Goal: Communication & Community: Share content

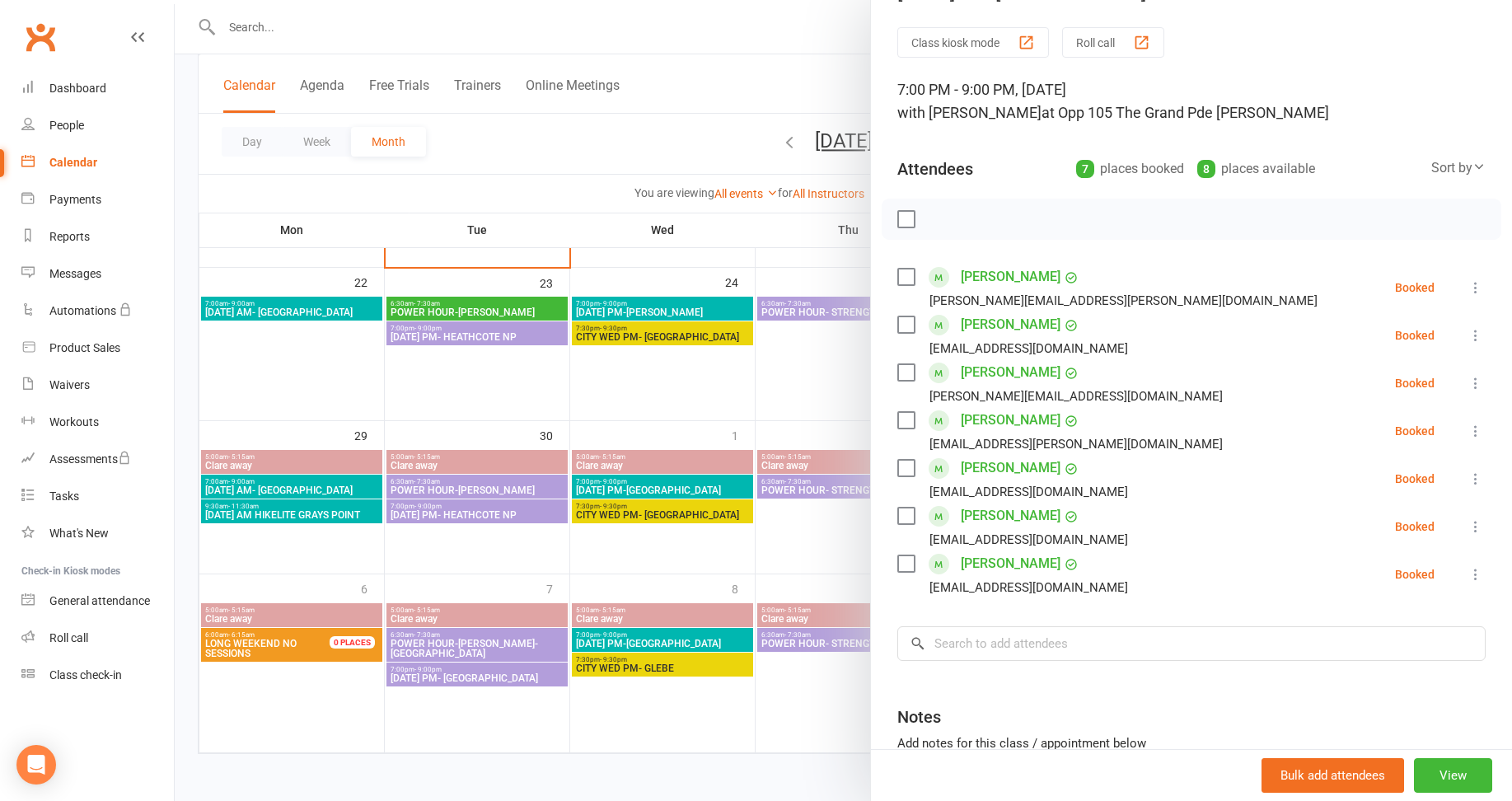
scroll to position [188, 0]
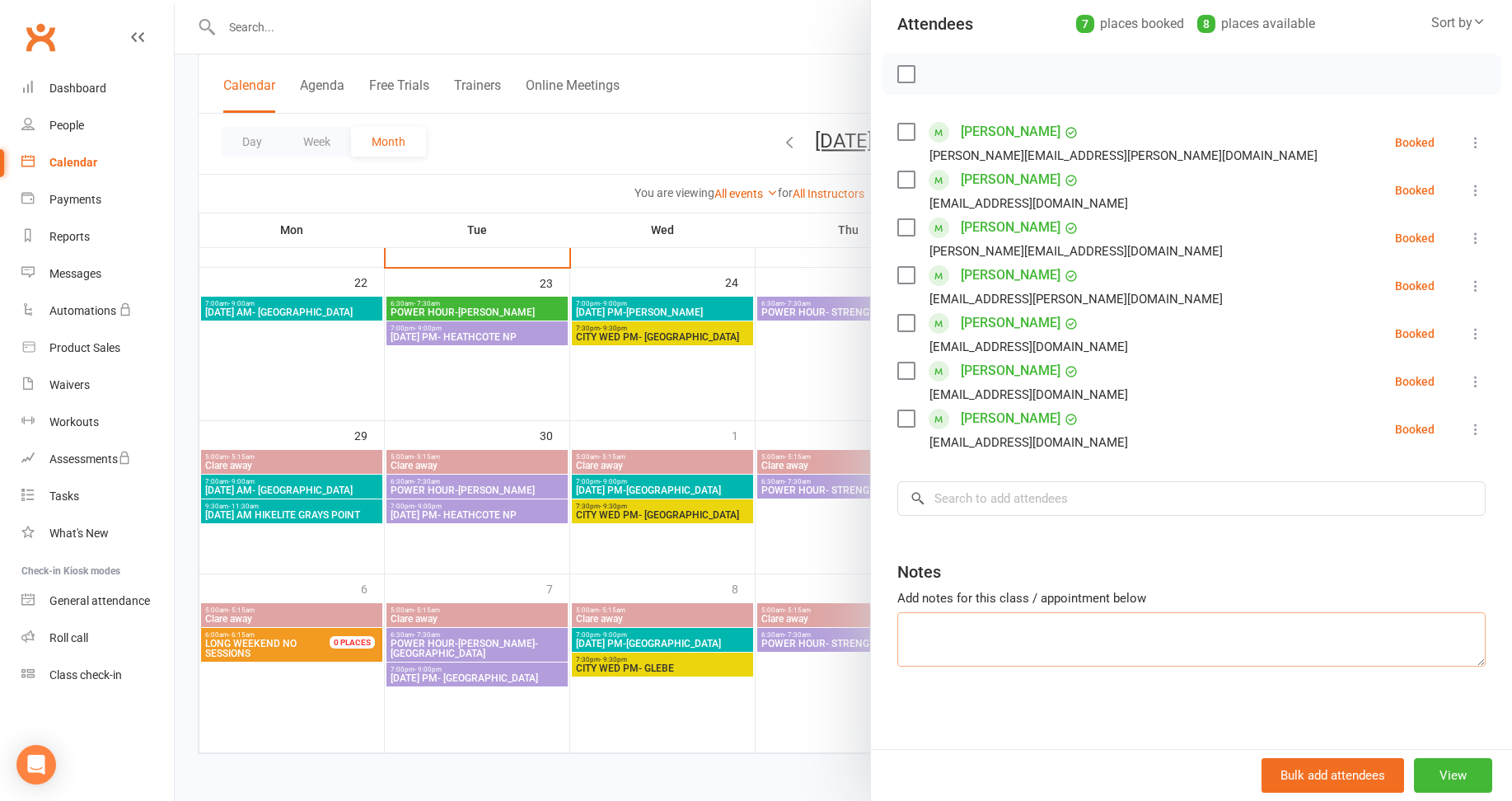
click at [933, 637] on textarea at bounding box center [1190, 639] width 588 height 55
type textarea "Meet [PERSON_NAME] at 6 pm"
click at [1153, 718] on div "Class kiosk mode Roll call 7:00 PM - 9:00 PM, [DATE] with [PERSON_NAME] at Opp …" at bounding box center [1190, 316] width 641 height 866
click at [1427, 770] on button "View" at bounding box center [1452, 775] width 79 height 35
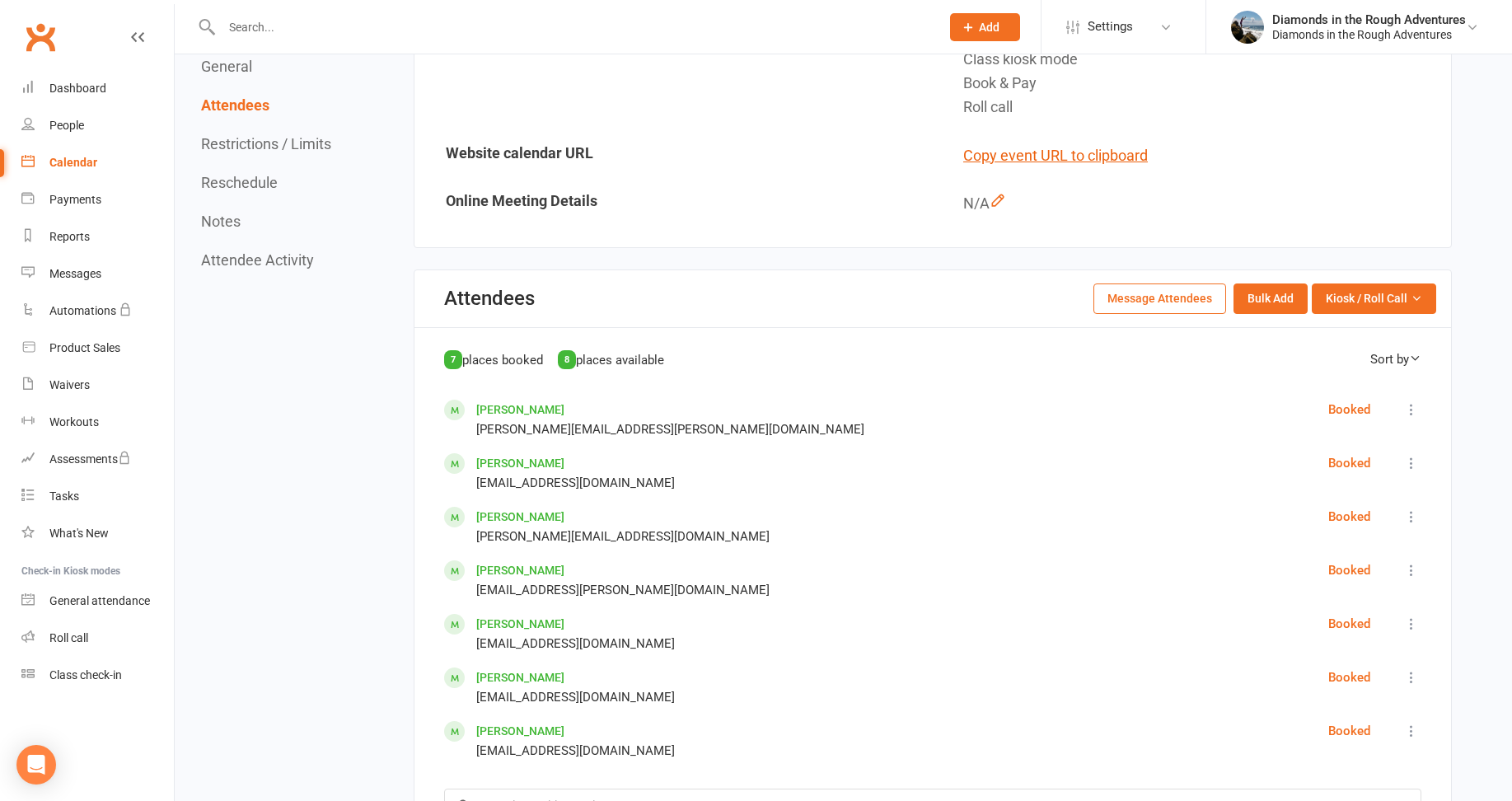
scroll to position [577, 0]
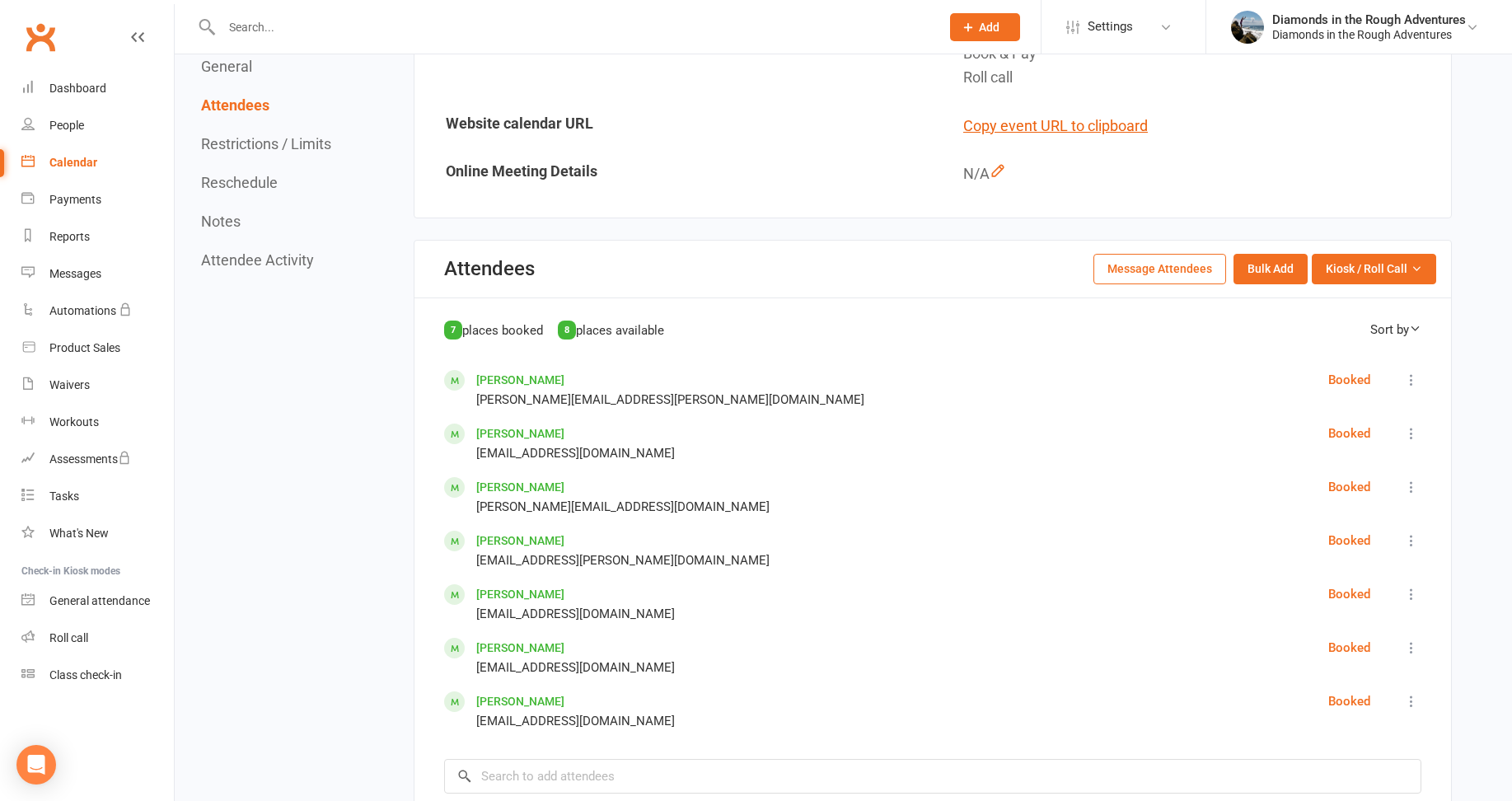
click at [1167, 265] on button "Message Attendees" at bounding box center [1159, 269] width 132 height 30
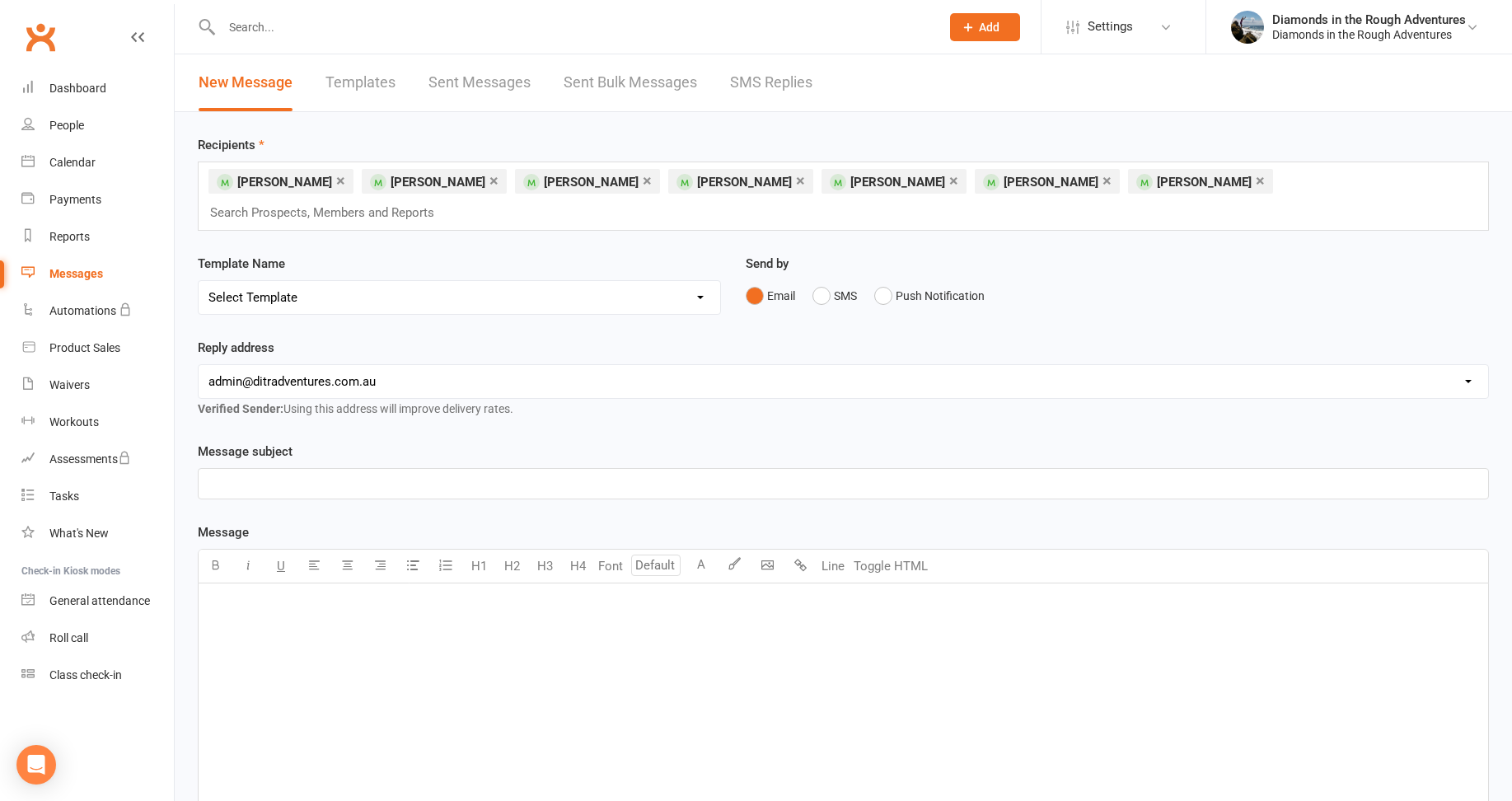
click at [362, 281] on select "Select Template [Email] Bring a Friend Member Email [Email] DIAMOND VIRTUAL TRA…" at bounding box center [459, 298] width 522 height 33
select select "110"
click at [198, 281] on select "Select Template [Email] Bring a Friend Member Email [Email] DIAMOND VIRTUAL TRA…" at bounding box center [459, 298] width 522 height 33
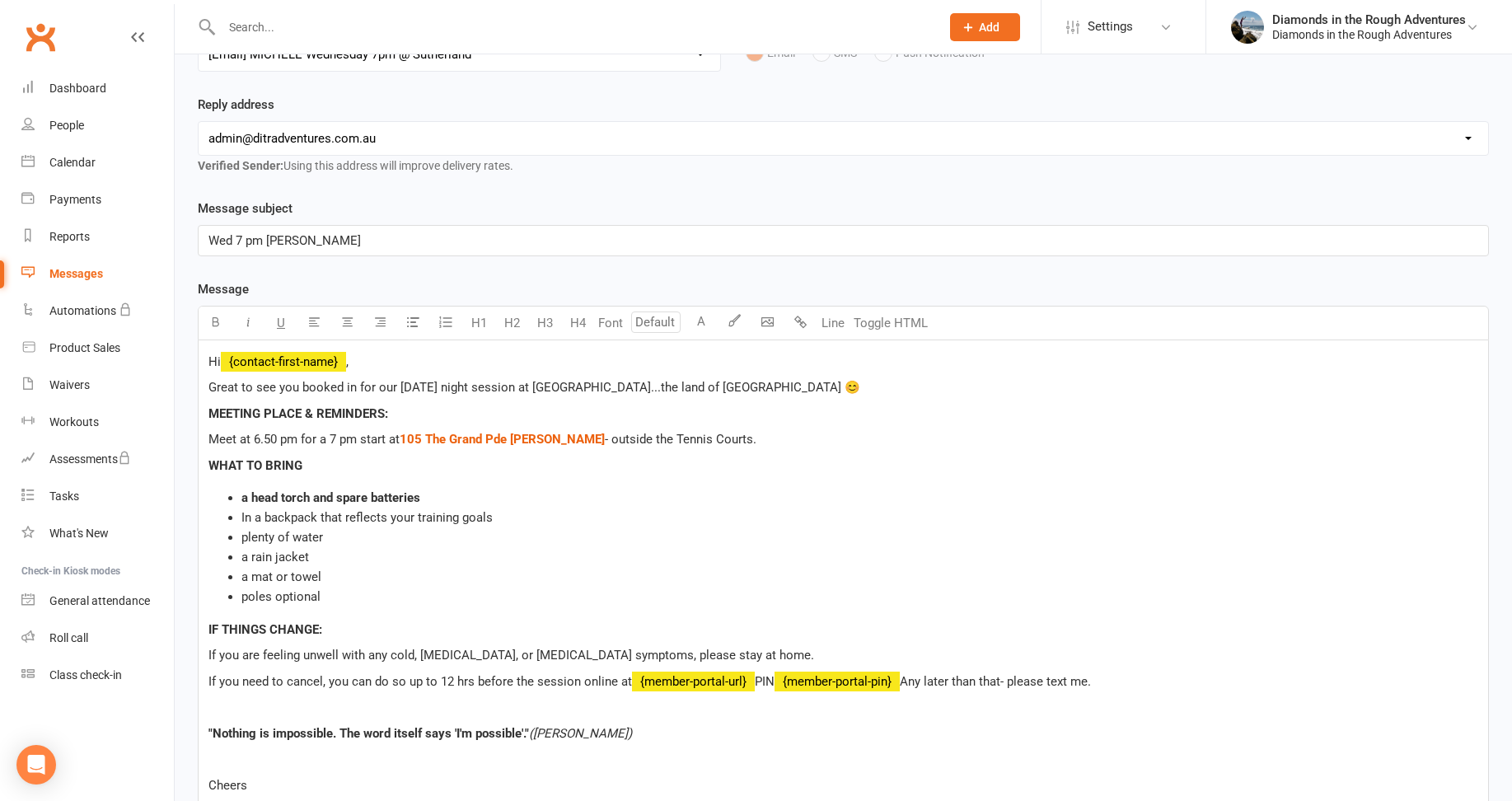
scroll to position [247, 0]
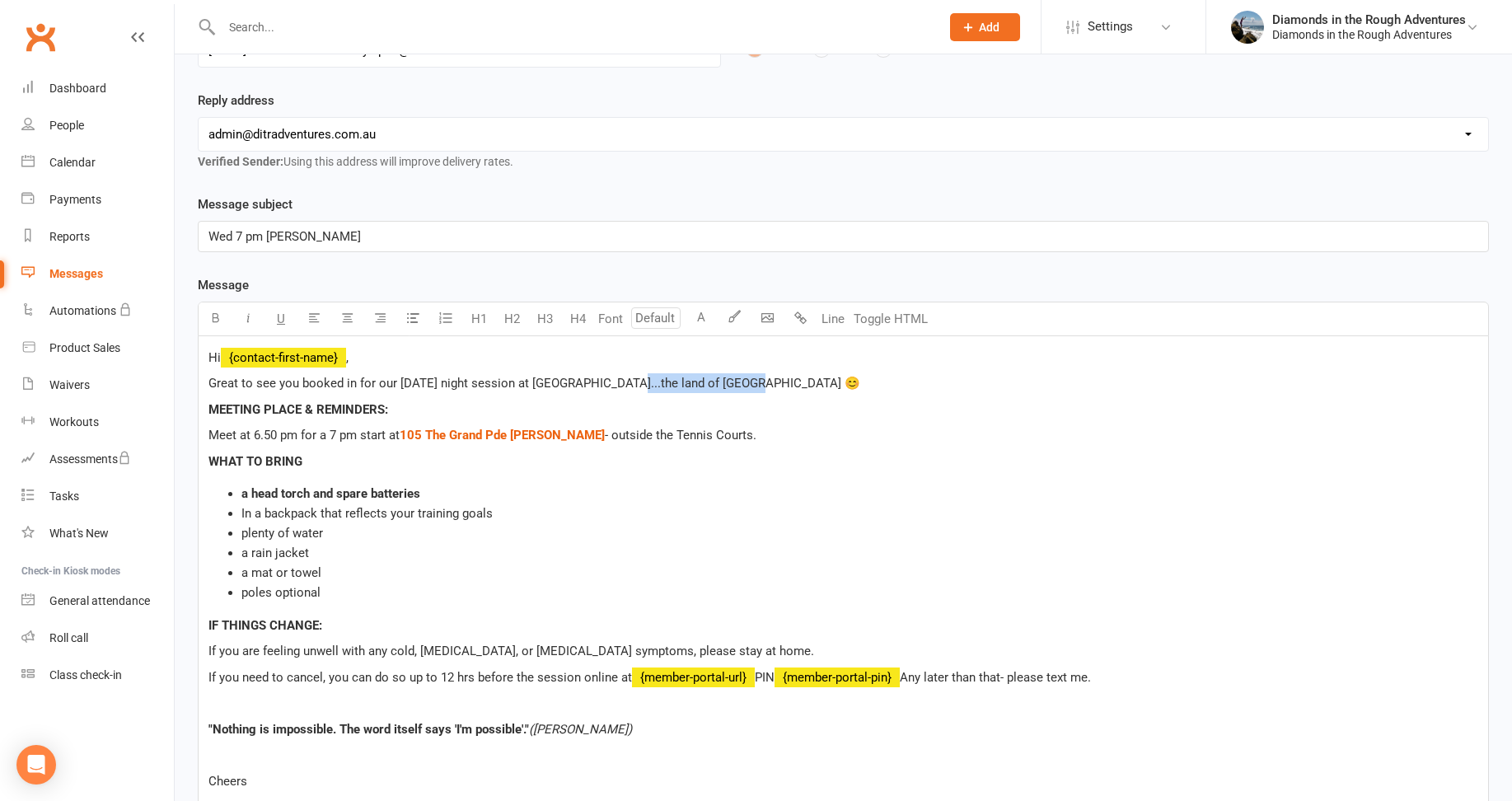
drag, startPoint x: 731, startPoint y: 352, endPoint x: 622, endPoint y: 351, distance: 109.0
click at [622, 375] on span "Great to see you booked in for our [DATE] night session at [GEOGRAPHIC_DATA]...…" at bounding box center [534, 383] width 651 height 15
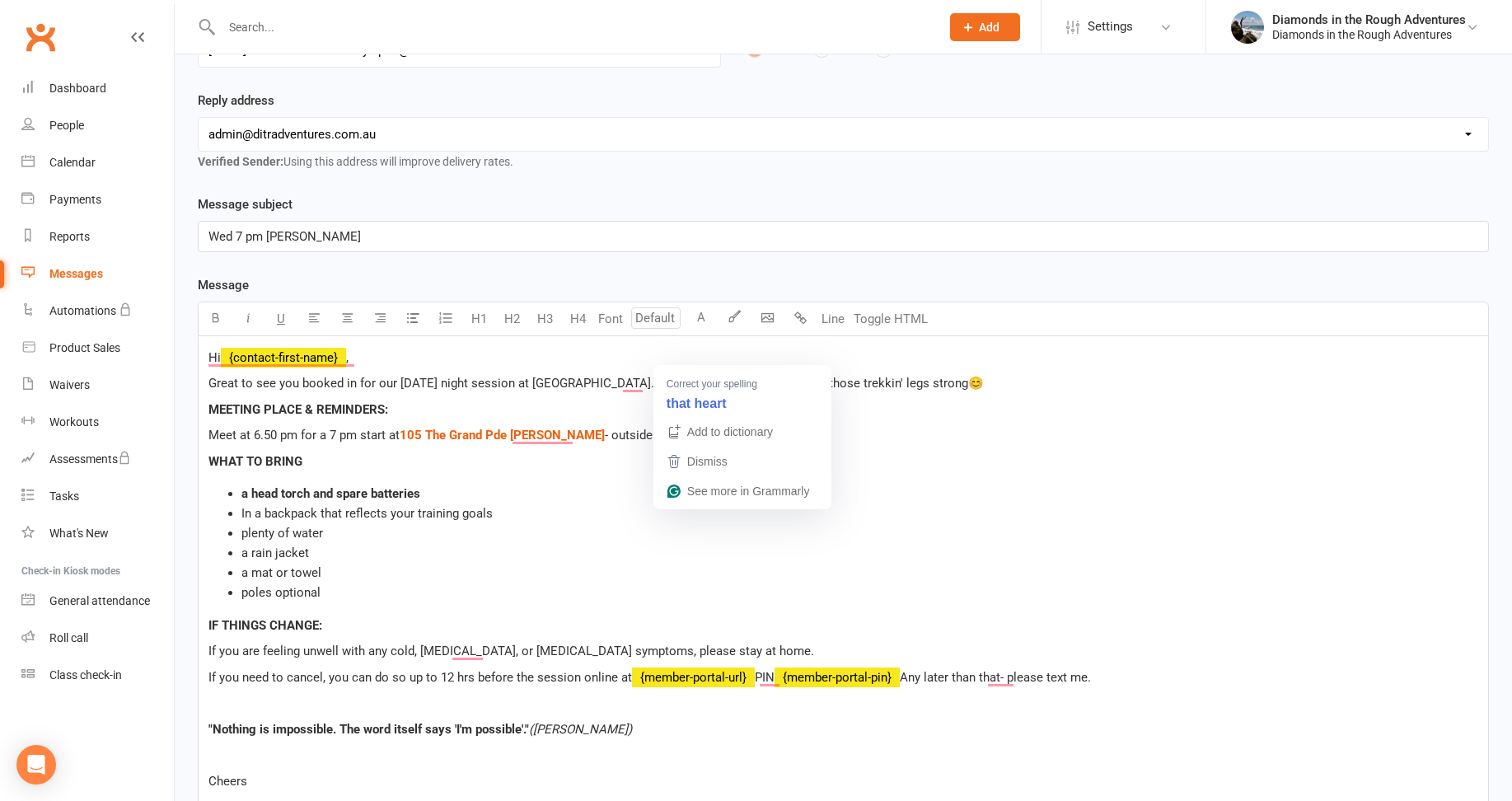
drag, startPoint x: 693, startPoint y: 355, endPoint x: 703, endPoint y: 350, distance: 11.2
click at [693, 375] on span "Great to see you booked in for our [DATE] night session at [GEOGRAPHIC_DATA]...…" at bounding box center [596, 383] width 775 height 15
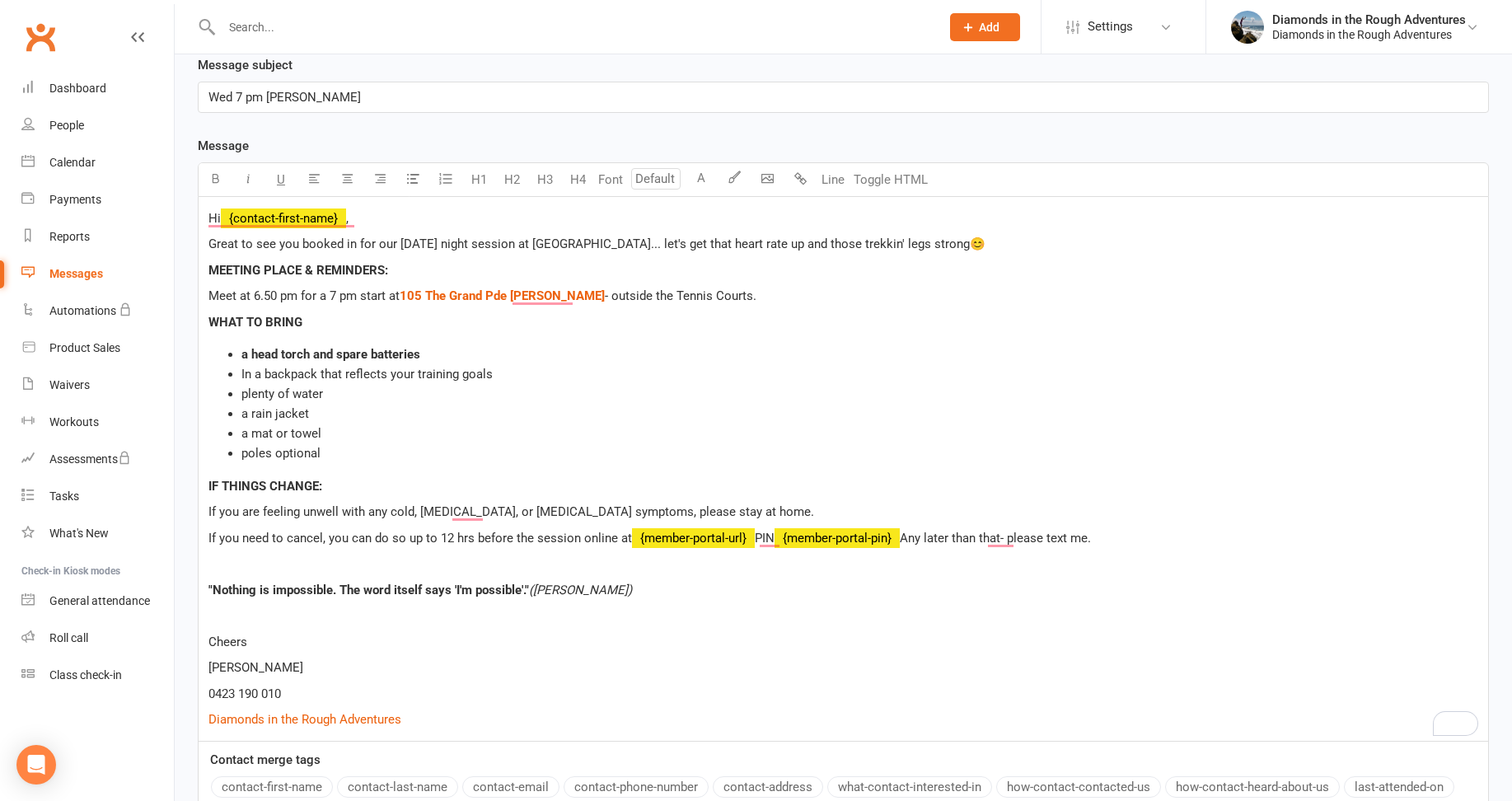
scroll to position [412, 0]
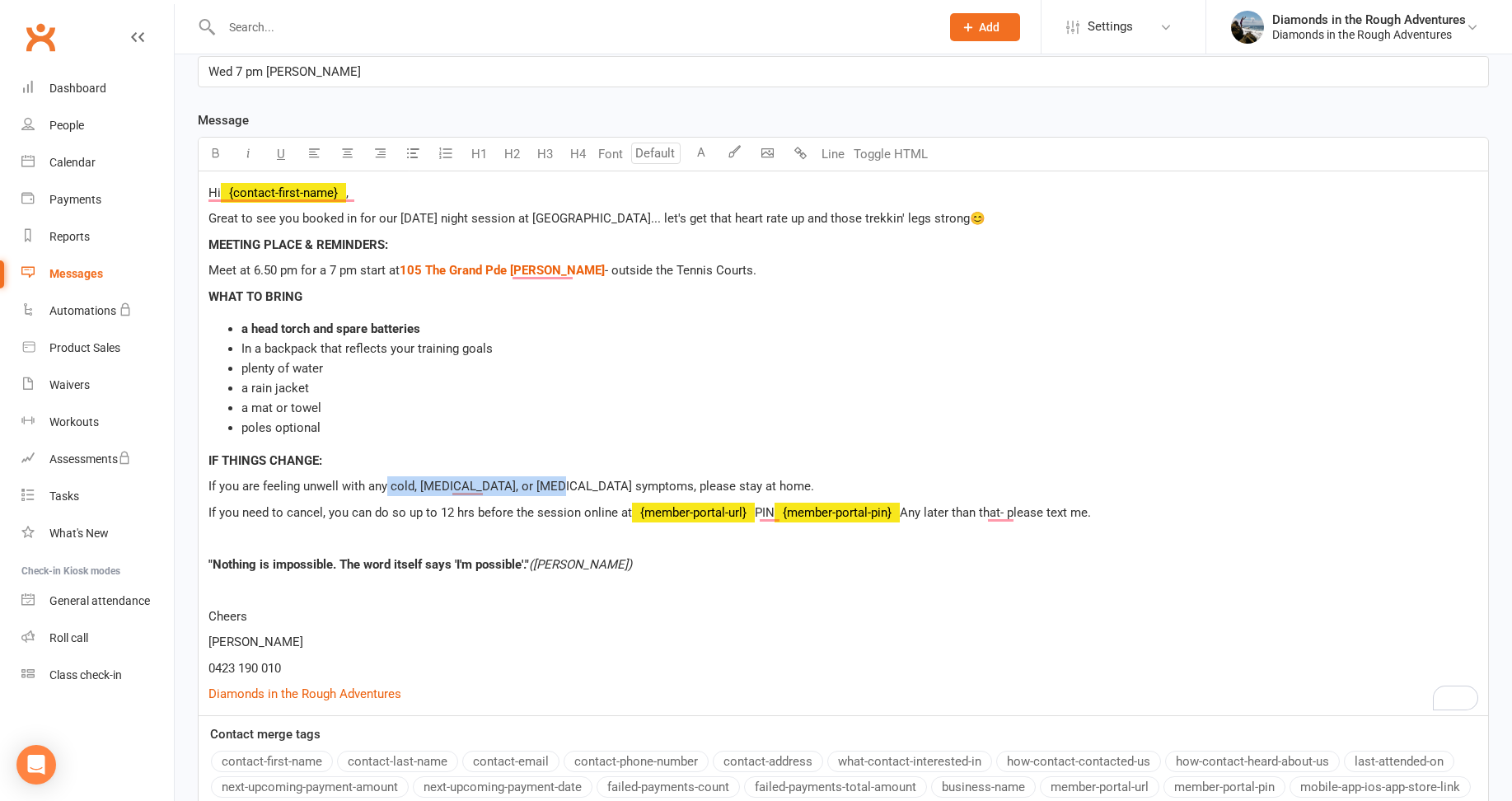
drag, startPoint x: 546, startPoint y: 458, endPoint x: 384, endPoint y: 455, distance: 162.0
click at [384, 479] on span "If you are feeling unwell with any cold, [MEDICAL_DATA], or [MEDICAL_DATA] symp…" at bounding box center [511, 486] width 605 height 15
click at [670, 476] on p "If you are feeling unwell with any cold, [MEDICAL_DATA], or [MEDICAL_DATA] symp…" at bounding box center [843, 486] width 1270 height 20
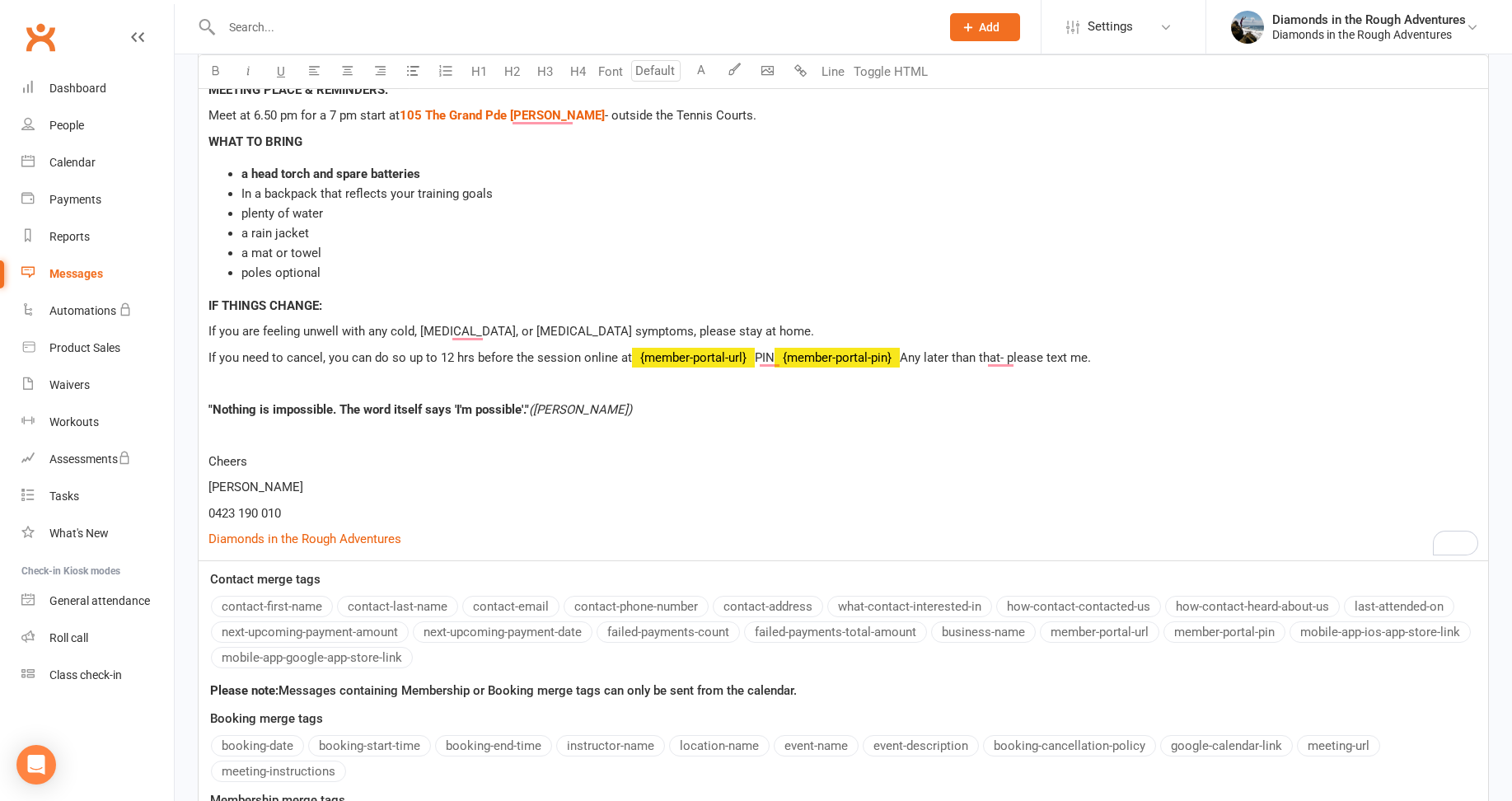
scroll to position [577, 0]
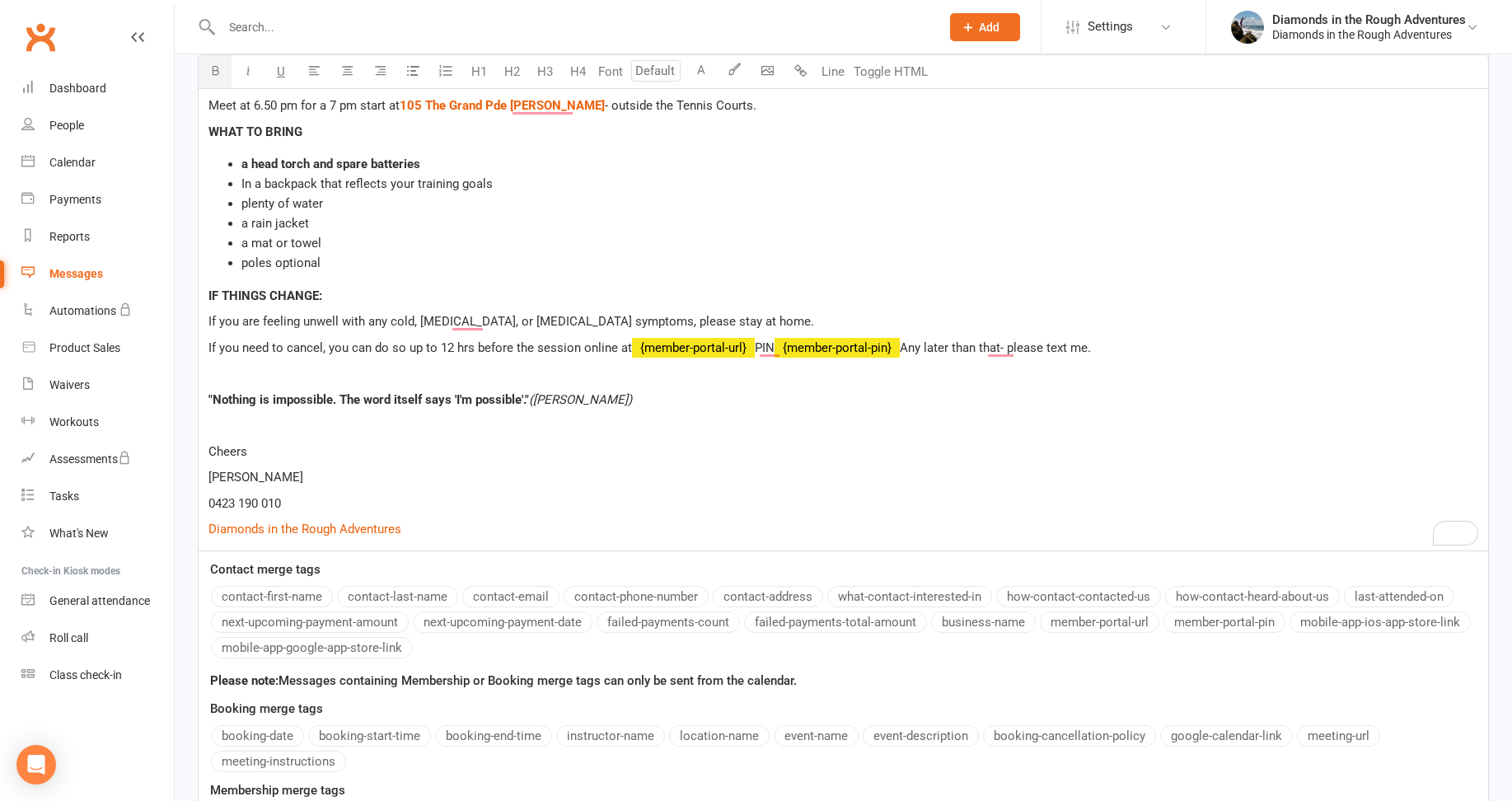
drag, startPoint x: 618, startPoint y: 374, endPoint x: 203, endPoint y: 369, distance: 415.0
click at [203, 369] on div "Hi ﻿ {contact-first-name} , Great to see you booked in for our [DATE] night ses…" at bounding box center [842, 279] width 1289 height 544
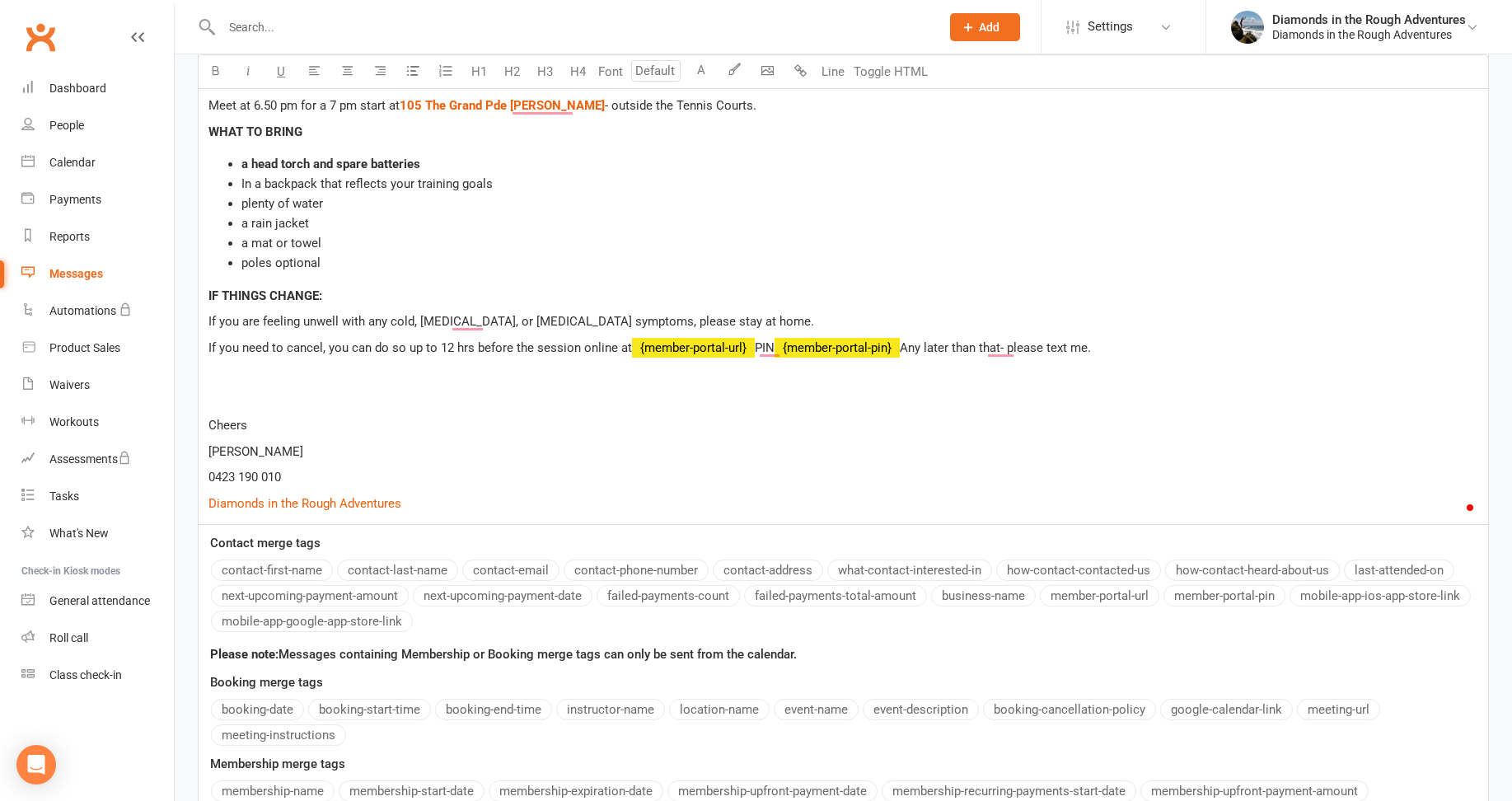
click at [217, 357] on div "Hi ﻿ {contact-first-name} , Great to see you booked in for our [DATE] night ses…" at bounding box center [842, 265] width 1289 height 517
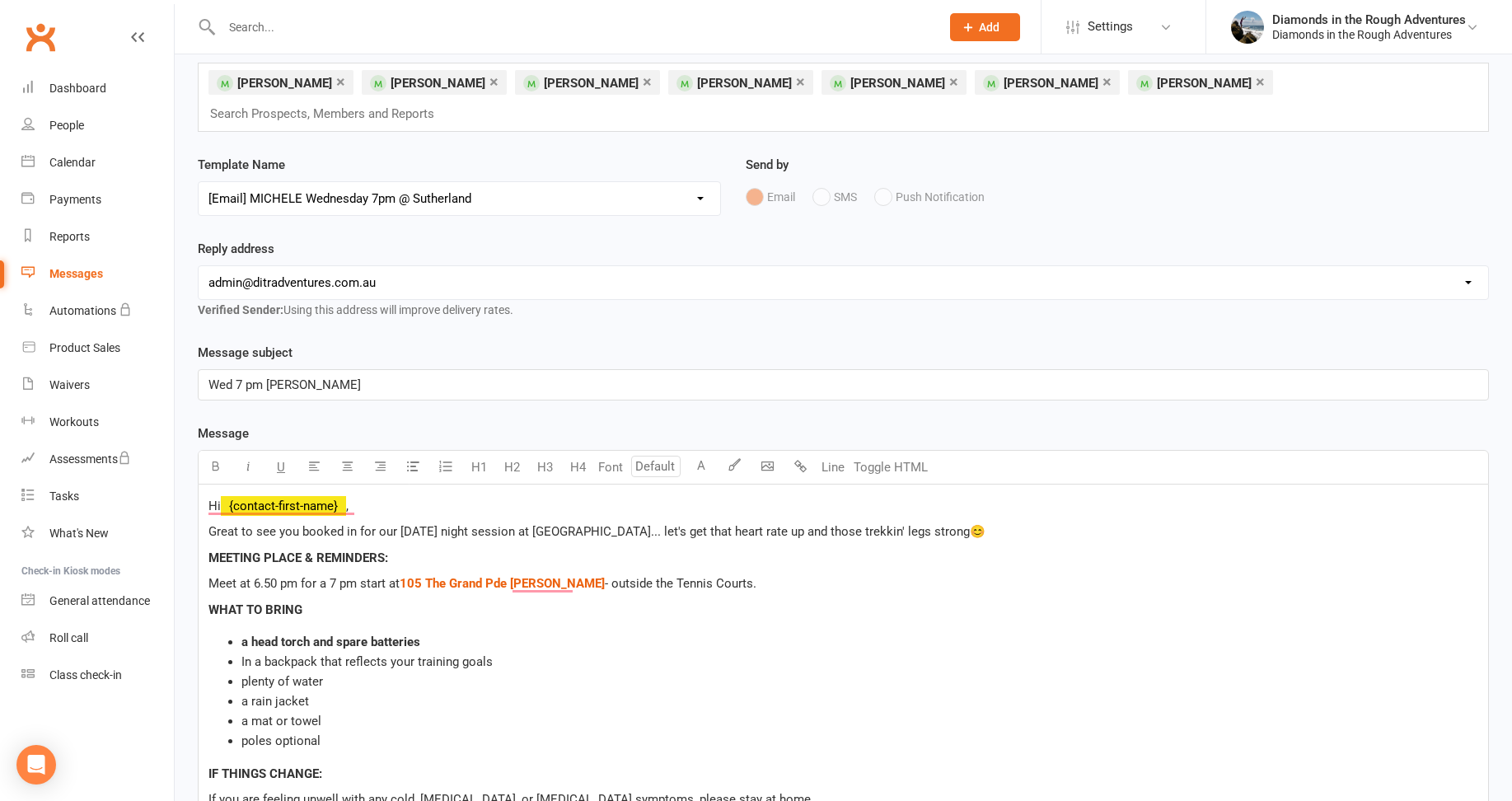
scroll to position [83, 0]
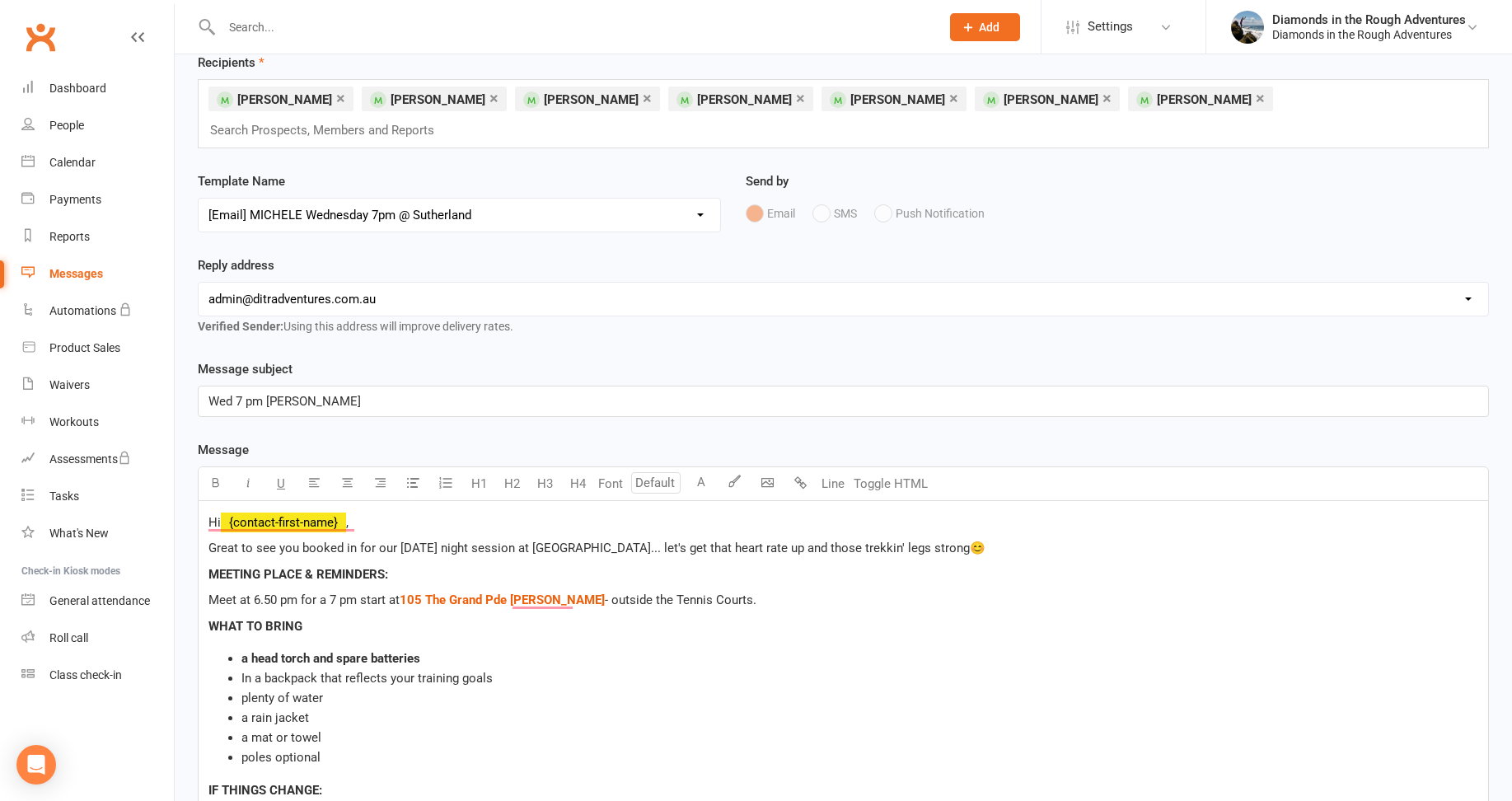
click at [350, 283] on select "[EMAIL_ADDRESS][DOMAIN_NAME] [EMAIL_ADDRESS][DOMAIN_NAME] [PERSON_NAME][EMAIL_A…" at bounding box center [842, 299] width 1289 height 33
select select "2"
click at [198, 283] on select "[EMAIL_ADDRESS][DOMAIN_NAME] [EMAIL_ADDRESS][DOMAIN_NAME] [PERSON_NAME][EMAIL_A…" at bounding box center [842, 299] width 1289 height 33
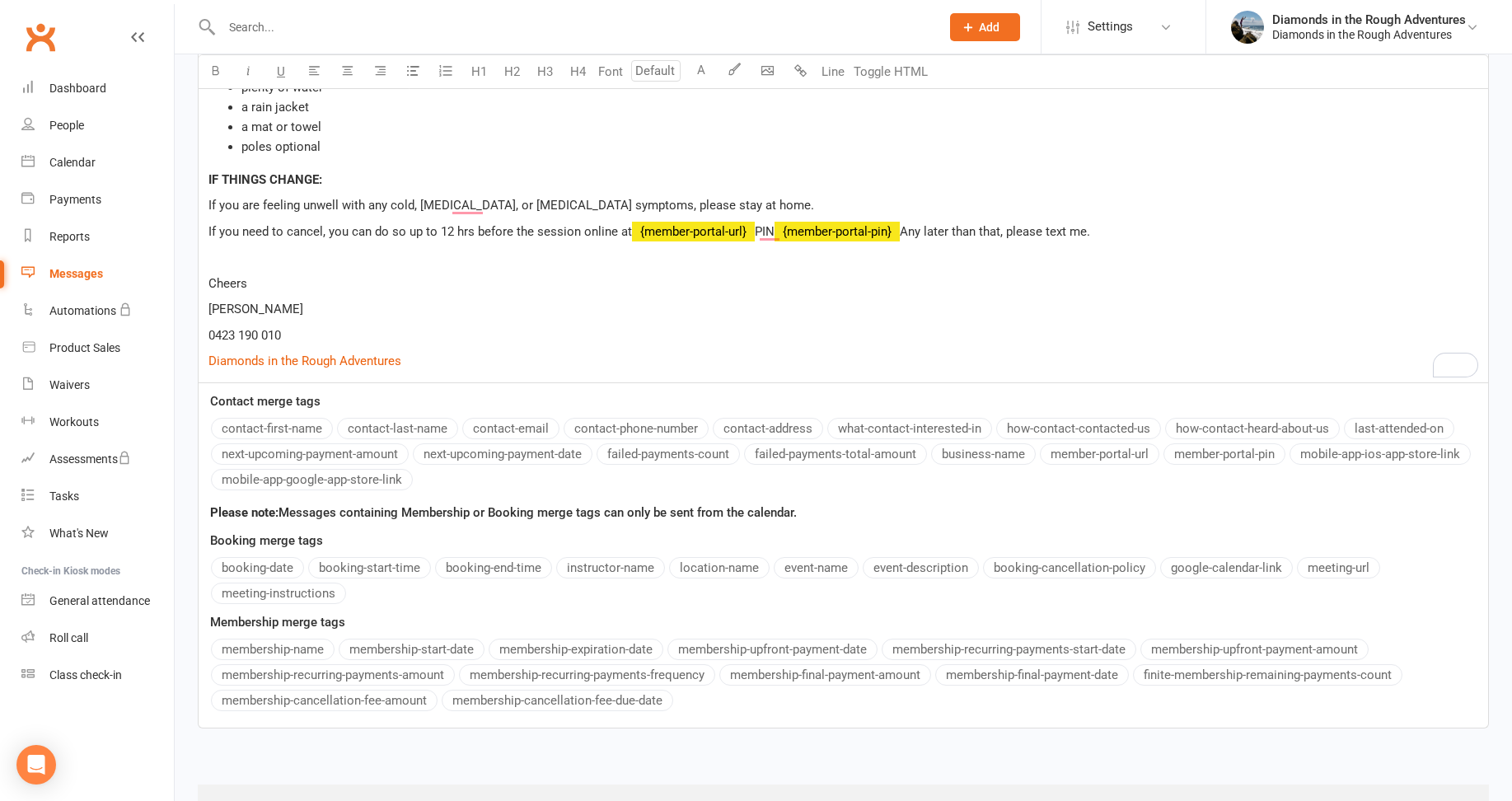
scroll to position [740, 0]
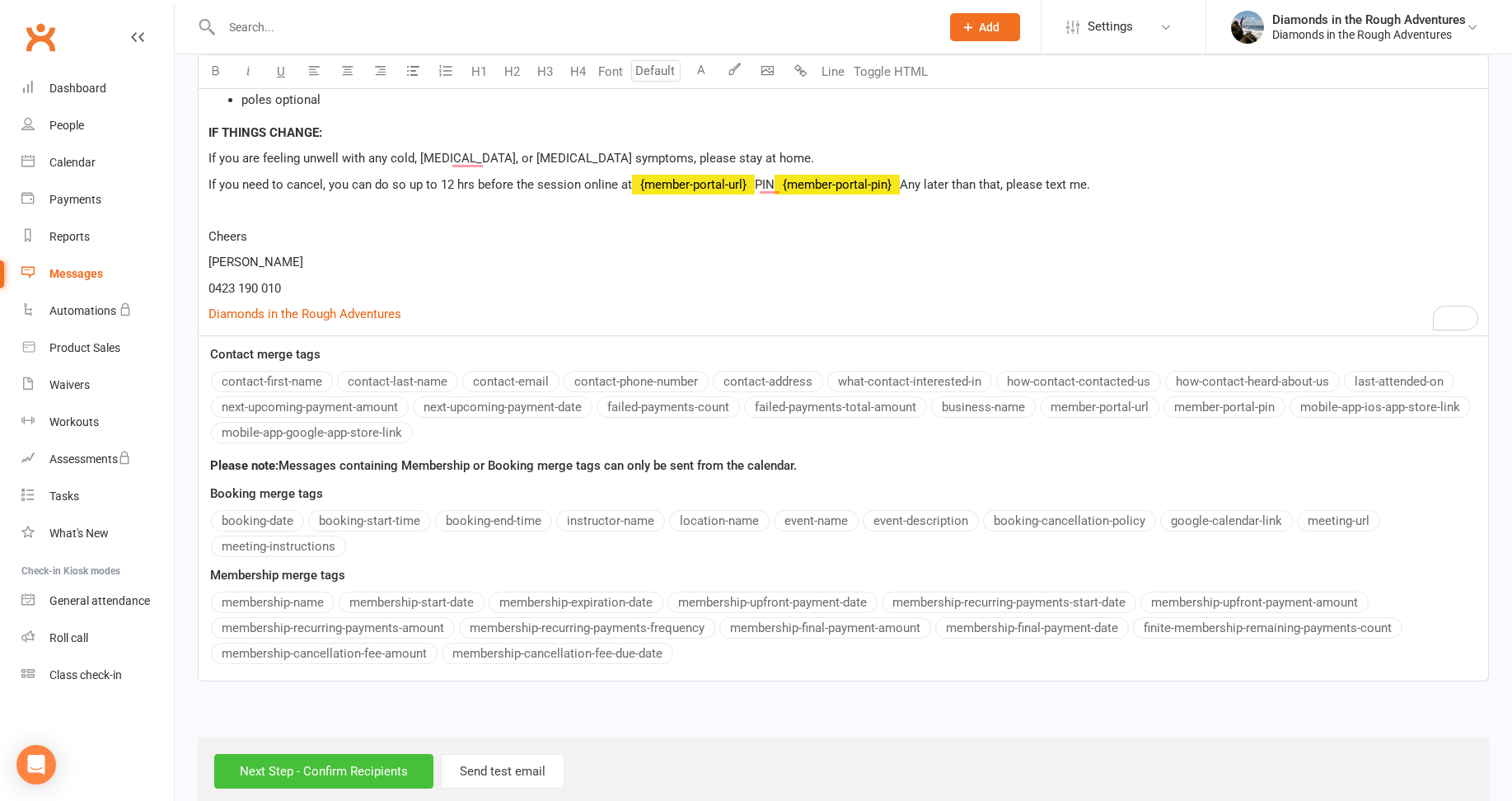
click at [282, 754] on input "Next Step - Confirm Recipients" at bounding box center [323, 771] width 219 height 35
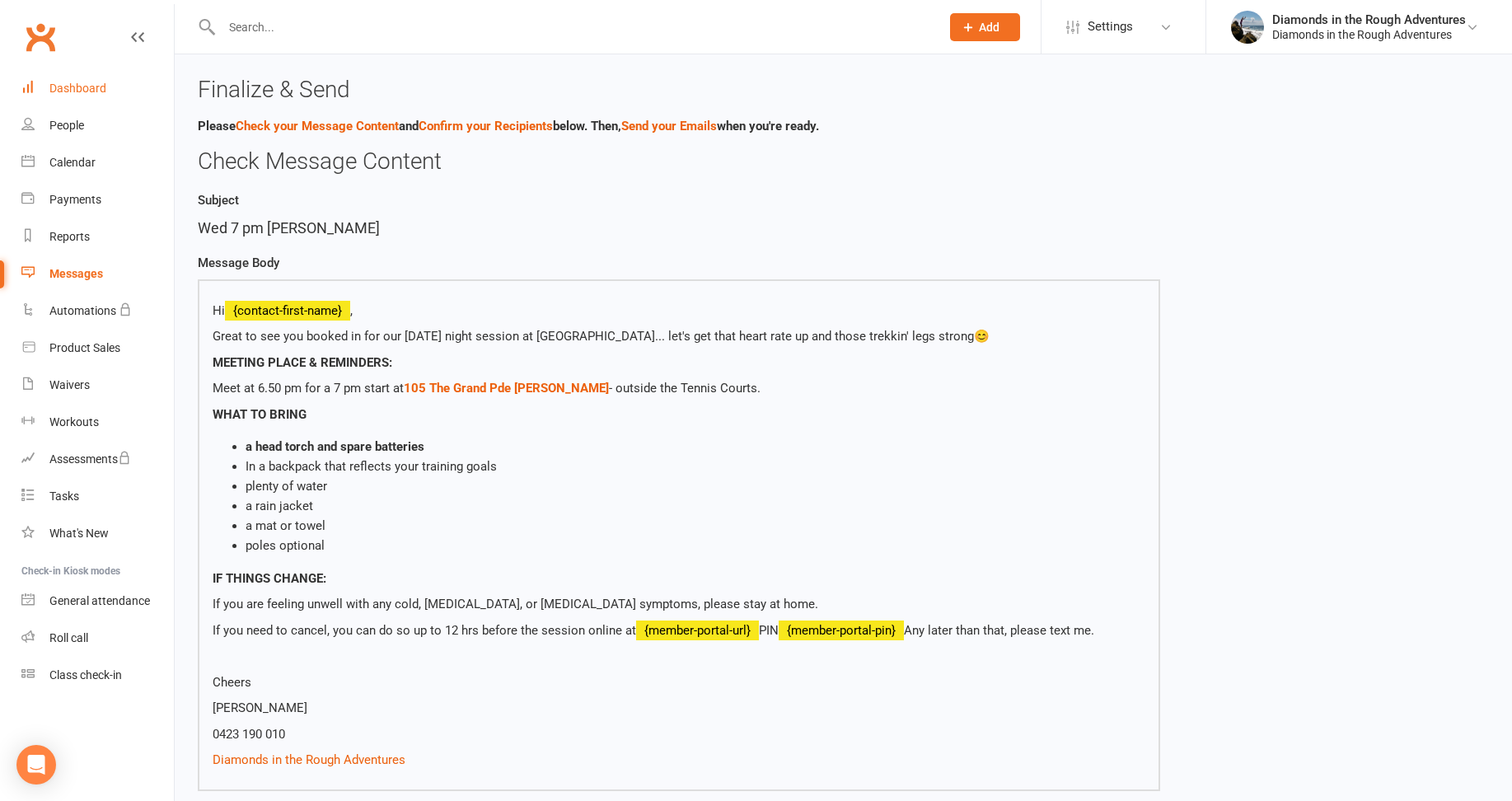
drag, startPoint x: 74, startPoint y: 93, endPoint x: 97, endPoint y: 93, distance: 23.0
click at [74, 93] on div "Dashboard" at bounding box center [78, 88] width 57 height 13
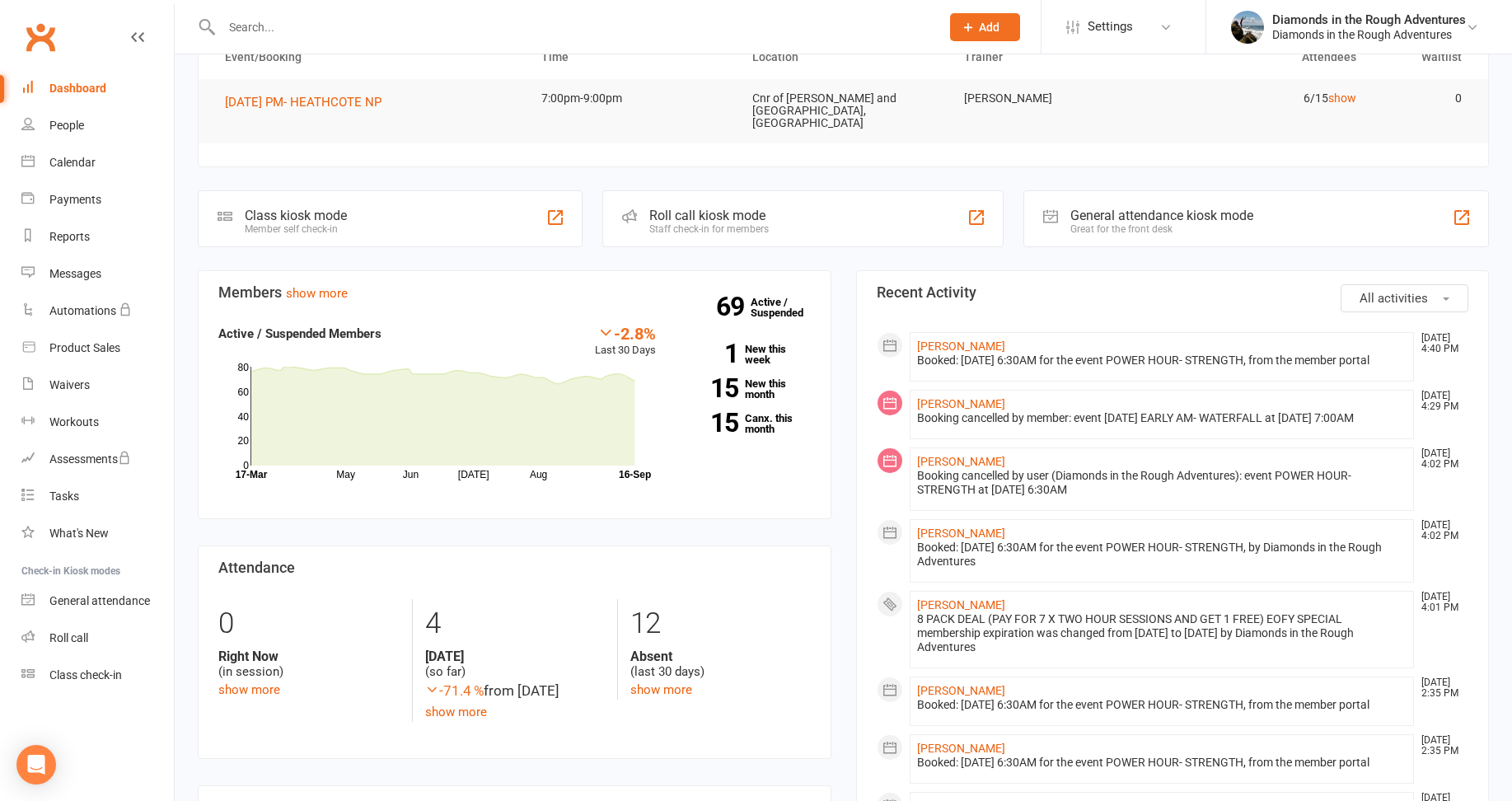
scroll to position [164, 0]
click at [958, 339] on link "[PERSON_NAME]" at bounding box center [961, 346] width 88 height 13
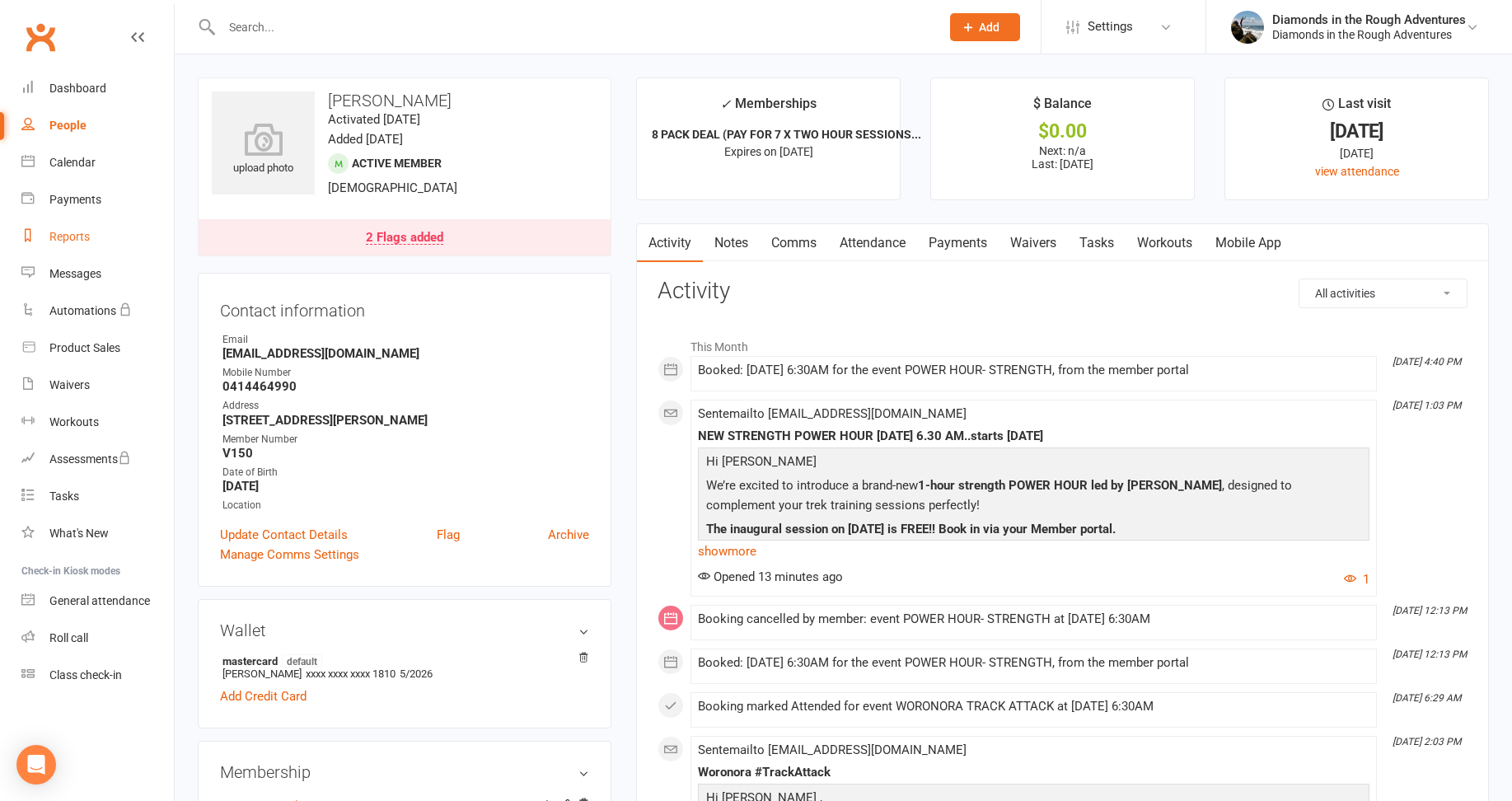
click at [69, 233] on div "Reports" at bounding box center [69, 236] width 41 height 13
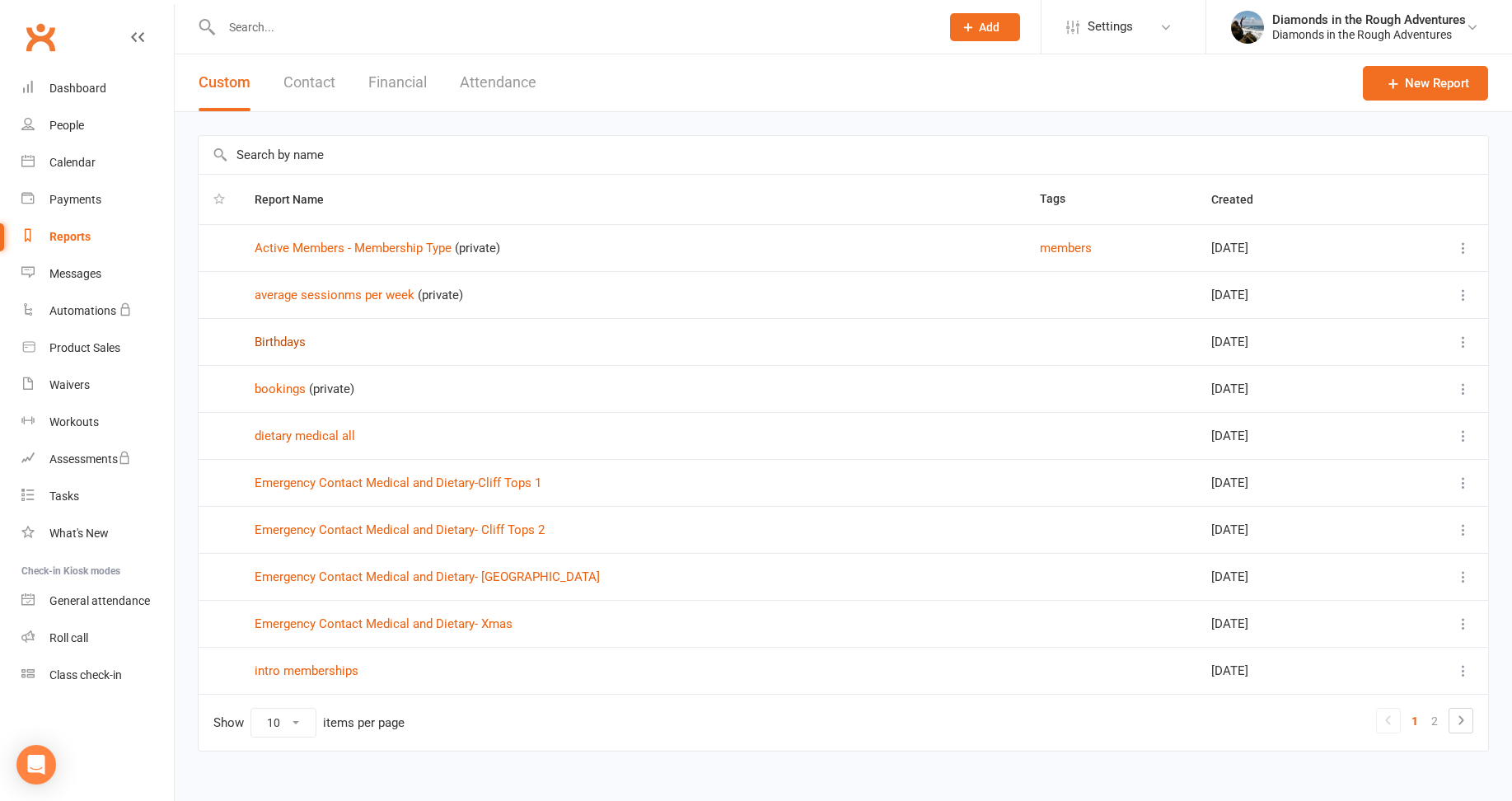
click at [278, 341] on link "Birthdays" at bounding box center [280, 342] width 51 height 15
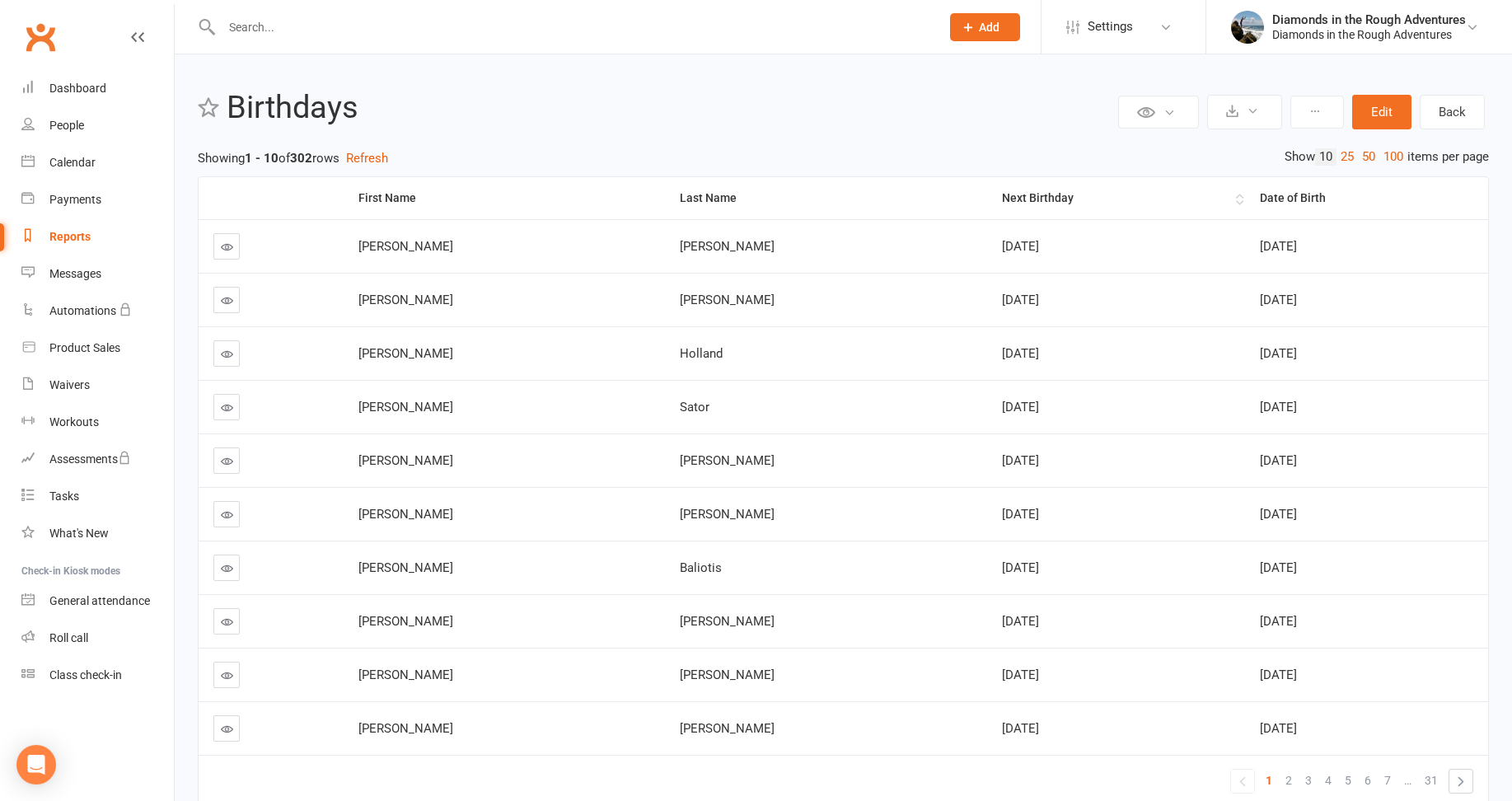
click at [987, 188] on th "Next Birthday" at bounding box center [1116, 198] width 258 height 42
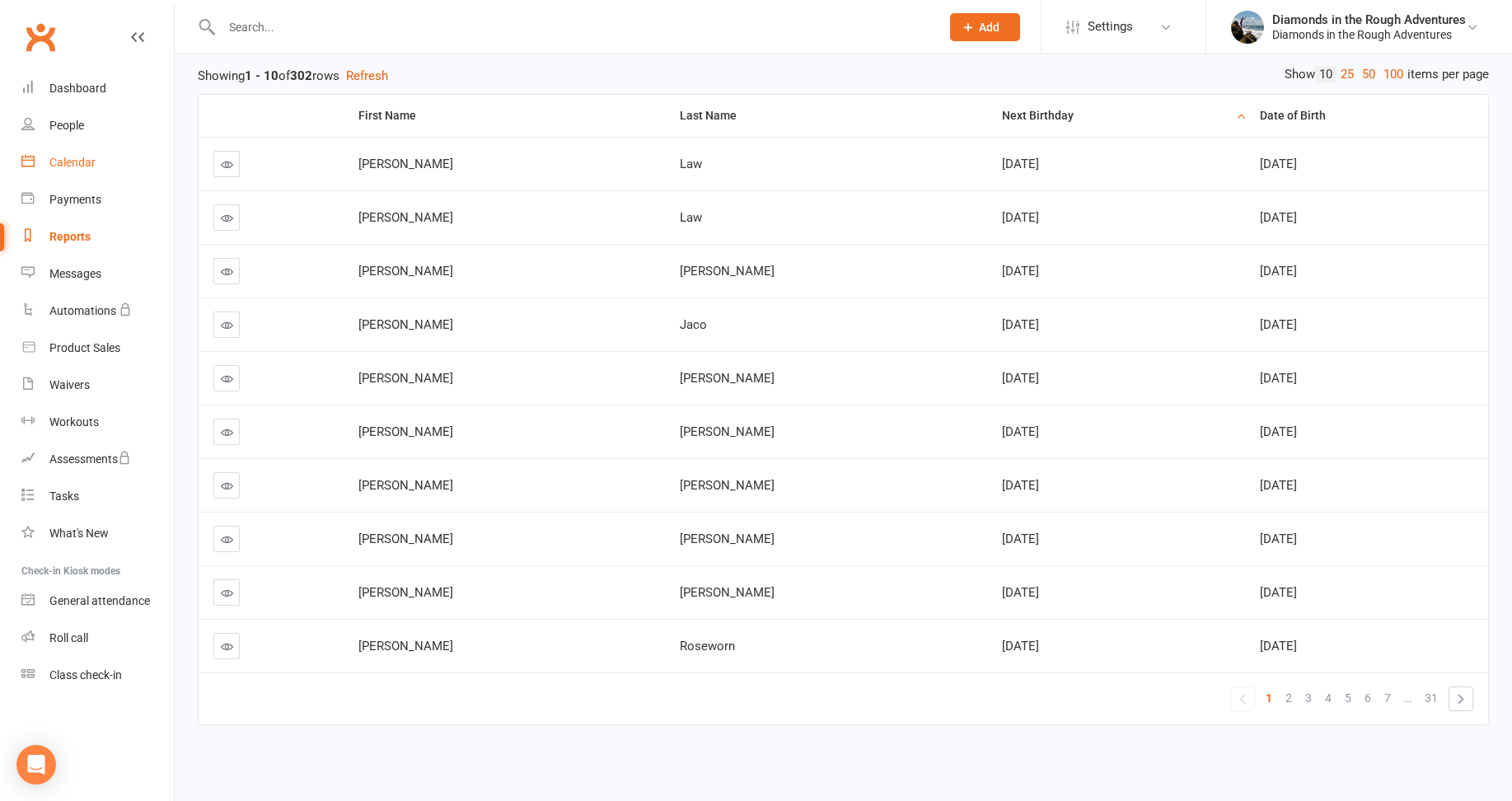
click at [73, 160] on div "Calendar" at bounding box center [73, 162] width 46 height 13
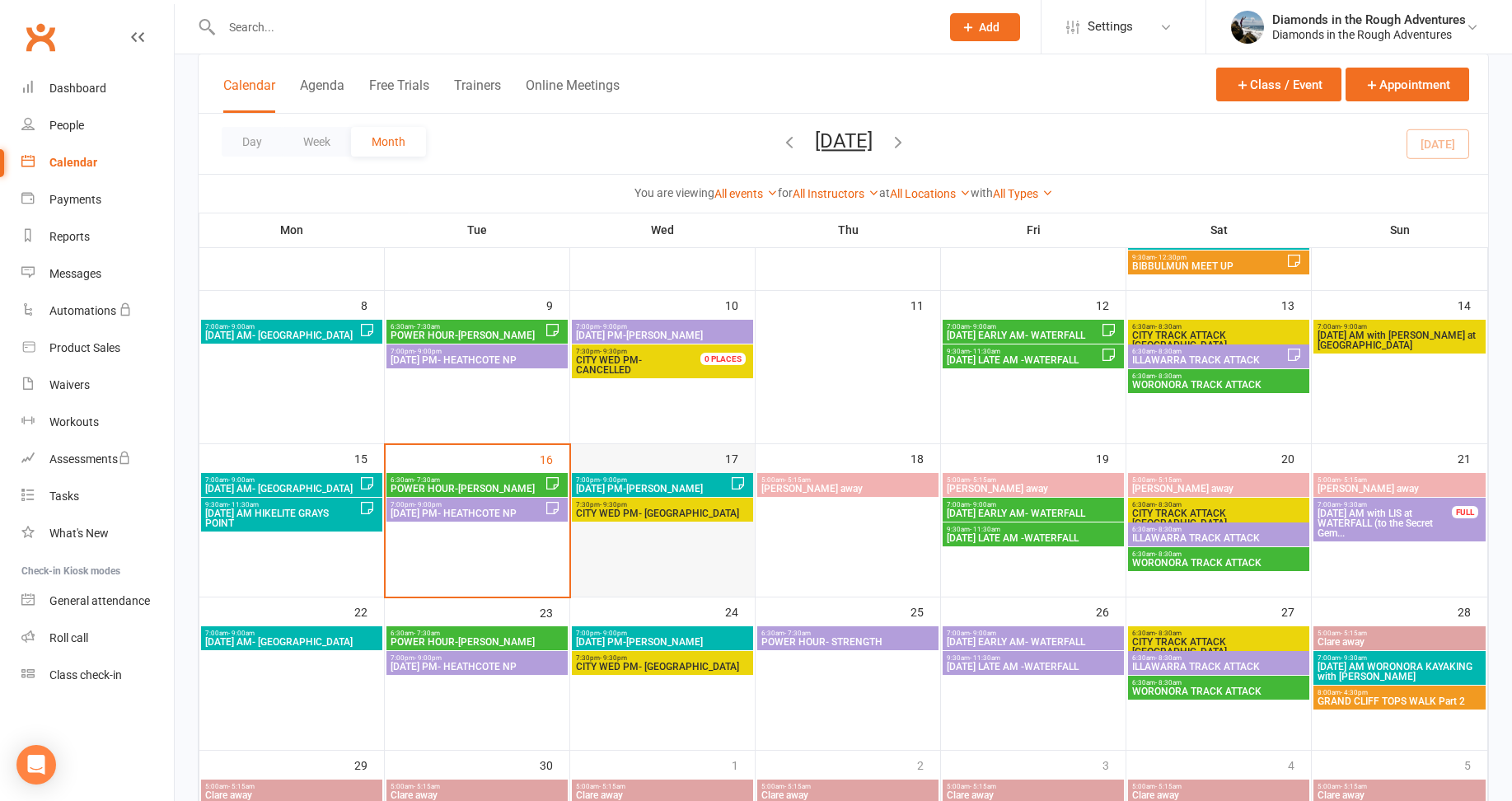
scroll to position [247, 0]
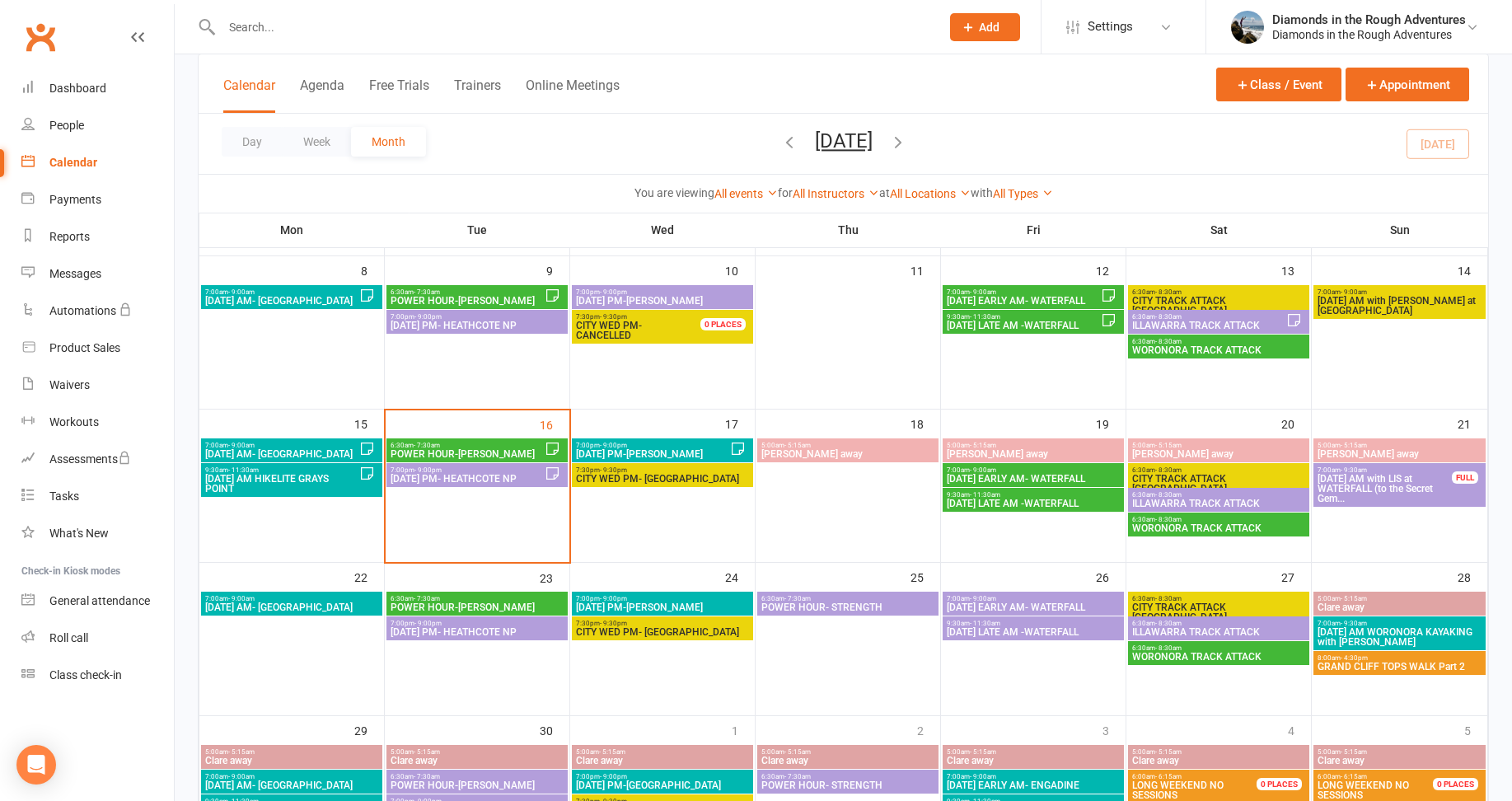
click at [659, 480] on span "CITY WED PM- [GEOGRAPHIC_DATA]" at bounding box center [662, 479] width 174 height 10
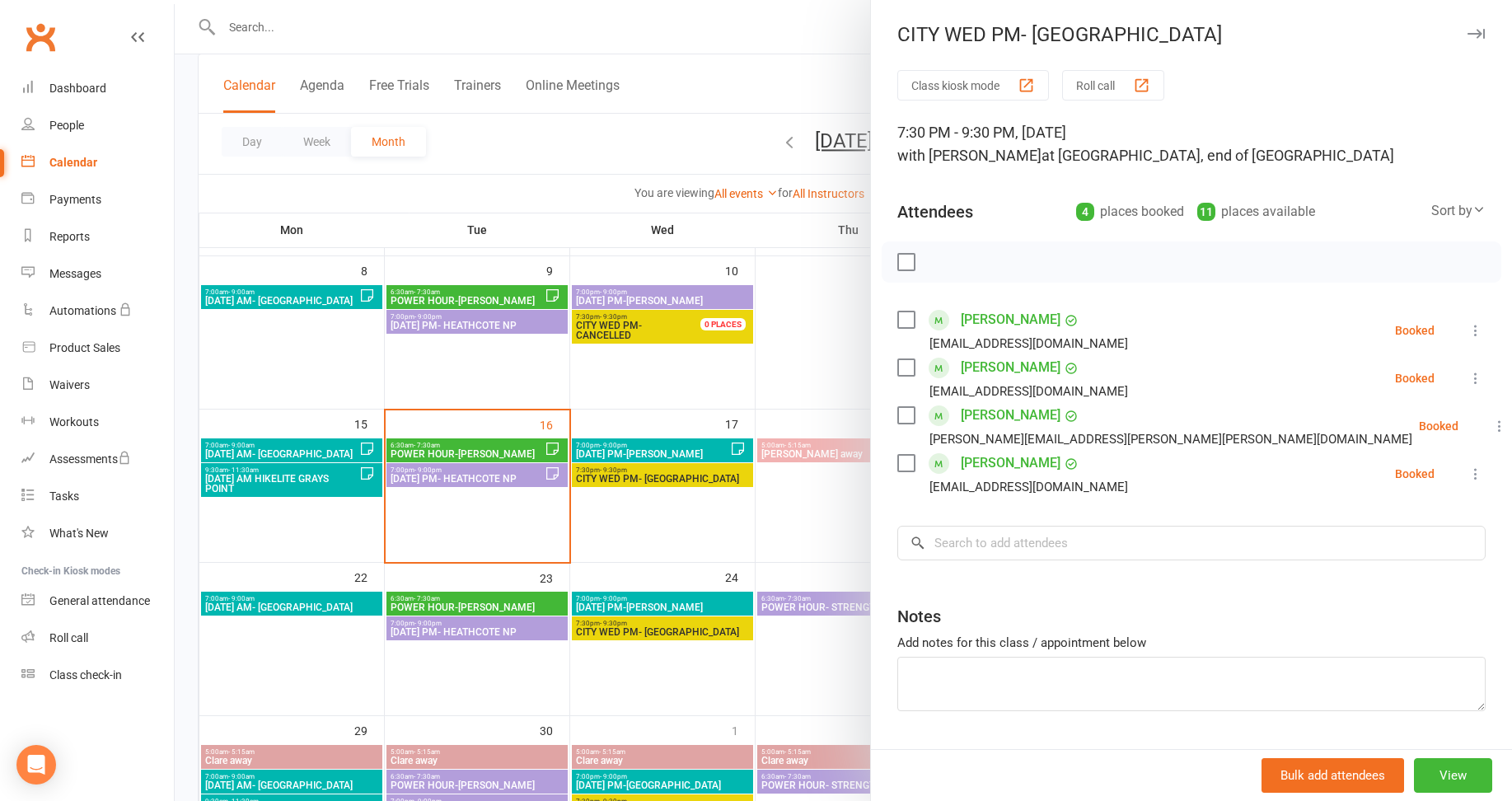
click at [284, 689] on div at bounding box center [842, 400] width 1337 height 801
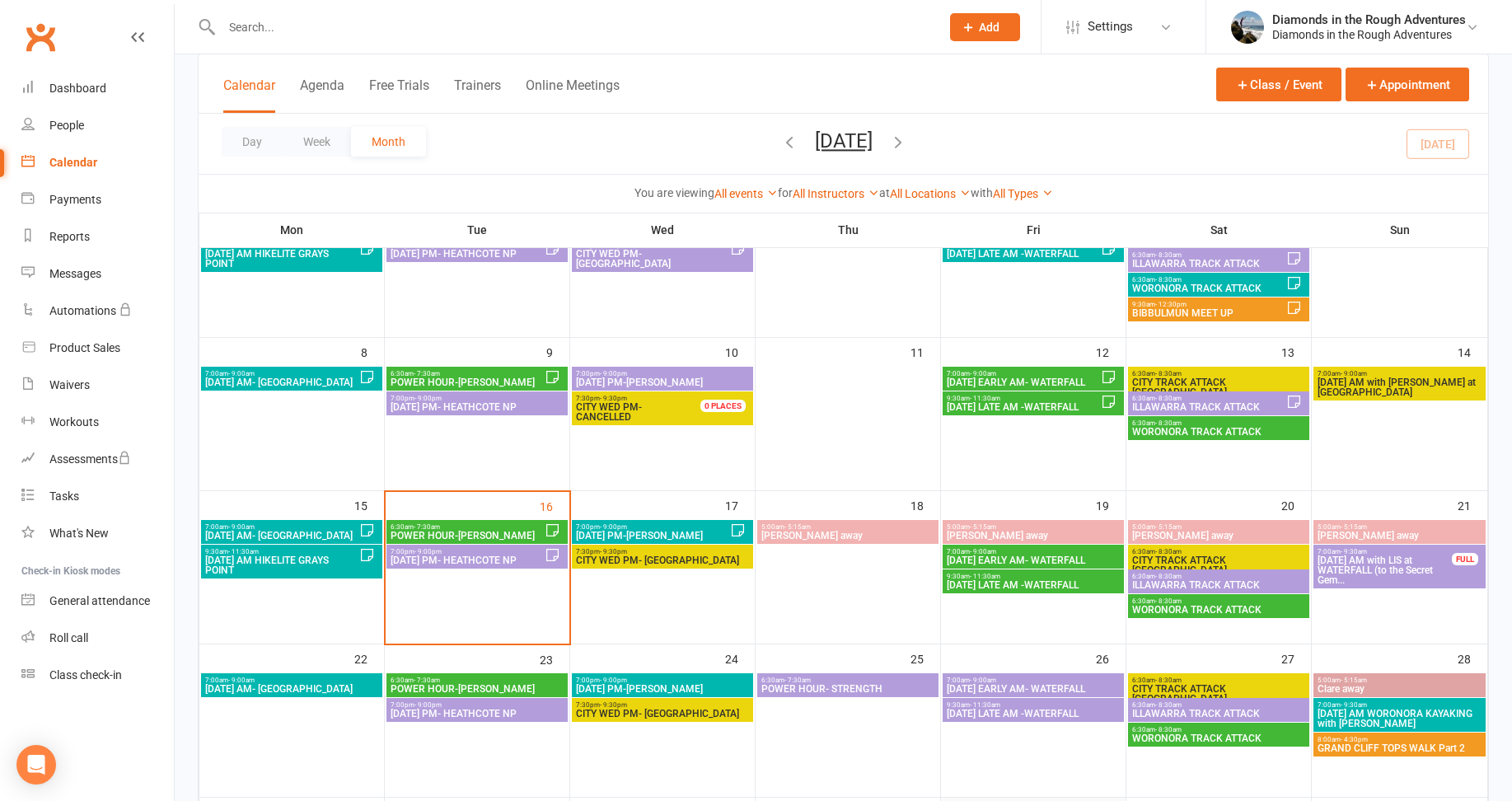
scroll to position [164, 0]
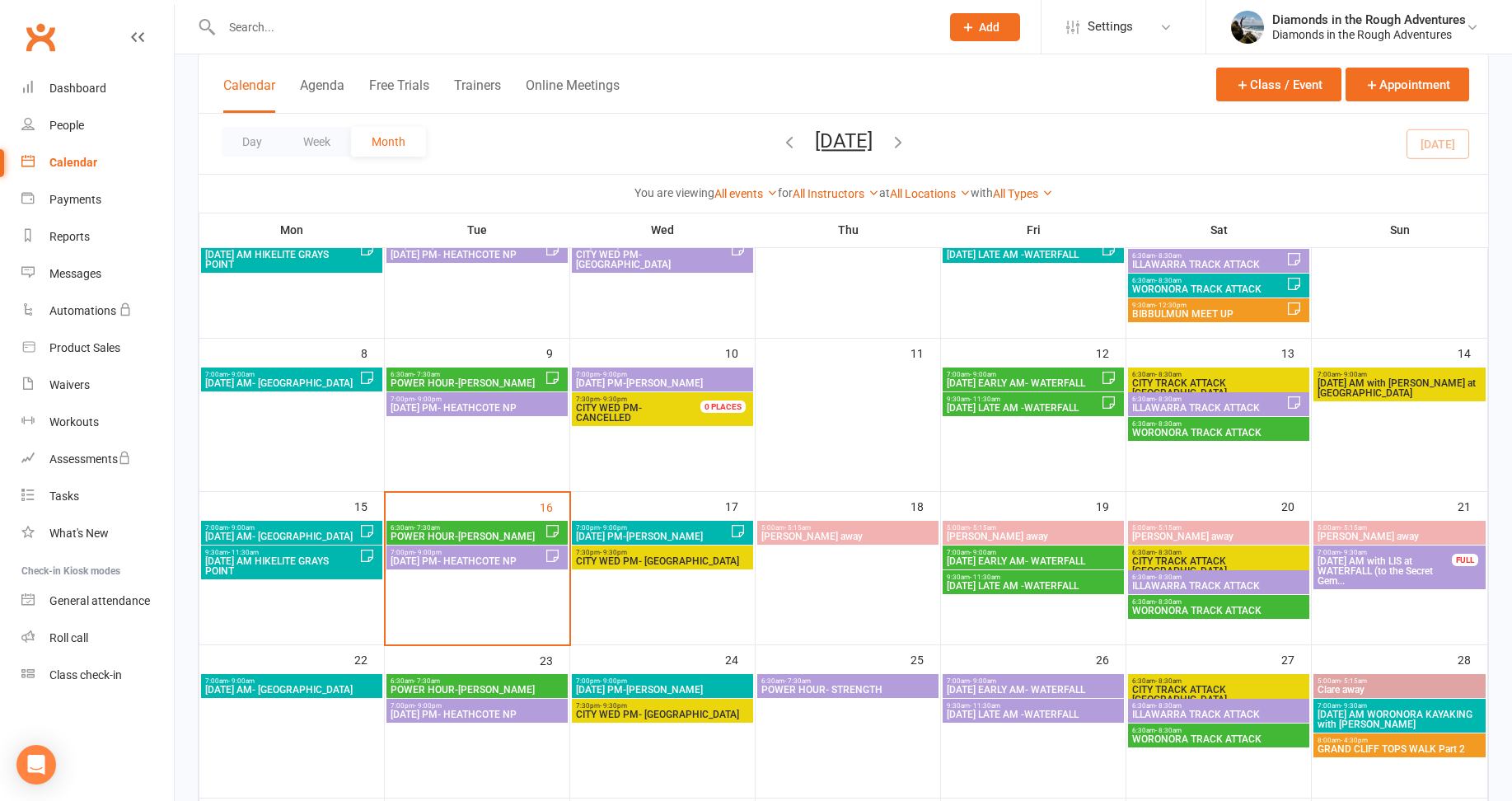
click at [1416, 712] on span "[DATE] AM WORONORA KAYAKING with [PERSON_NAME]" at bounding box center [1399, 719] width 165 height 20
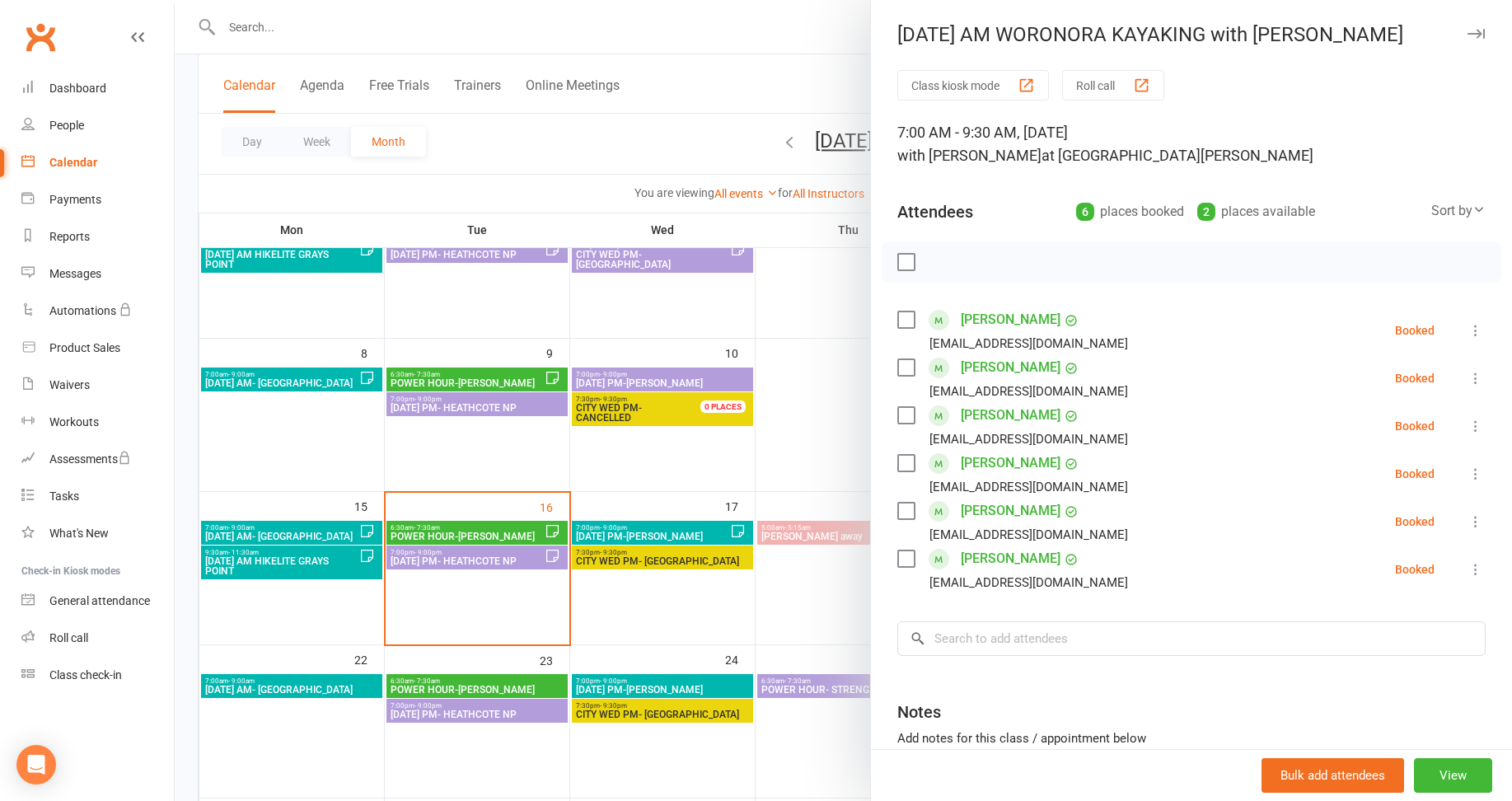
click at [795, 607] on div at bounding box center [842, 400] width 1337 height 801
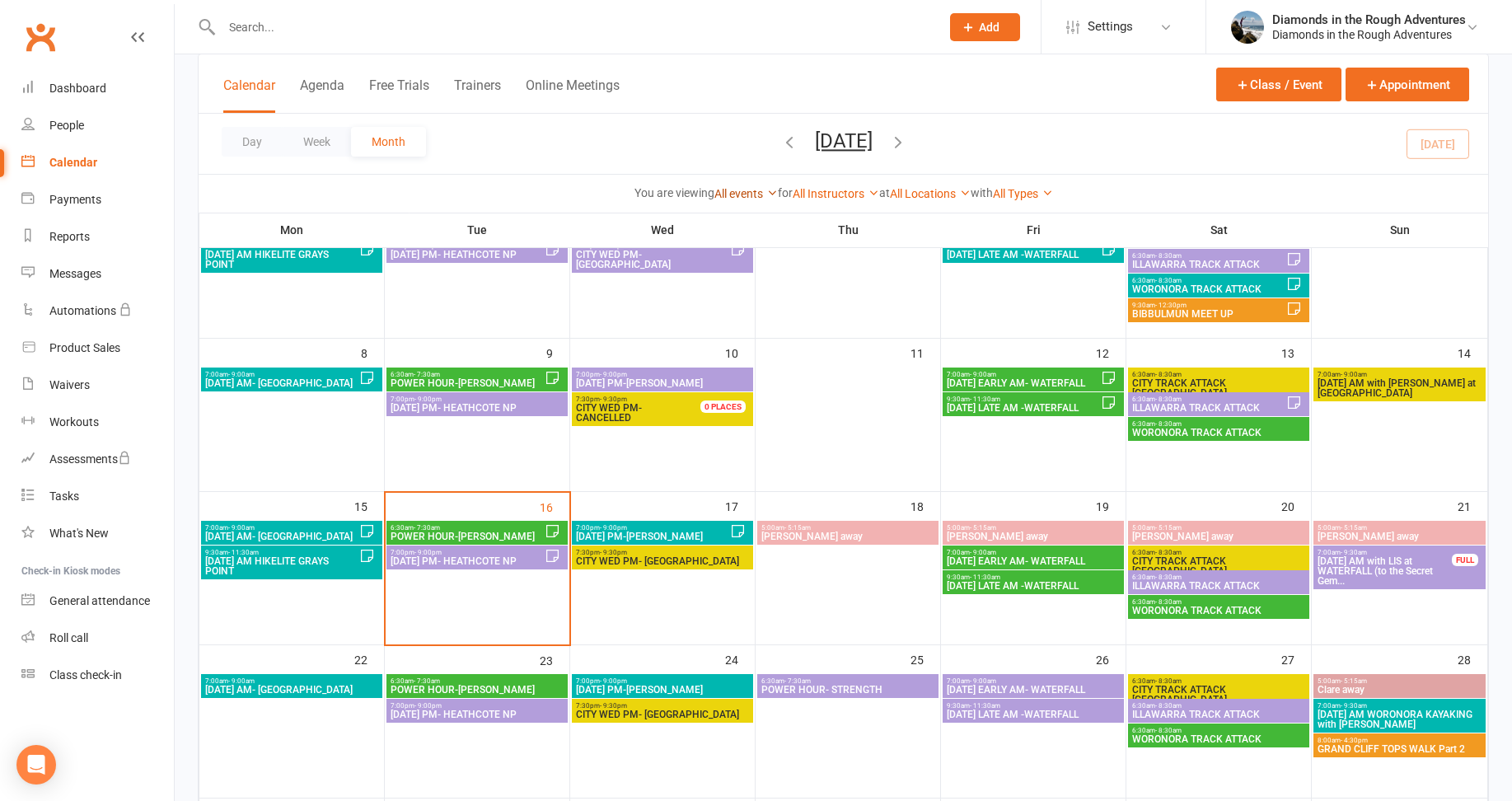
click at [724, 193] on link "All events" at bounding box center [746, 193] width 64 height 13
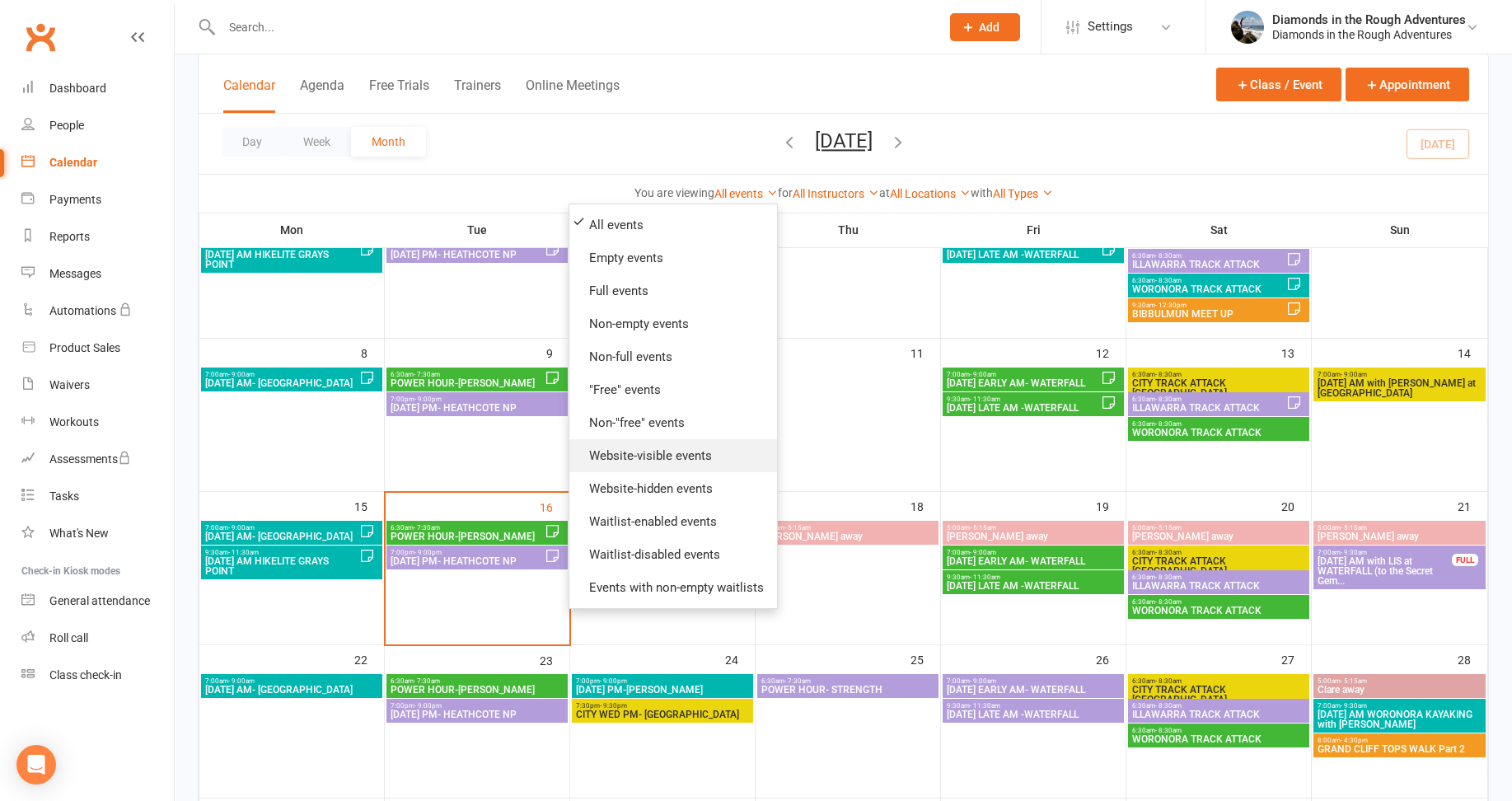
click at [654, 455] on link "Website-visible events" at bounding box center [673, 455] width 207 height 33
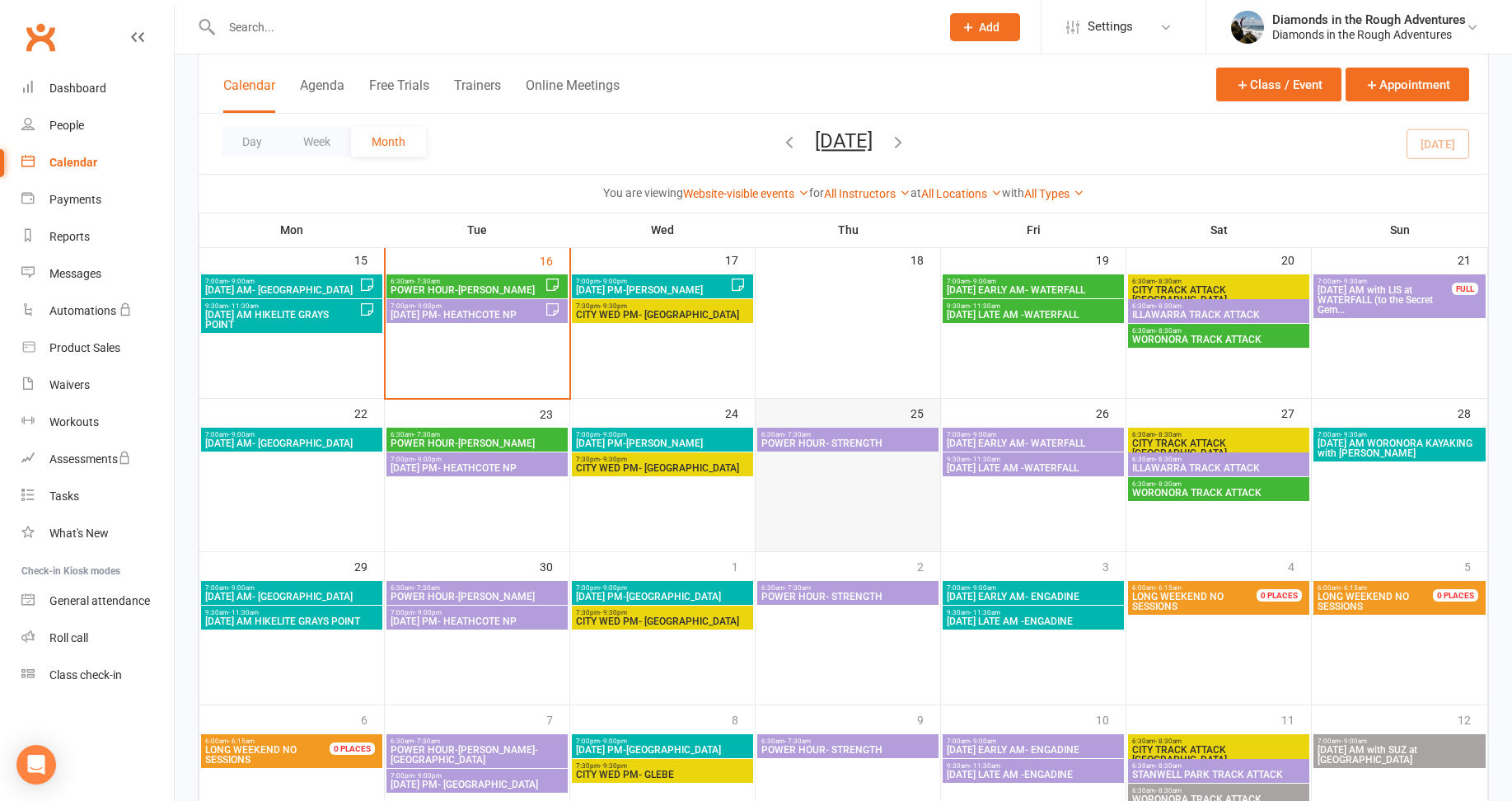
scroll to position [412, 0]
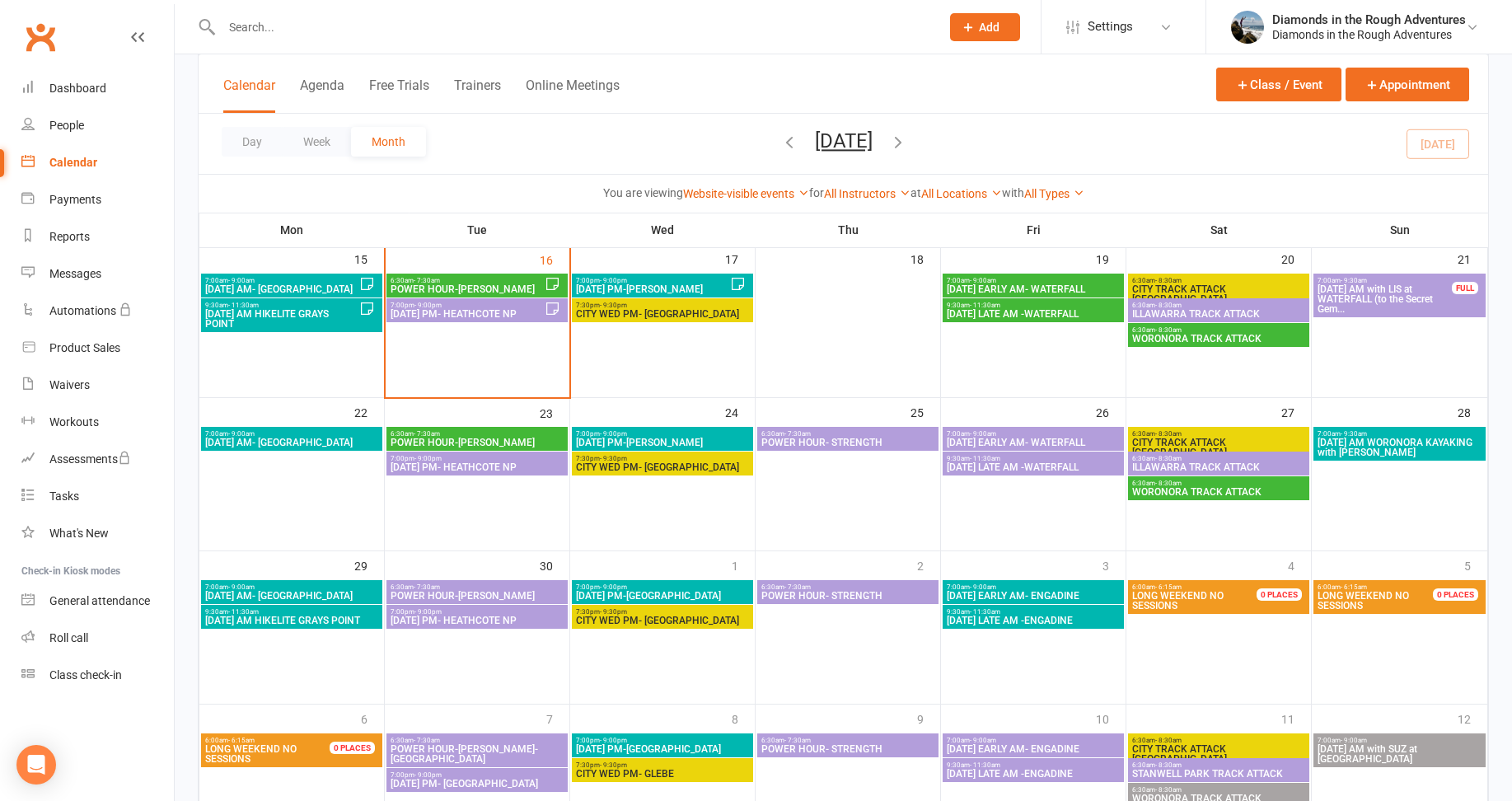
click at [847, 437] on span "POWER HOUR- STRENGTH" at bounding box center [847, 442] width 174 height 10
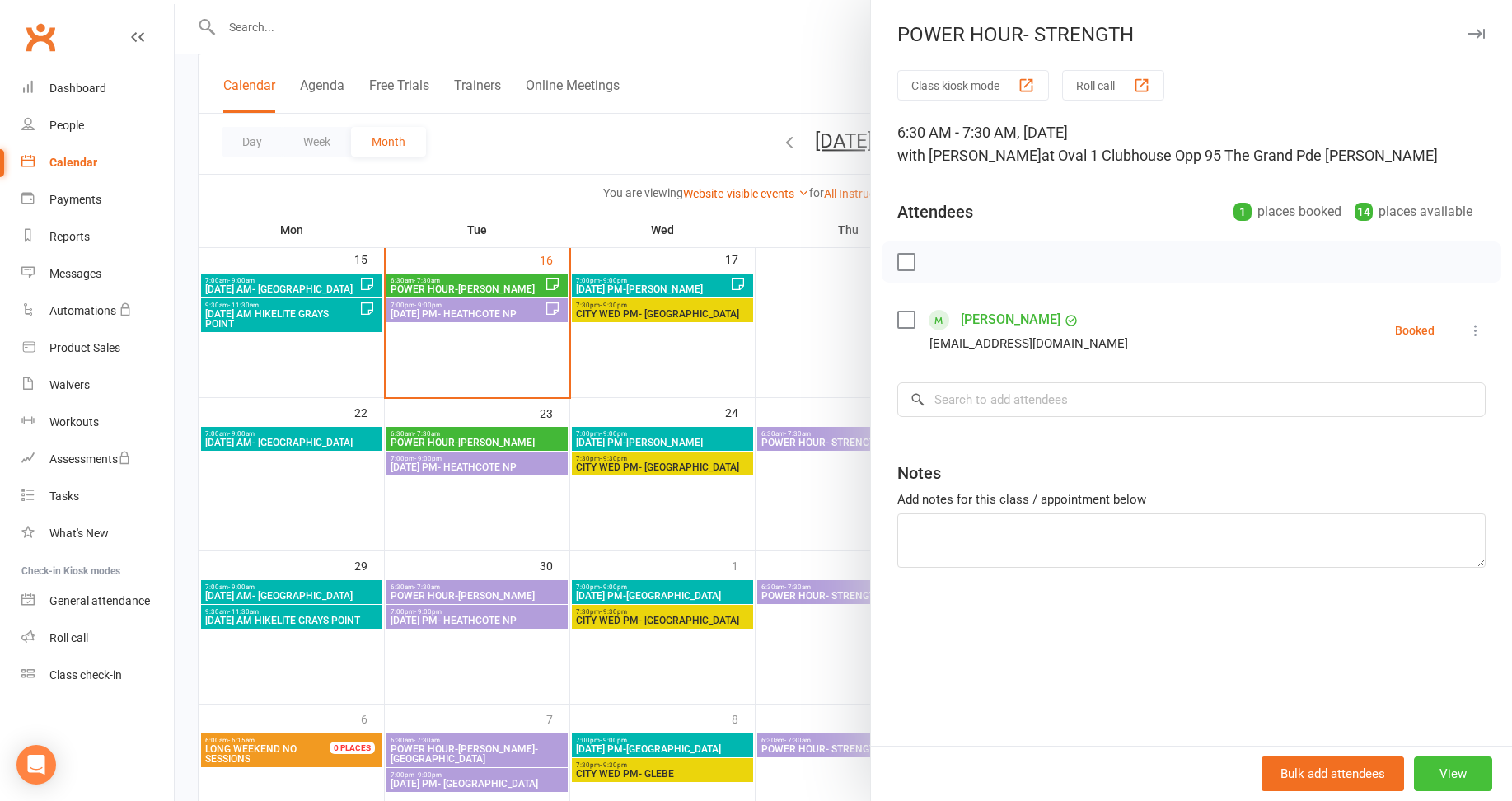
click at [1434, 762] on button "View" at bounding box center [1452, 774] width 79 height 35
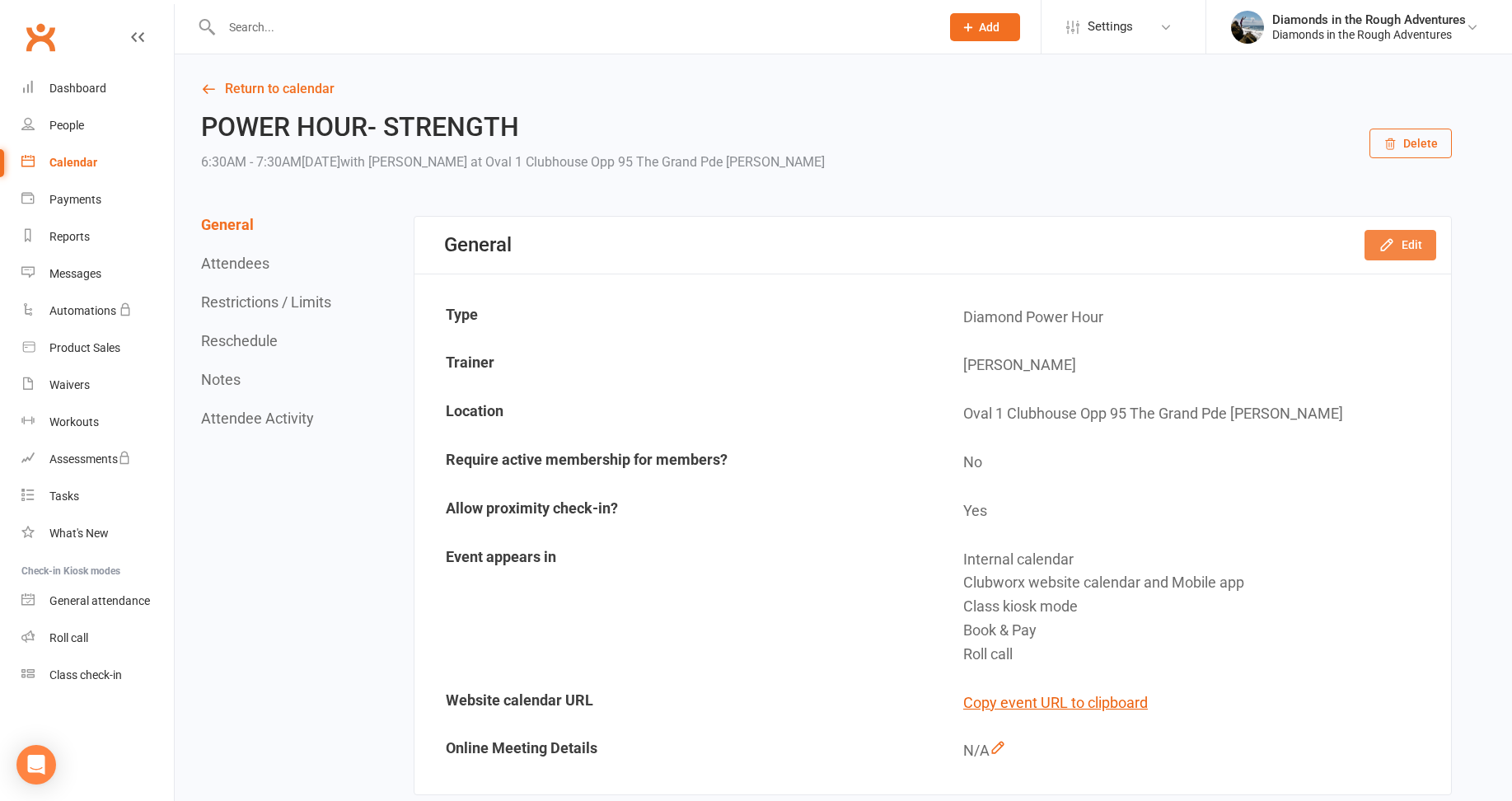
click at [1409, 244] on button "Edit" at bounding box center [1400, 245] width 72 height 30
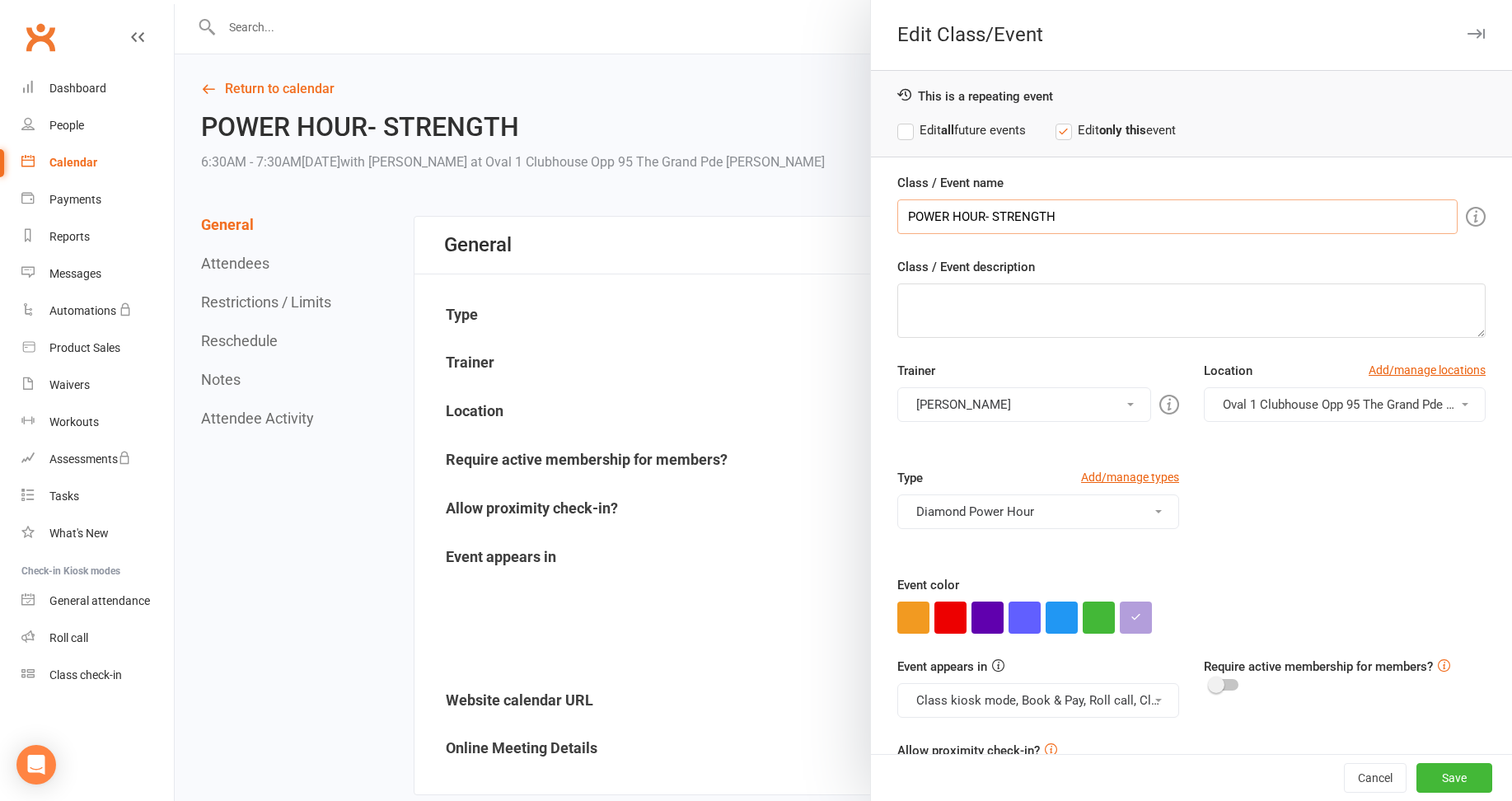
click at [902, 215] on input "POWER HOUR- STRENGTH" at bounding box center [1177, 217] width 560 height 35
click at [1176, 218] on input "PROMO...POWER HOUR- STRENGTH" at bounding box center [1177, 217] width 560 height 35
drag, startPoint x: 947, startPoint y: 212, endPoint x: 899, endPoint y: 212, distance: 48.0
click at [899, 212] on input "PROMO...POWER HOUR- STRENGTH this one is free" at bounding box center [1177, 217] width 560 height 35
click at [1052, 211] on input "POWER HOUR- STRENGTH this one is free" at bounding box center [1177, 217] width 560 height 35
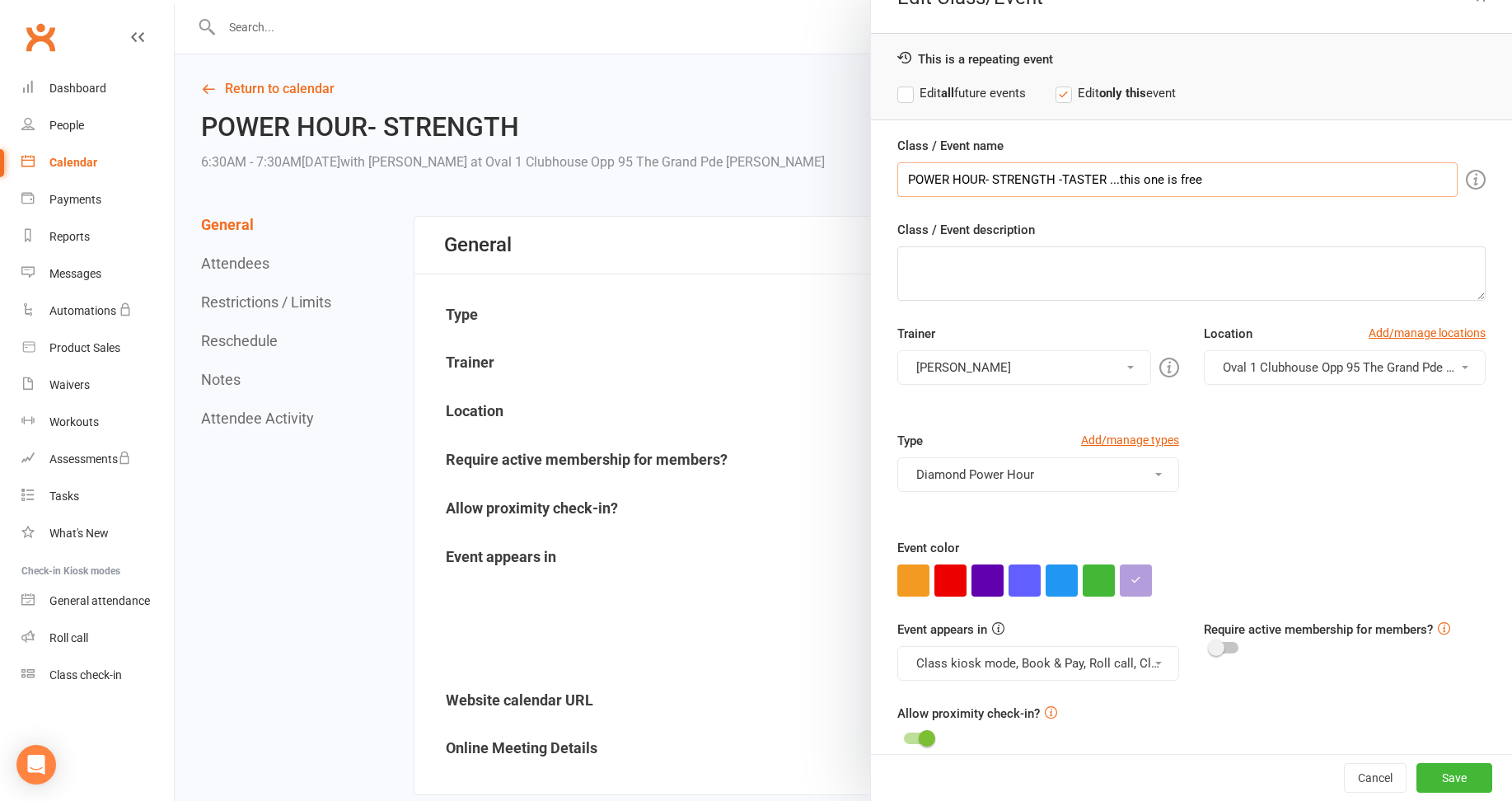
scroll to position [56, 0]
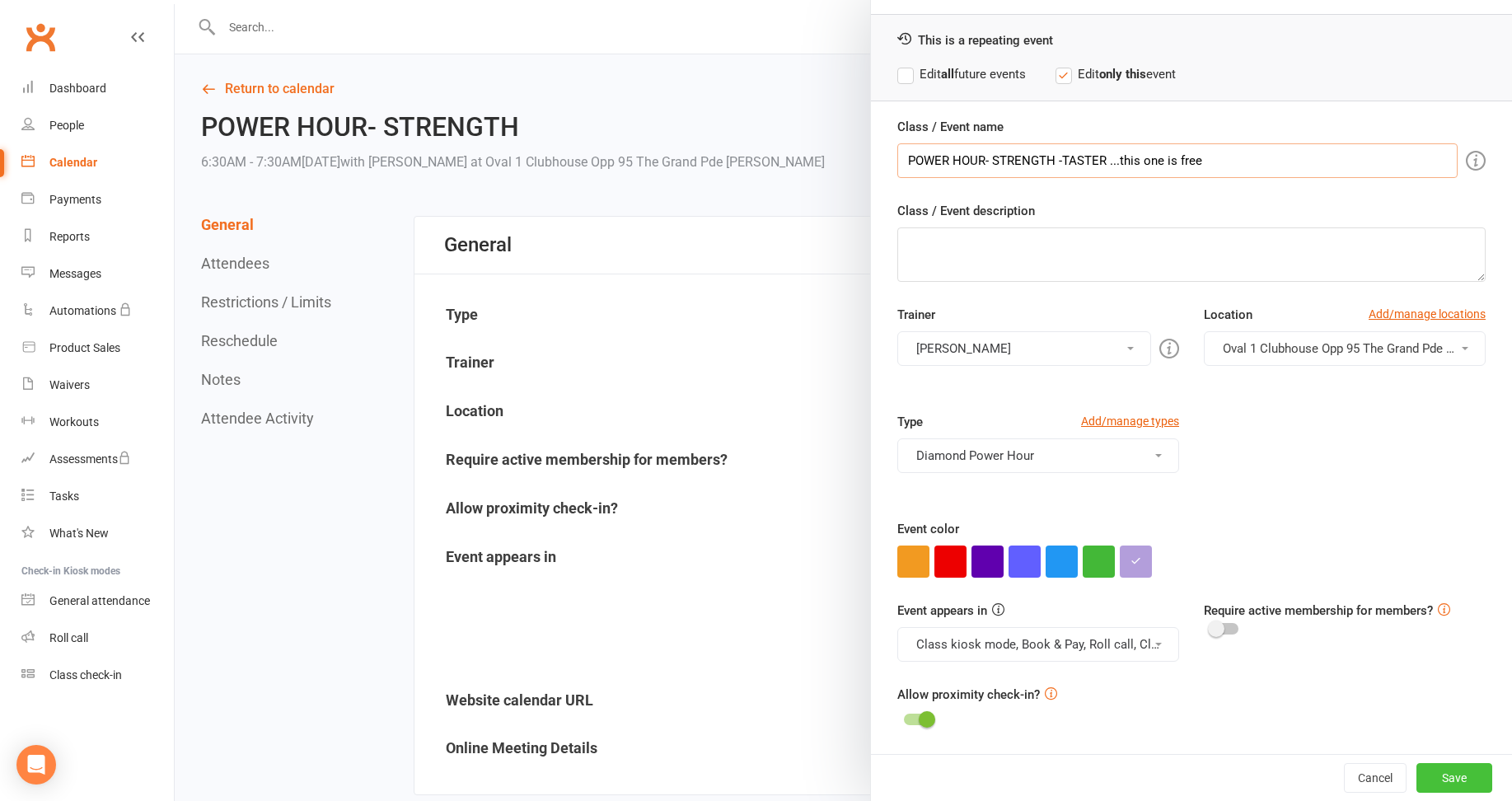
type input "POWER HOUR- STRENGTH -TASTER ...this one is free"
click at [1432, 771] on button "Save" at bounding box center [1454, 778] width 76 height 30
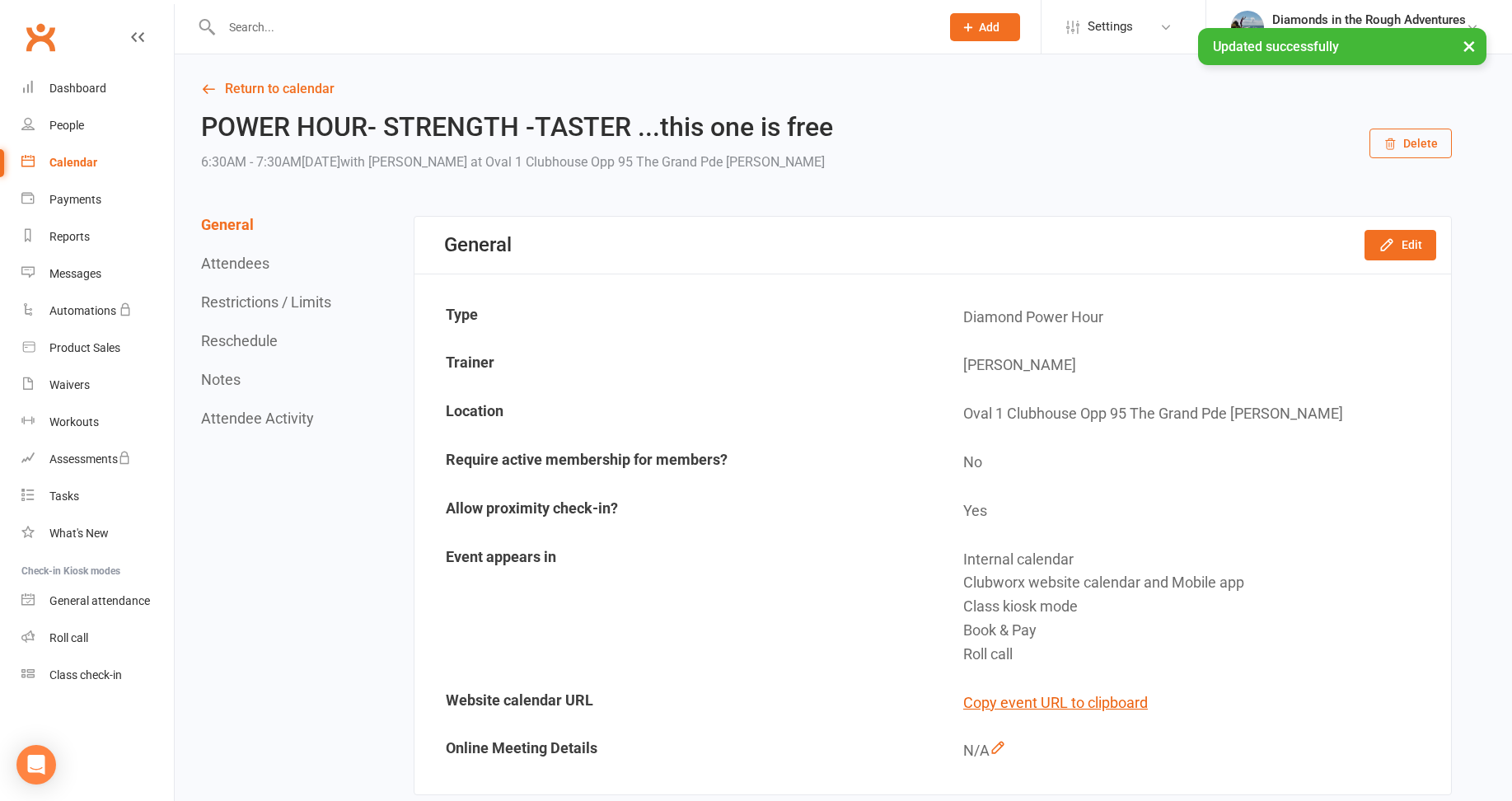
click at [79, 164] on div "Calendar" at bounding box center [74, 162] width 48 height 13
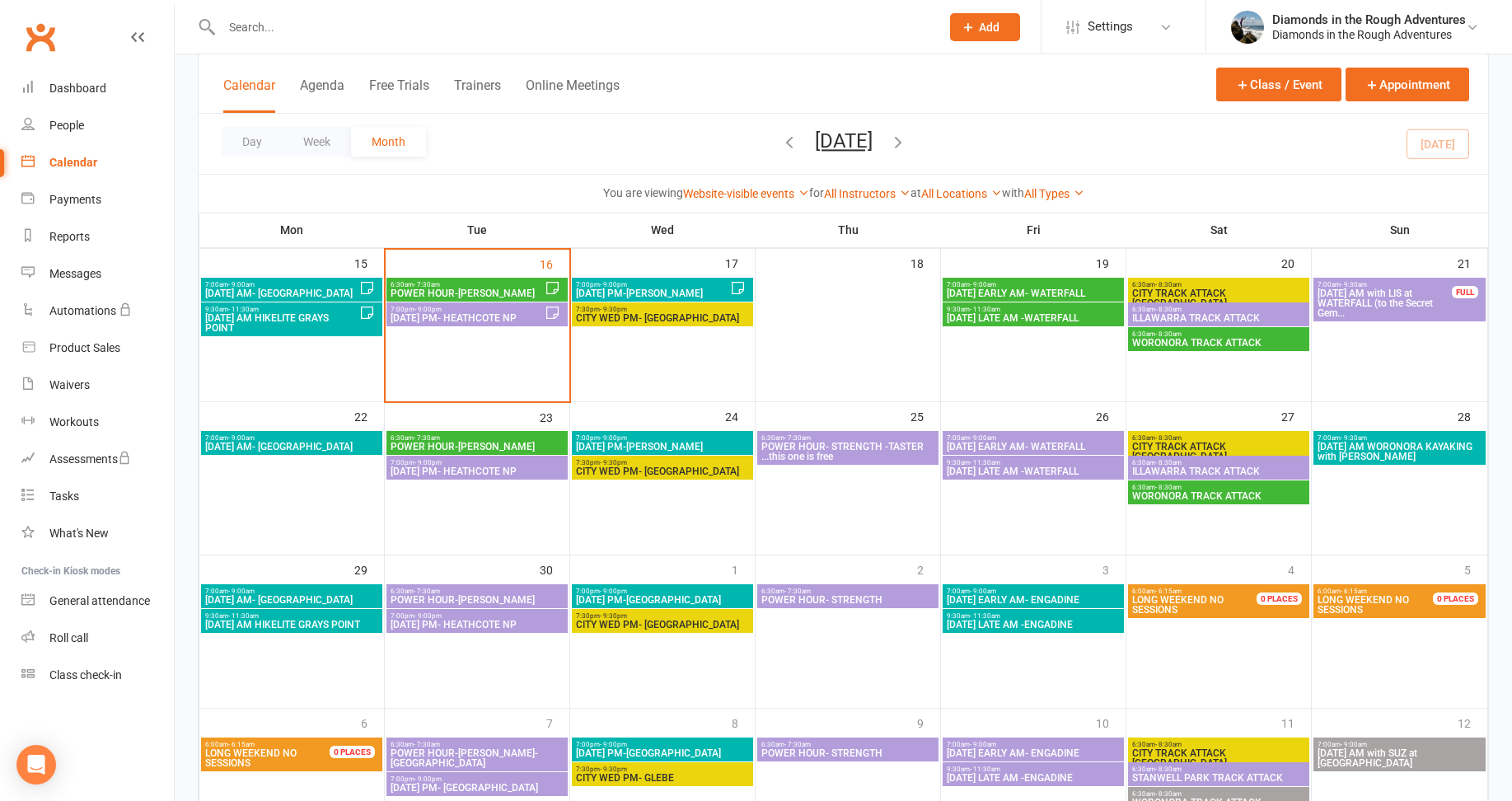
scroll to position [191, 0]
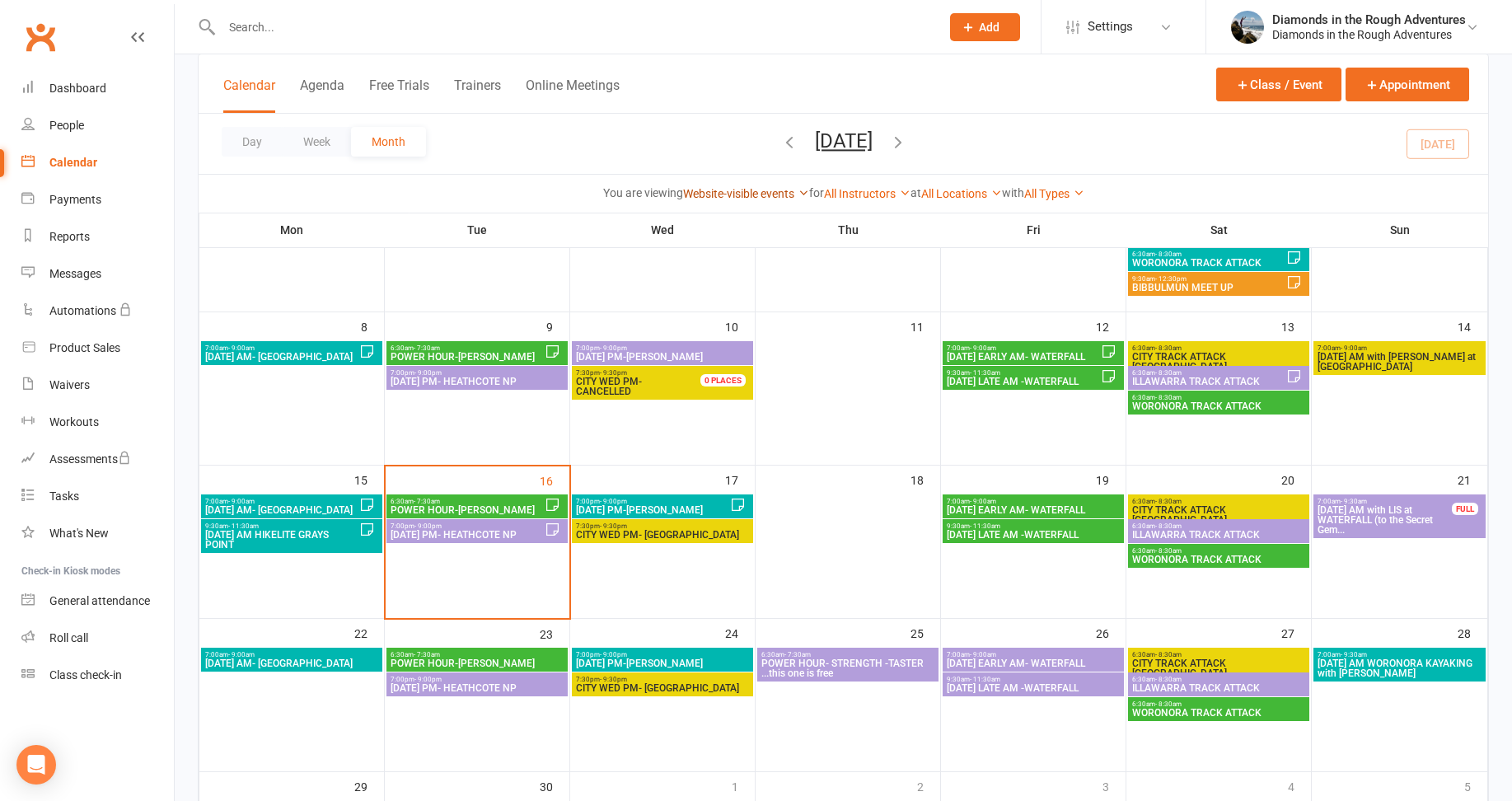
click at [721, 190] on link "Website-visible events" at bounding box center [746, 193] width 126 height 13
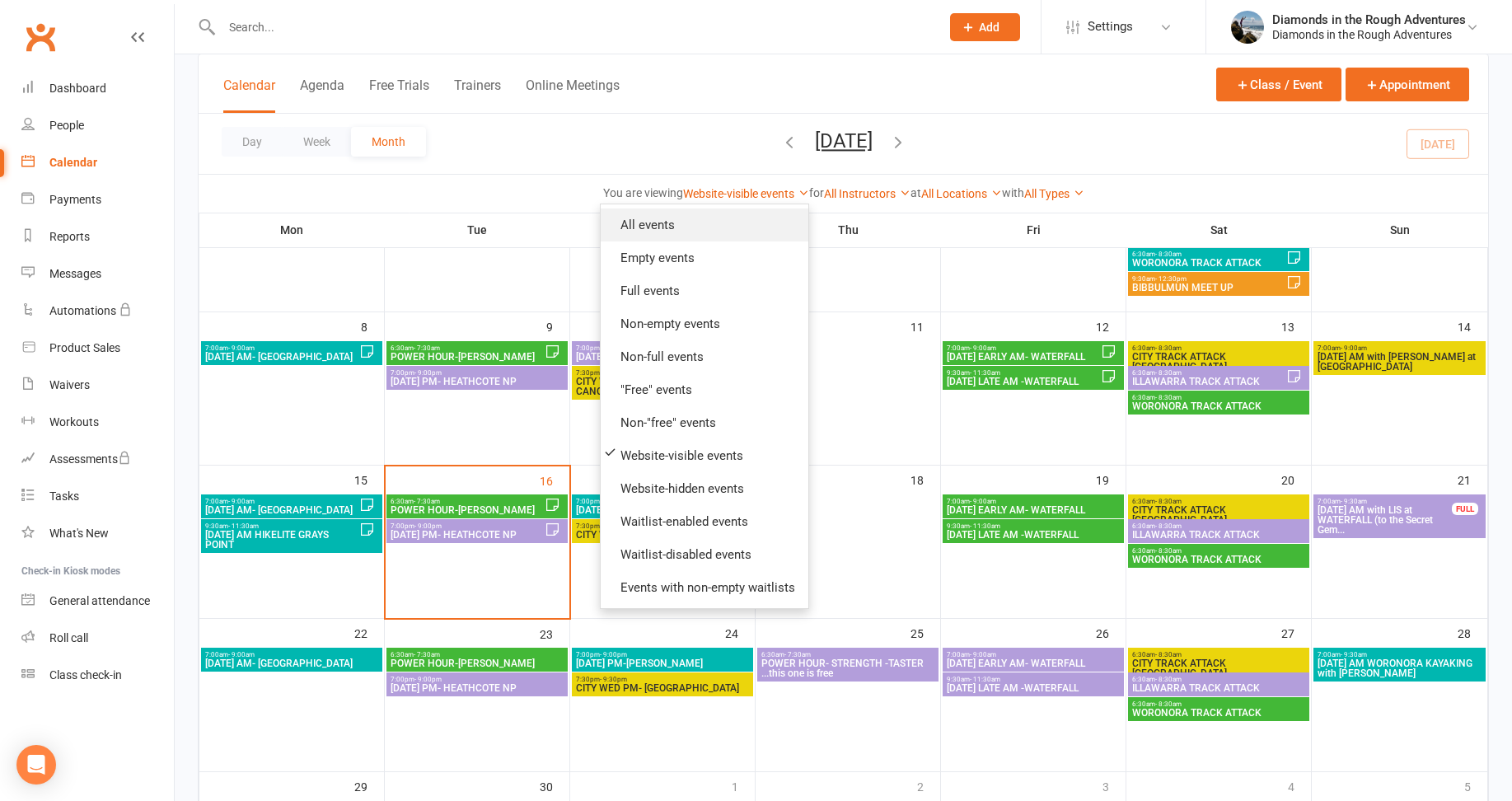
click at [639, 226] on link "All events" at bounding box center [704, 225] width 207 height 33
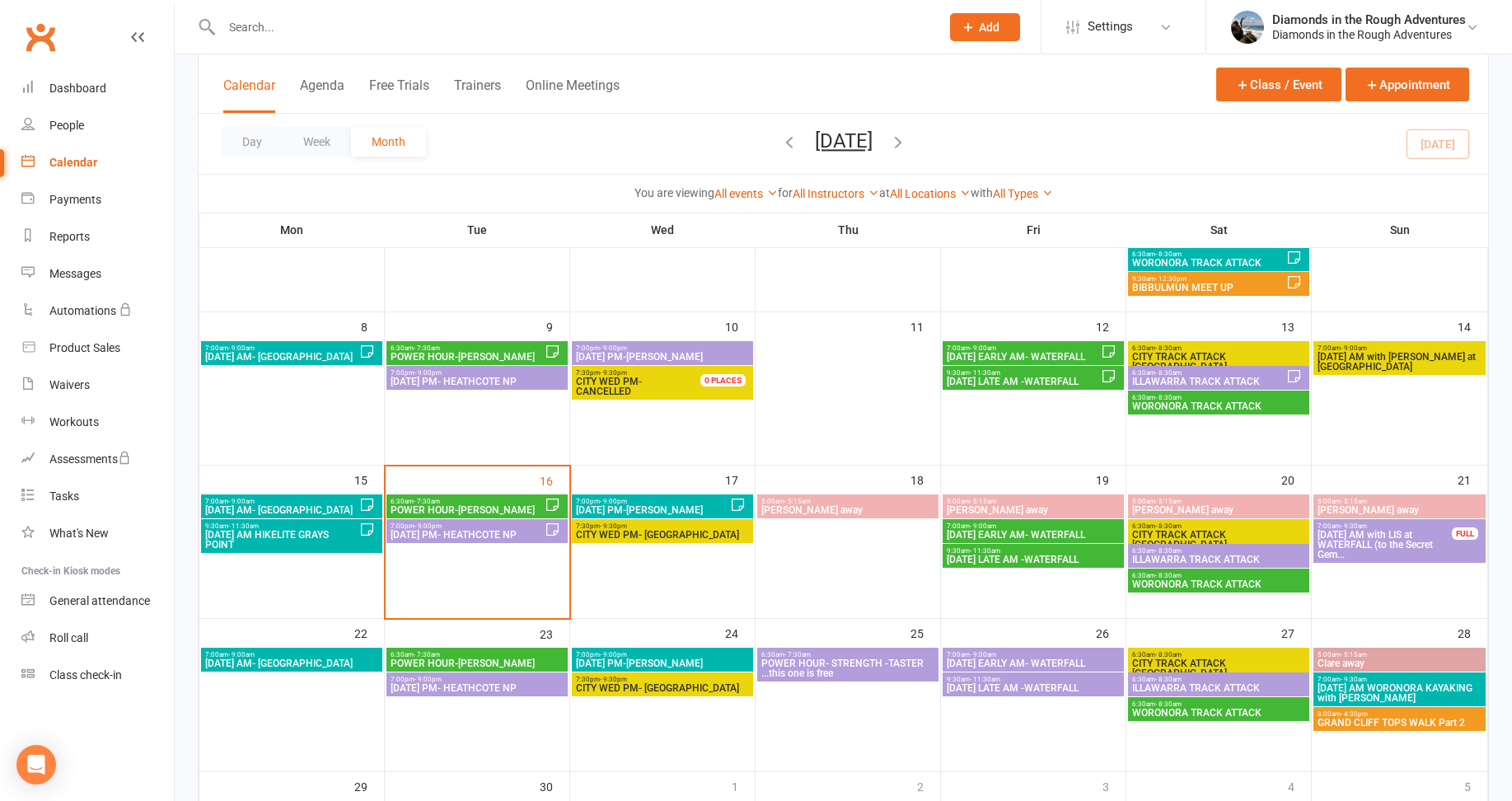
click at [246, 26] on input "text" at bounding box center [572, 27] width 712 height 23
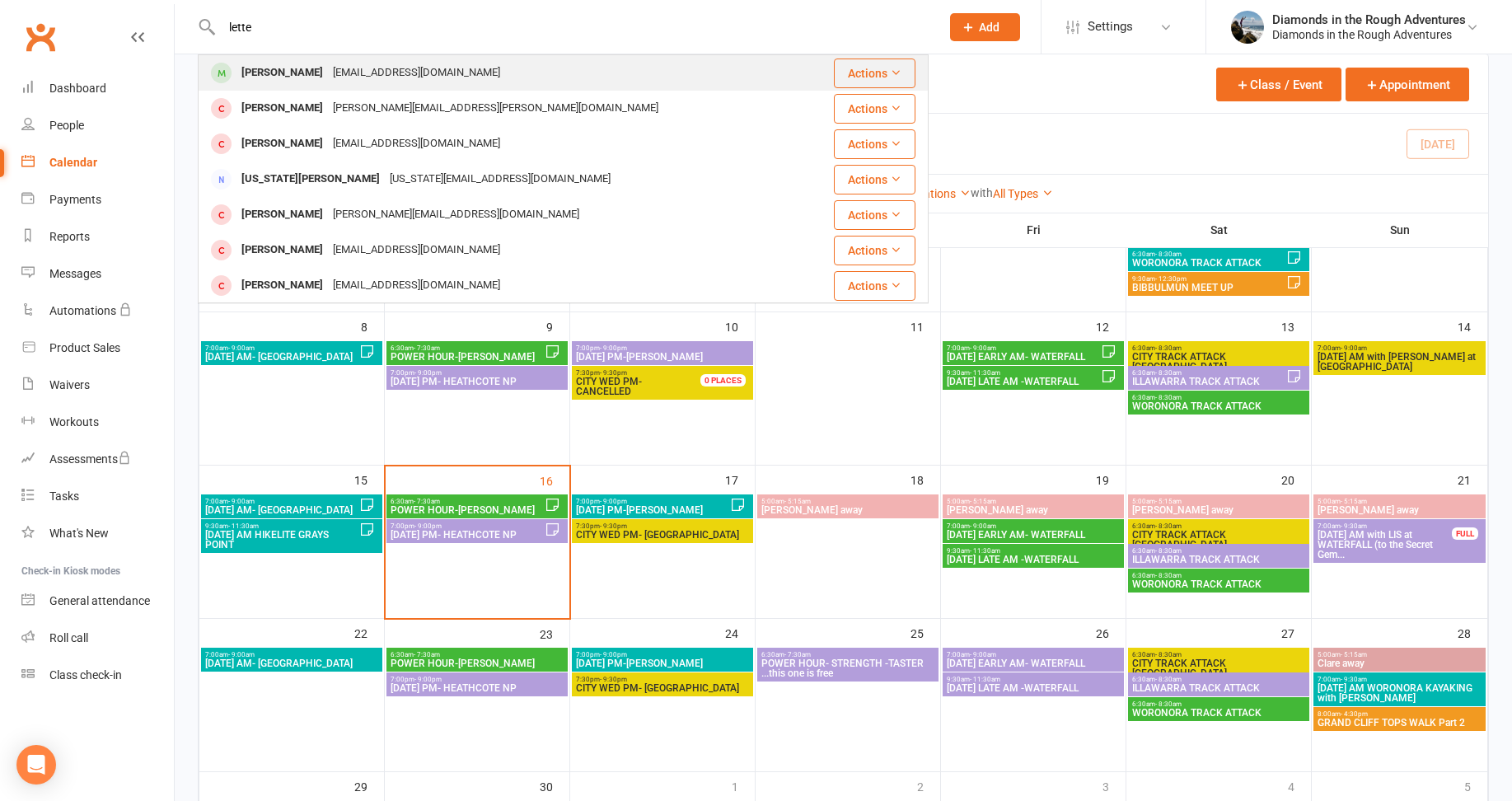
type input "lette"
click at [278, 71] on div "[PERSON_NAME]" at bounding box center [282, 73] width 92 height 24
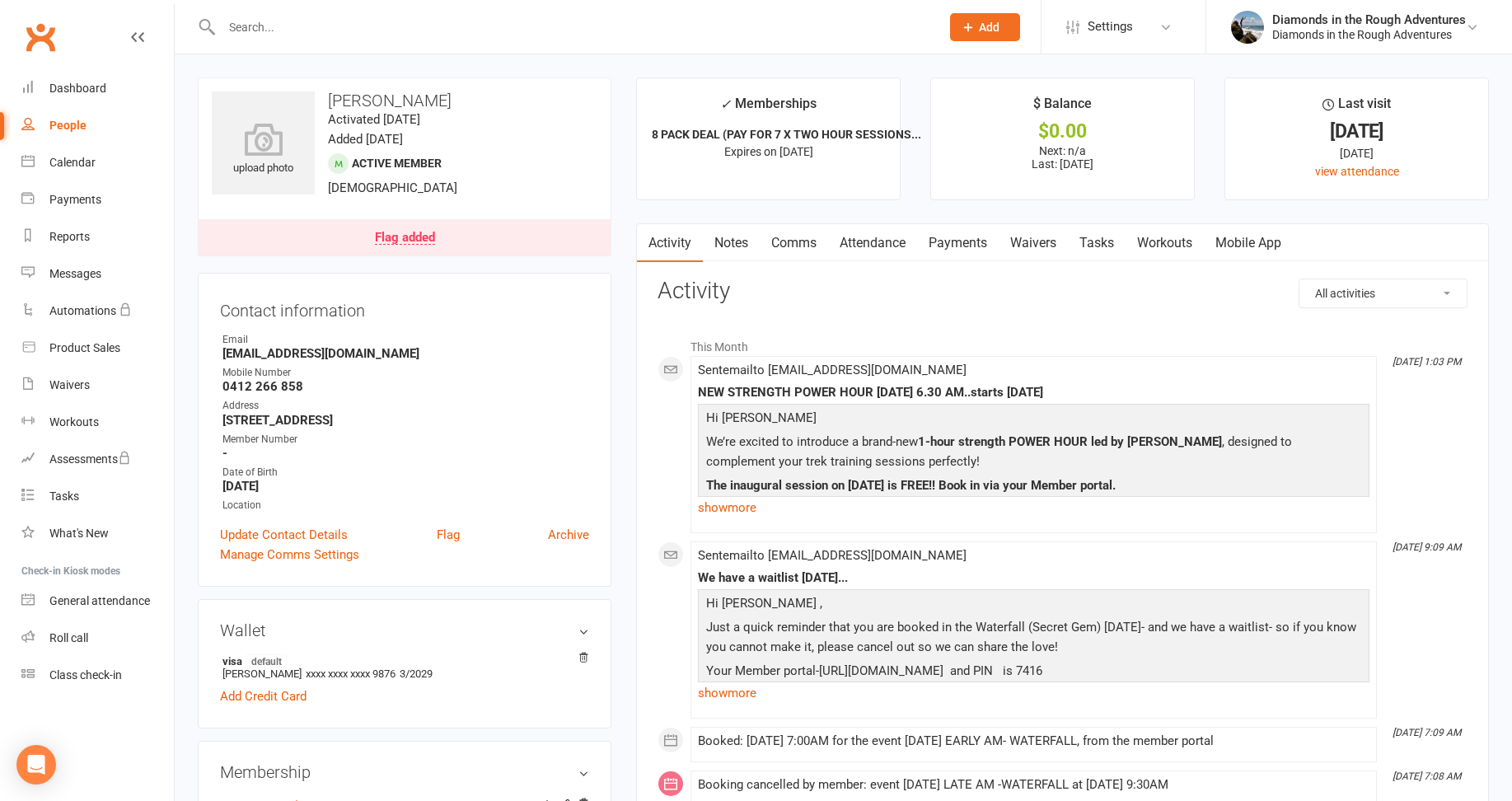
click at [252, 19] on input "text" at bounding box center [572, 27] width 712 height 23
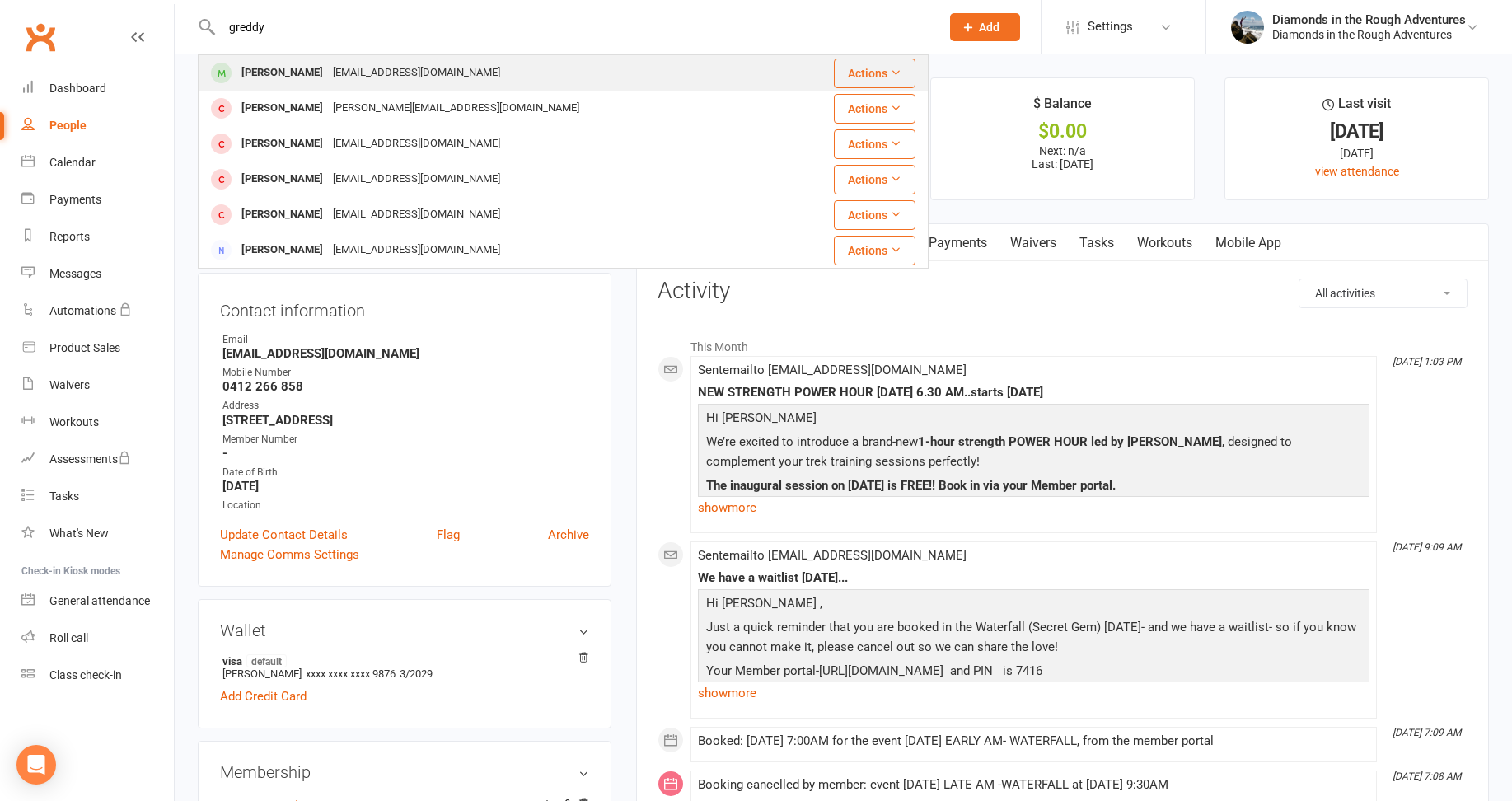
type input "greddy"
click at [279, 66] on div "[PERSON_NAME]" at bounding box center [282, 73] width 92 height 24
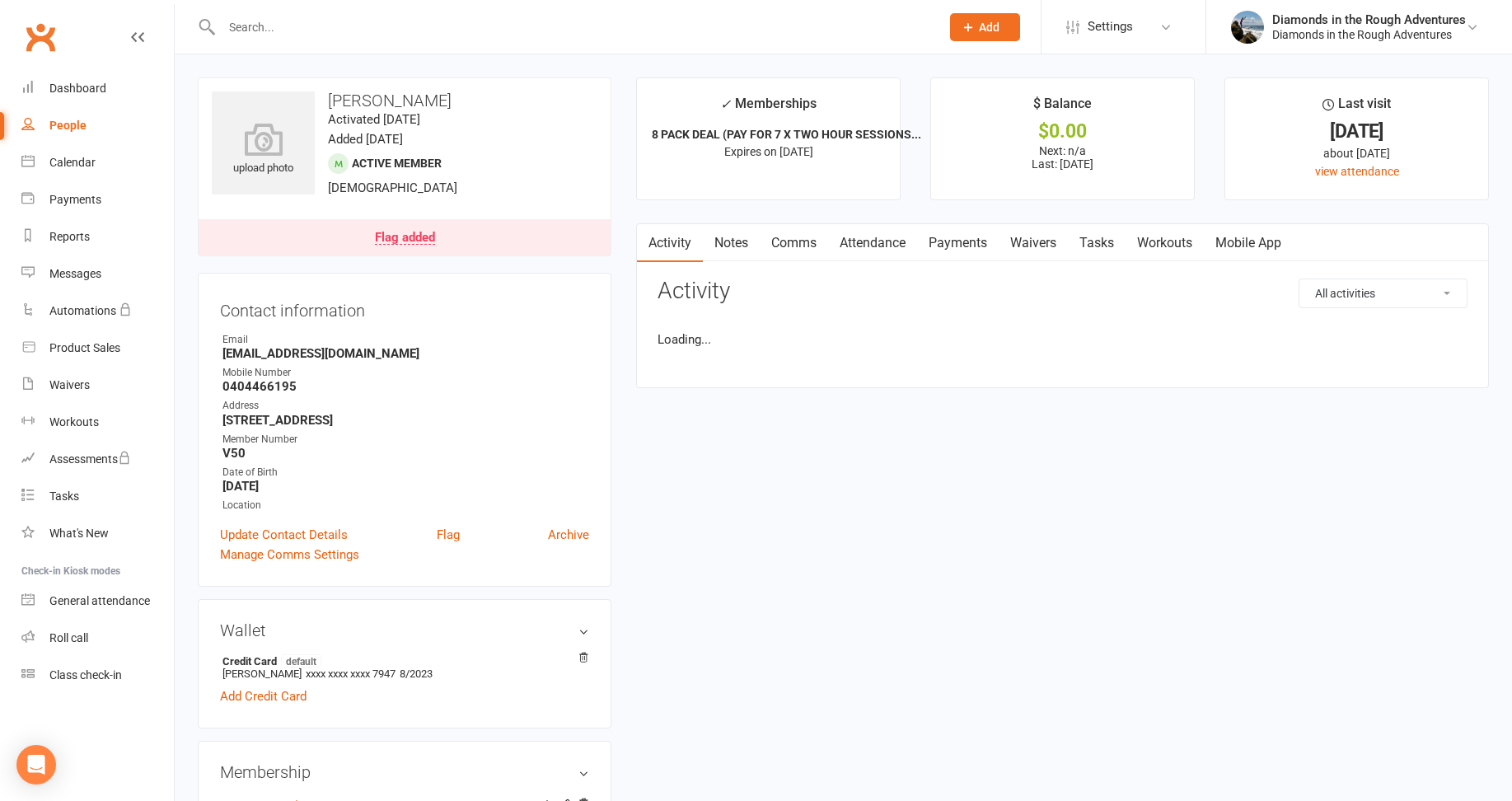
scroll to position [412, 0]
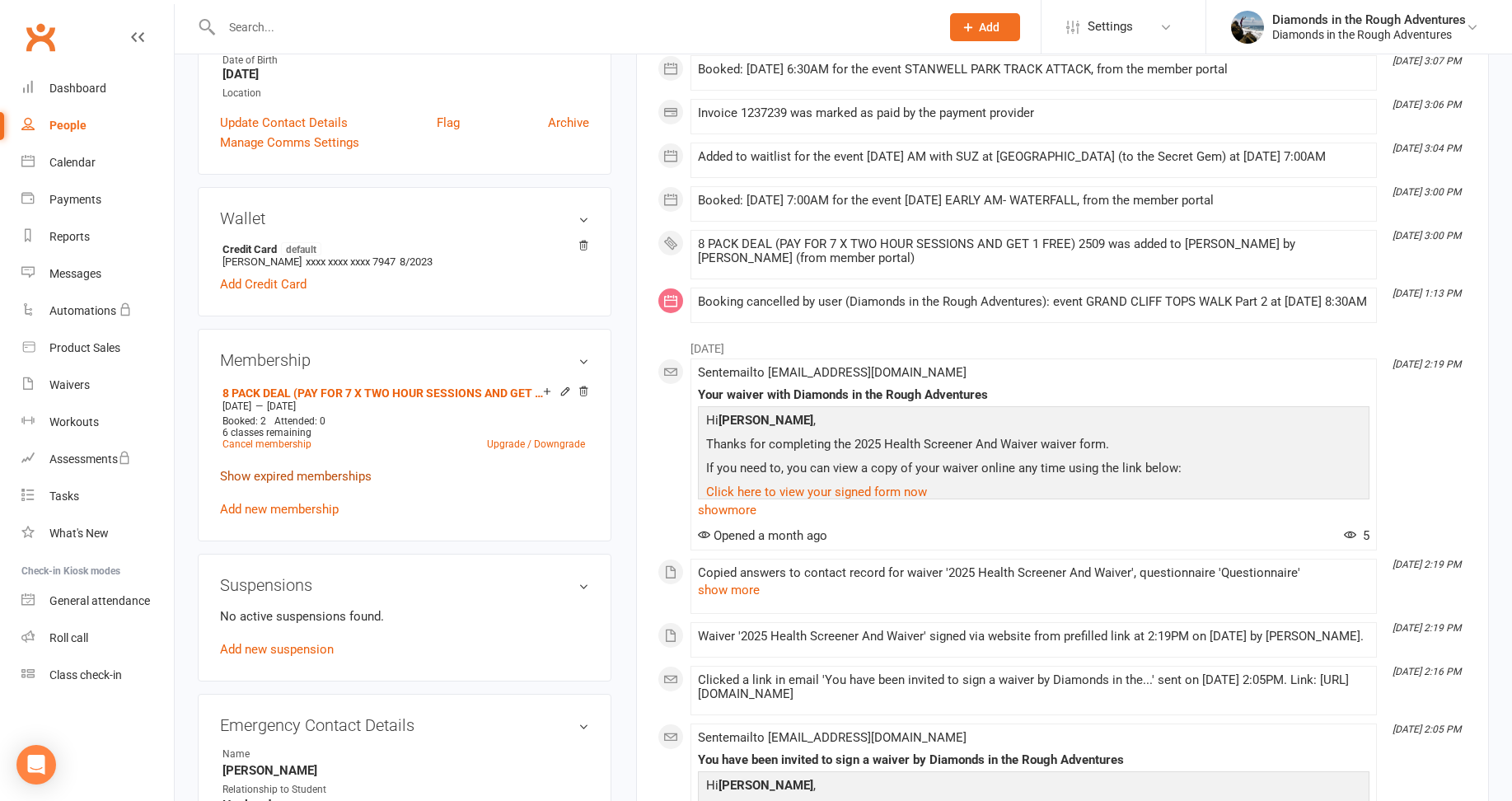
click at [293, 474] on link "Show expired memberships" at bounding box center [295, 476] width 151 height 15
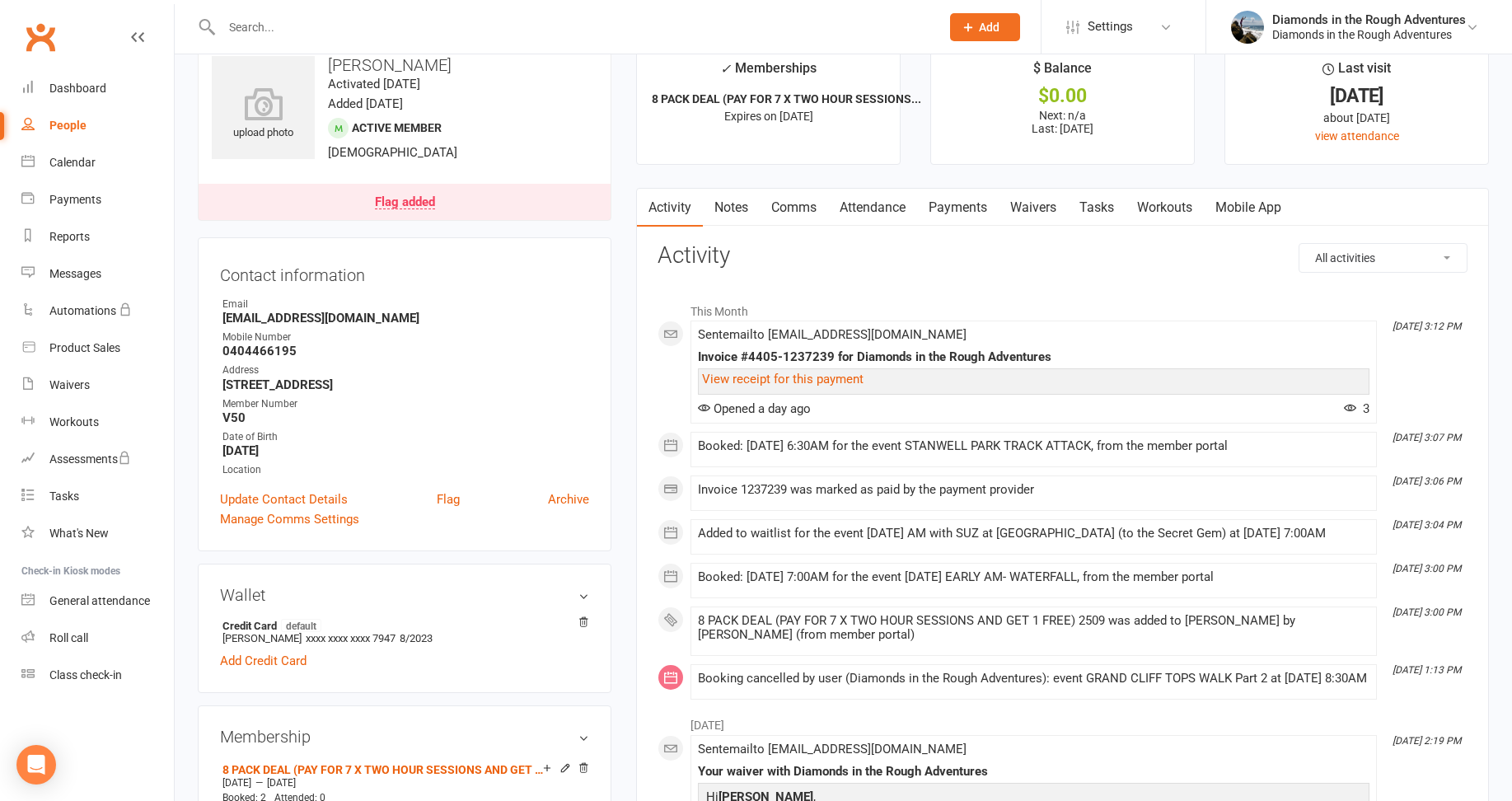
scroll to position [0, 0]
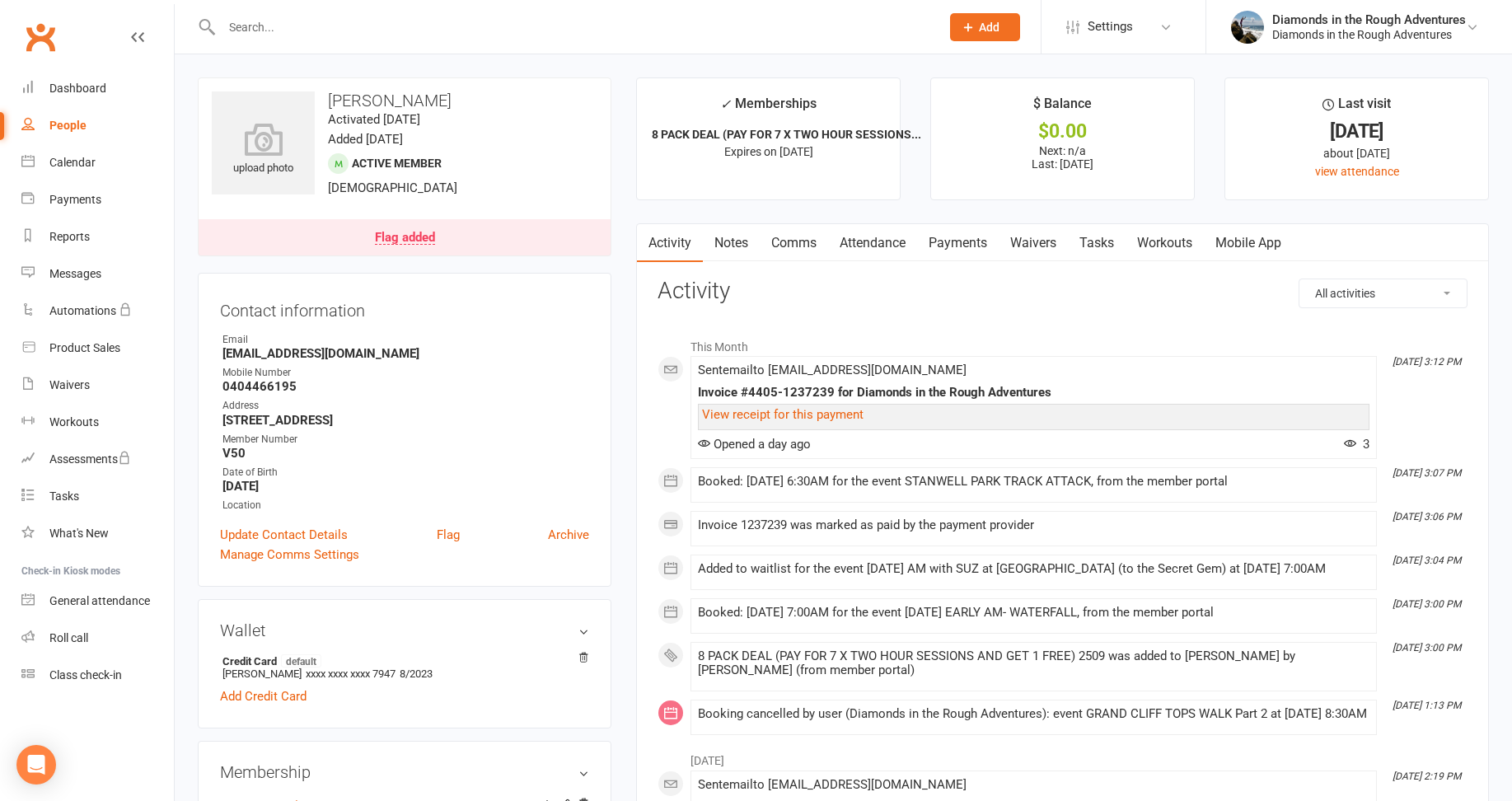
click at [73, 121] on div "People" at bounding box center [68, 125] width 37 height 13
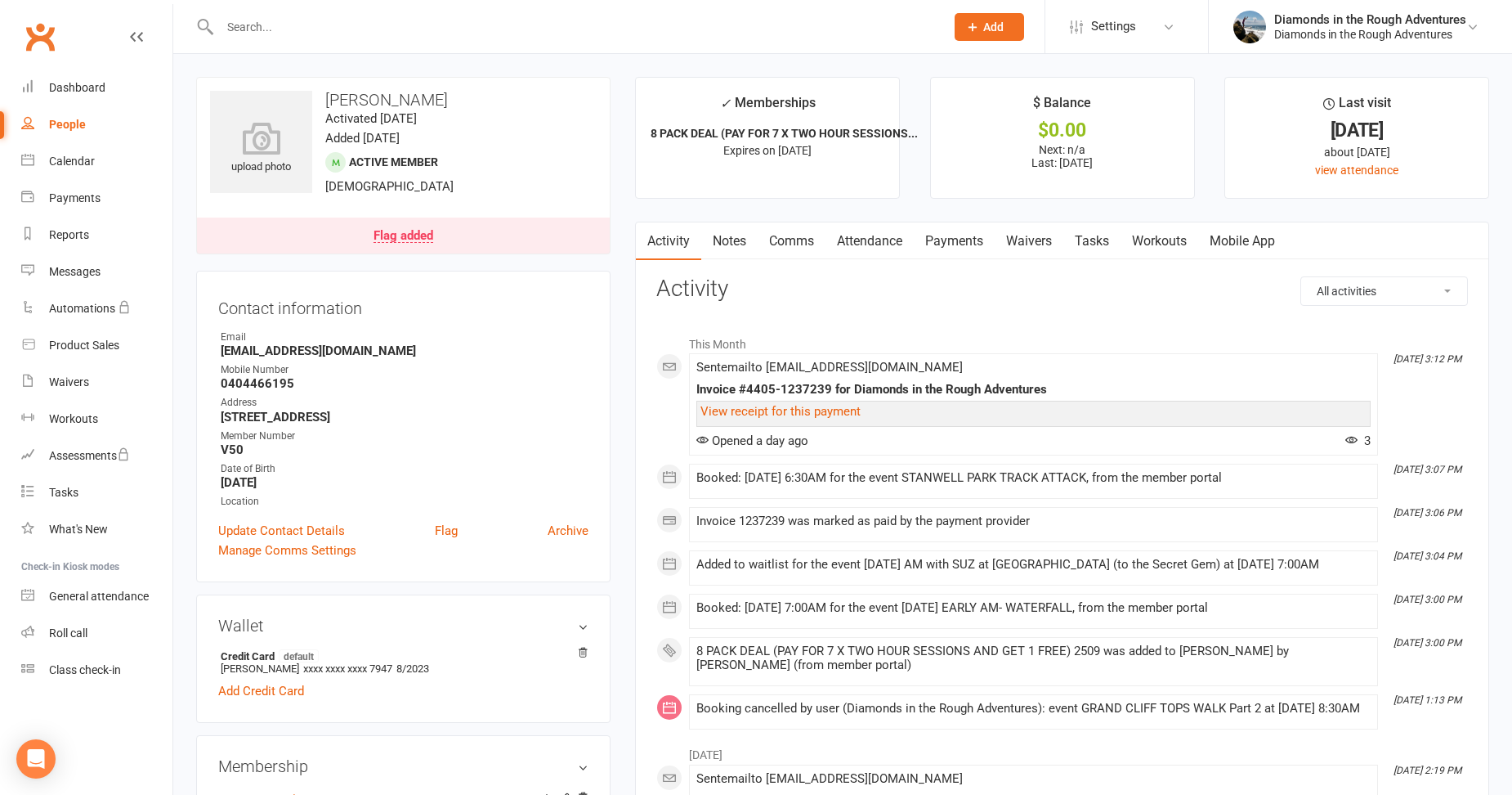
select select "100"
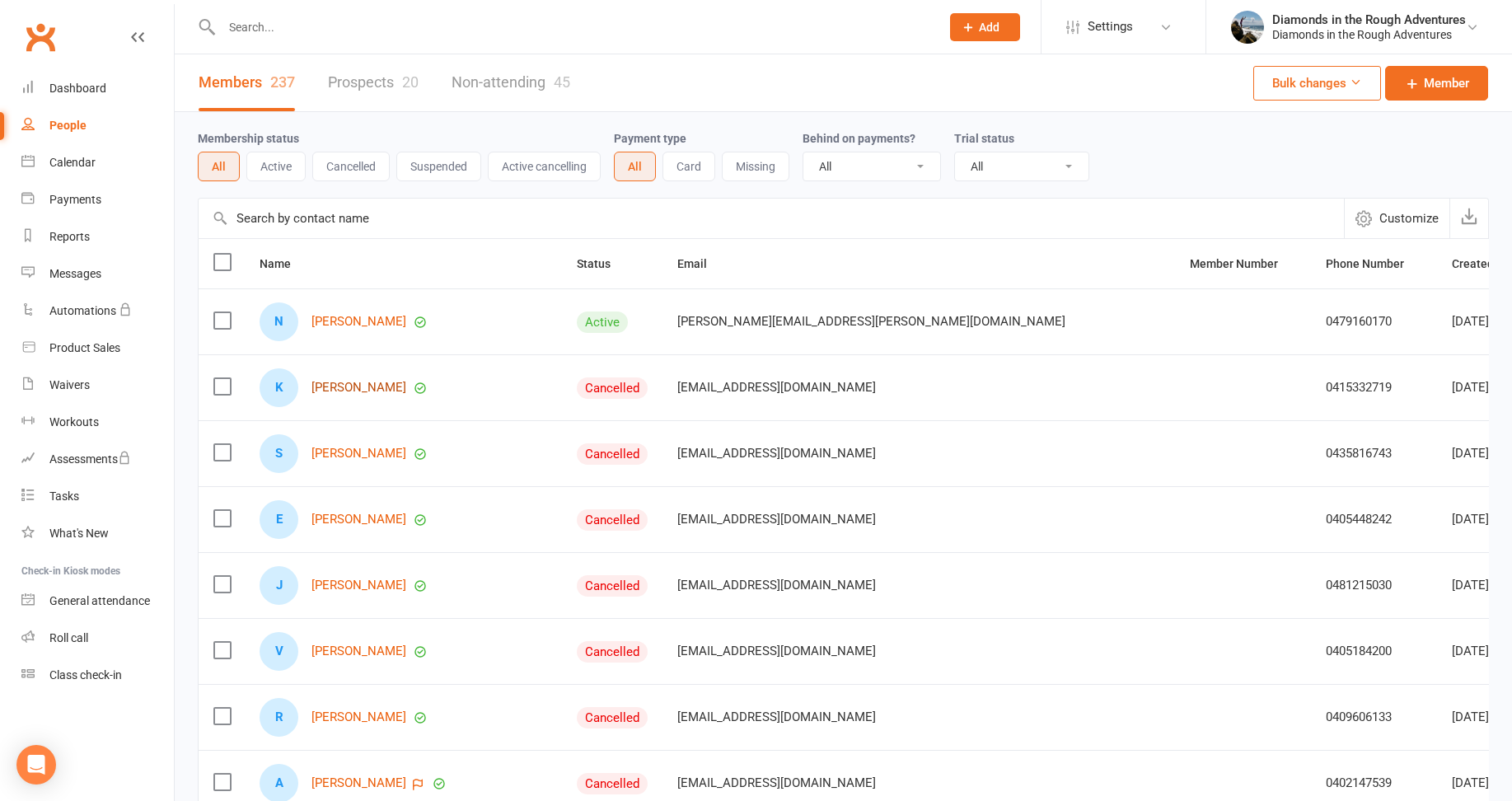
click at [347, 391] on link "[PERSON_NAME]" at bounding box center [359, 387] width 95 height 14
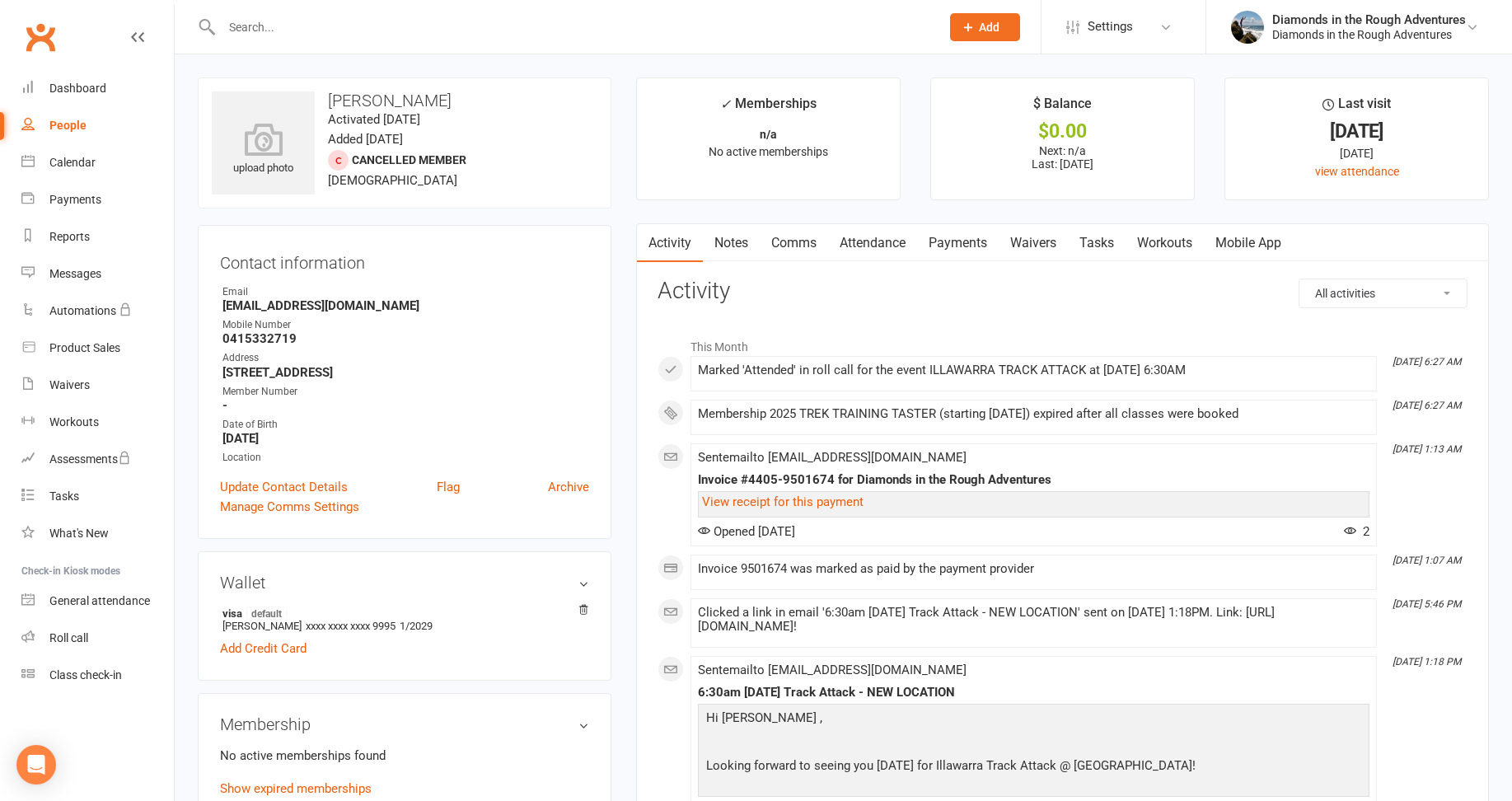
click at [800, 237] on link "Comms" at bounding box center [794, 243] width 69 height 38
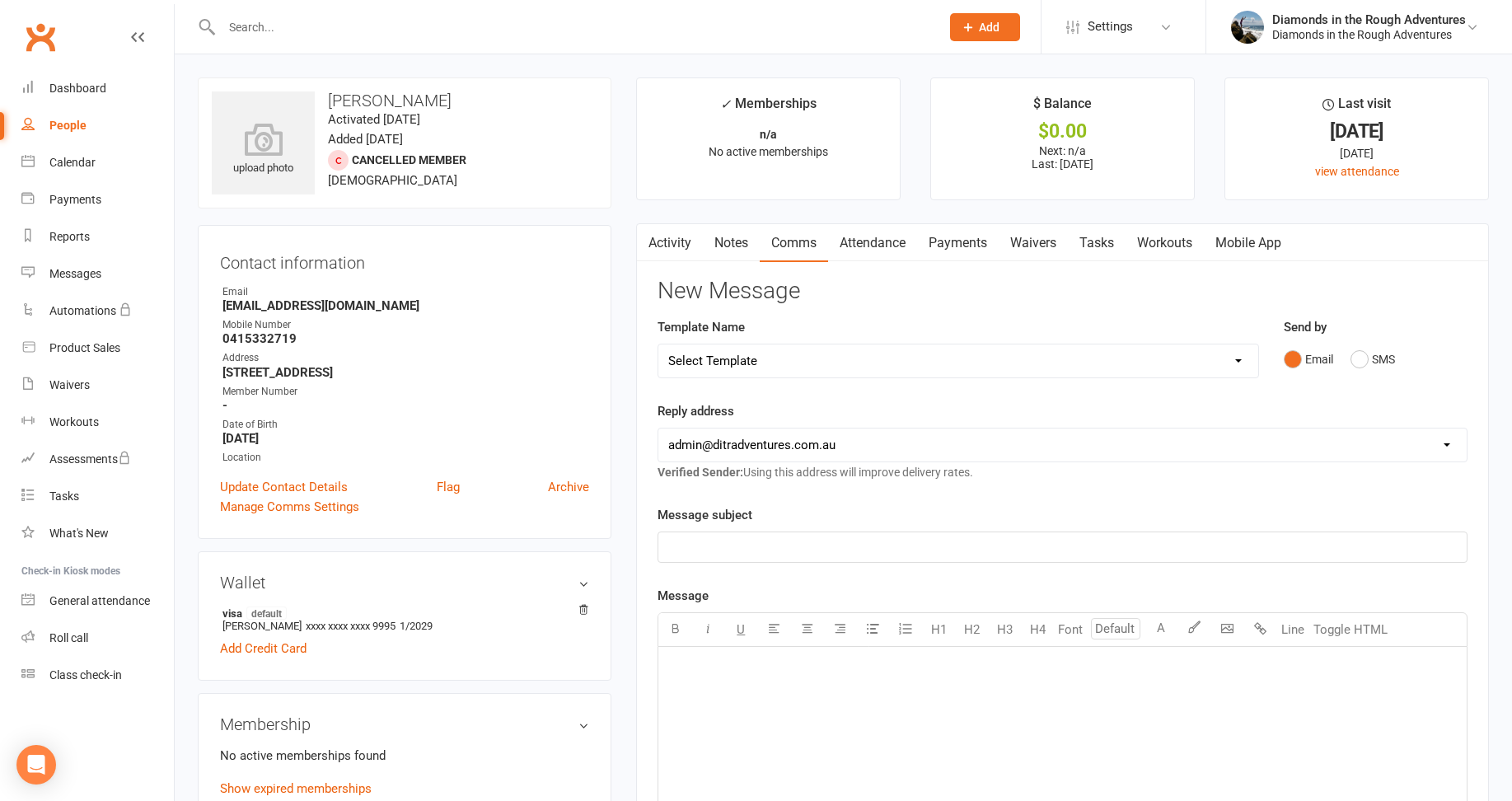
click at [712, 360] on select "Select Template [Email] Bring a Friend Member Email [Email] DIAMOND VIRTUAL TRA…" at bounding box center [957, 361] width 599 height 33
select select "126"
click at [658, 345] on select "Select Template [Email] Bring a Friend Member Email [Email] DIAMOND VIRTUAL TRA…" at bounding box center [957, 361] width 599 height 33
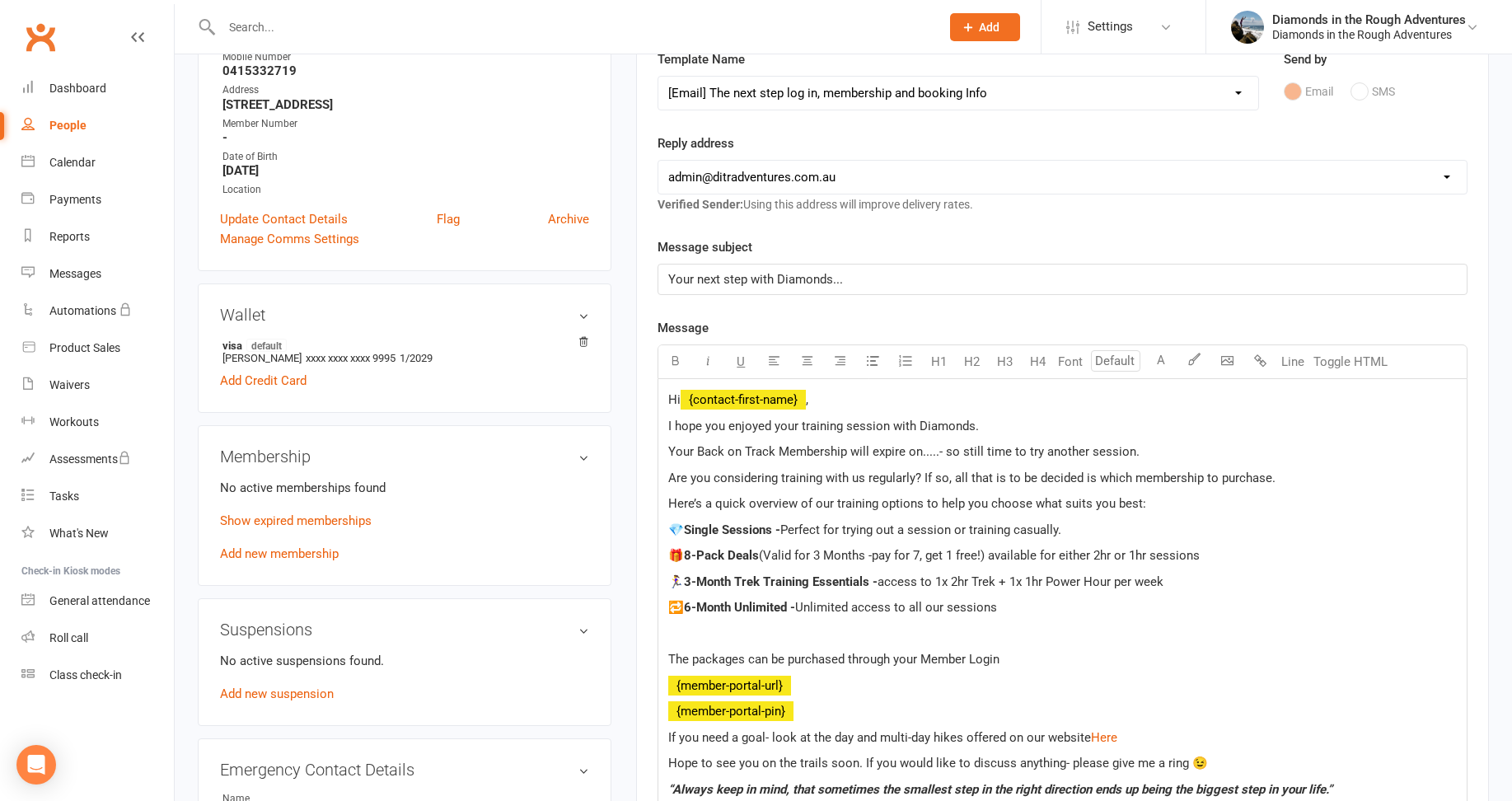
scroll to position [330, 0]
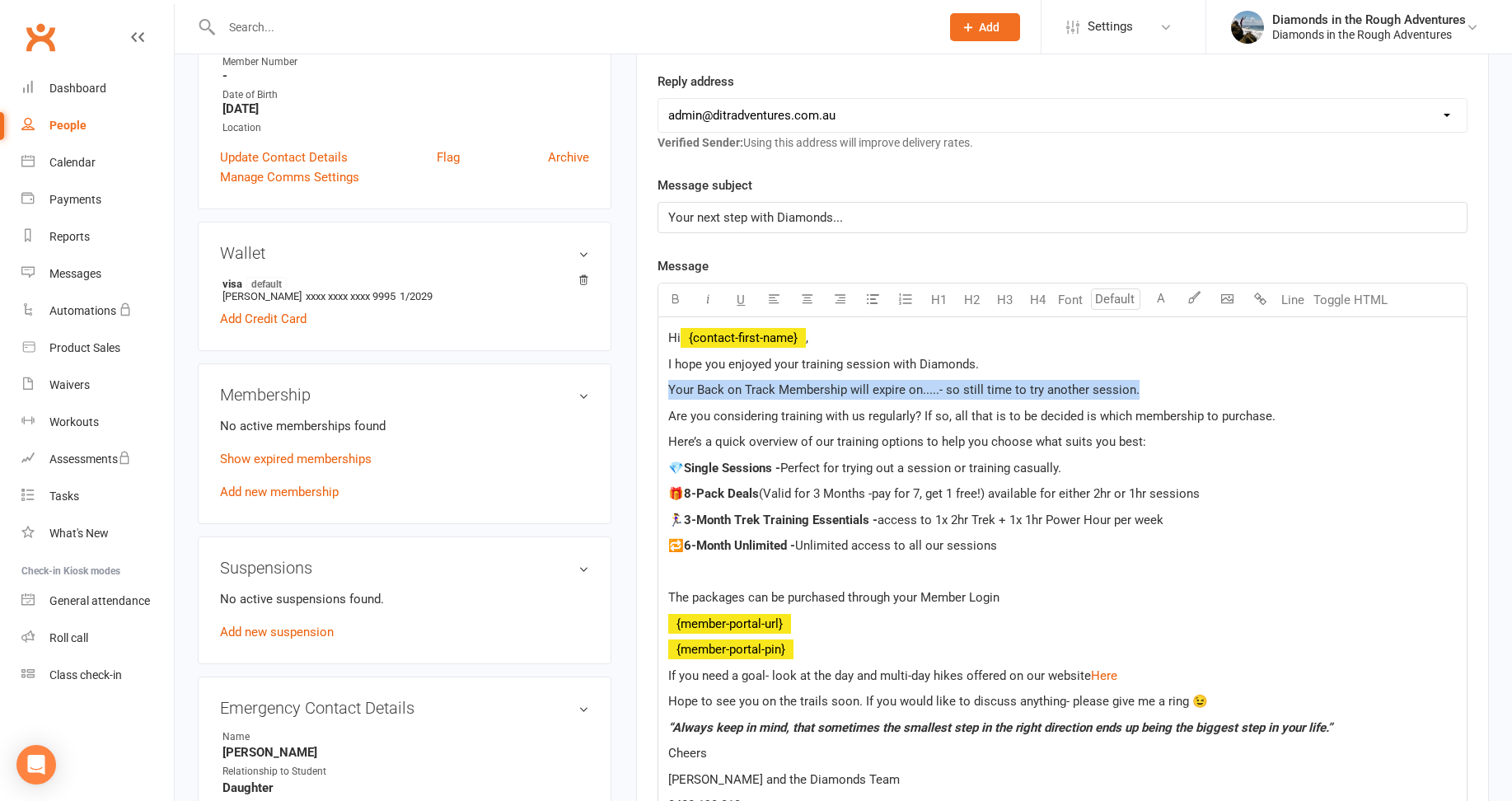
drag, startPoint x: 1133, startPoint y: 388, endPoint x: 646, endPoint y: 394, distance: 487.0
click at [647, 395] on div "Activity Notes Comms Attendance Payments Waivers Tasks Workouts Mobile App New …" at bounding box center [1061, 524] width 852 height 1261
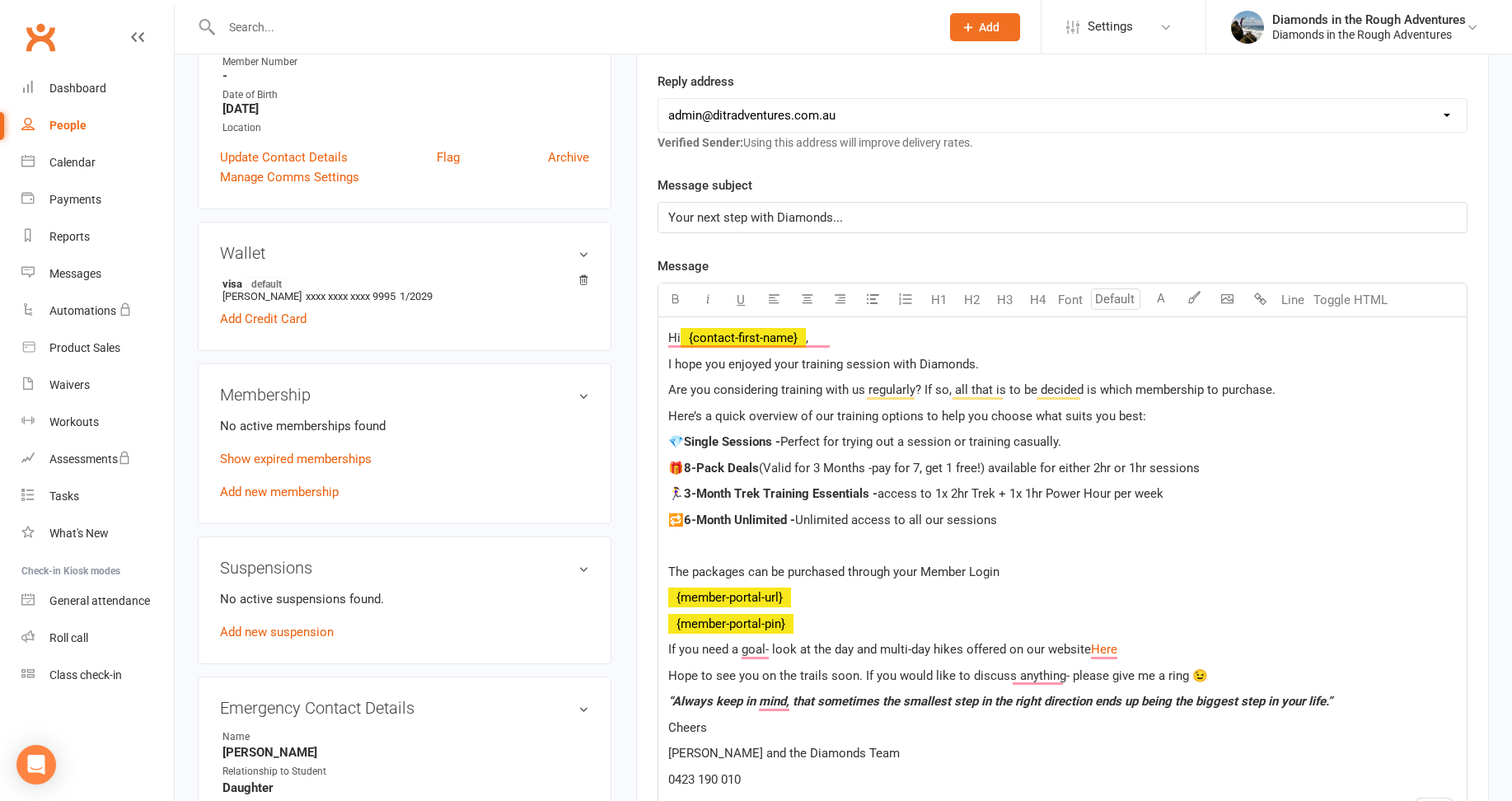
click at [983, 365] on p "I hope you enjoyed your training session with Diamonds." at bounding box center [1062, 364] width 789 height 20
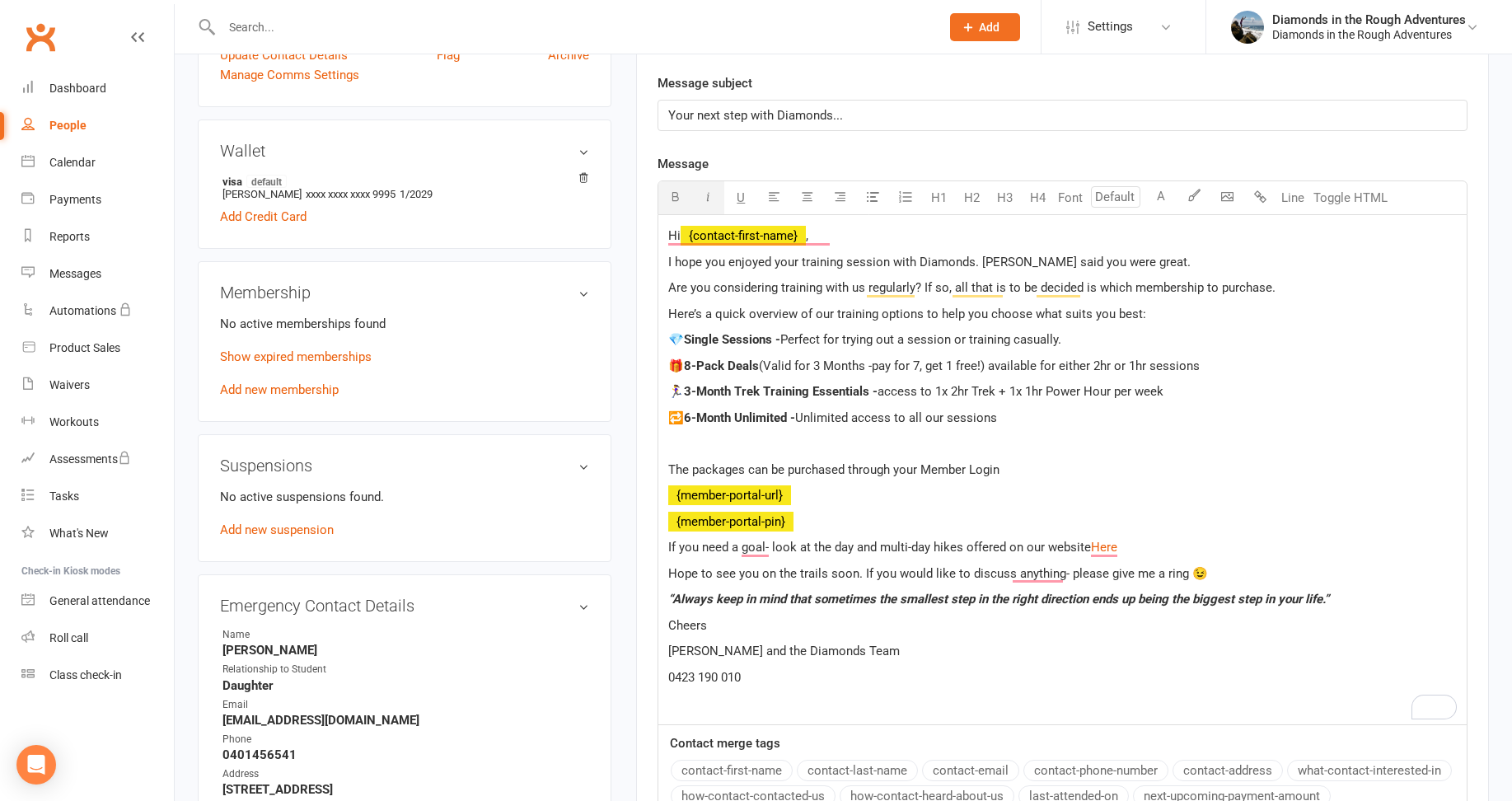
scroll to position [577, 0]
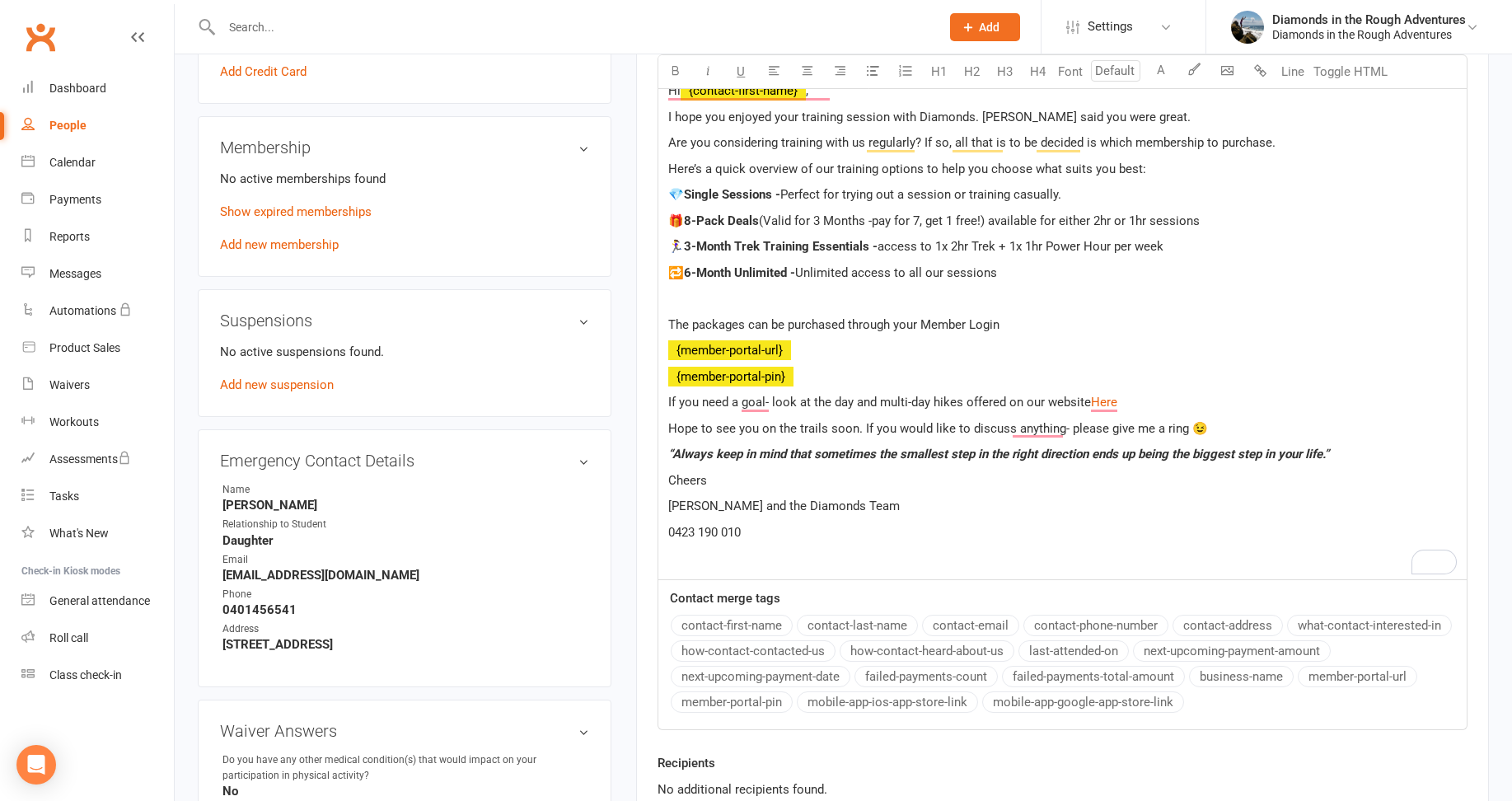
click at [1181, 246] on p "🏃‍♀️ 3-Month Trek Training Essentials - access to 1x 2hr Trek + 1x 1hr Power Ho…" at bounding box center [1062, 246] width 789 height 20
drag, startPoint x: 1317, startPoint y: 244, endPoint x: 1166, endPoint y: 246, distance: 151.0
click at [1166, 246] on p "🏃‍♀️ 3-Month Trek Training Essentials - access to 1x 2hr Trek + 1x 1hr Power Ho…" at bounding box center [1062, 246] width 789 height 20
copy span "(regular recurring fortnightly)"
click at [1026, 274] on p "🔁 6-Month Unlimited - Unlimited access to all our sessions" at bounding box center [1062, 273] width 789 height 20
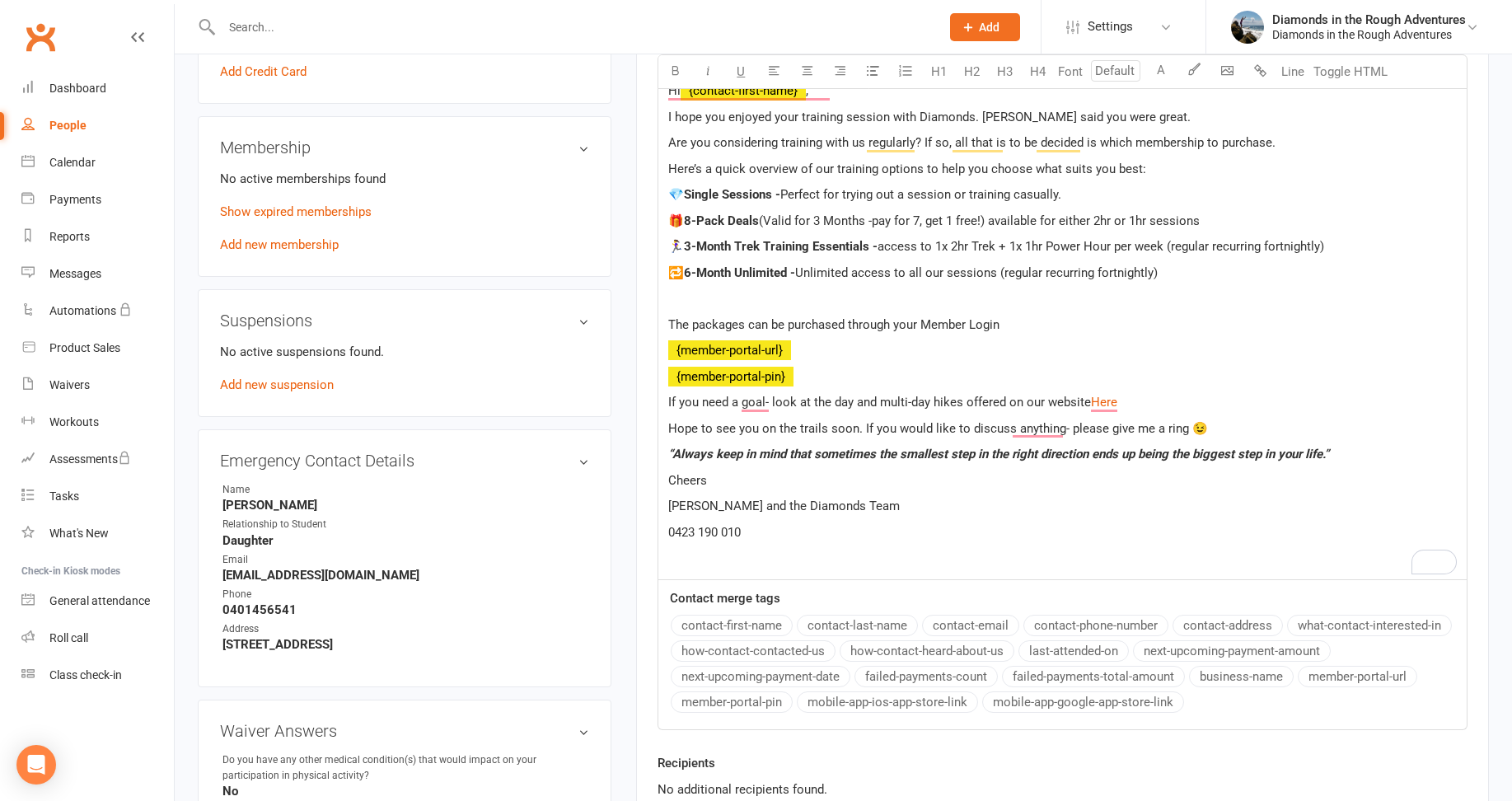
click at [1320, 245] on span "access to 1x 2hr Trek + 1x 1hr Power Hour per week (regular recurring fortnight…" at bounding box center [1100, 246] width 446 height 15
click at [1155, 270] on span "Unlimited access to all our sessions (regular recurring fortnightly)" at bounding box center [976, 273] width 362 height 15
click at [1045, 273] on span "Unlimited access to all our sessions (regular recurring fortnightly payment)" at bounding box center [1001, 273] width 413 height 15
click at [1209, 245] on span "access to 1x 2hr Trek + 1x 1hr Power Hour per week (regular recurring fortnight…" at bounding box center [1125, 246] width 497 height 15
click at [1009, 268] on span "Unlimited access to all our sessions ( recurring fortnightly payment)" at bounding box center [982, 273] width 374 height 15
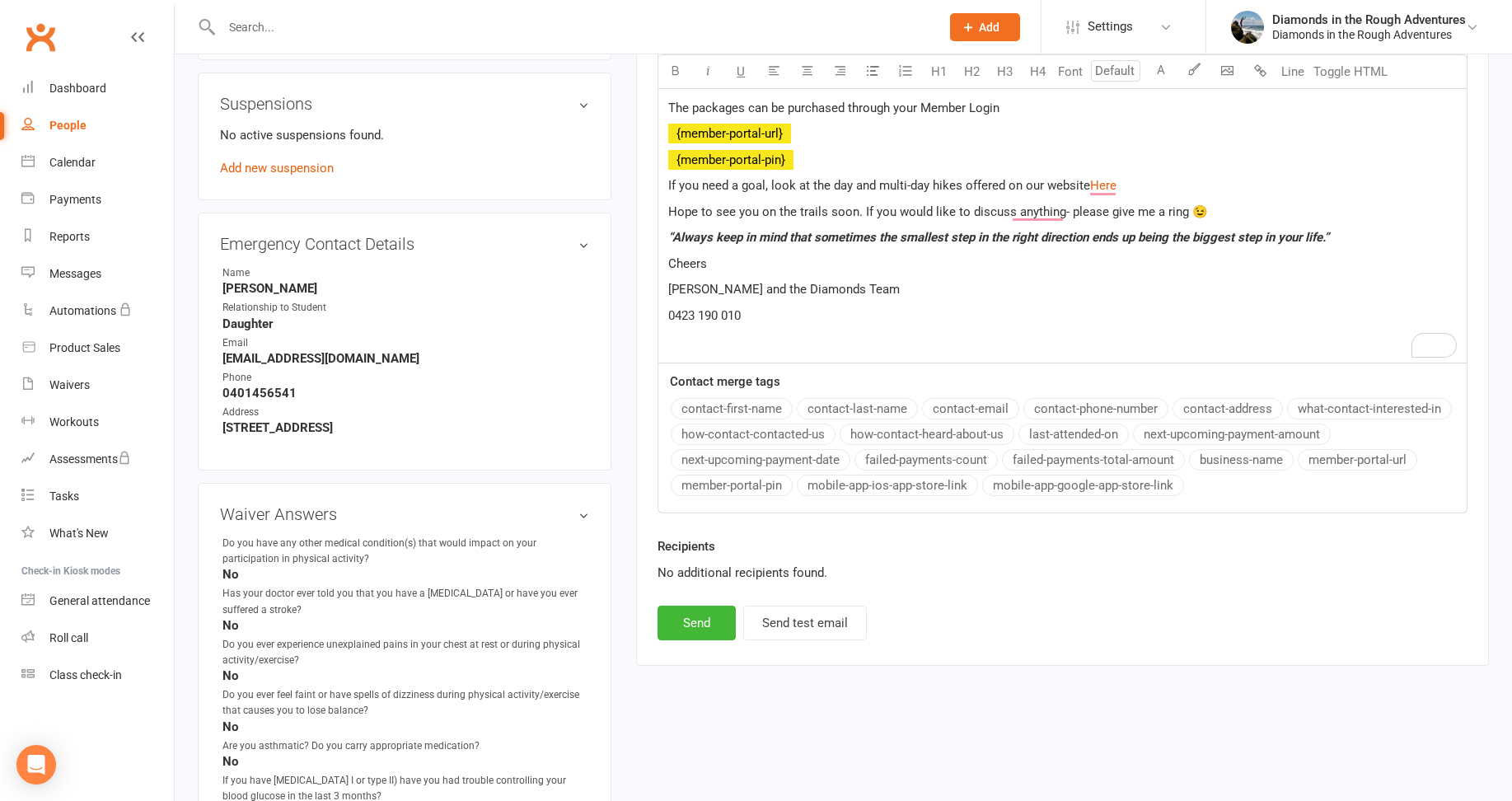
scroll to position [823, 0]
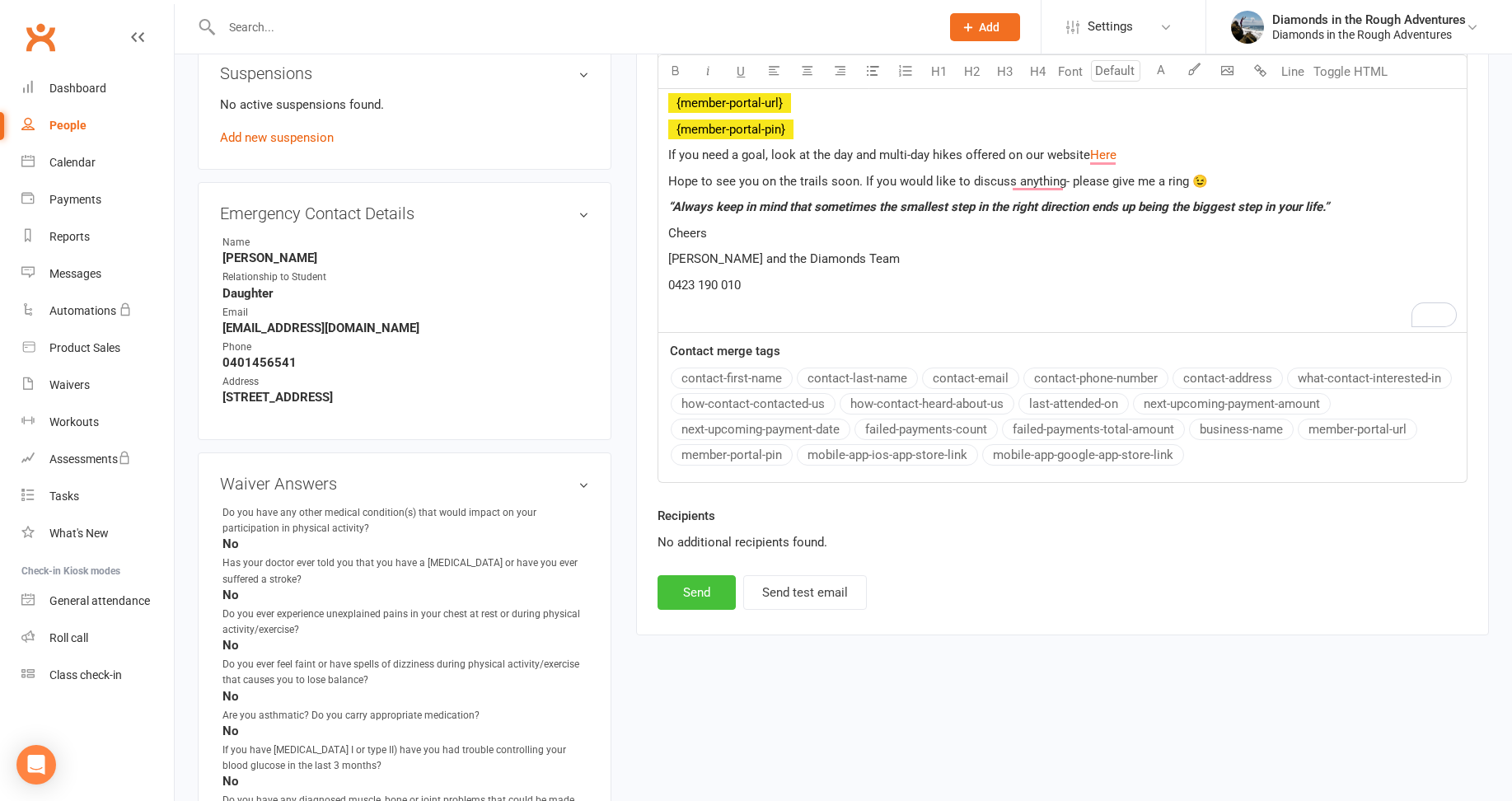
click at [689, 588] on button "Send" at bounding box center [696, 593] width 79 height 35
select select
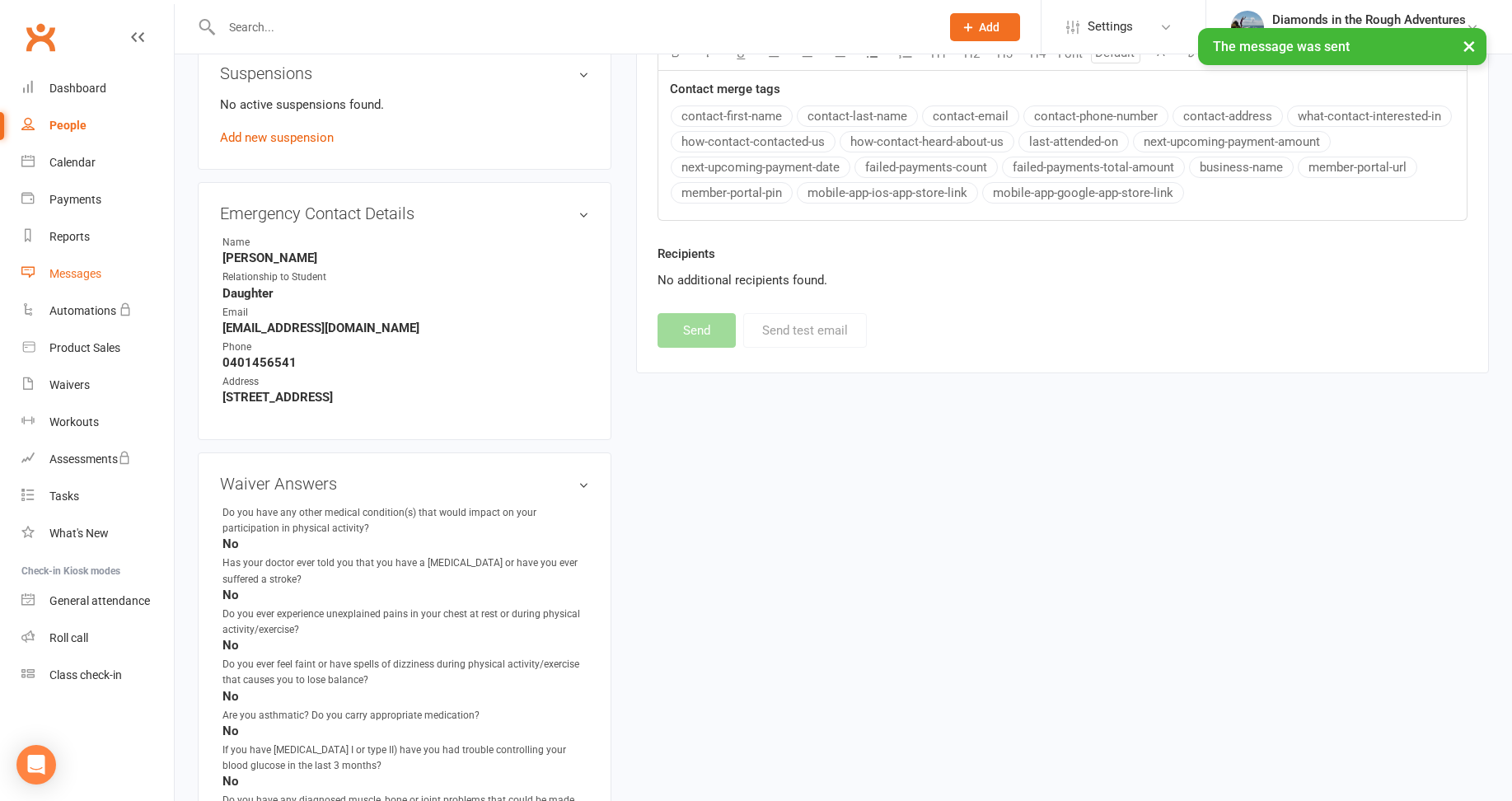
click at [88, 268] on div "Messages" at bounding box center [75, 274] width 52 height 13
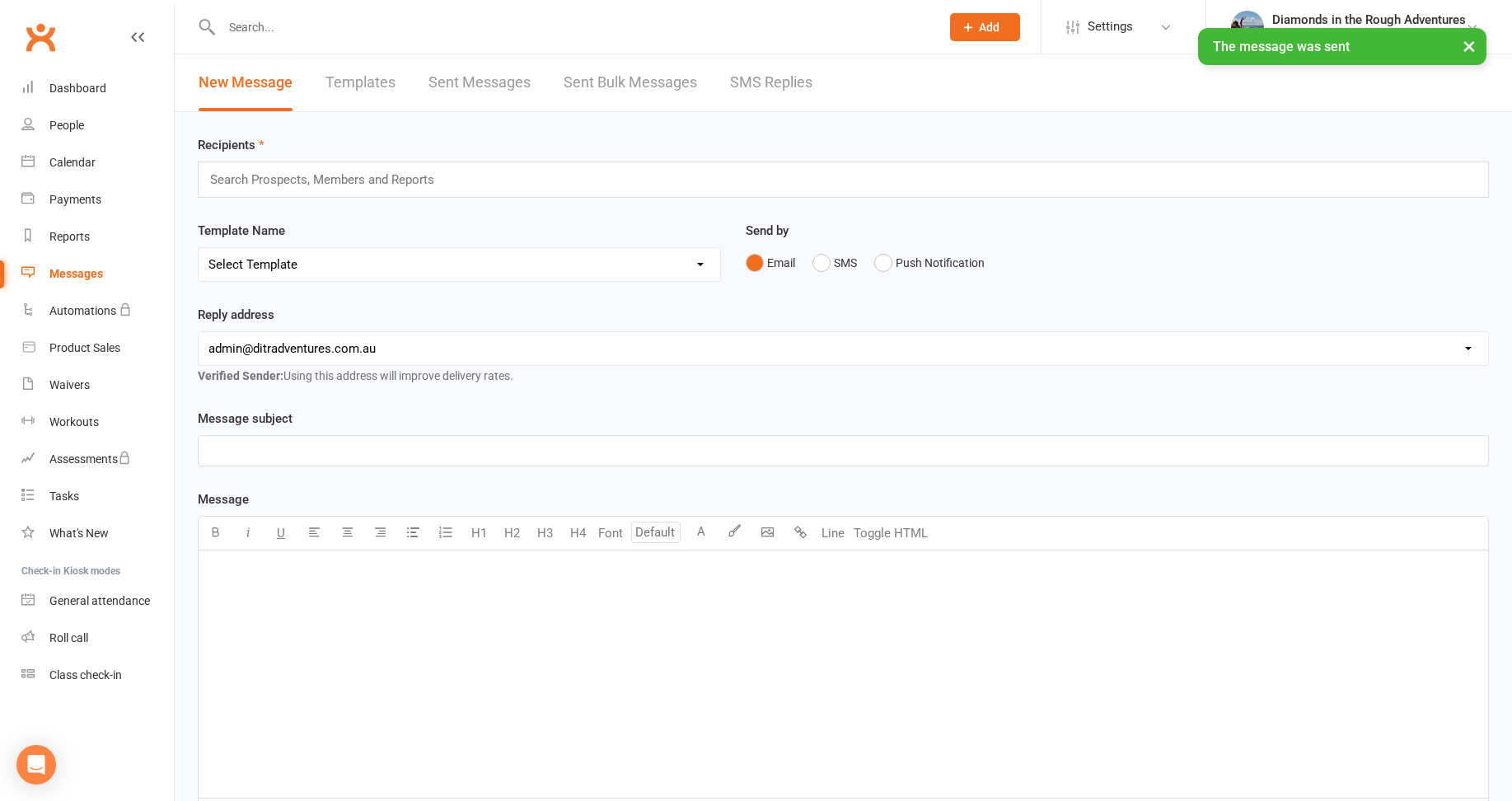
click at [357, 78] on link "Templates" at bounding box center [360, 83] width 70 height 57
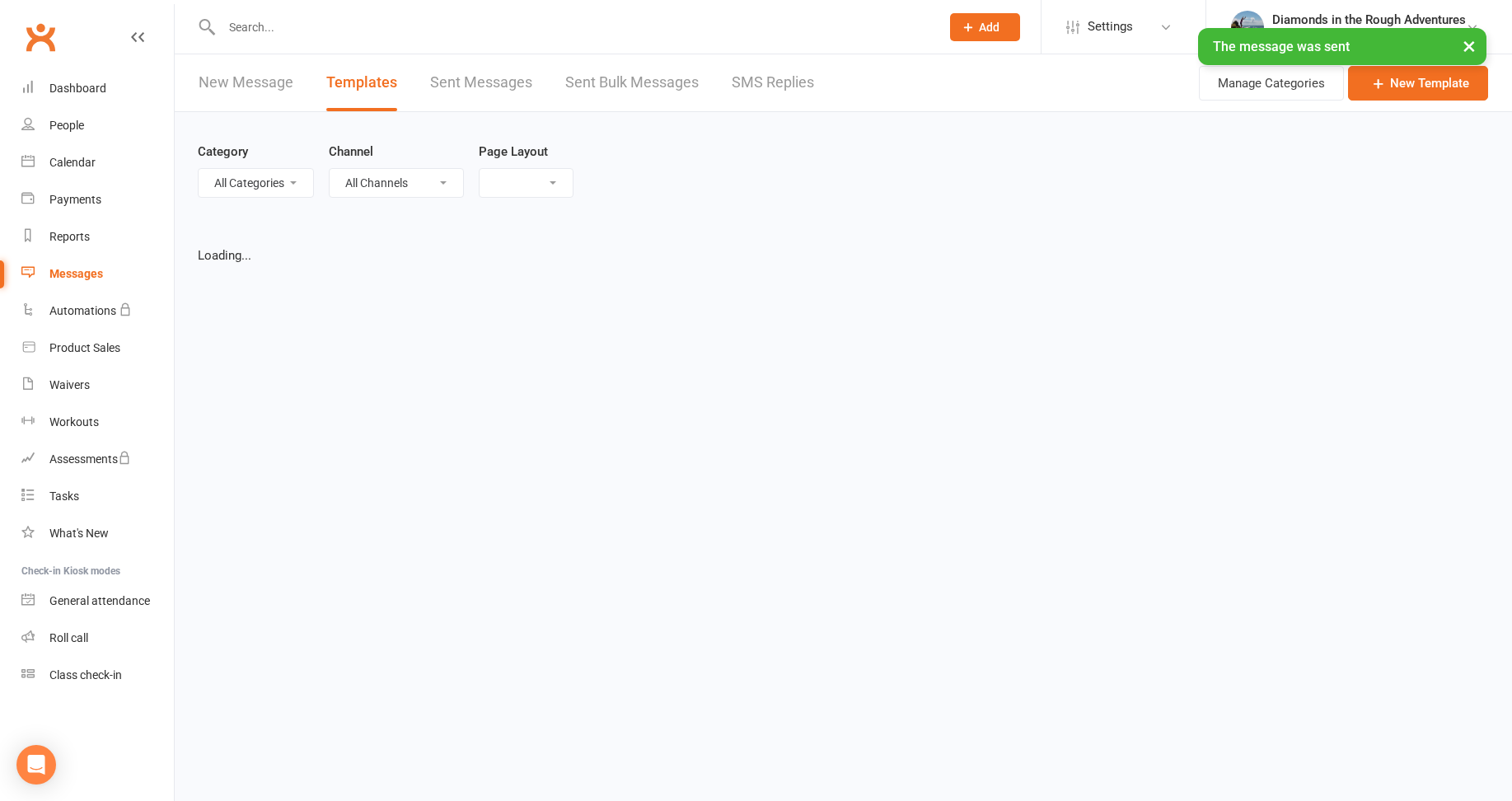
select select "list"
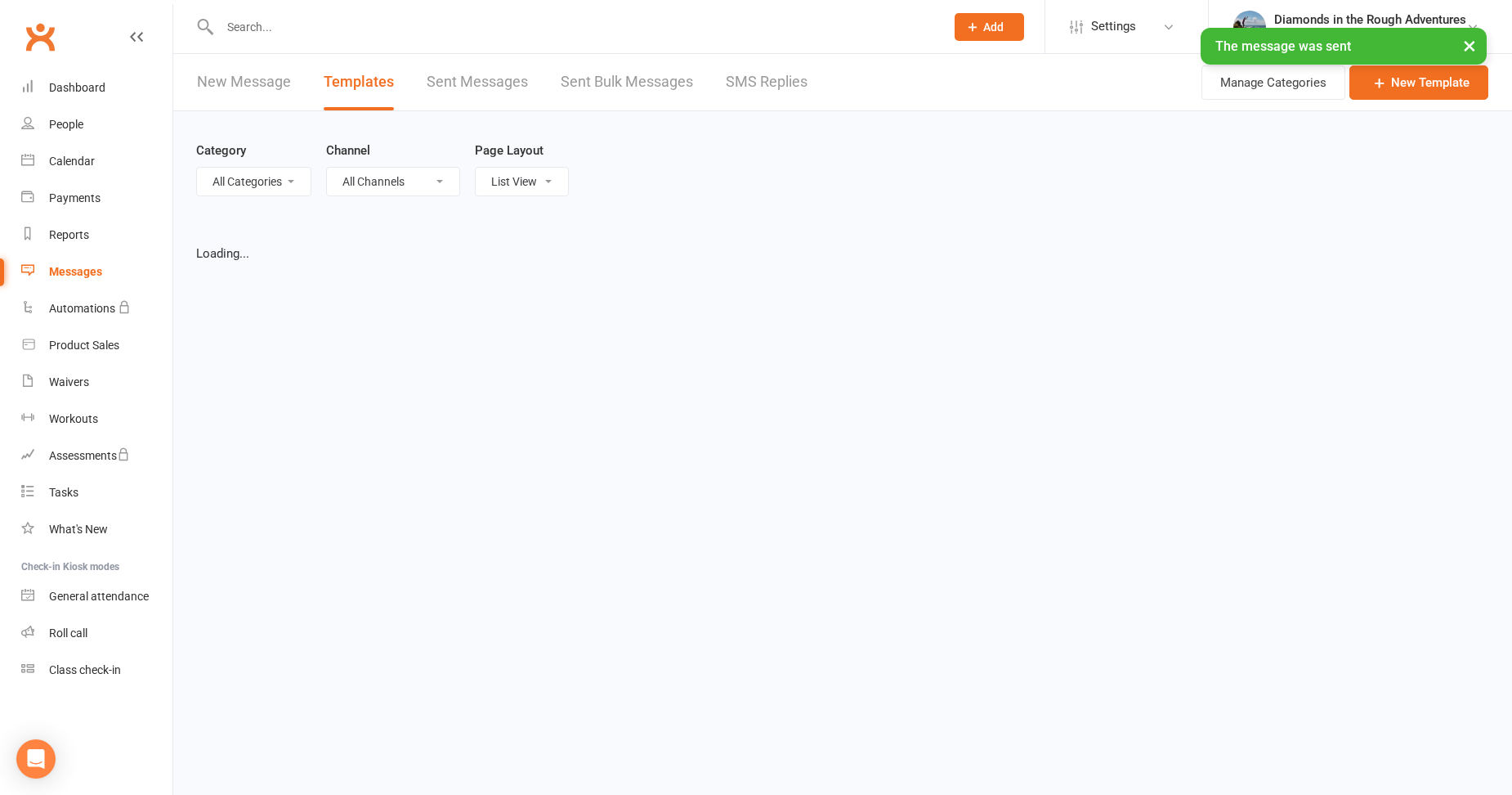
select select "100"
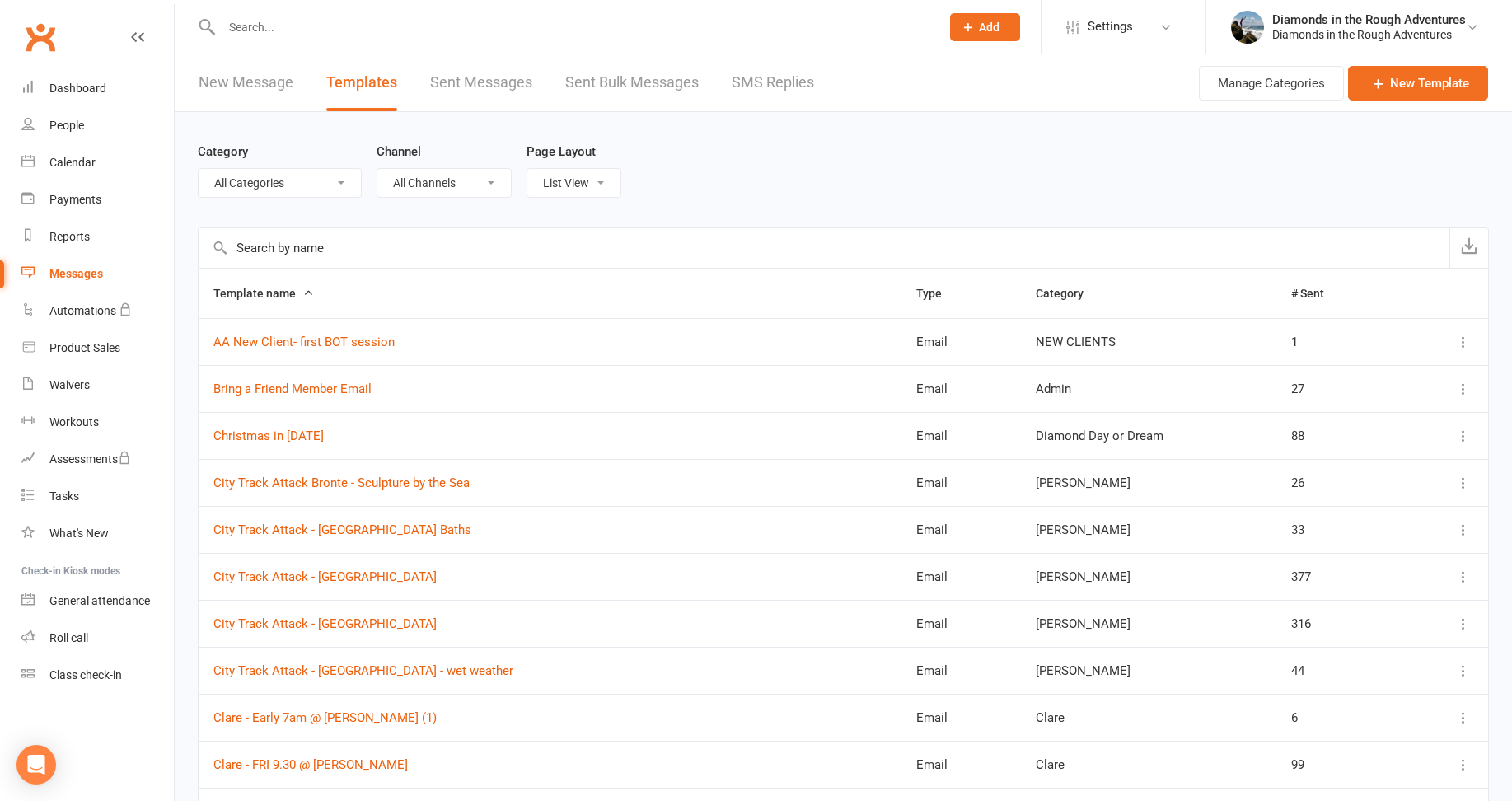
click at [264, 178] on select "All Categories (No category) Admin [PERSON_NAME] Day or Dream General [PERSON_N…" at bounding box center [279, 183] width 162 height 28
select select "13078"
click at [198, 169] on select "All Categories (No category) Admin [PERSON_NAME] Day or Dream General [PERSON_N…" at bounding box center [279, 183] width 162 height 28
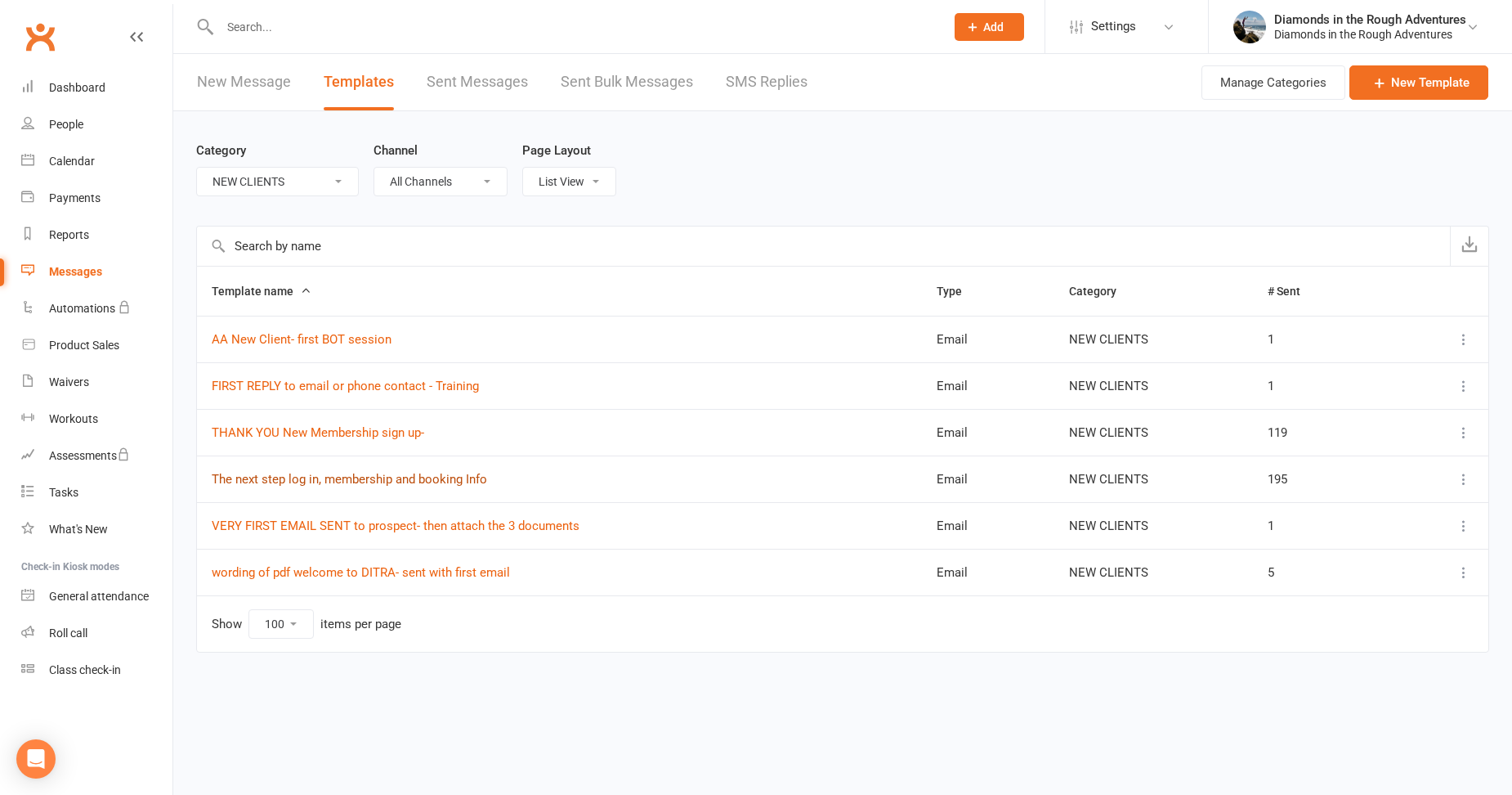
click at [362, 482] on link "The next step log in, membership and booking Info" at bounding box center [349, 479] width 276 height 15
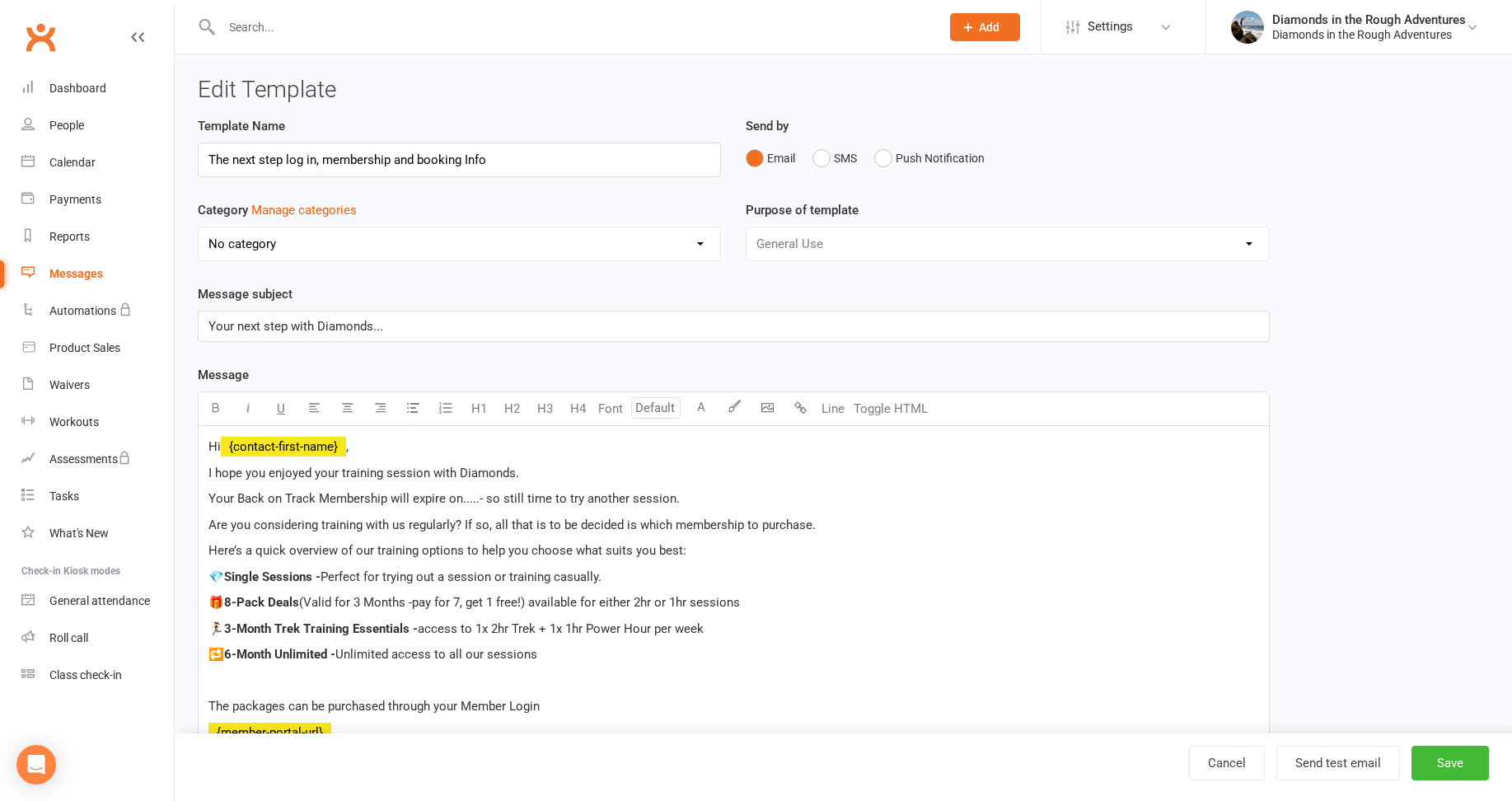
select select "13078"
click at [721, 627] on p "🏃‍♀️ 3-Month Trek Training Essentials - access to 1x 2hr Trek + 1x 1hr Power Ho…" at bounding box center [733, 628] width 1050 height 20
click at [753, 625] on span "access to 1x 2hr Trek + 1x 1hr Power Hour per week ((regular recurring fortnigh…" at bounding box center [642, 628] width 451 height 15
click at [817, 622] on span "access to 1x 2hr Trek + 1x 1hr Power Hour per week (recurring fortnightly)" at bounding box center [620, 628] width 405 height 15
drag, startPoint x: 885, startPoint y: 627, endPoint x: 704, endPoint y: 625, distance: 181.0
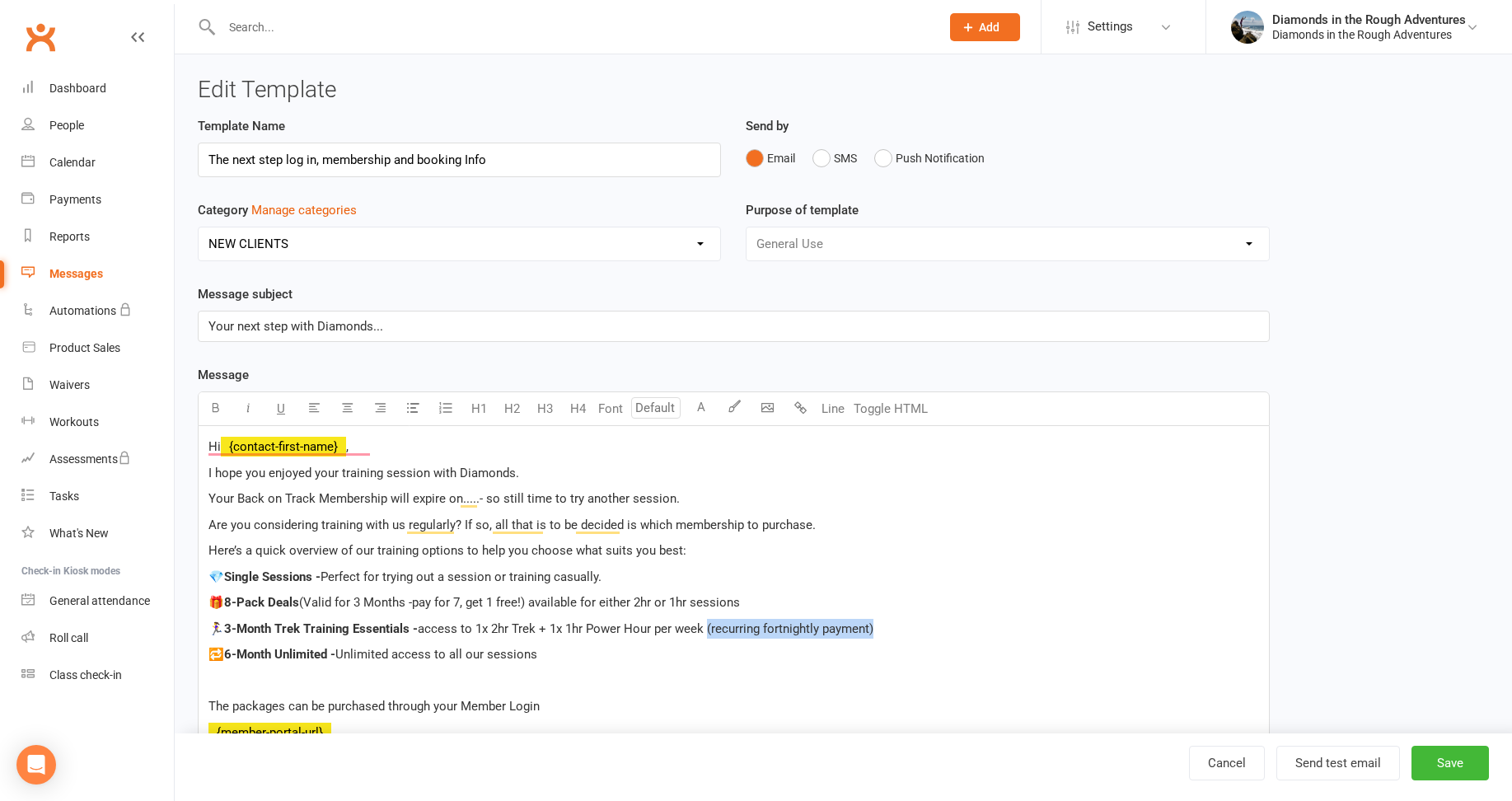
click at [704, 625] on p "🏃‍♀️ 3-Month Trek Training Essentials - access to 1x 2hr Trek + 1x 1hr Power Ho…" at bounding box center [733, 628] width 1050 height 20
copy span "(recurring fortnightly payment)"
click at [562, 664] on p "🔁 6-Month Unlimited - Unlimited access to all our sessions" at bounding box center [733, 654] width 1050 height 20
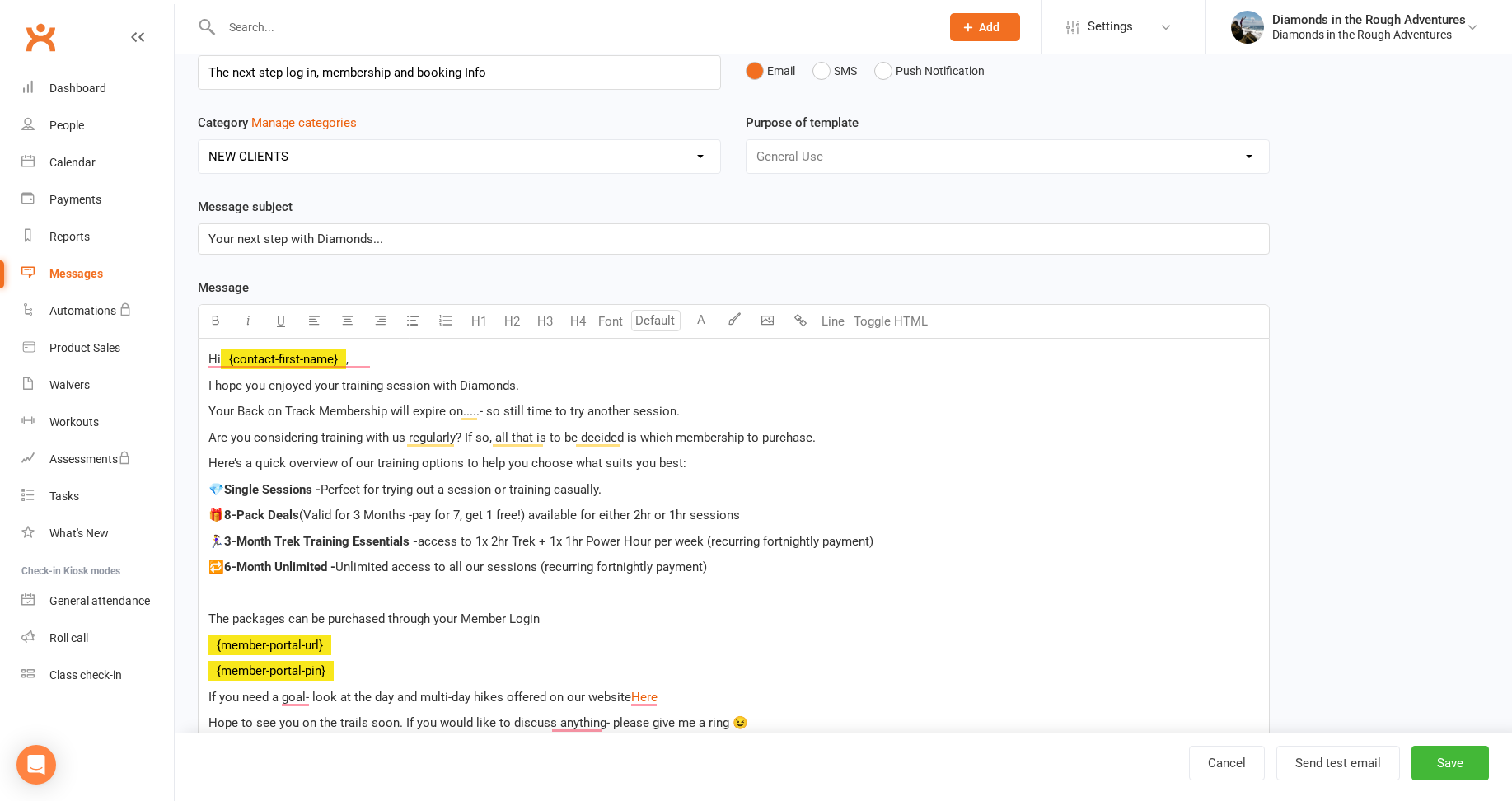
scroll to position [164, 0]
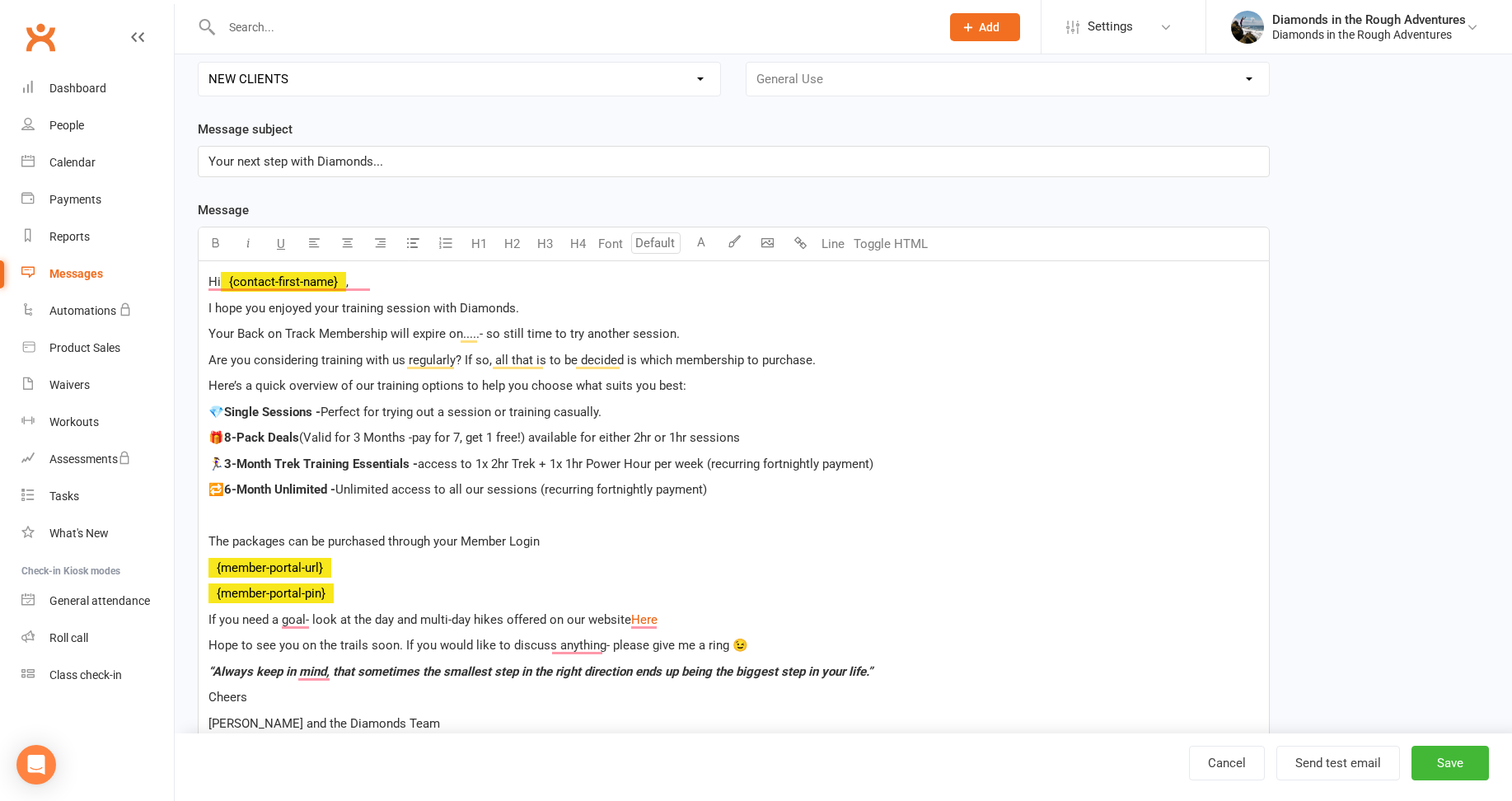
click at [868, 461] on span "access to 1x 2hr Trek + 1x 1hr Power Hour per week (recurring fortnightly payme…" at bounding box center [645, 464] width 456 height 15
click at [872, 462] on span "access to 1x 2hr Trek + 1x 1hr Power Hour per week (recurring fortnightly payme…" at bounding box center [678, 464] width 521 height 15
drag, startPoint x: 928, startPoint y: 464, endPoint x: 893, endPoint y: 498, distance: 48.8
click at [885, 516] on p "To enrich screen reader interactions, please activate Accessibility in Grammarl…" at bounding box center [733, 516] width 1050 height 20
drag, startPoint x: 870, startPoint y: 464, endPoint x: 822, endPoint y: 464, distance: 48.0
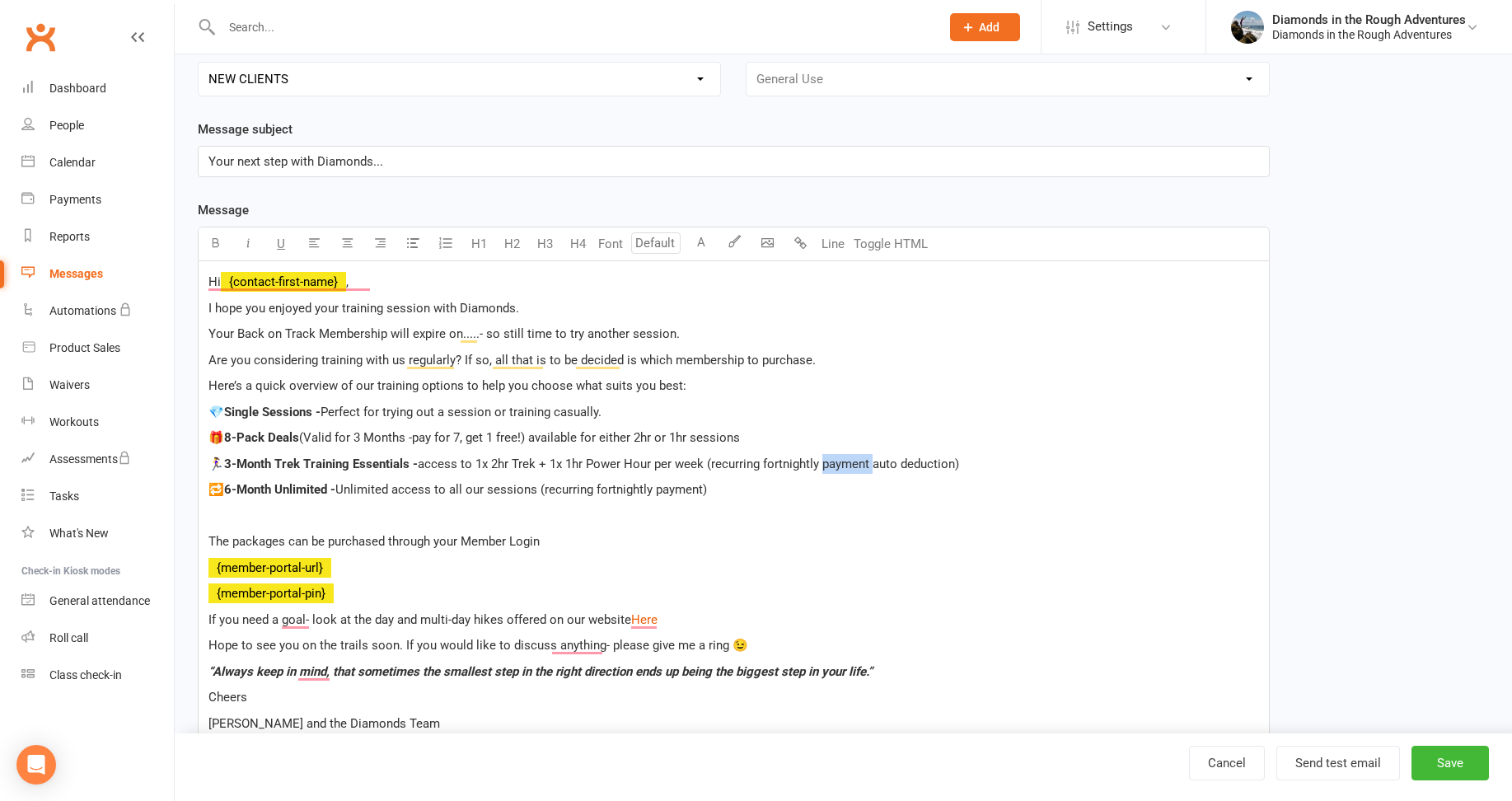
click at [822, 464] on span "access to 1x 2hr Trek + 1x 1hr Power Hour per week (recurring fortnightly payme…" at bounding box center [688, 464] width 541 height 15
drag, startPoint x: 919, startPoint y: 463, endPoint x: 706, endPoint y: 465, distance: 213.0
click at [706, 465] on p "🏃‍♀️ 3-Month Trek Training Essentials - access to 1x 2hr Trek + 1x 1hr Power Ho…" at bounding box center [733, 464] width 1050 height 20
copy span "(recurring fortnightly auto deduction)"
click at [785, 553] on div "Hi ﻿ {contact-first-name} , I hope you enjoyed your training session with Diamo…" at bounding box center [733, 529] width 1070 height 536
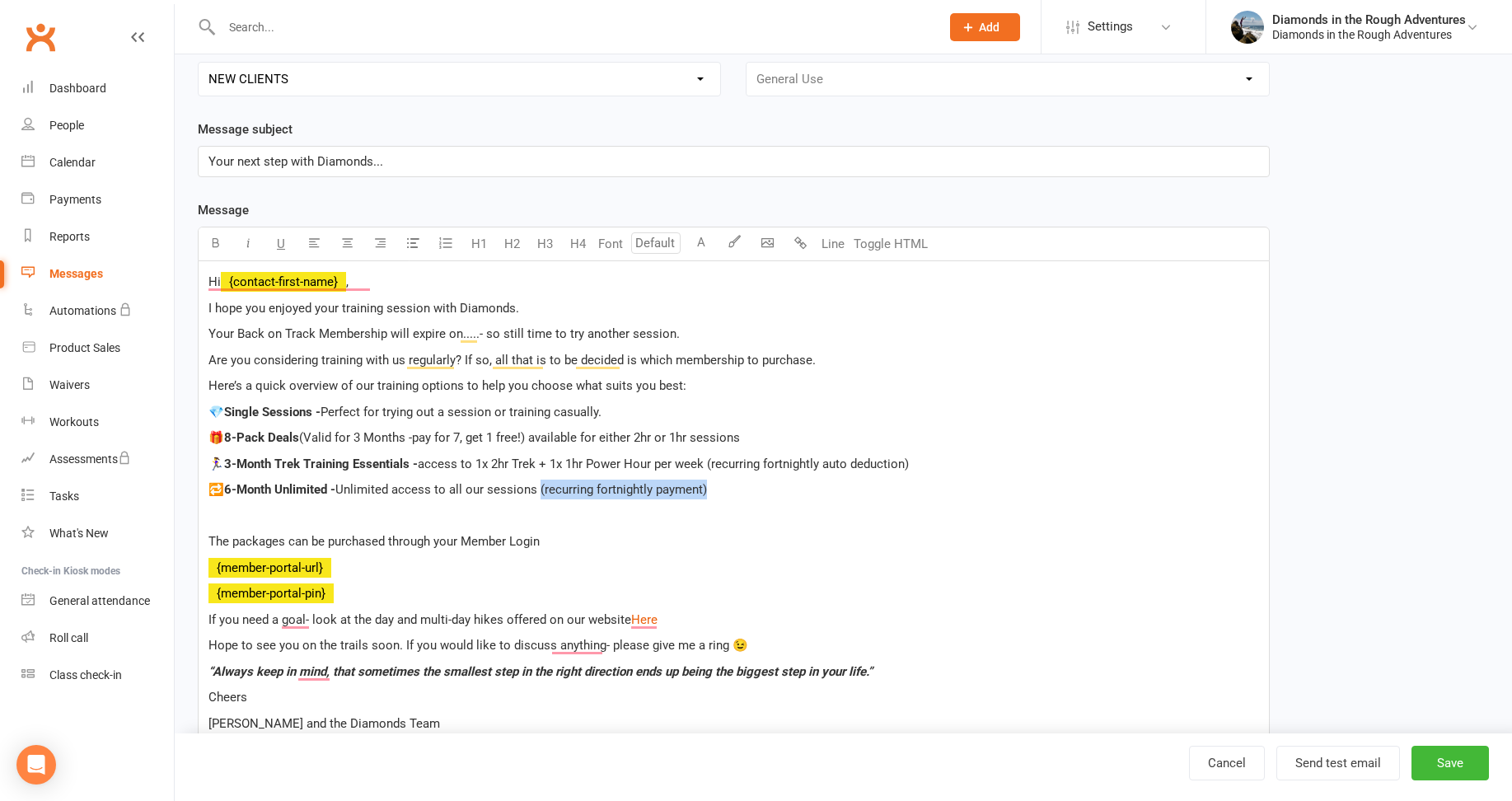
drag, startPoint x: 721, startPoint y: 490, endPoint x: 541, endPoint y: 484, distance: 180.1
click at [541, 487] on p "🔁 6-Month Unlimited - Unlimited access to all our sessions (recurring fortnight…" at bounding box center [733, 489] width 1050 height 20
click at [1037, 513] on p "To enrich screen reader interactions, please activate Accessibility in Grammarl…" at bounding box center [733, 516] width 1050 height 20
drag, startPoint x: 1453, startPoint y: 765, endPoint x: 1449, endPoint y: 756, distance: 9.8
click at [1454, 765] on button "Save" at bounding box center [1450, 763] width 78 height 35
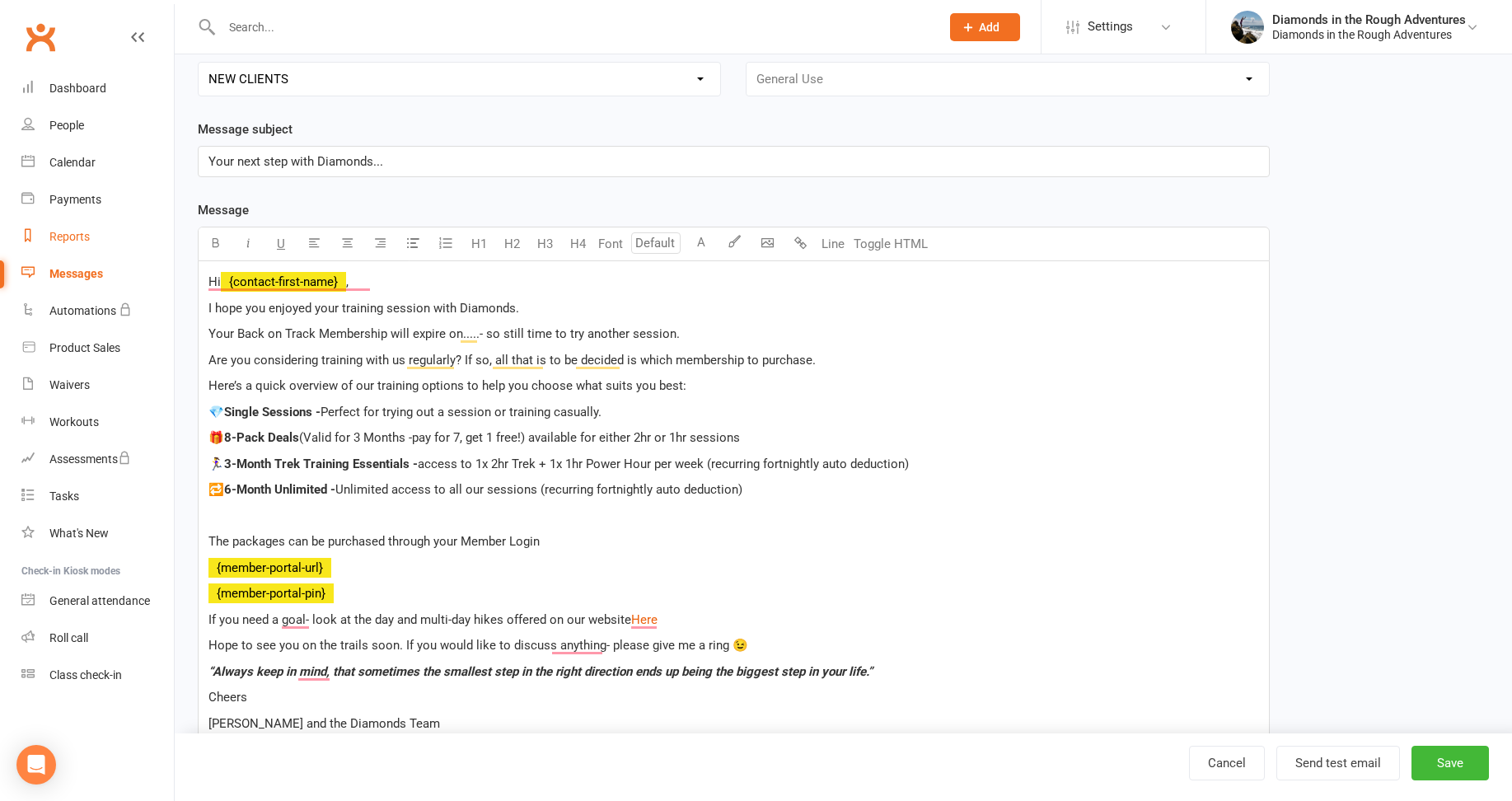
select select "100"
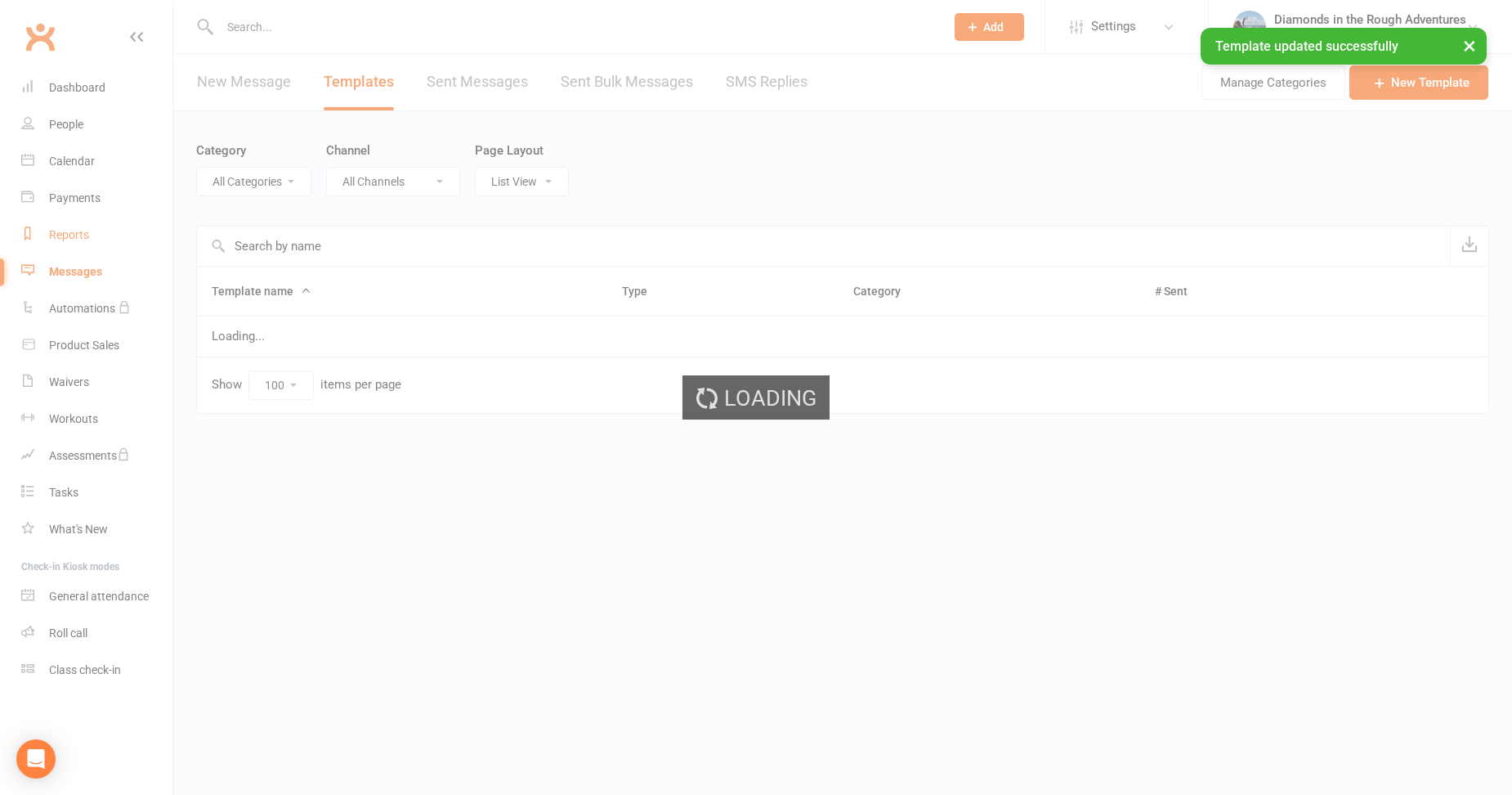
select select "13078"
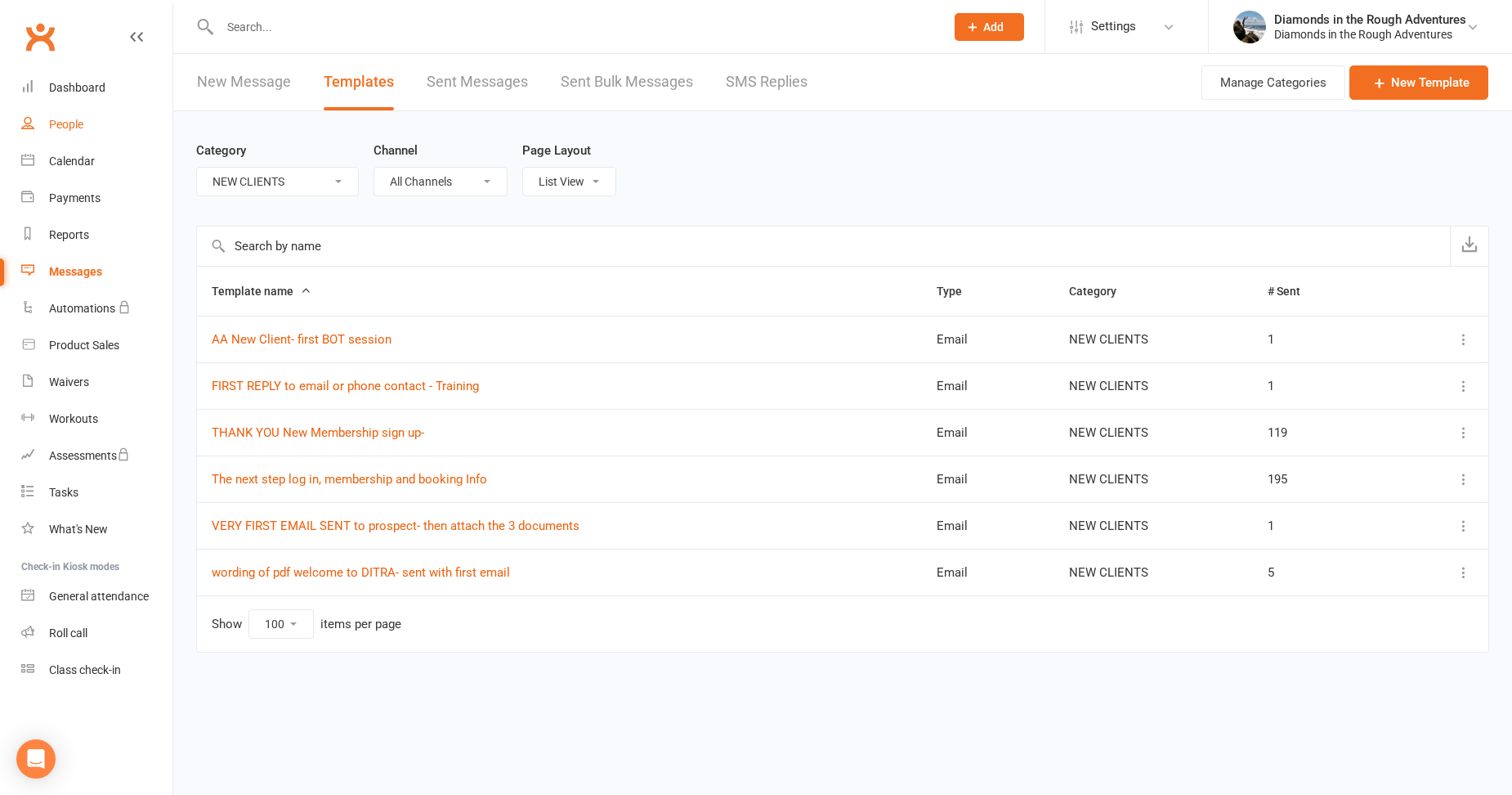
drag, startPoint x: 63, startPoint y: 117, endPoint x: 72, endPoint y: 121, distance: 9.8
click at [63, 117] on div "People" at bounding box center [66, 124] width 34 height 13
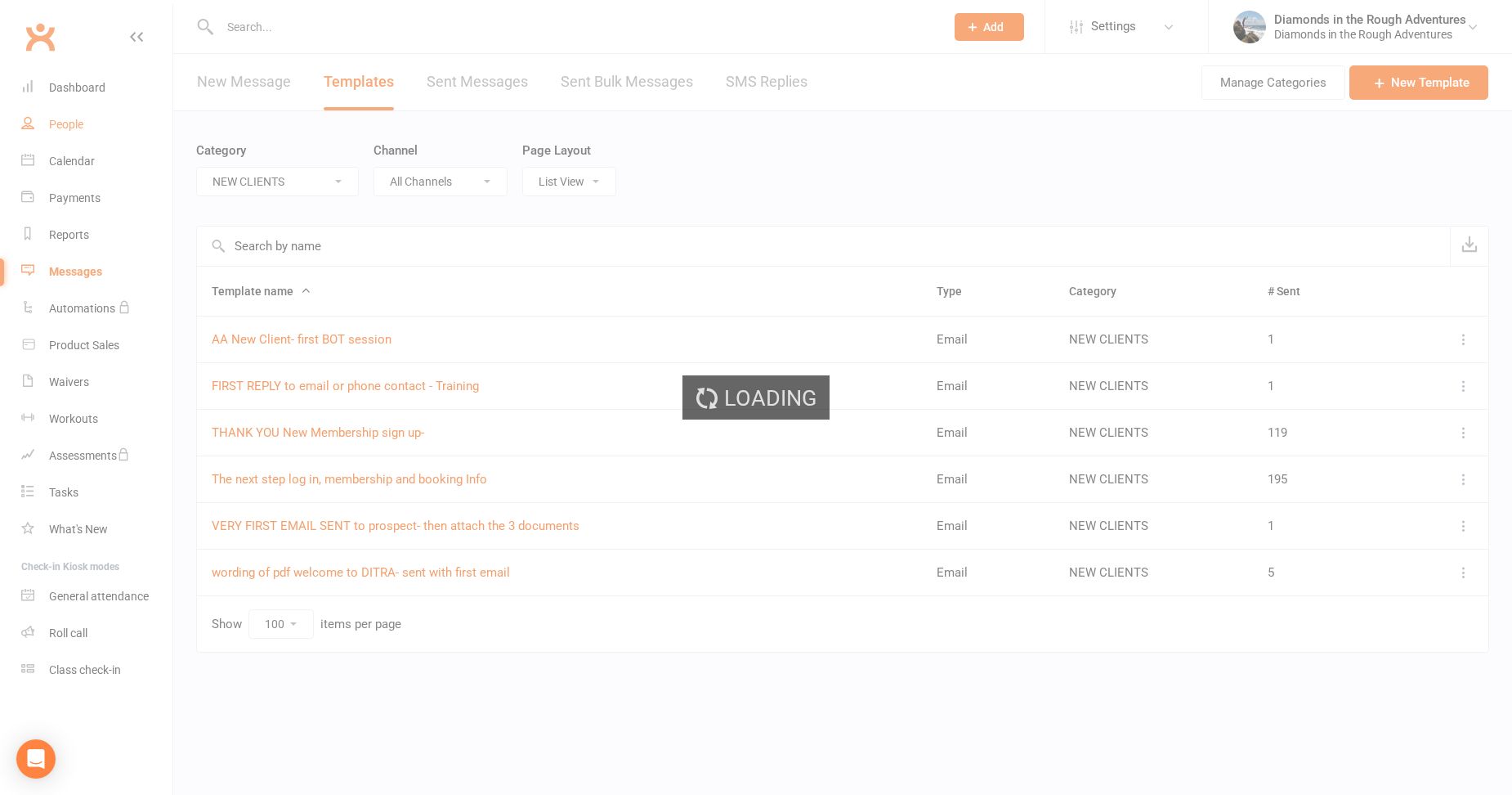
select select "100"
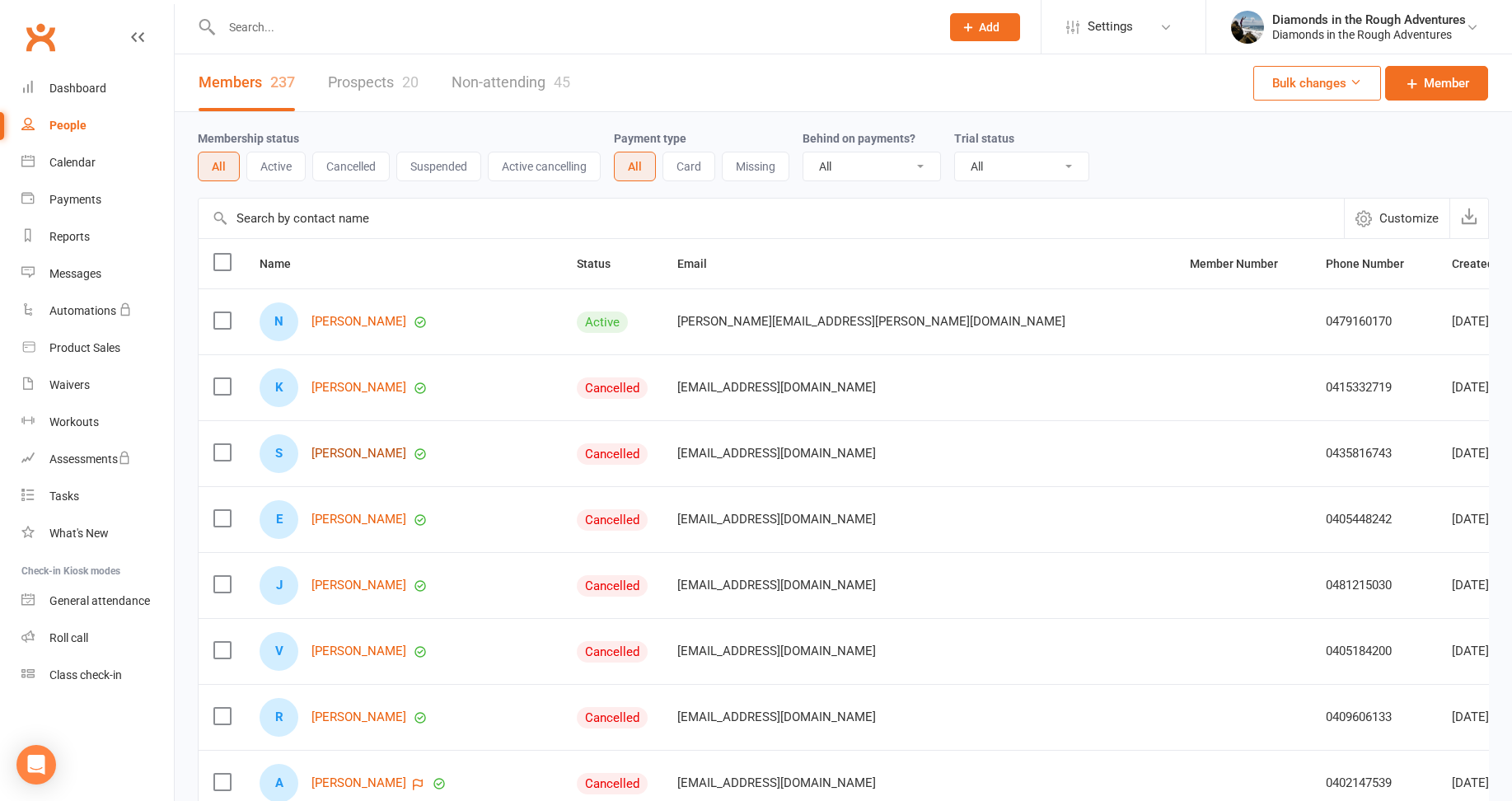
click at [352, 456] on link "[PERSON_NAME]" at bounding box center [359, 453] width 95 height 14
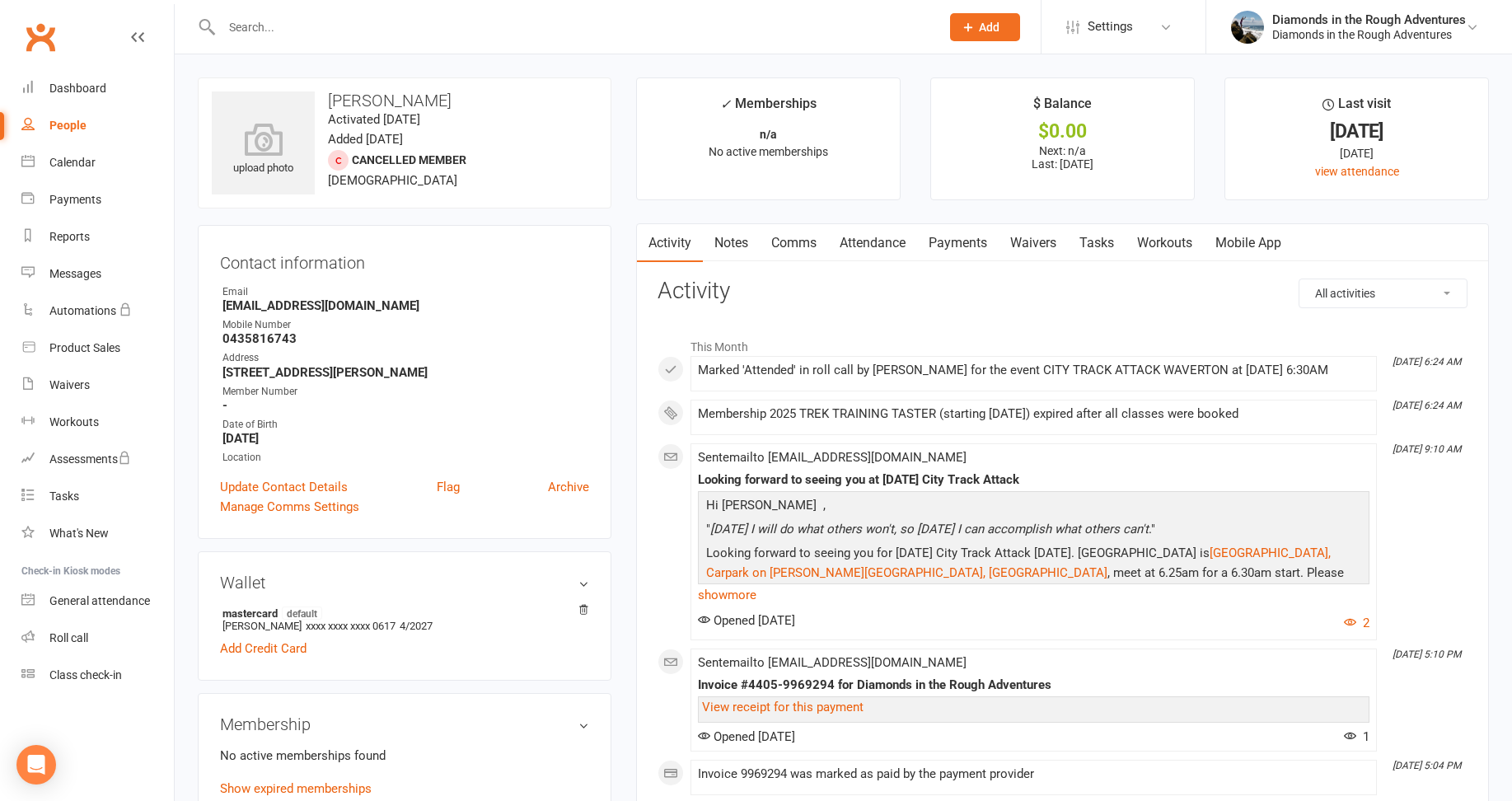
click at [794, 246] on link "Comms" at bounding box center [794, 243] width 69 height 38
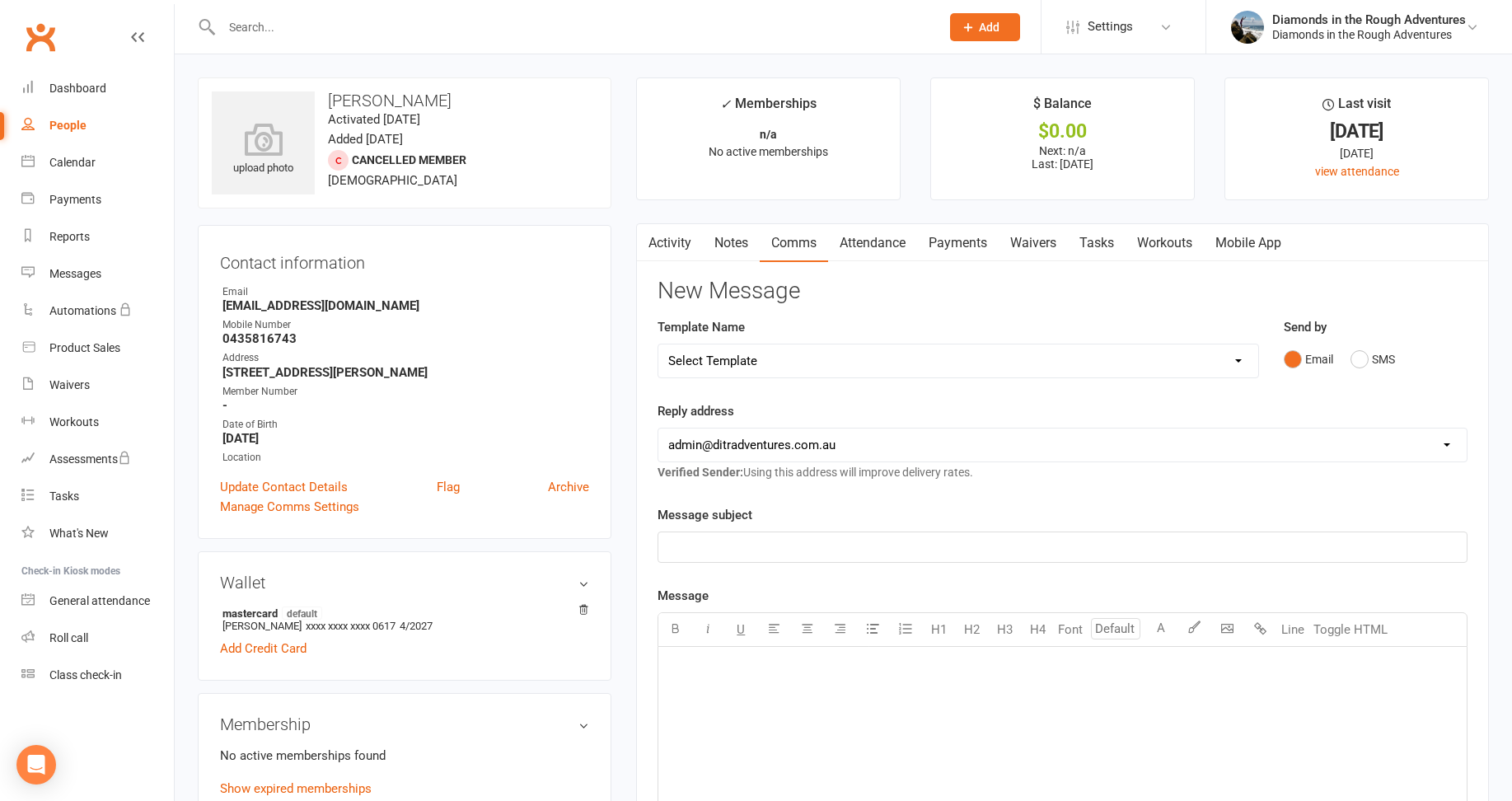
drag, startPoint x: 718, startPoint y: 354, endPoint x: 727, endPoint y: 355, distance: 9.1
click at [718, 354] on select "Select Template [Email] Bring a Friend Member Email [Email] DIAMOND VIRTUAL TRA…" at bounding box center [957, 361] width 599 height 33
select select "126"
click at [658, 345] on select "Select Template [Email] Bring a Friend Member Email [Email] DIAMOND VIRTUAL TRA…" at bounding box center [957, 361] width 599 height 33
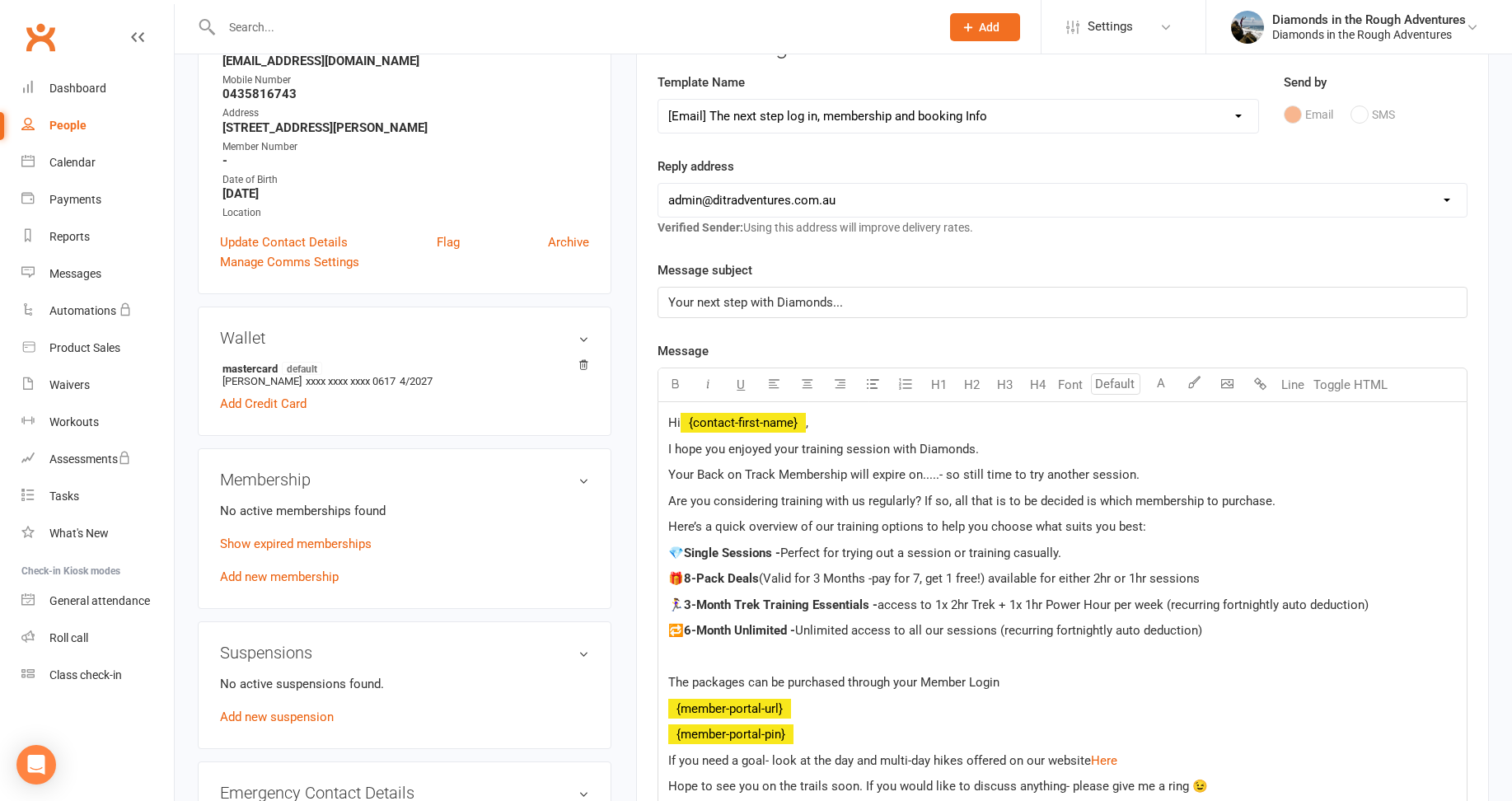
scroll to position [330, 0]
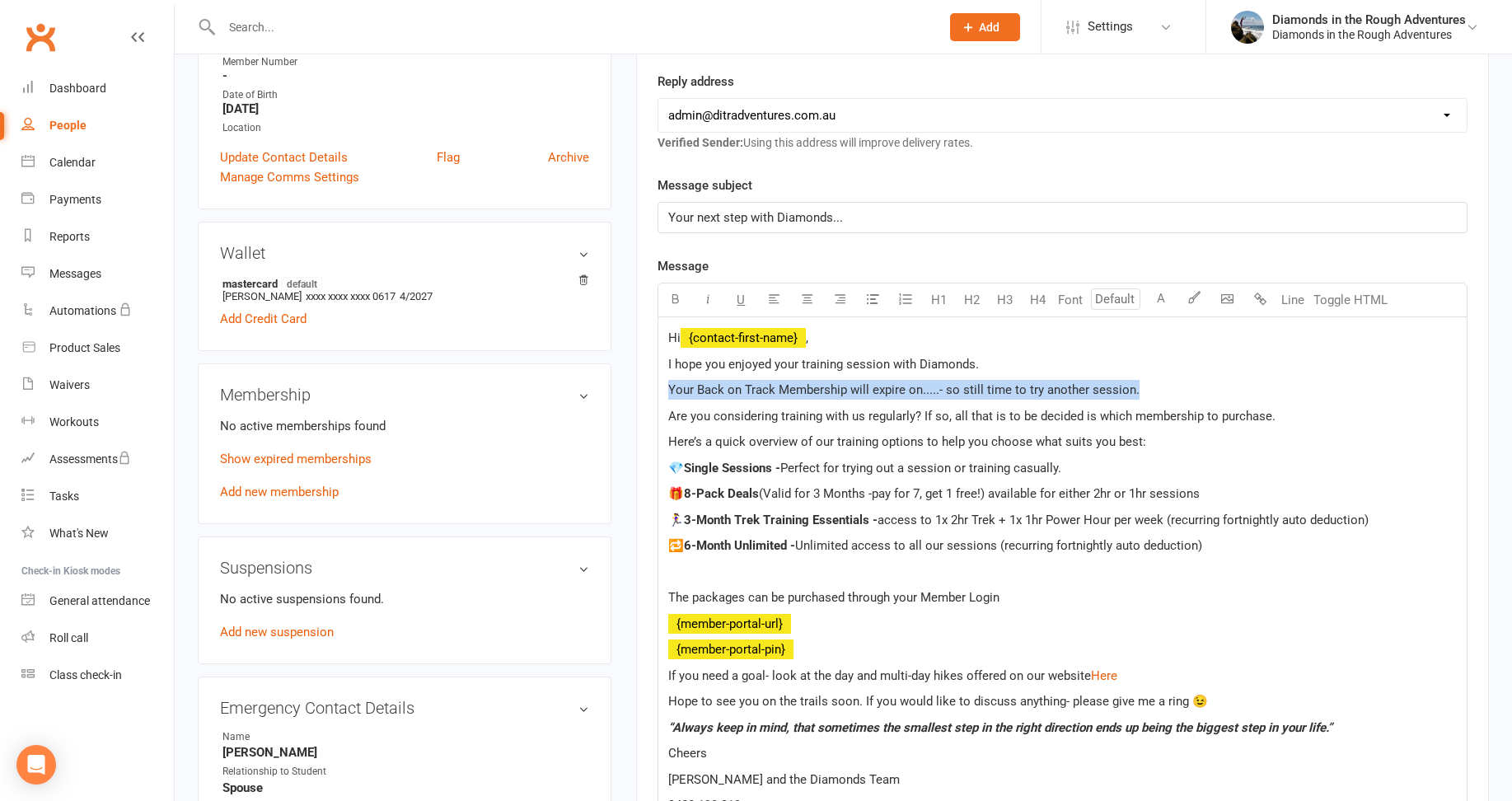
drag, startPoint x: 938, startPoint y: 381, endPoint x: 636, endPoint y: 384, distance: 302.0
click at [636, 384] on div "Activity Notes Comms Attendance Payments Waivers Tasks Workouts Mobile App New …" at bounding box center [1061, 524] width 852 height 1261
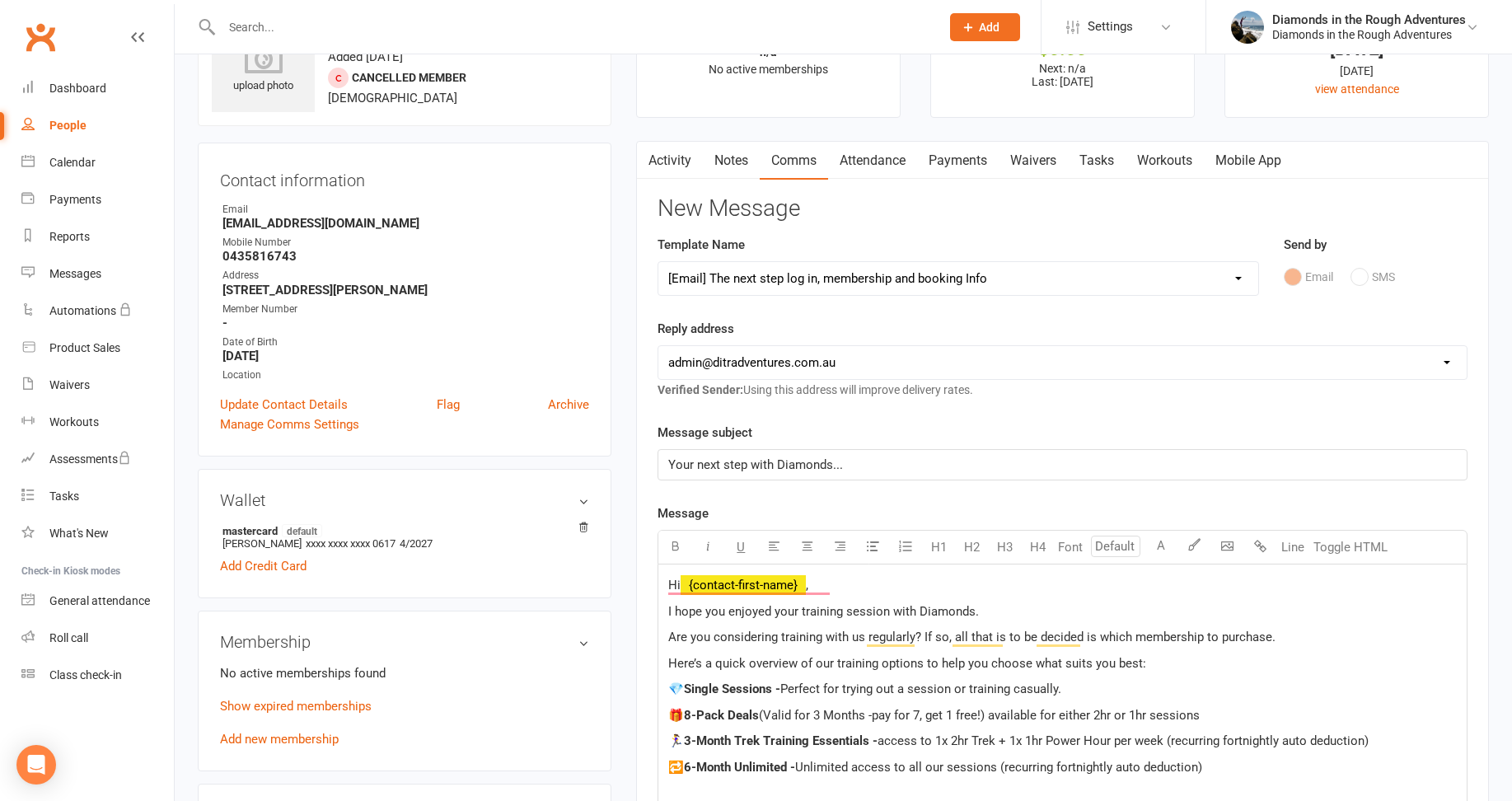
scroll to position [164, 0]
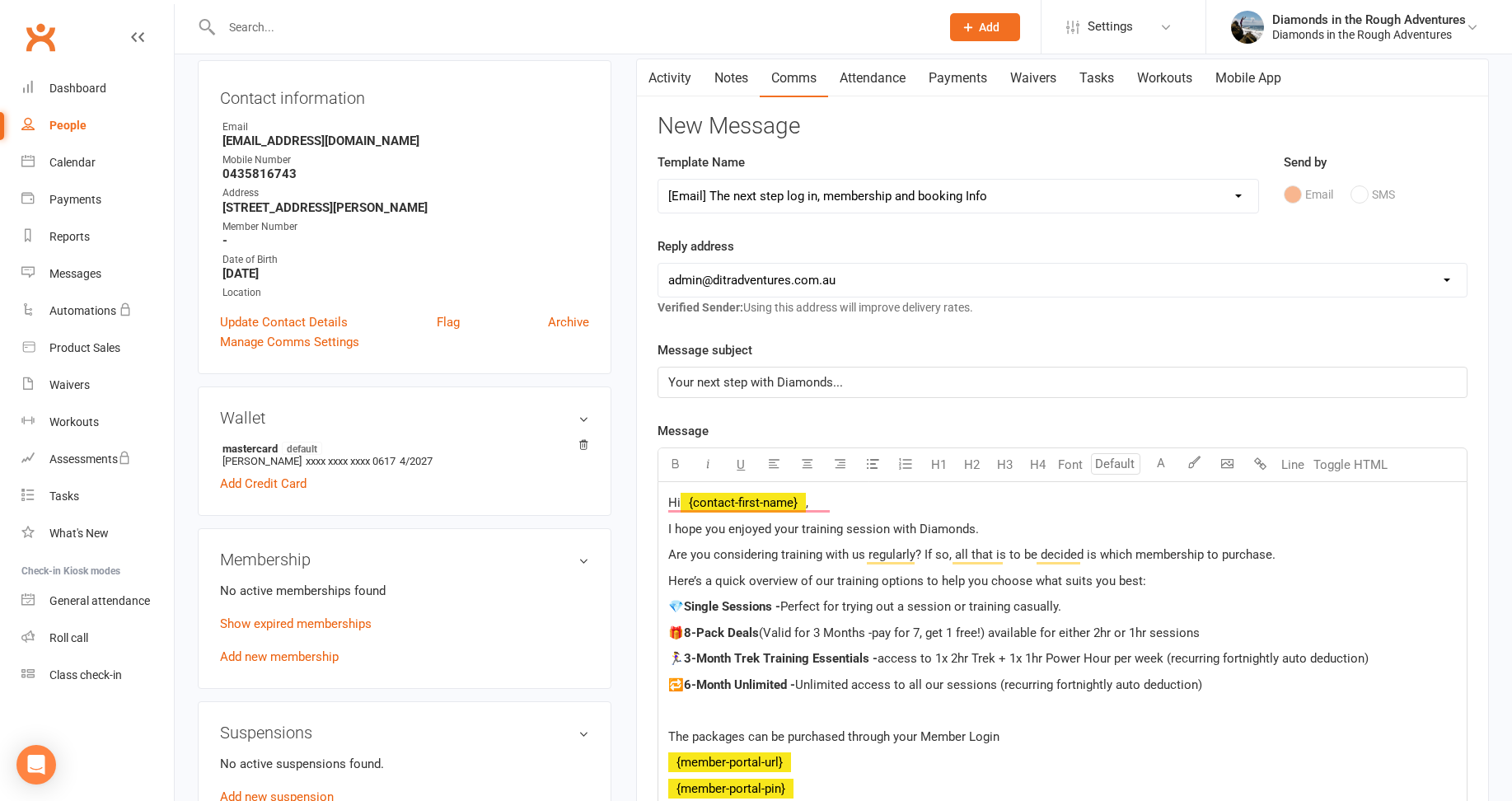
click at [989, 525] on p "I hope you enjoyed your training session with Diamonds." at bounding box center [1062, 529] width 789 height 20
drag, startPoint x: 1128, startPoint y: 527, endPoint x: 980, endPoint y: 533, distance: 148.1
click at [980, 533] on p "I hope you enjoyed your training session with Diamonds. [PERSON_NAME] said you …" at bounding box center [1062, 529] width 789 height 20
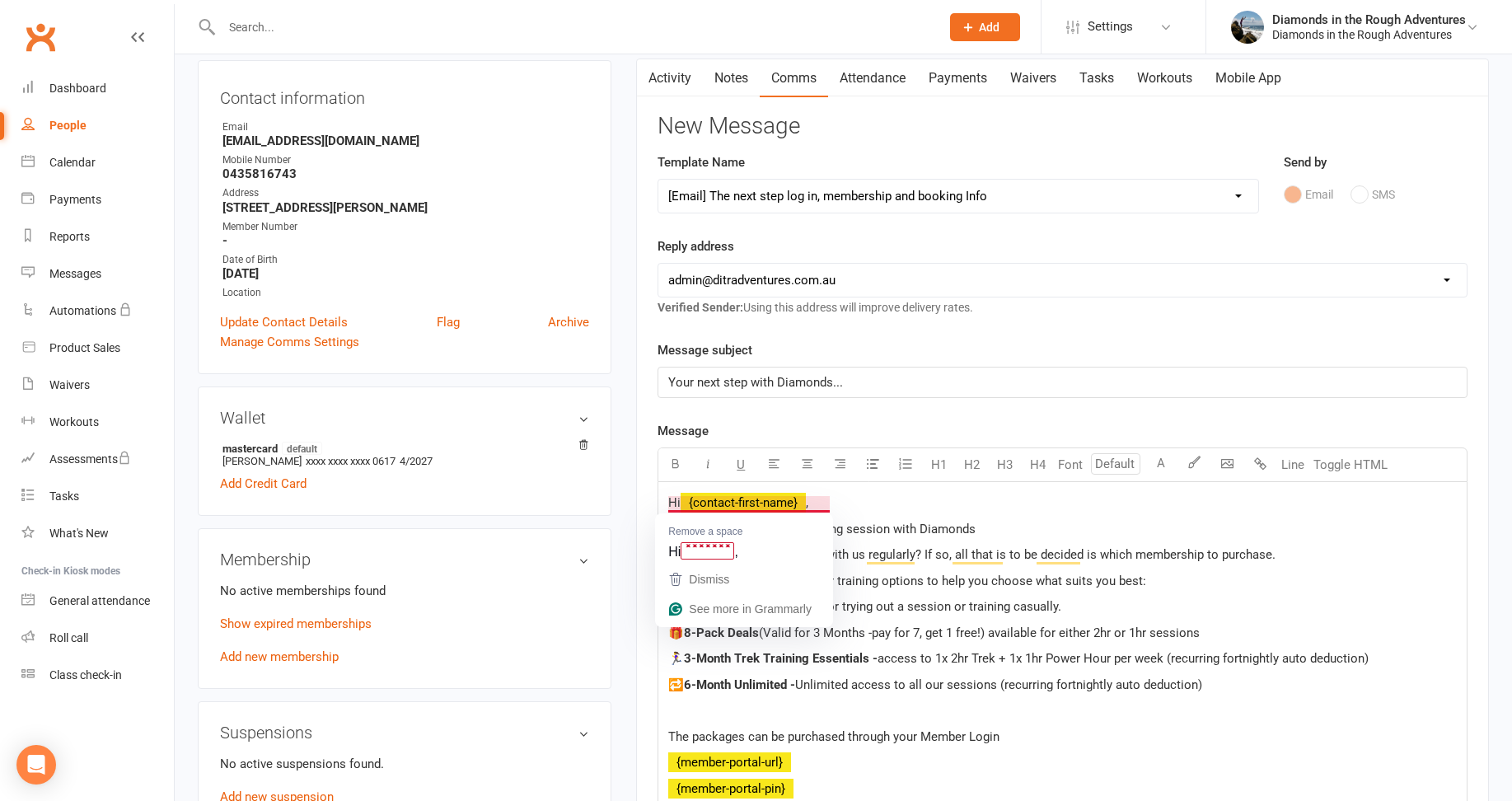
click at [680, 498] on span "Hi" at bounding box center [674, 503] width 12 height 15
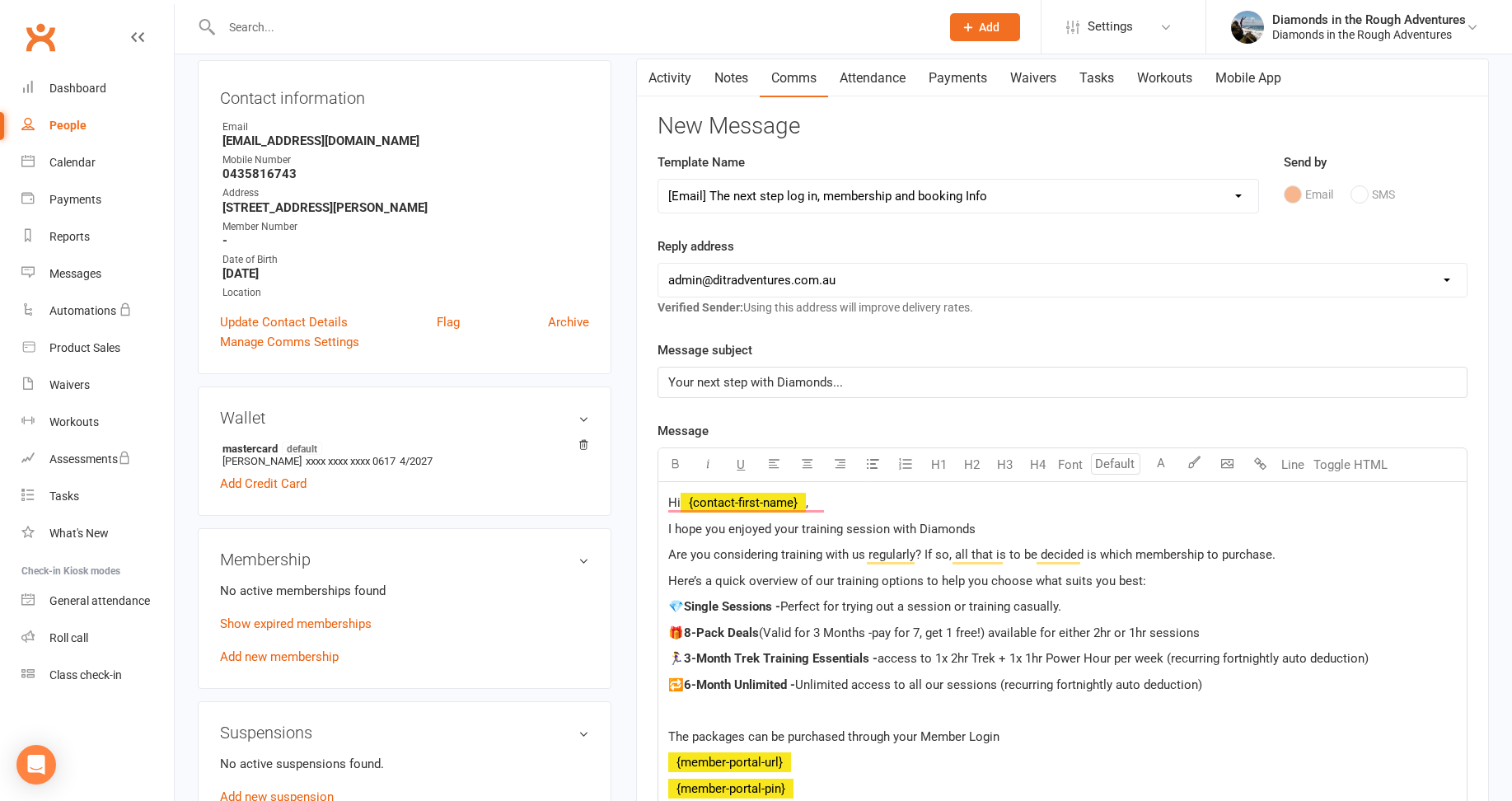
click at [993, 527] on p "I hope you enjoyed your training session with Diamonds" at bounding box center [1062, 529] width 789 height 20
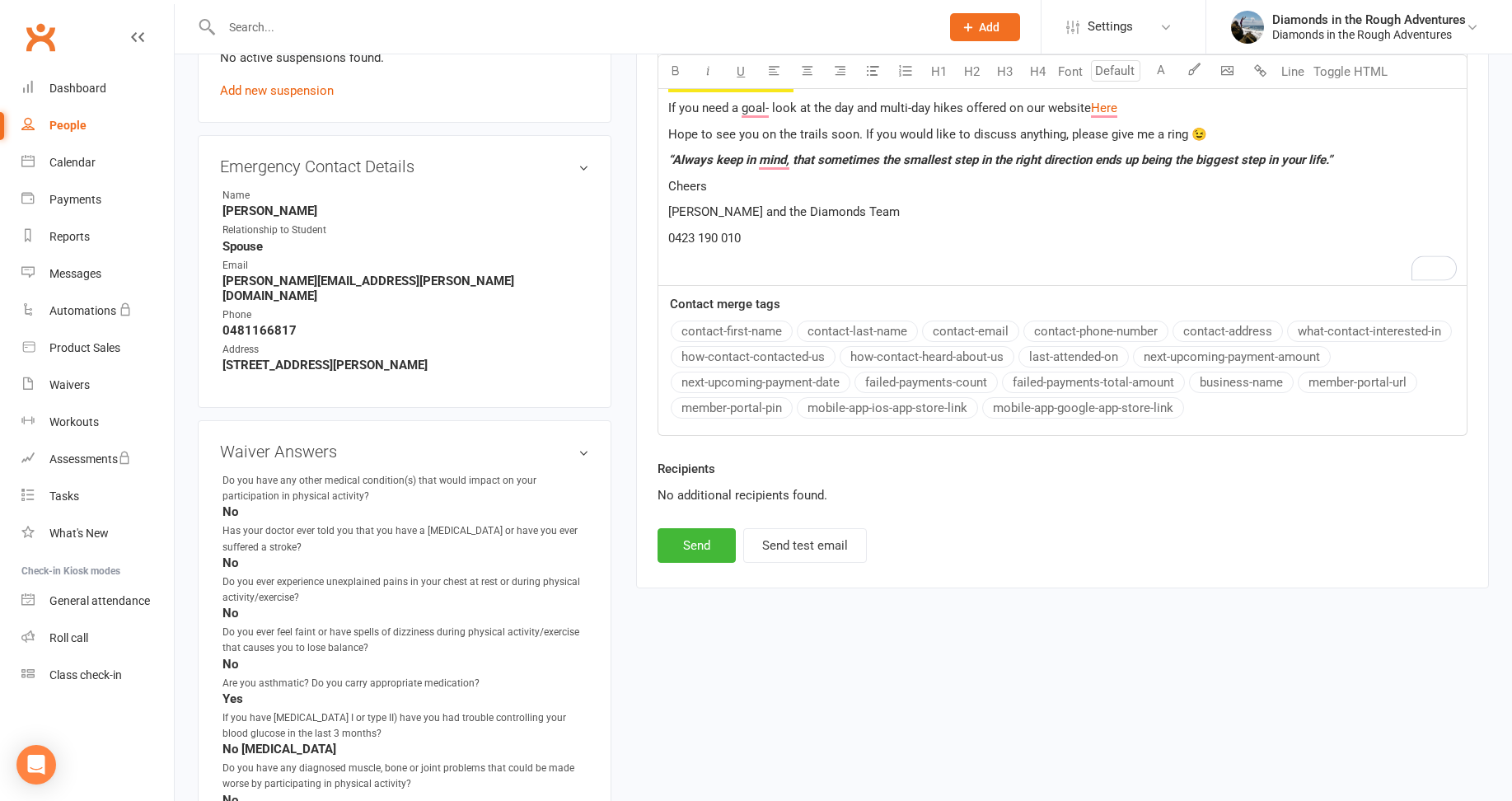
scroll to position [906, 0]
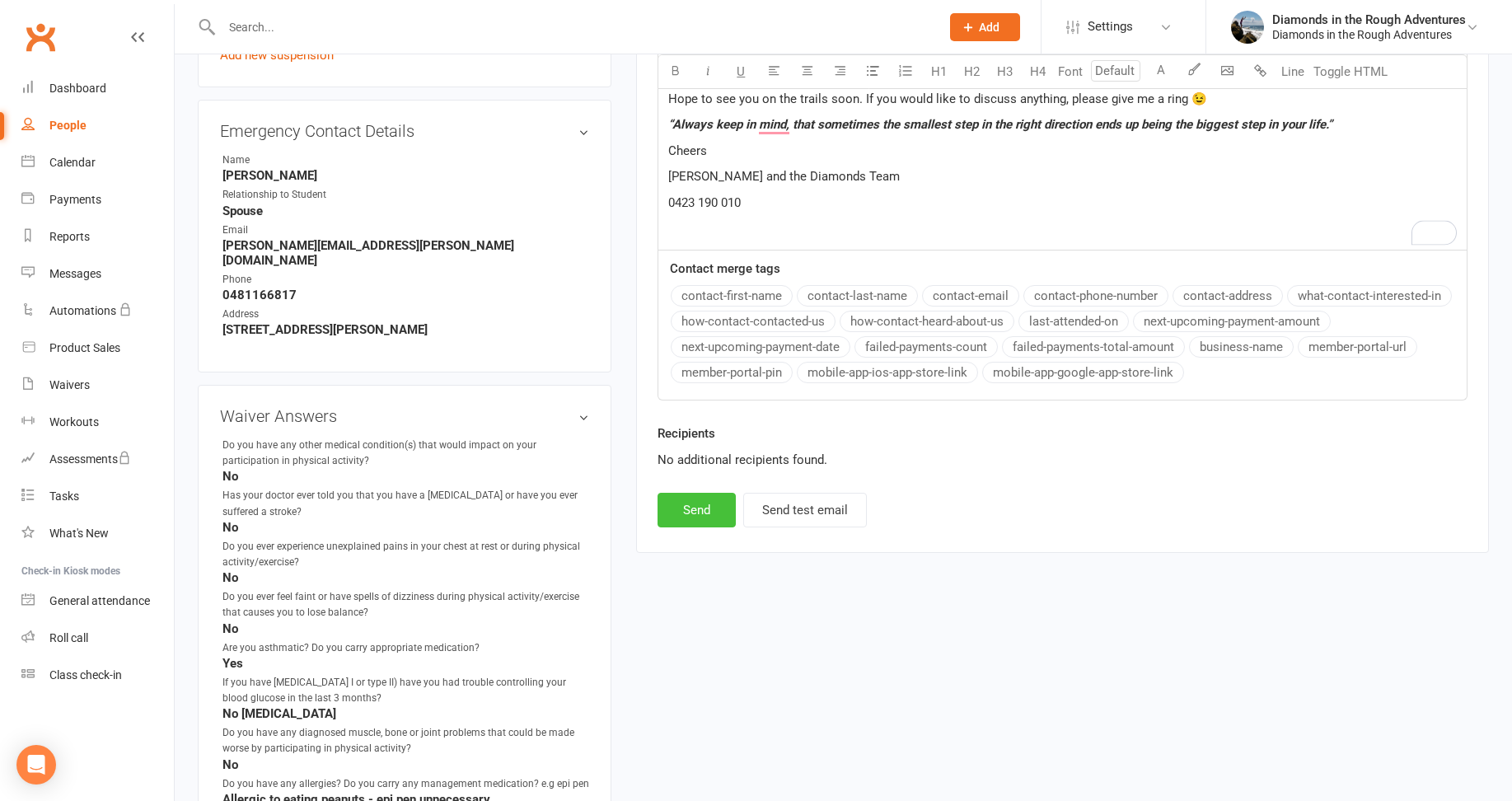
click at [697, 514] on button "Send" at bounding box center [696, 510] width 79 height 35
select select
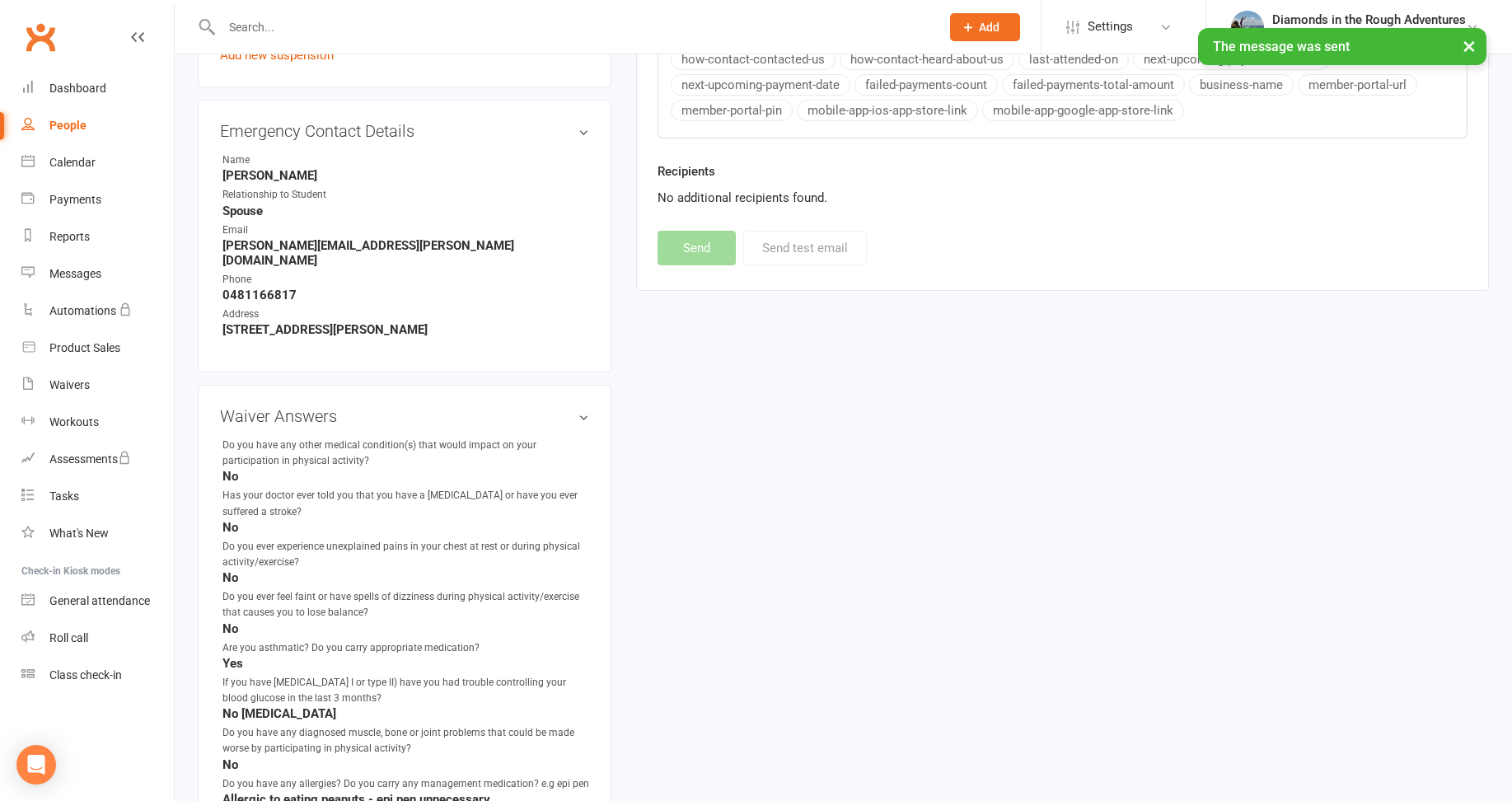
click at [66, 123] on div "People" at bounding box center [68, 125] width 37 height 13
select select "100"
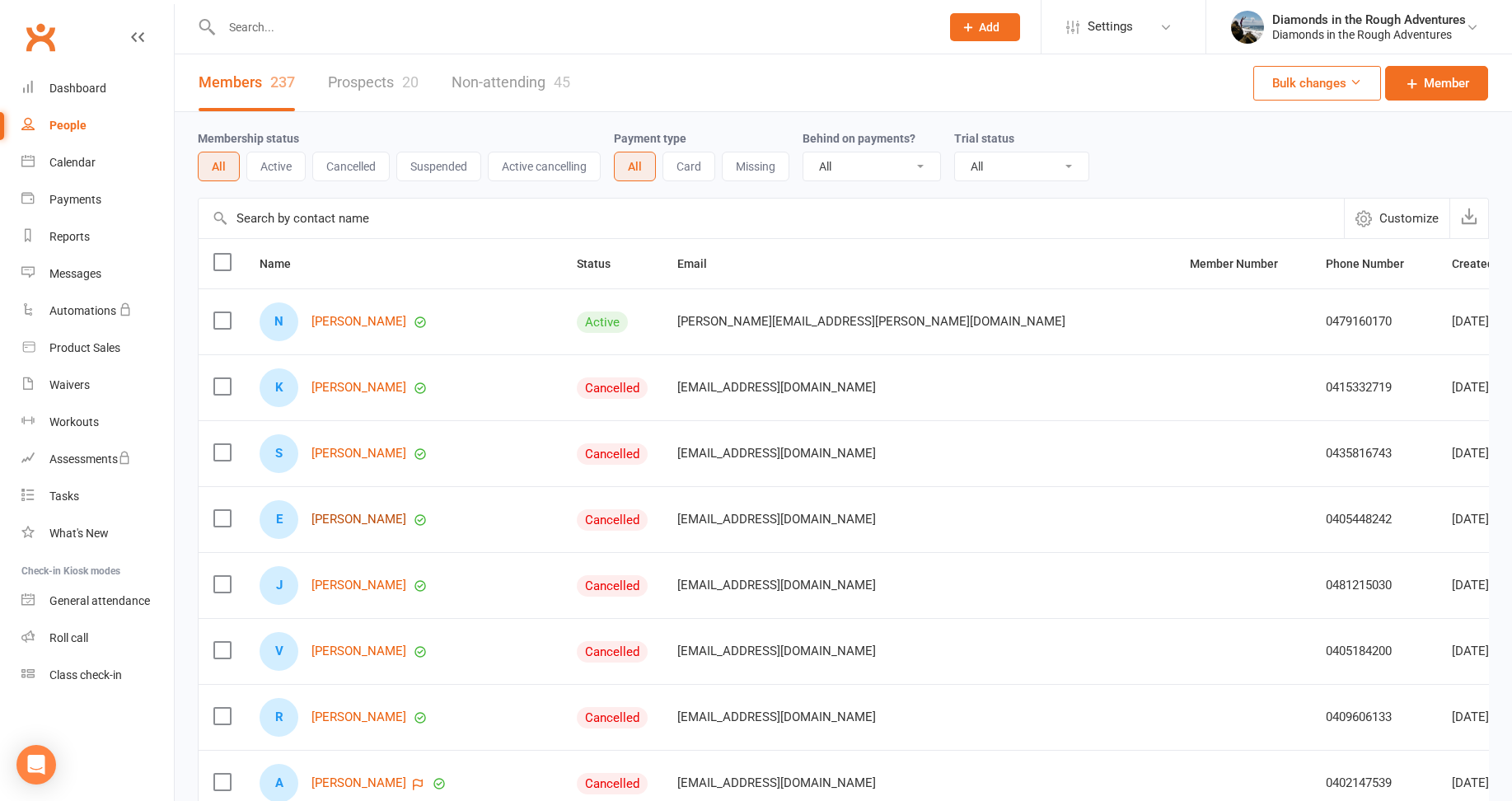
click at [346, 522] on link "[PERSON_NAME]" at bounding box center [359, 519] width 95 height 14
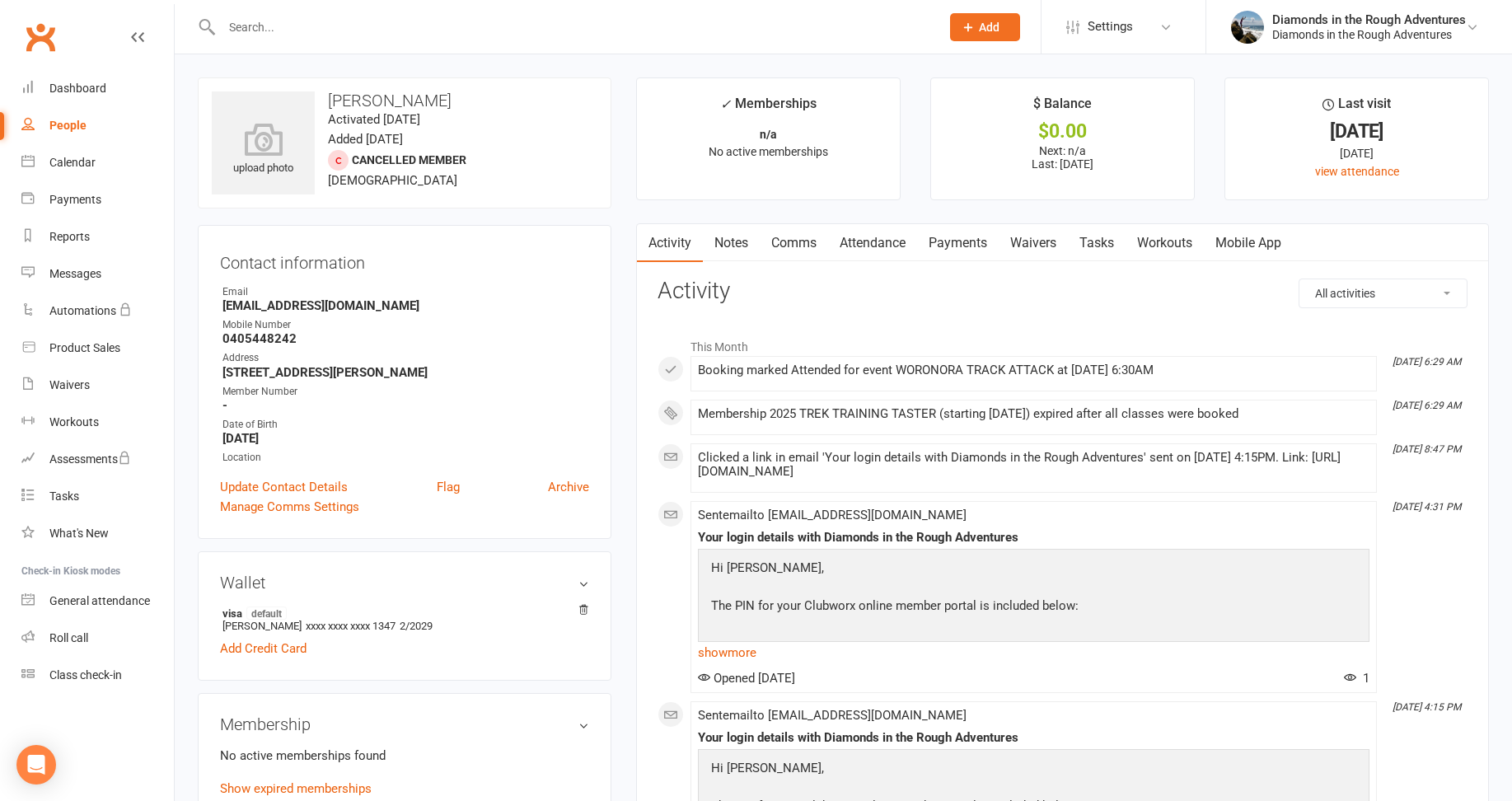
click at [805, 246] on link "Comms" at bounding box center [794, 243] width 69 height 38
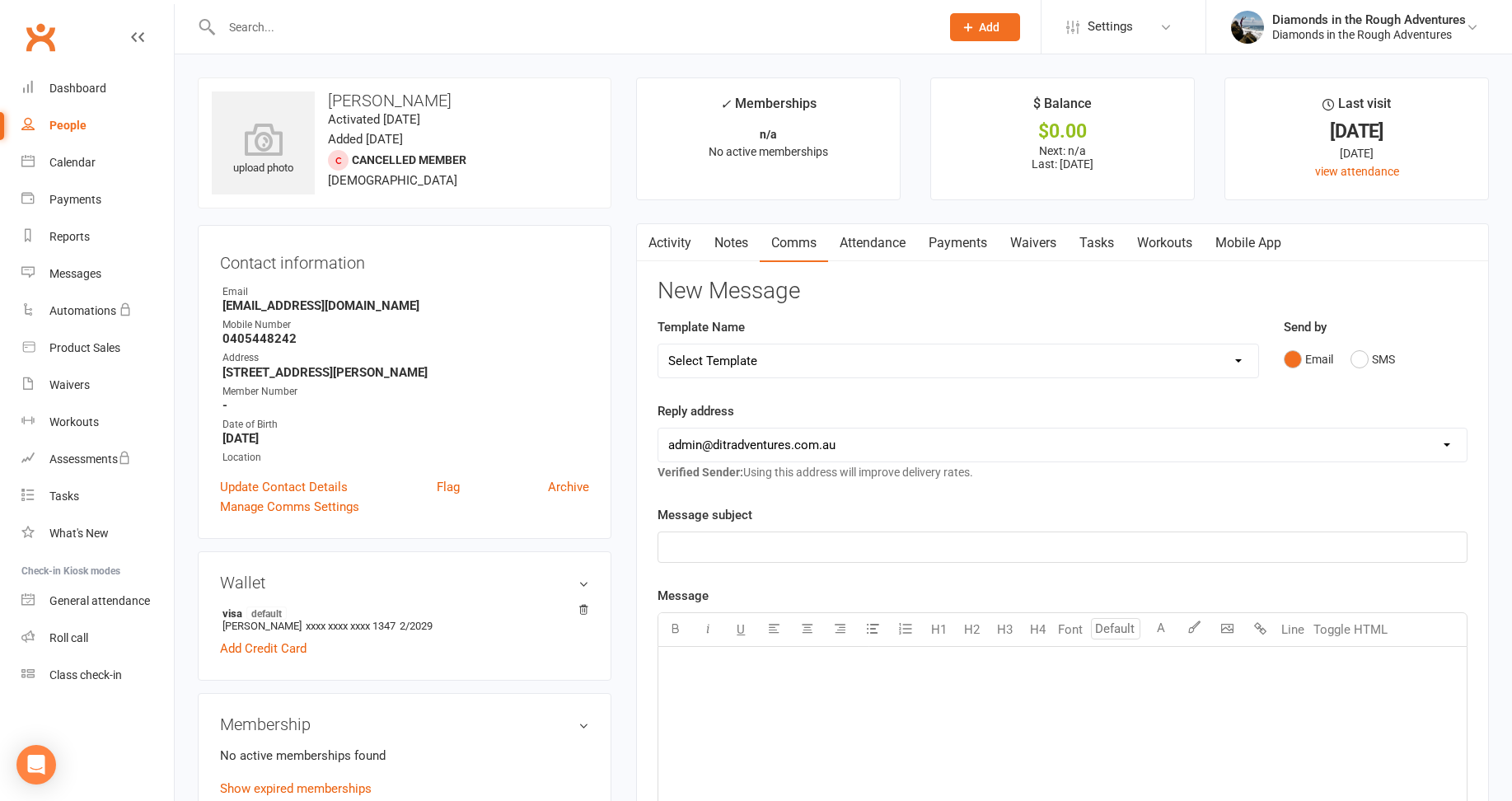
click at [752, 359] on select "Select Template [Email] Bring a Friend Member Email [Email] DIAMOND VIRTUAL TRA…" at bounding box center [957, 361] width 599 height 33
select select "126"
click at [658, 345] on select "Select Template [Email] Bring a Friend Member Email [Email] DIAMOND VIRTUAL TRA…" at bounding box center [957, 361] width 599 height 33
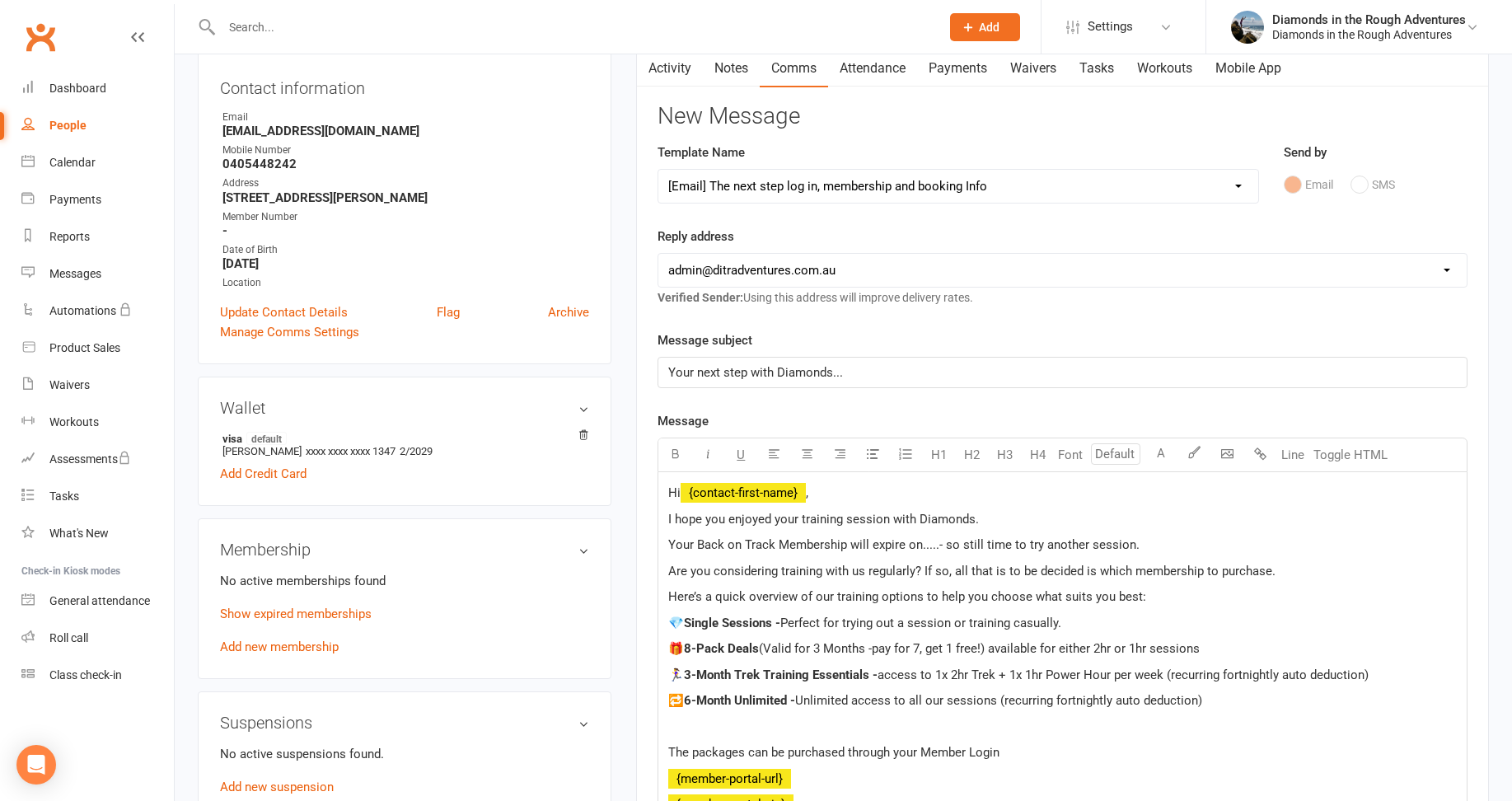
scroll to position [247, 0]
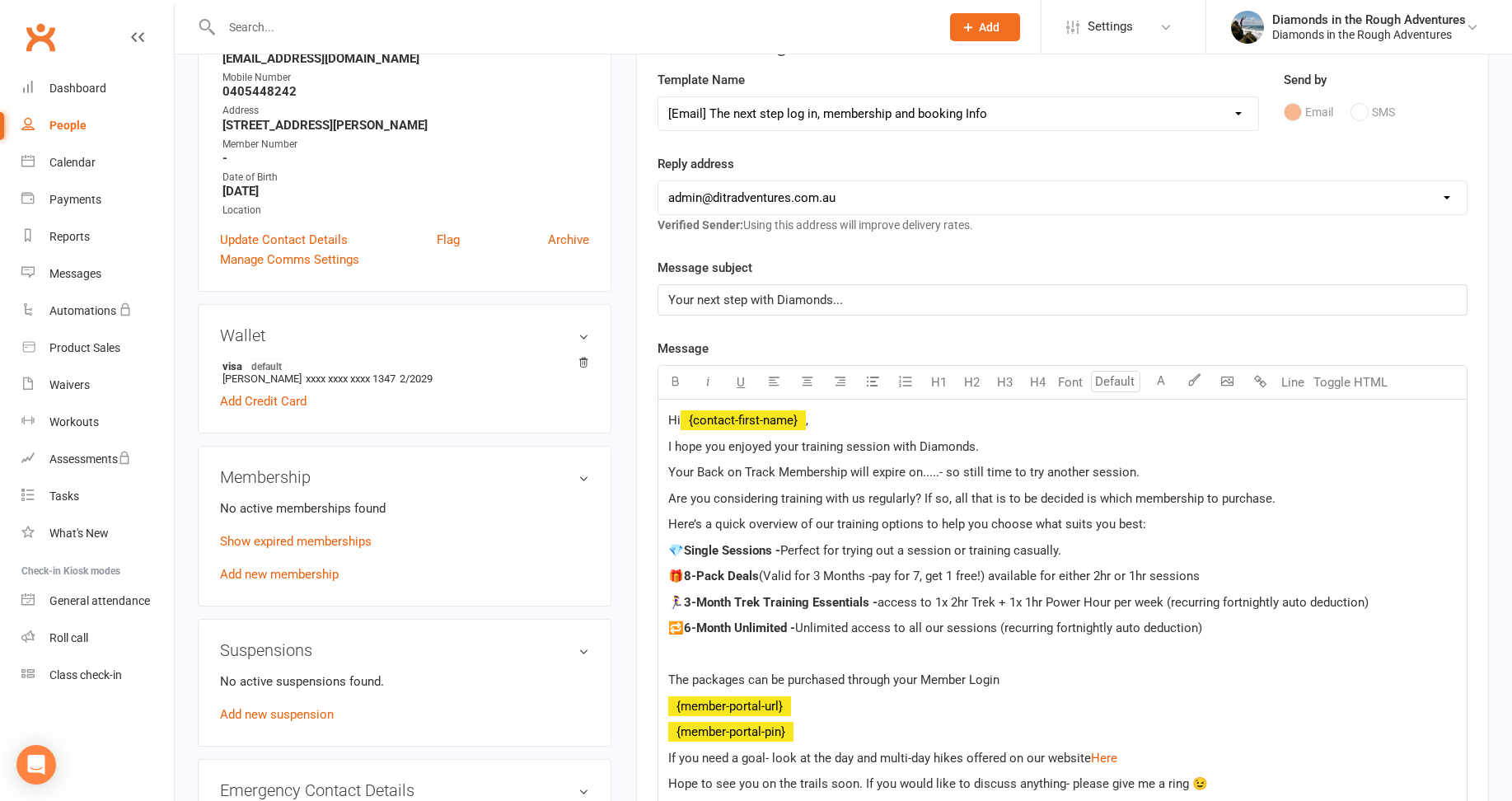
click at [992, 444] on p "I hope you enjoyed your training session with Diamonds." at bounding box center [1062, 446] width 789 height 20
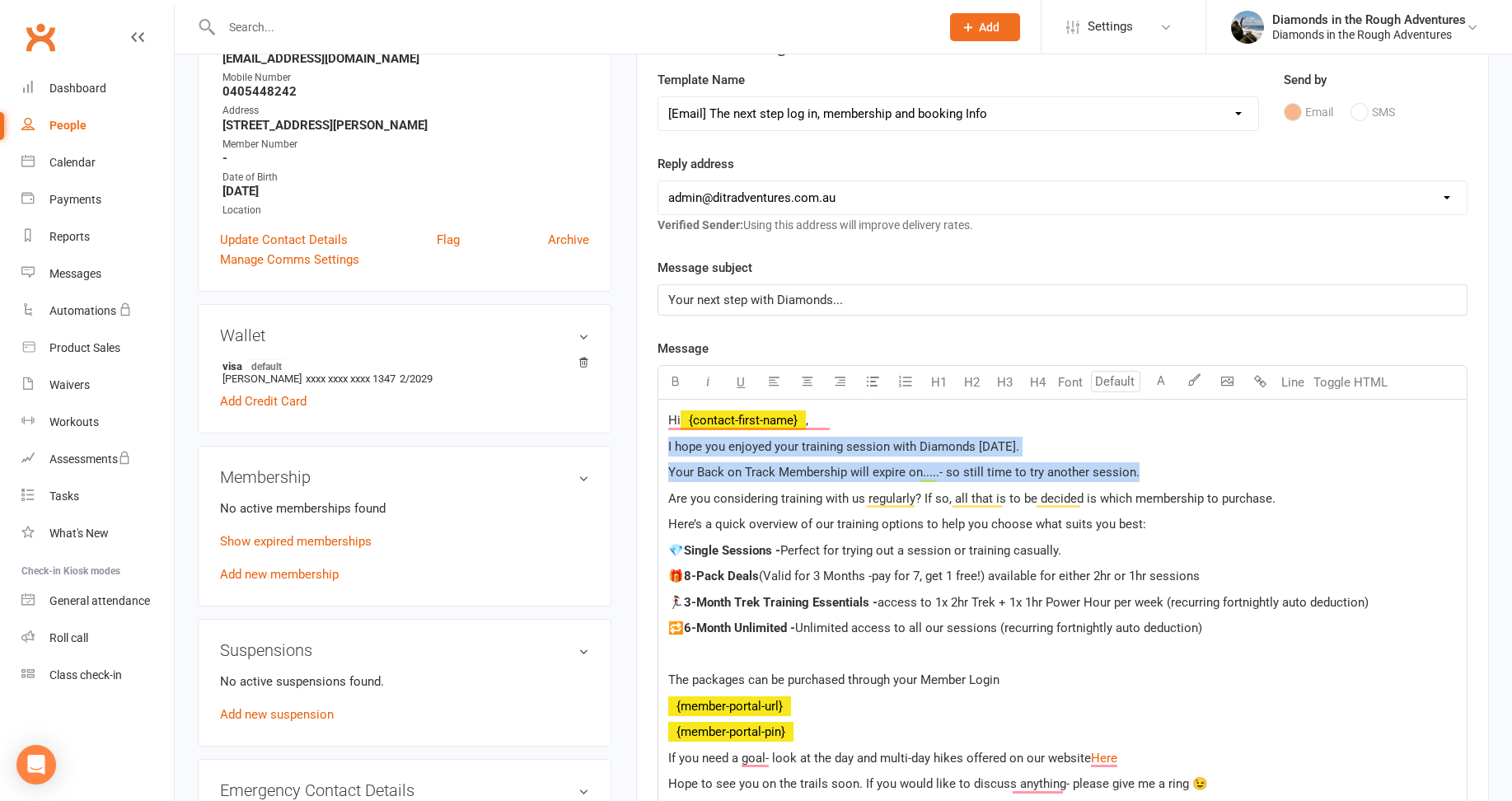
drag, startPoint x: 980, startPoint y: 469, endPoint x: 634, endPoint y: 456, distance: 346.2
click at [634, 456] on main "✓ Memberships n/a No active memberships $ Balance $0.00 Next: n/a Last: [DATE] …" at bounding box center [1061, 542] width 877 height 1423
drag, startPoint x: 1260, startPoint y: 471, endPoint x: 1168, endPoint y: 468, distance: 92.0
click at [1257, 471] on p "Your Back on Track Membership will expire on.....- so still time to try another…" at bounding box center [1062, 472] width 789 height 20
click at [1145, 470] on p "Your Back on Track Membership will expire on.....- so still time to try another…" at bounding box center [1062, 472] width 789 height 20
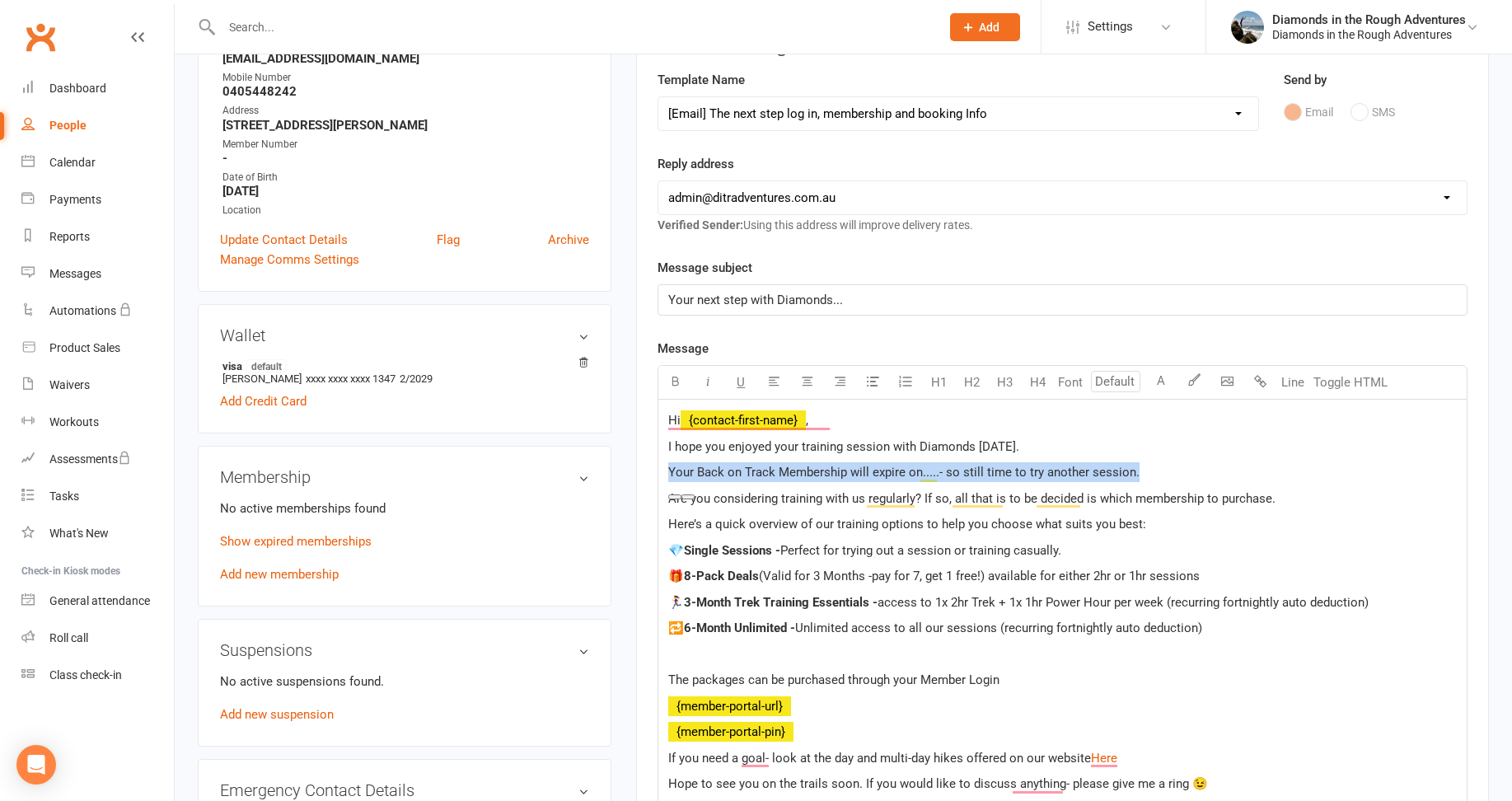
drag, startPoint x: 1140, startPoint y: 471, endPoint x: 657, endPoint y: 470, distance: 483.0
click at [657, 470] on div "Hi ﻿ {contact-first-name} , I hope you enjoyed your training session with Diamo…" at bounding box center [1062, 667] width 810 height 536
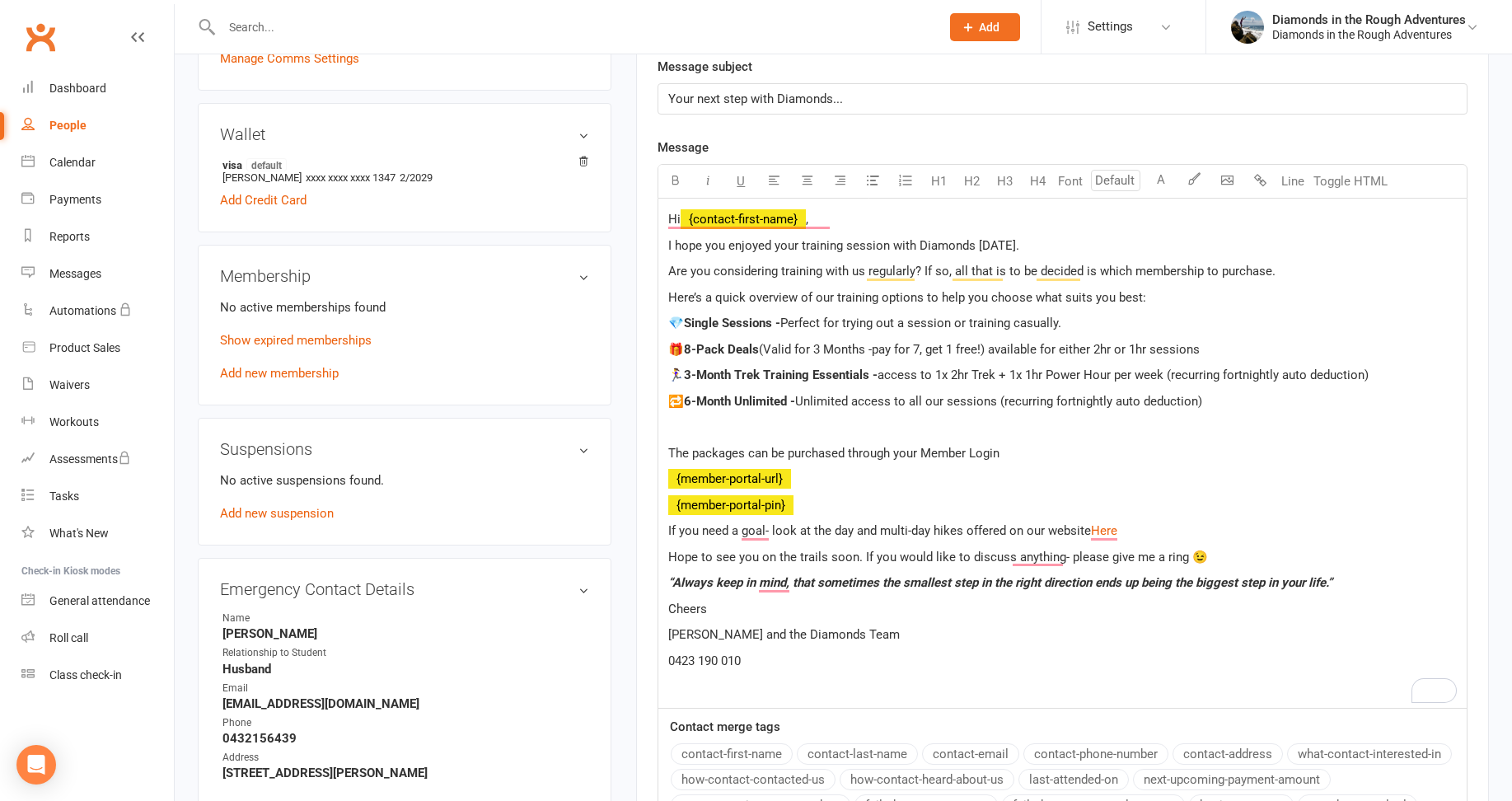
scroll to position [659, 0]
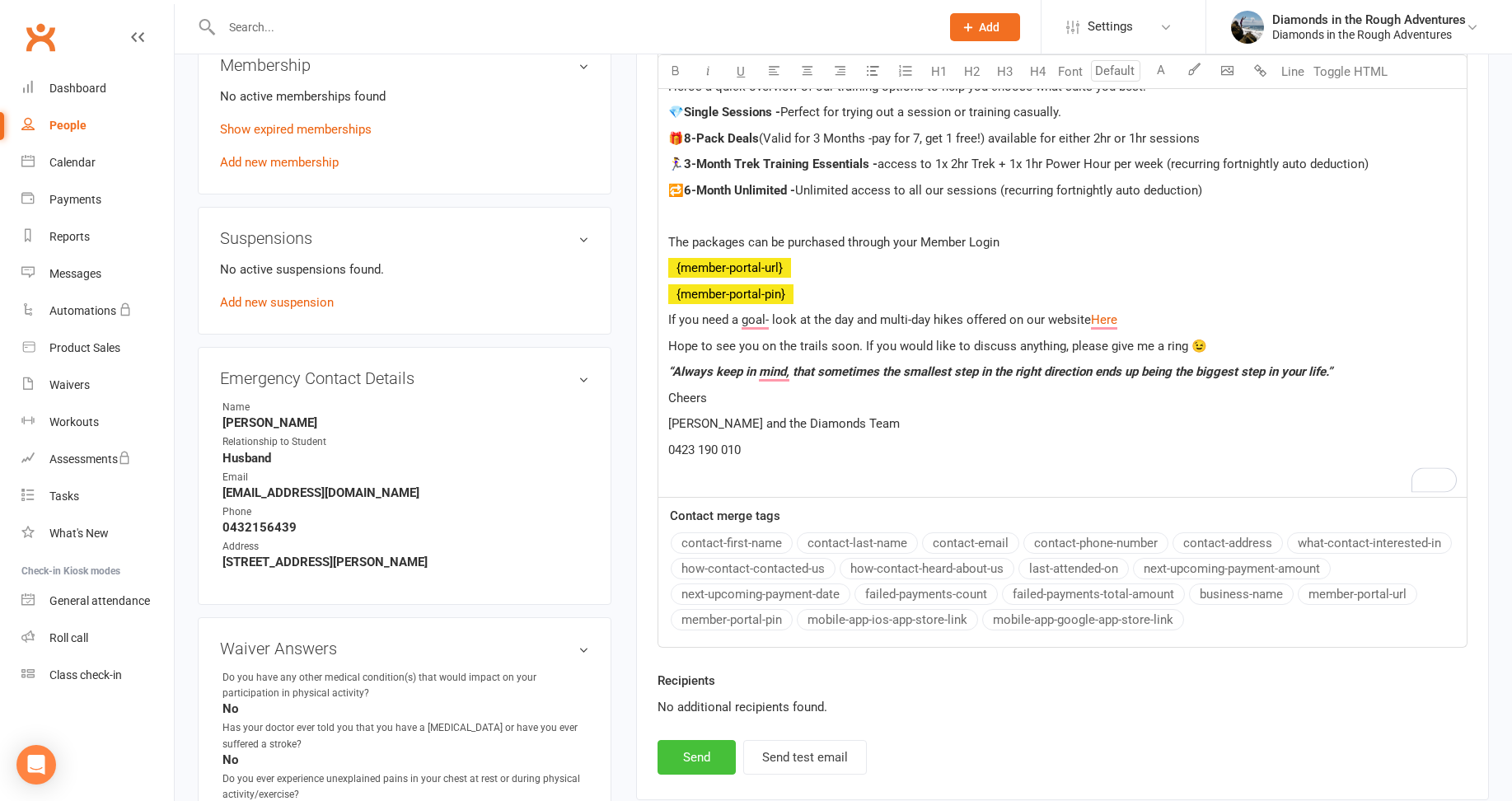
click at [689, 751] on button "Send" at bounding box center [696, 757] width 79 height 35
select select
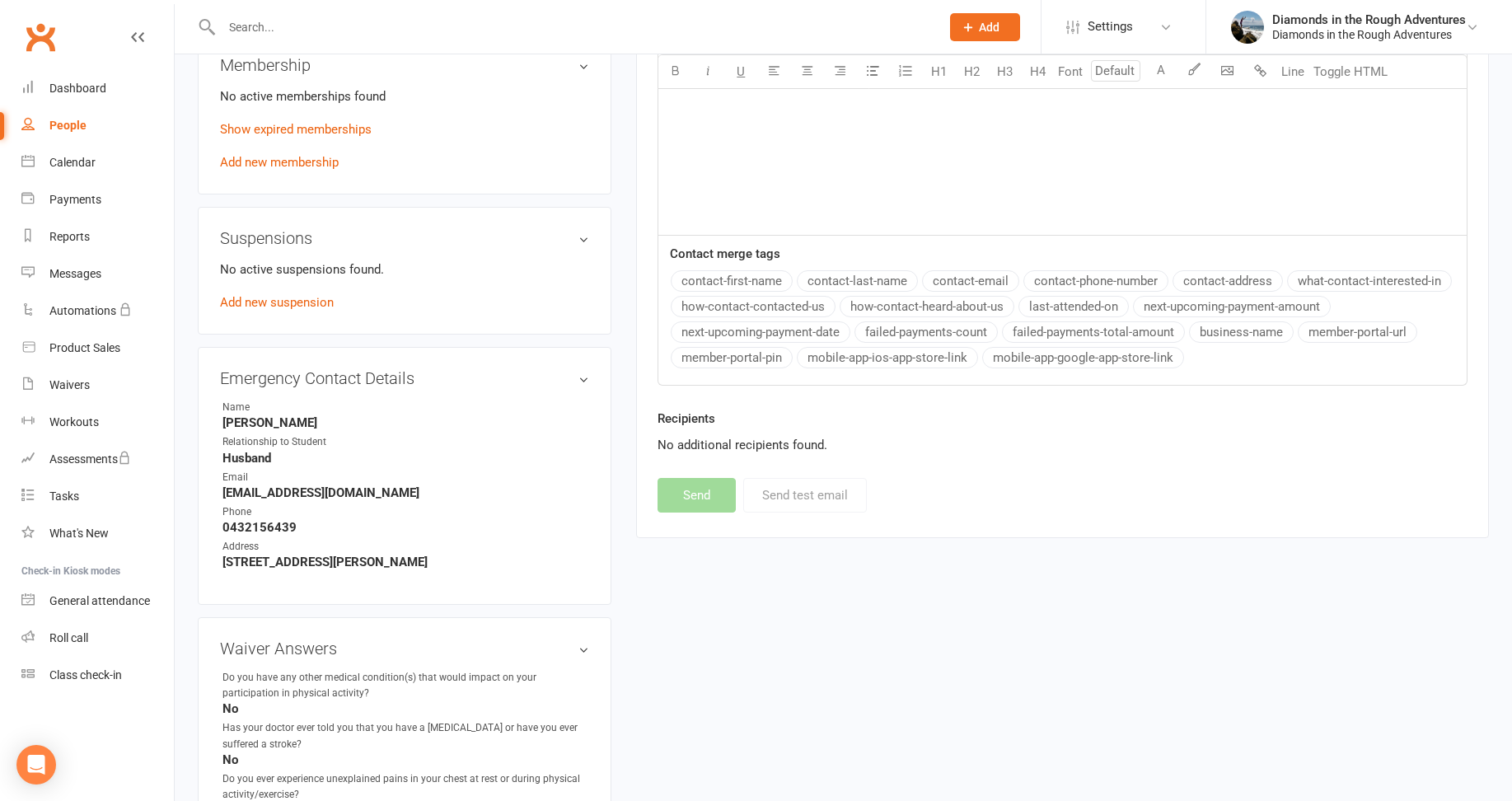
click at [66, 118] on div "People" at bounding box center [68, 125] width 37 height 13
select select "100"
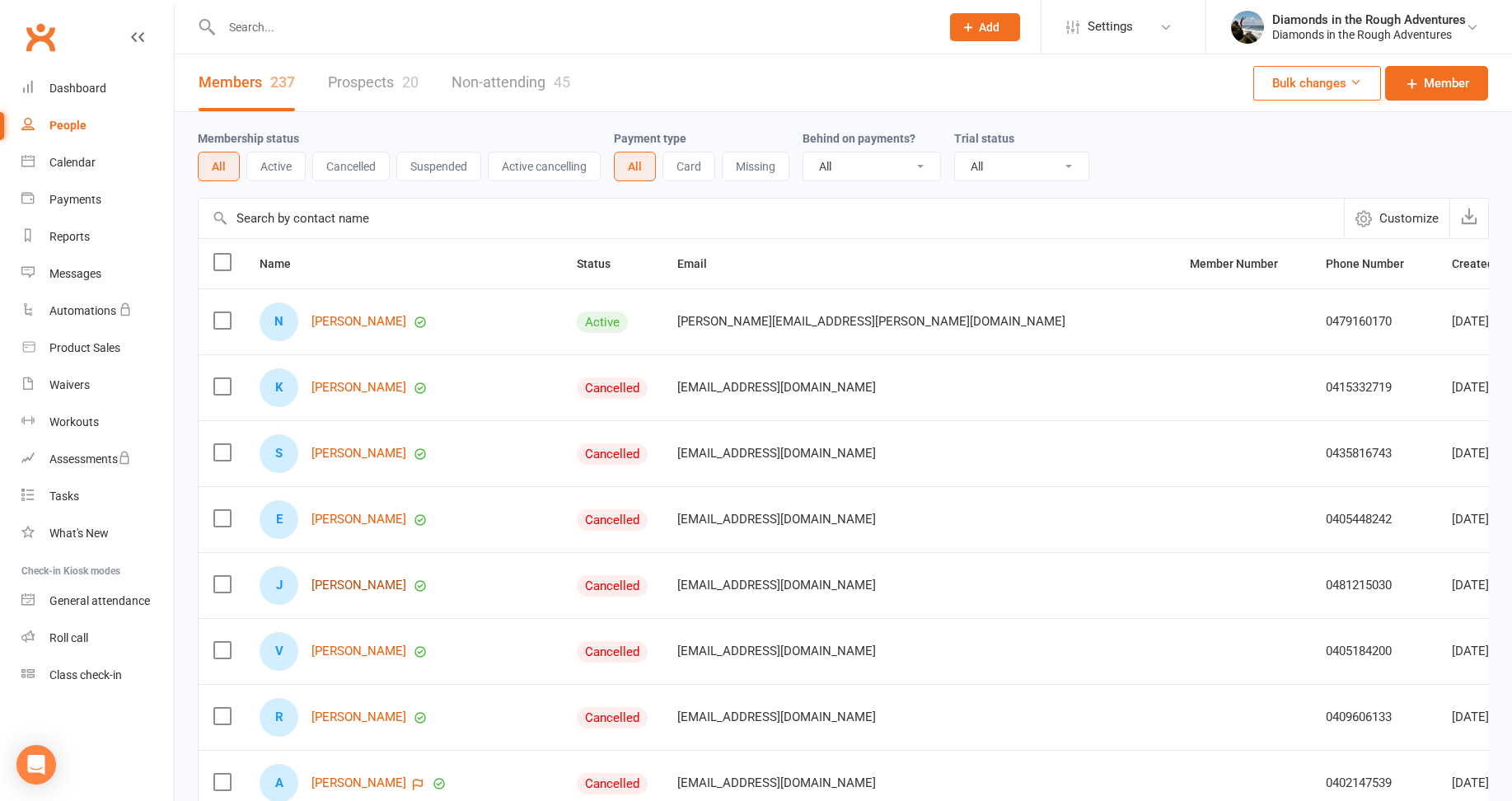
click at [361, 585] on link "[PERSON_NAME]" at bounding box center [359, 585] width 95 height 14
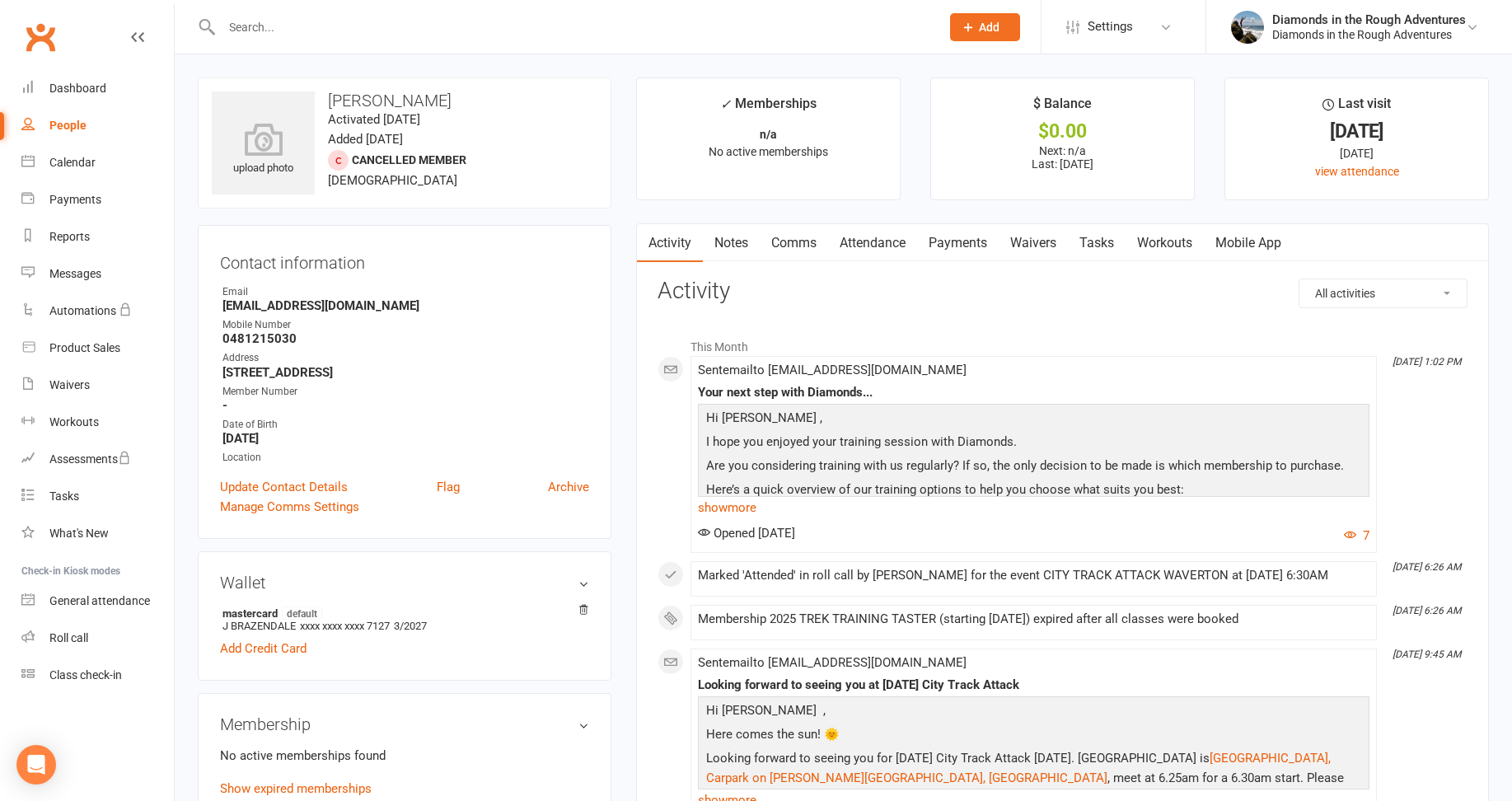
click at [78, 123] on div "People" at bounding box center [68, 125] width 37 height 13
select select "100"
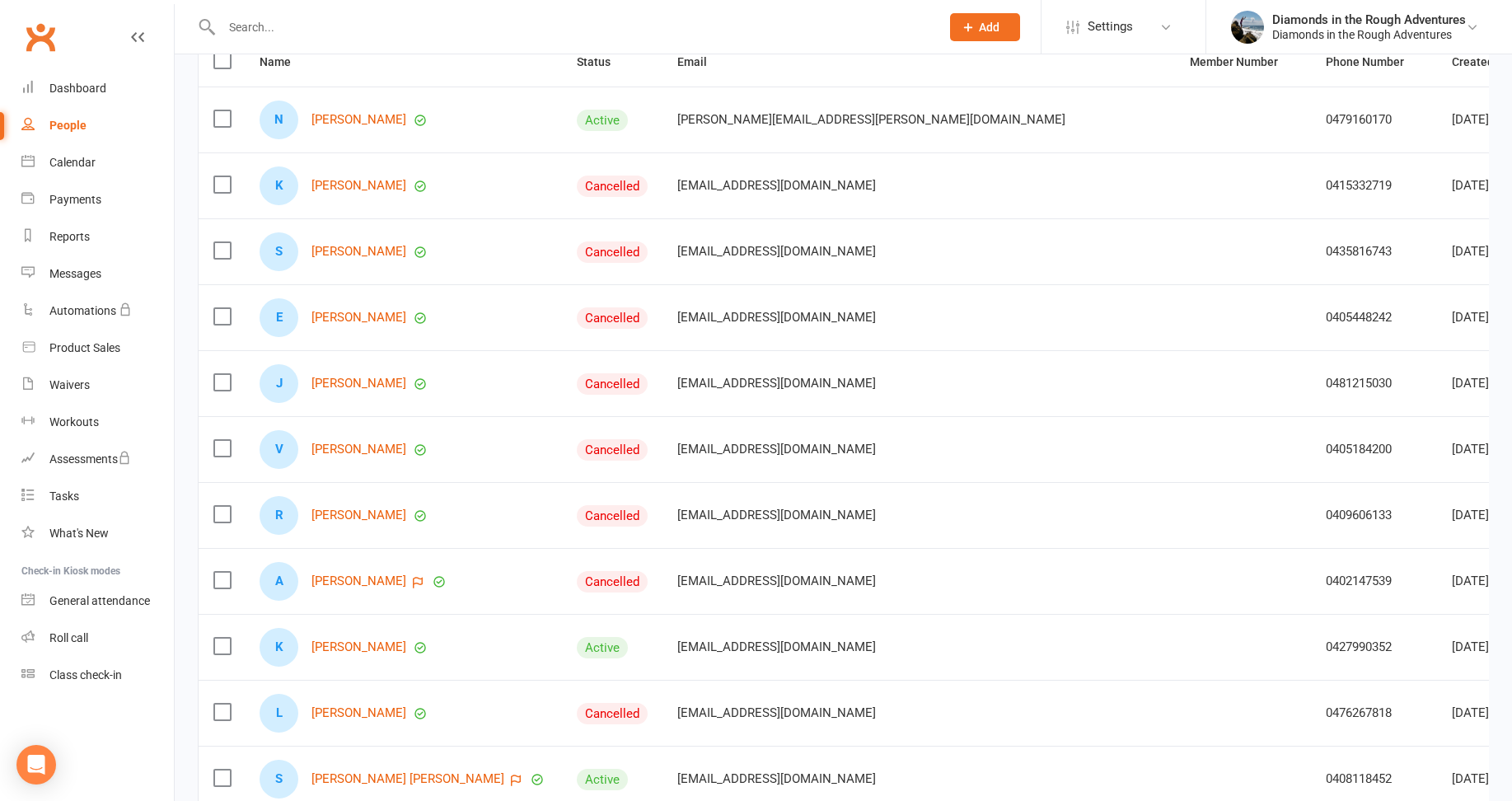
scroll to position [247, 0]
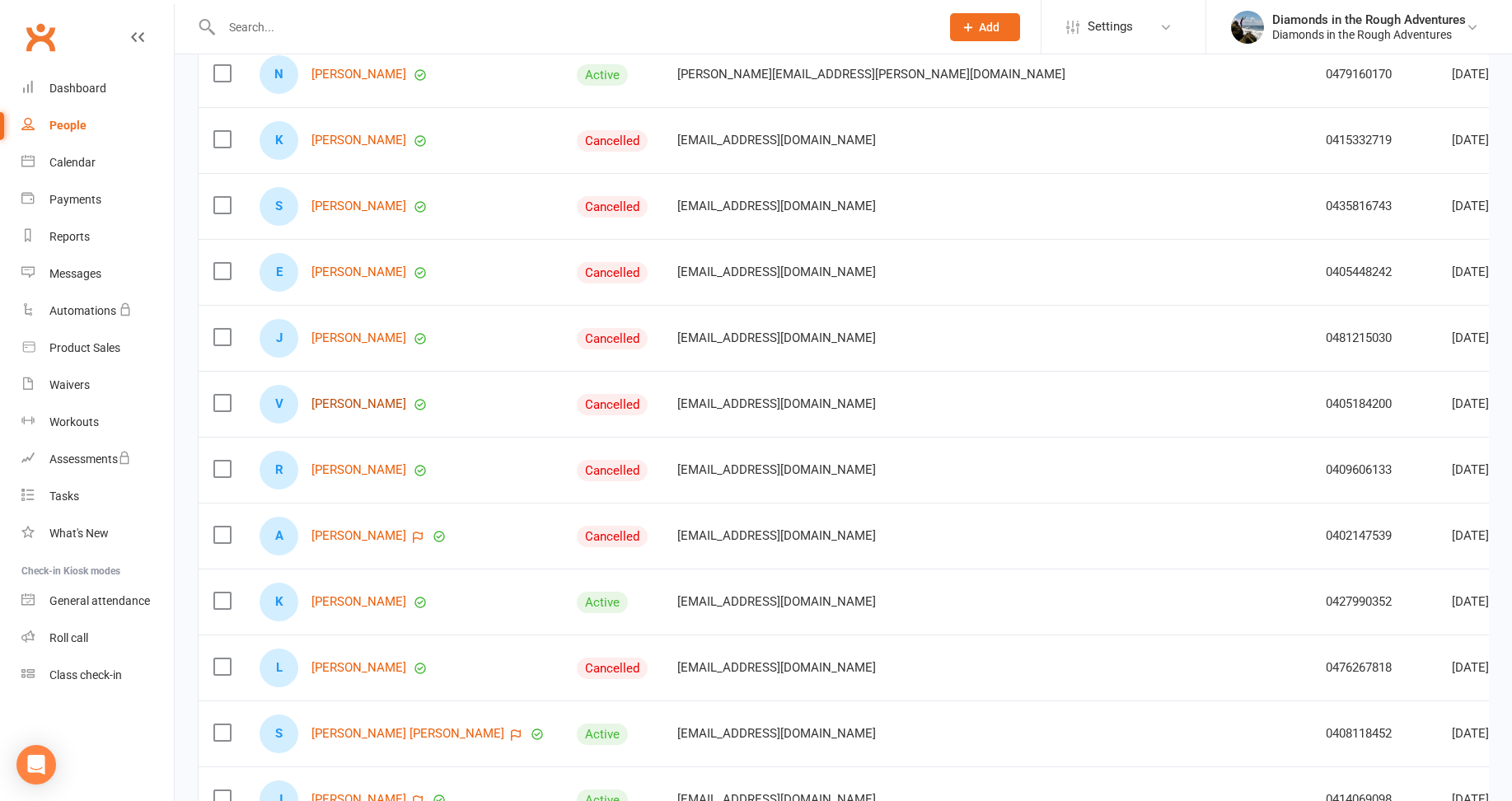
click at [365, 408] on link "[PERSON_NAME]" at bounding box center [359, 403] width 95 height 14
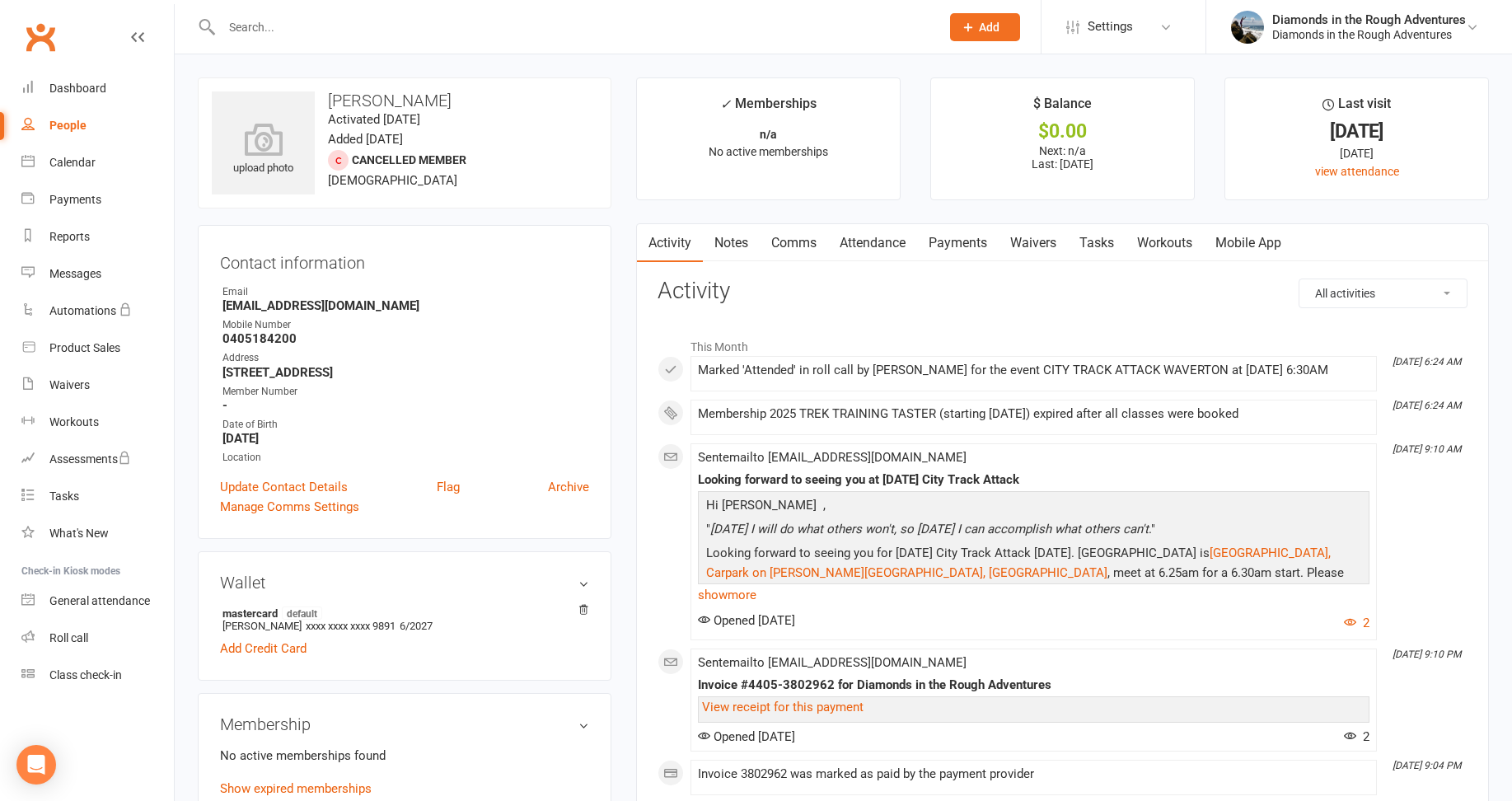
click at [790, 241] on link "Comms" at bounding box center [794, 243] width 69 height 38
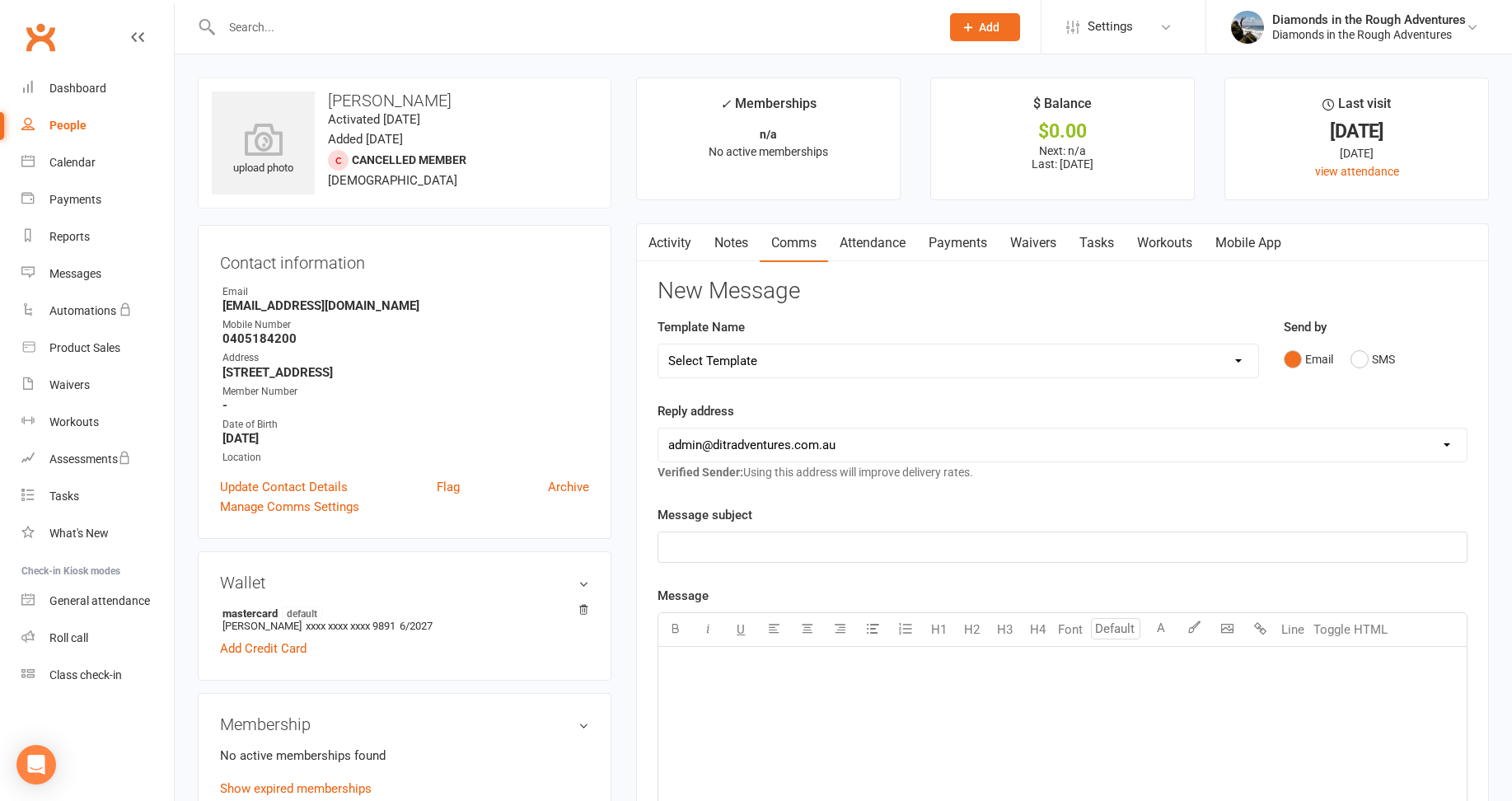
click at [764, 359] on select "Select Template [Email] Bring a Friend Member Email [Email] DIAMOND VIRTUAL TRA…" at bounding box center [957, 361] width 599 height 33
select select "126"
click at [658, 345] on select "Select Template [Email] Bring a Friend Member Email [Email] DIAMOND VIRTUAL TRA…" at bounding box center [957, 361] width 599 height 33
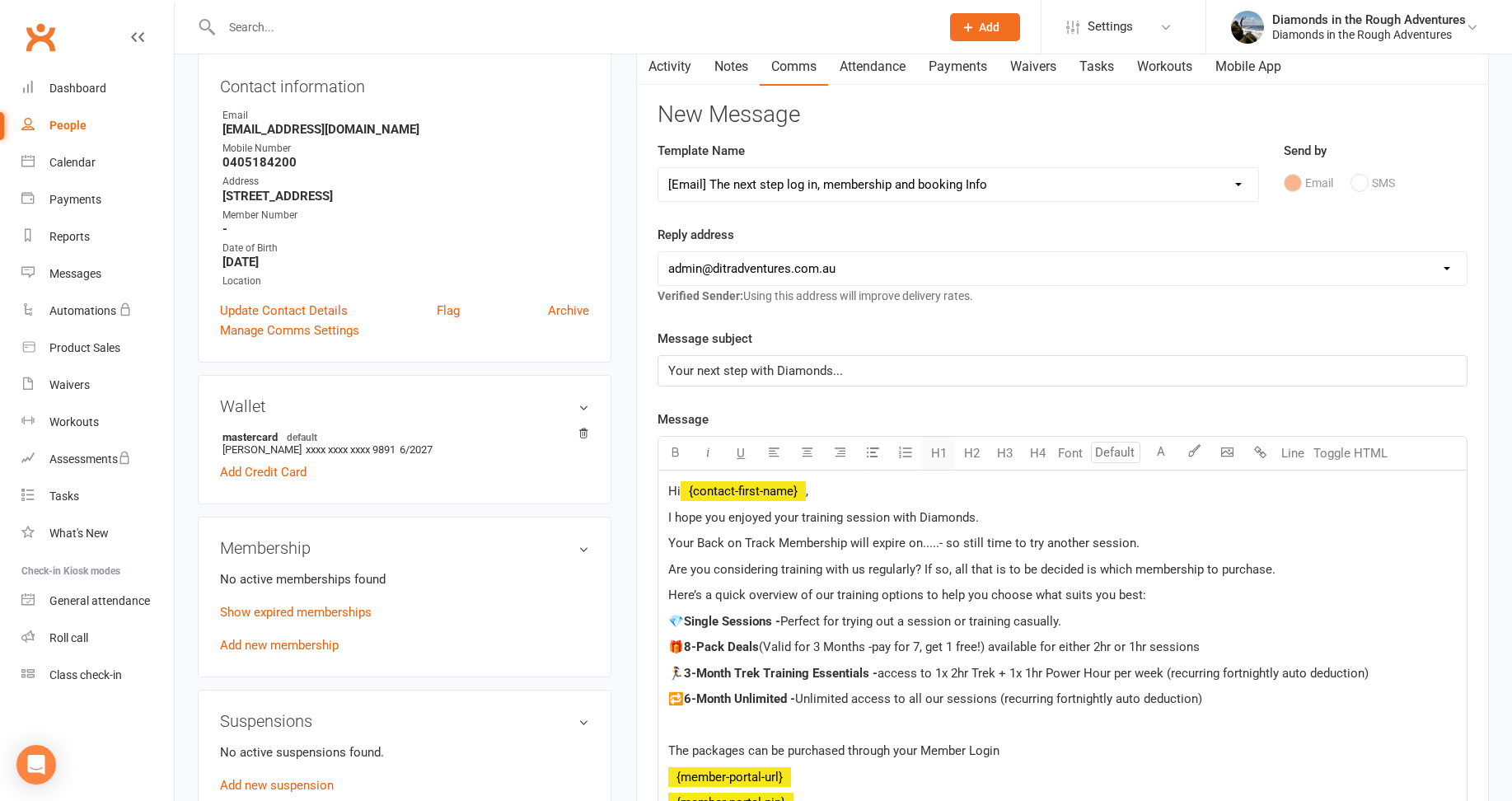
scroll to position [247, 0]
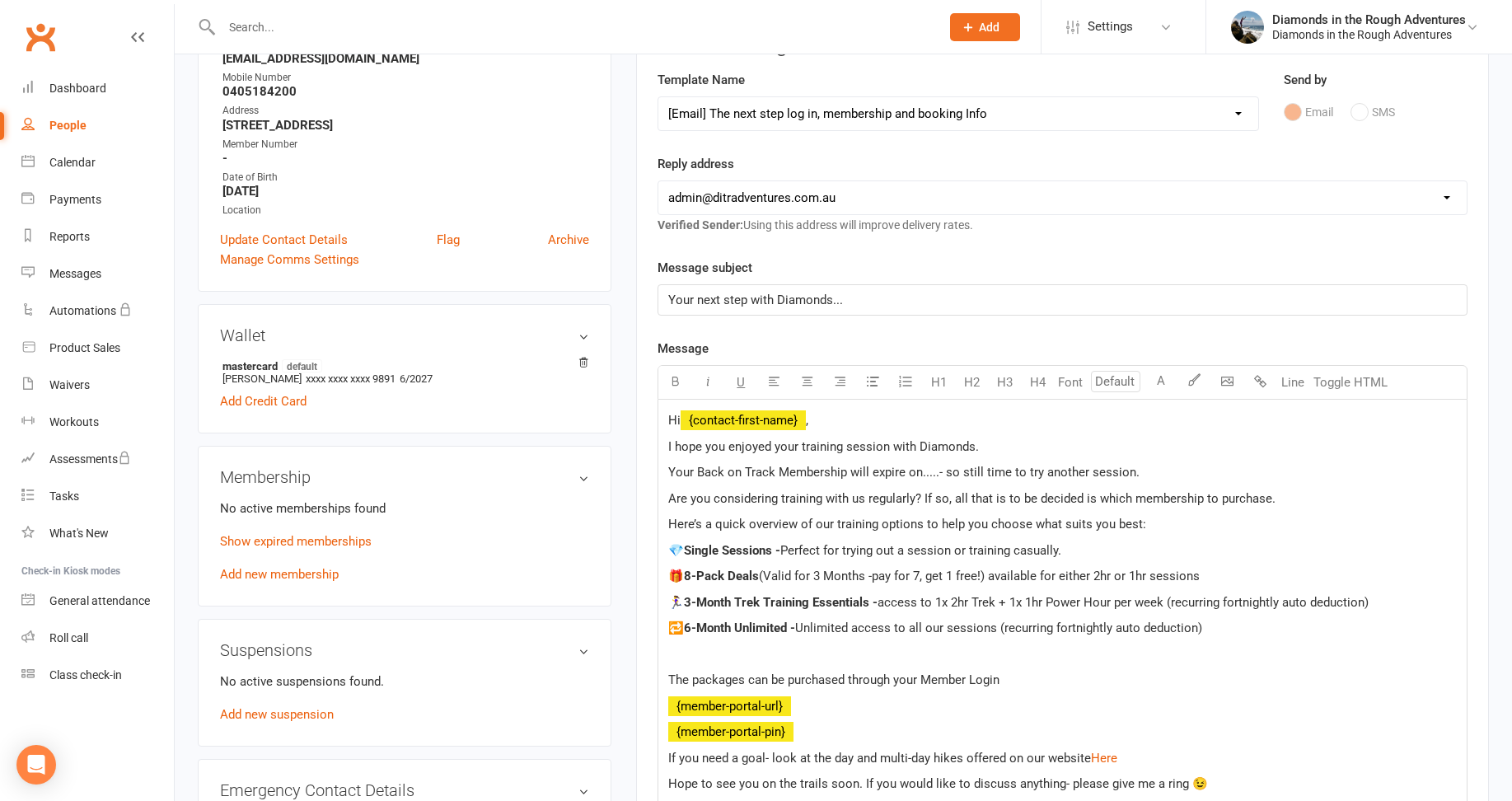
click at [980, 446] on p "I hope you enjoyed your training session with Diamonds." at bounding box center [1062, 446] width 789 height 20
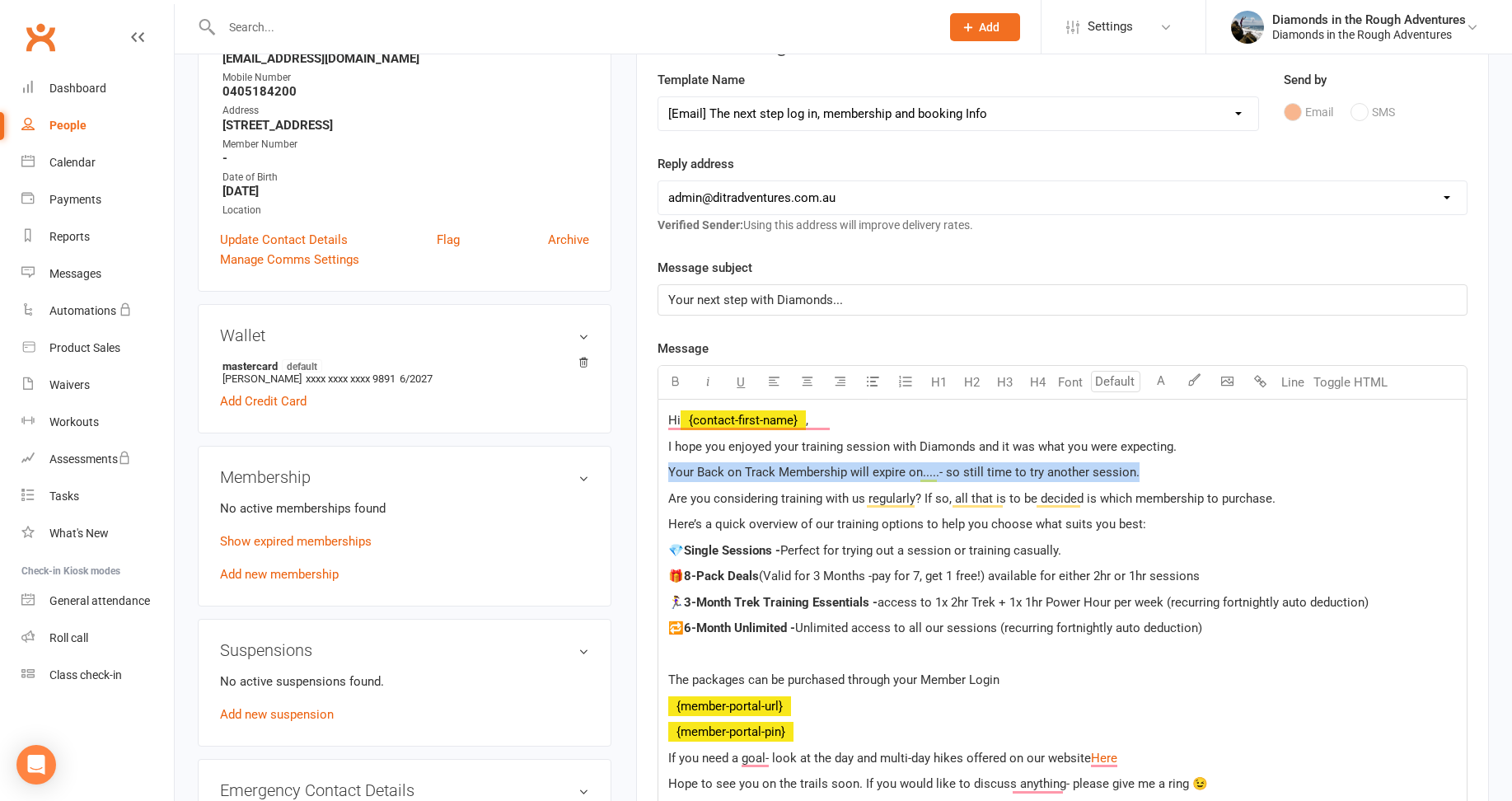
drag, startPoint x: 1128, startPoint y: 470, endPoint x: 657, endPoint y: 468, distance: 471.0
click at [657, 468] on div "Hi ﻿ {contact-first-name} , I hope you enjoyed your training session with Diamo…" at bounding box center [1062, 667] width 810 height 536
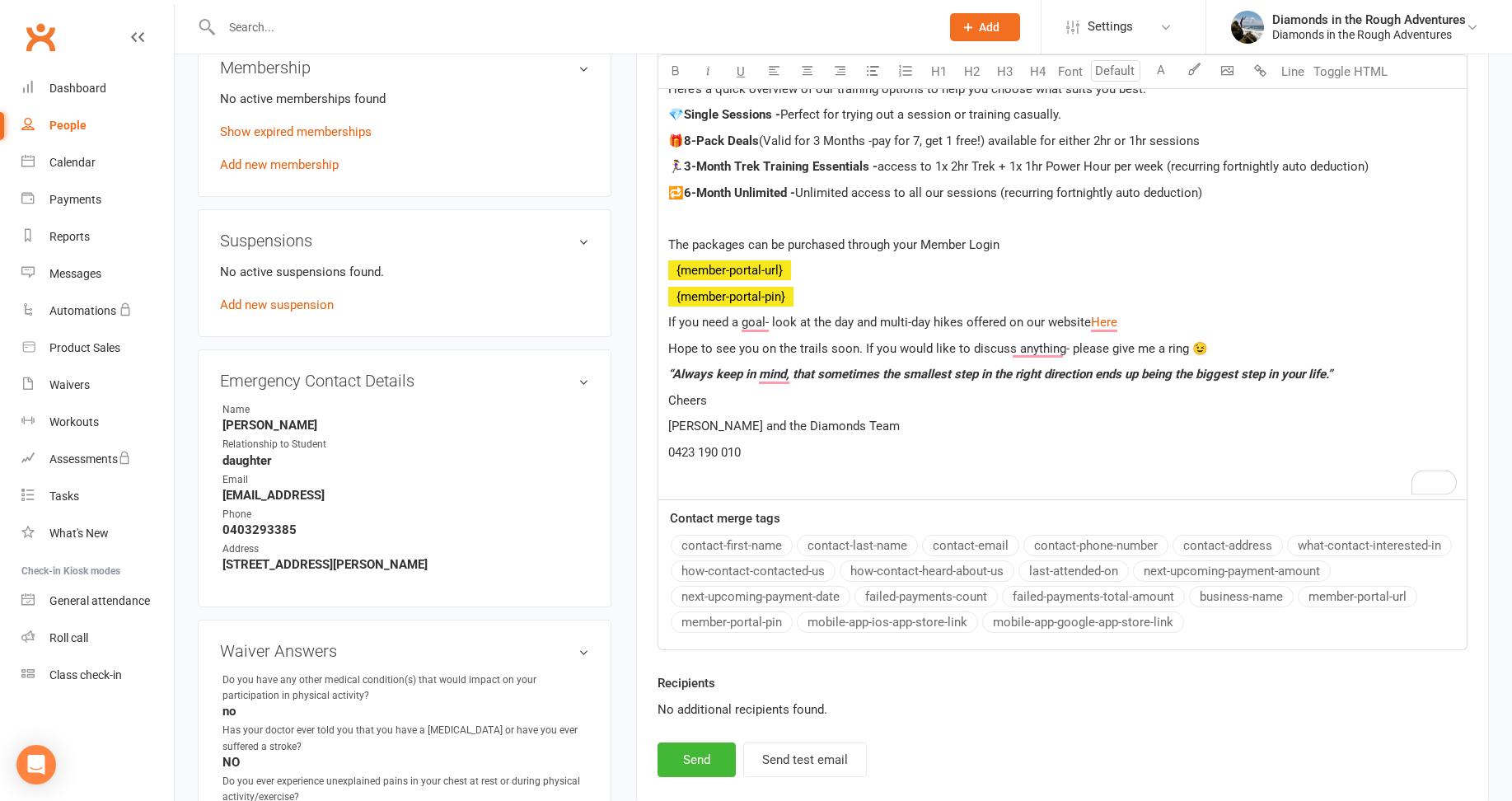
scroll to position [659, 0]
click at [690, 759] on button "Send" at bounding box center [696, 757] width 79 height 35
select select
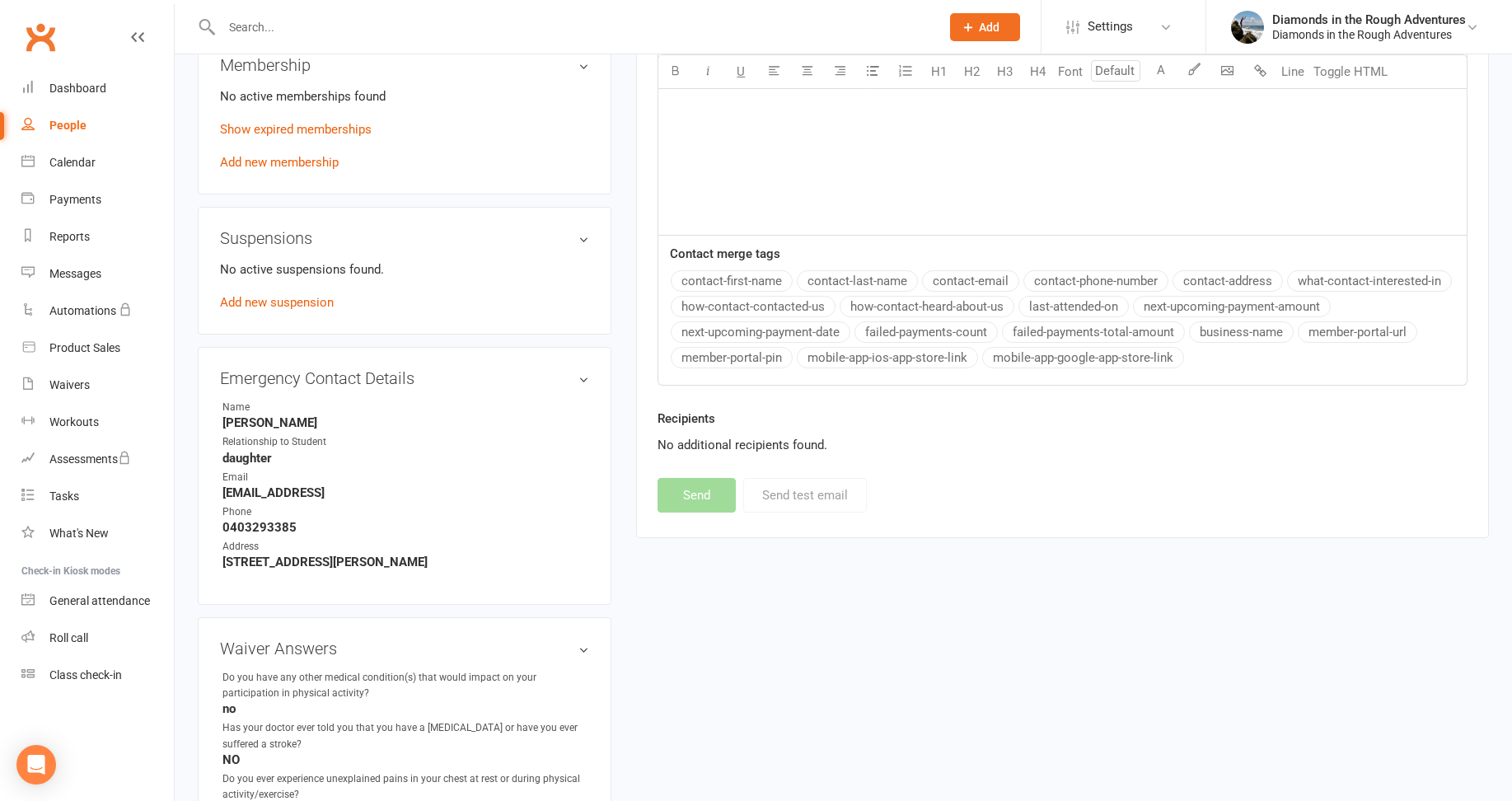
click at [77, 122] on div "People" at bounding box center [68, 125] width 37 height 13
select select "100"
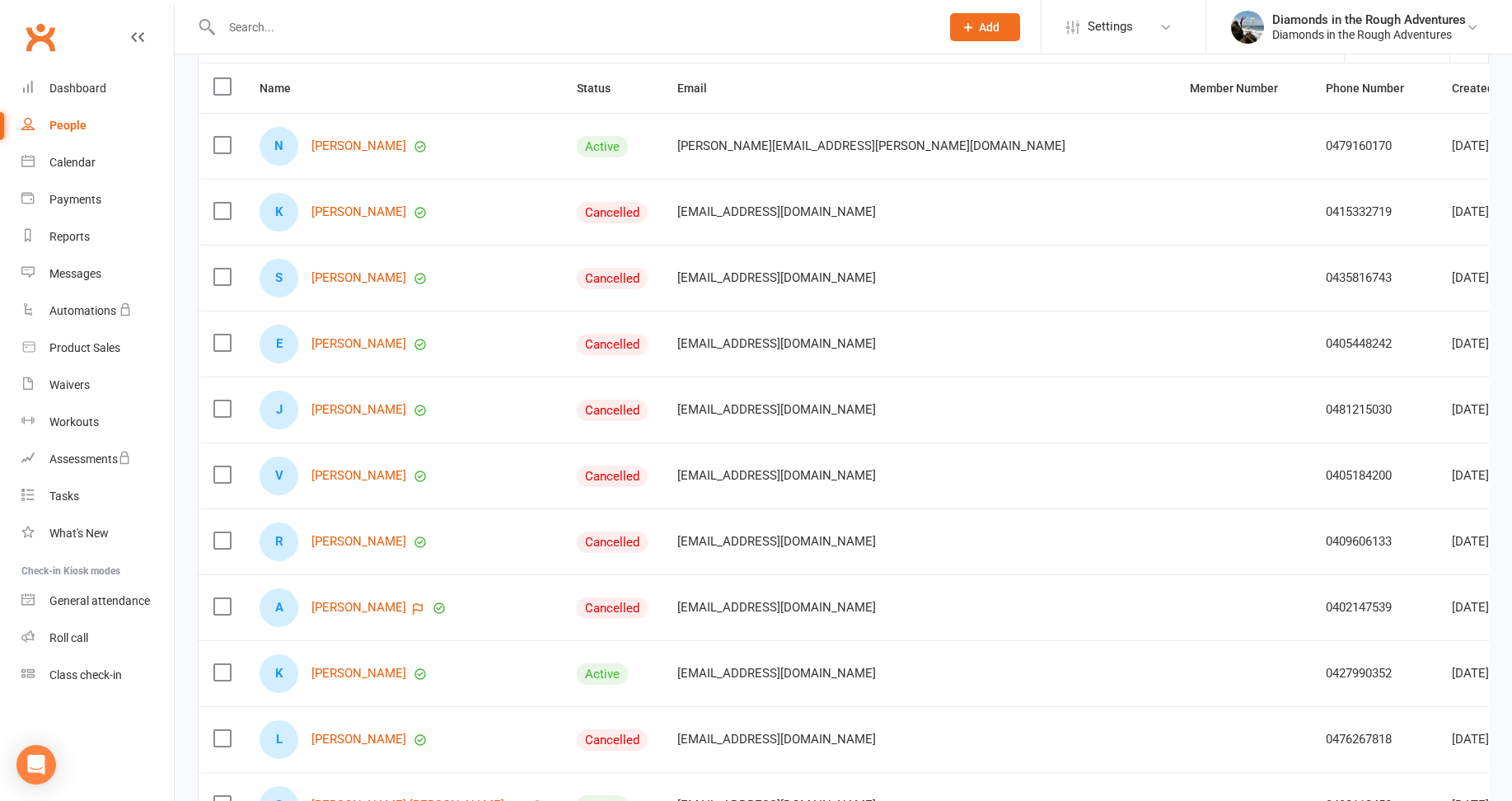
scroll to position [330, 0]
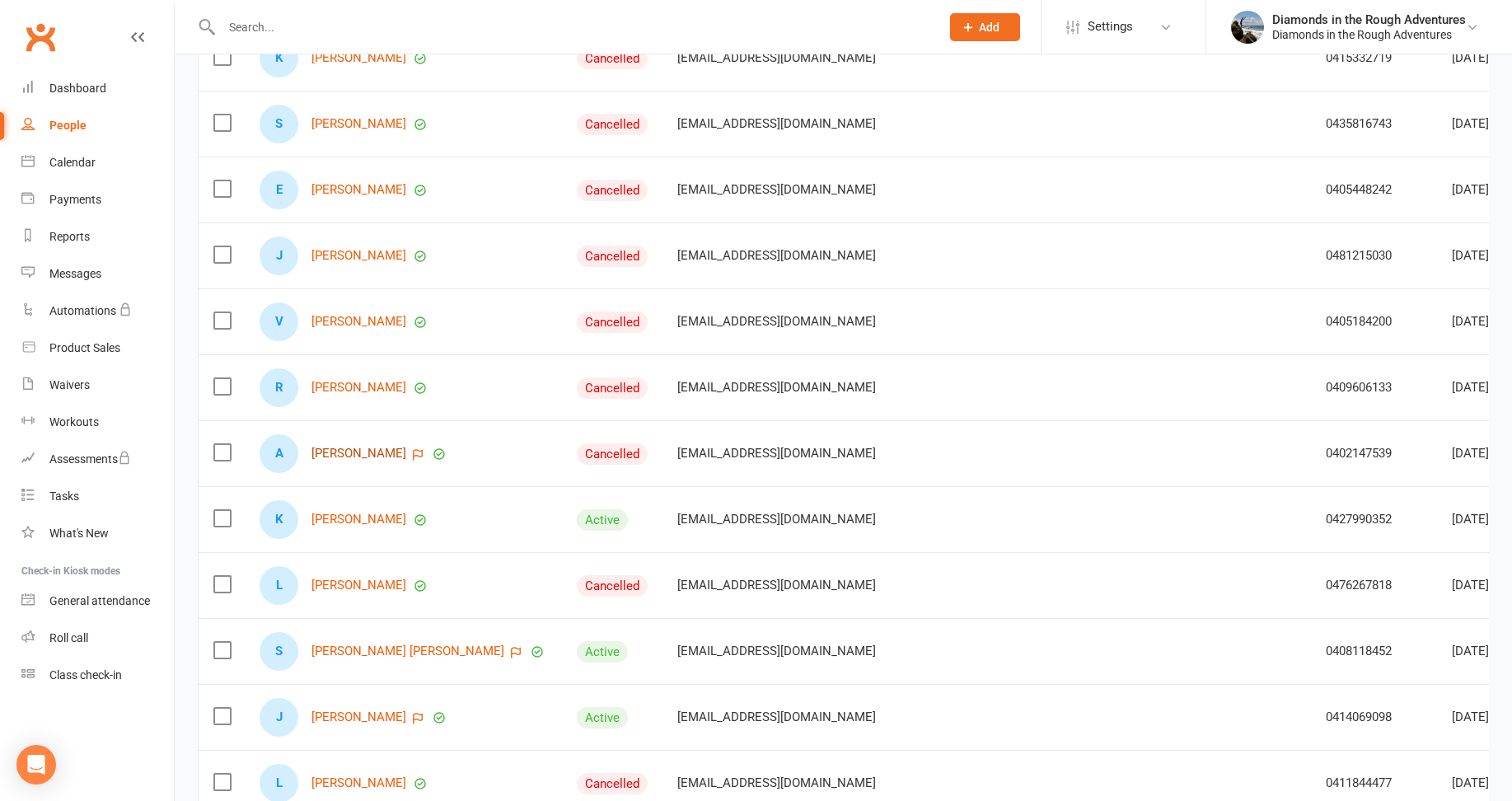
click at [367, 455] on link "[PERSON_NAME]" at bounding box center [359, 453] width 95 height 14
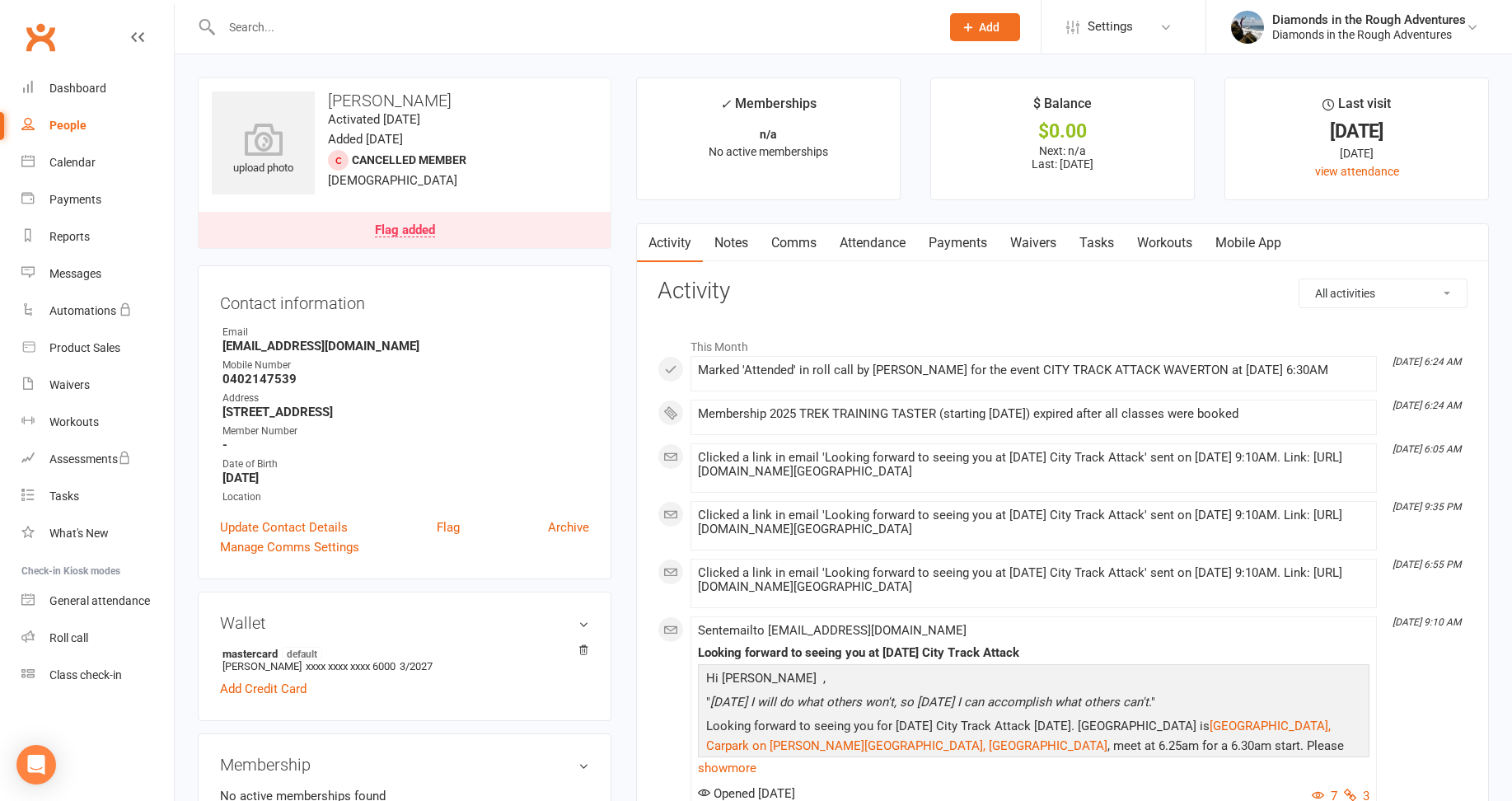
click at [797, 244] on link "Comms" at bounding box center [794, 243] width 69 height 38
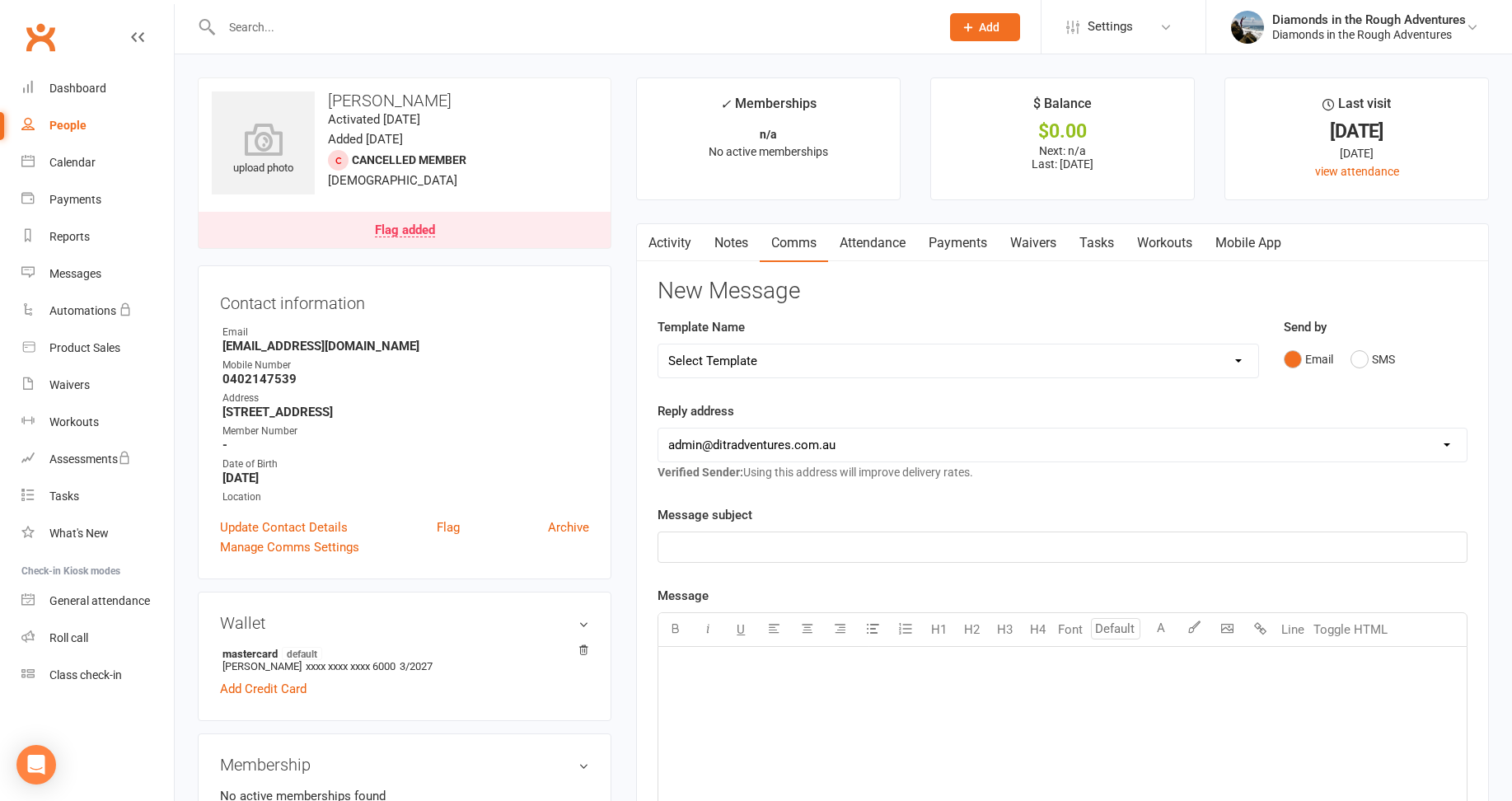
click at [717, 363] on select "Select Template [Email] Bring a Friend Member Email [Email] DIAMOND VIRTUAL TRA…" at bounding box center [957, 361] width 599 height 33
select select "126"
click at [658, 345] on select "Select Template [Email] Bring a Friend Member Email [Email] DIAMOND VIRTUAL TRA…" at bounding box center [957, 361] width 599 height 33
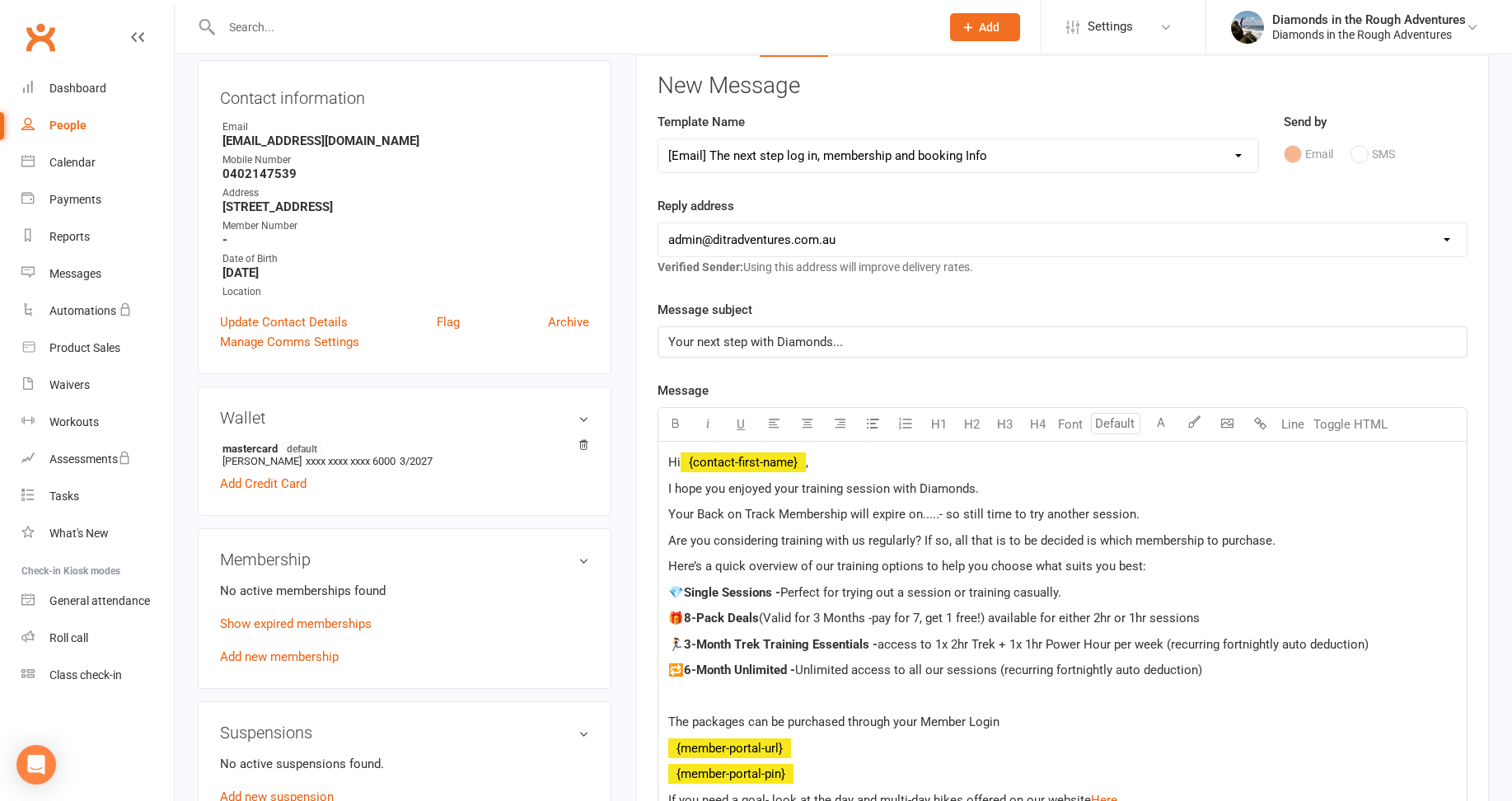
scroll to position [247, 0]
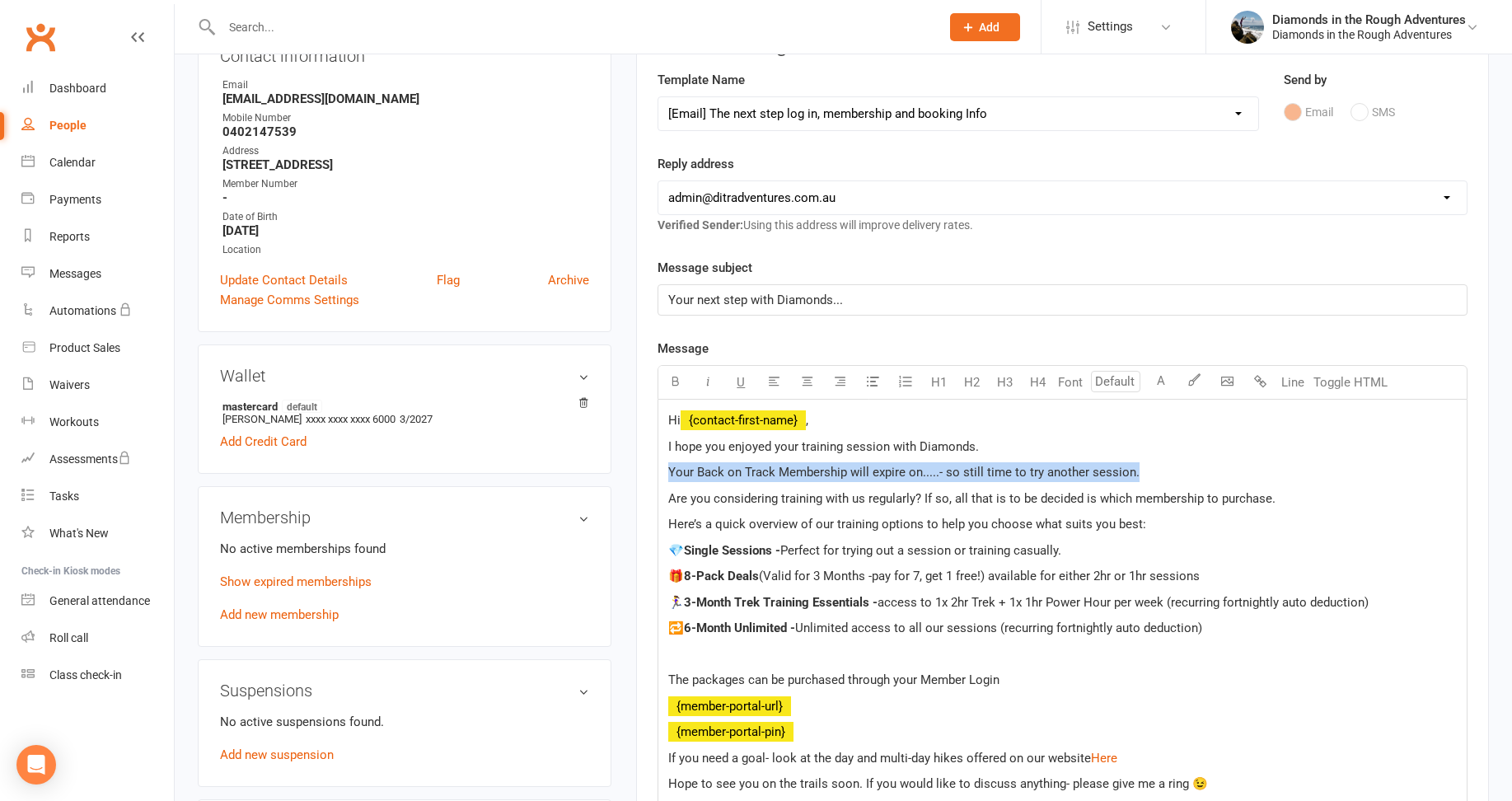
drag, startPoint x: 1041, startPoint y: 470, endPoint x: 635, endPoint y: 465, distance: 406.0
click at [635, 465] on main "✓ Memberships n/a No active memberships $ Balance $0.00 Next: n/a Last: [DATE] …" at bounding box center [1061, 542] width 877 height 1423
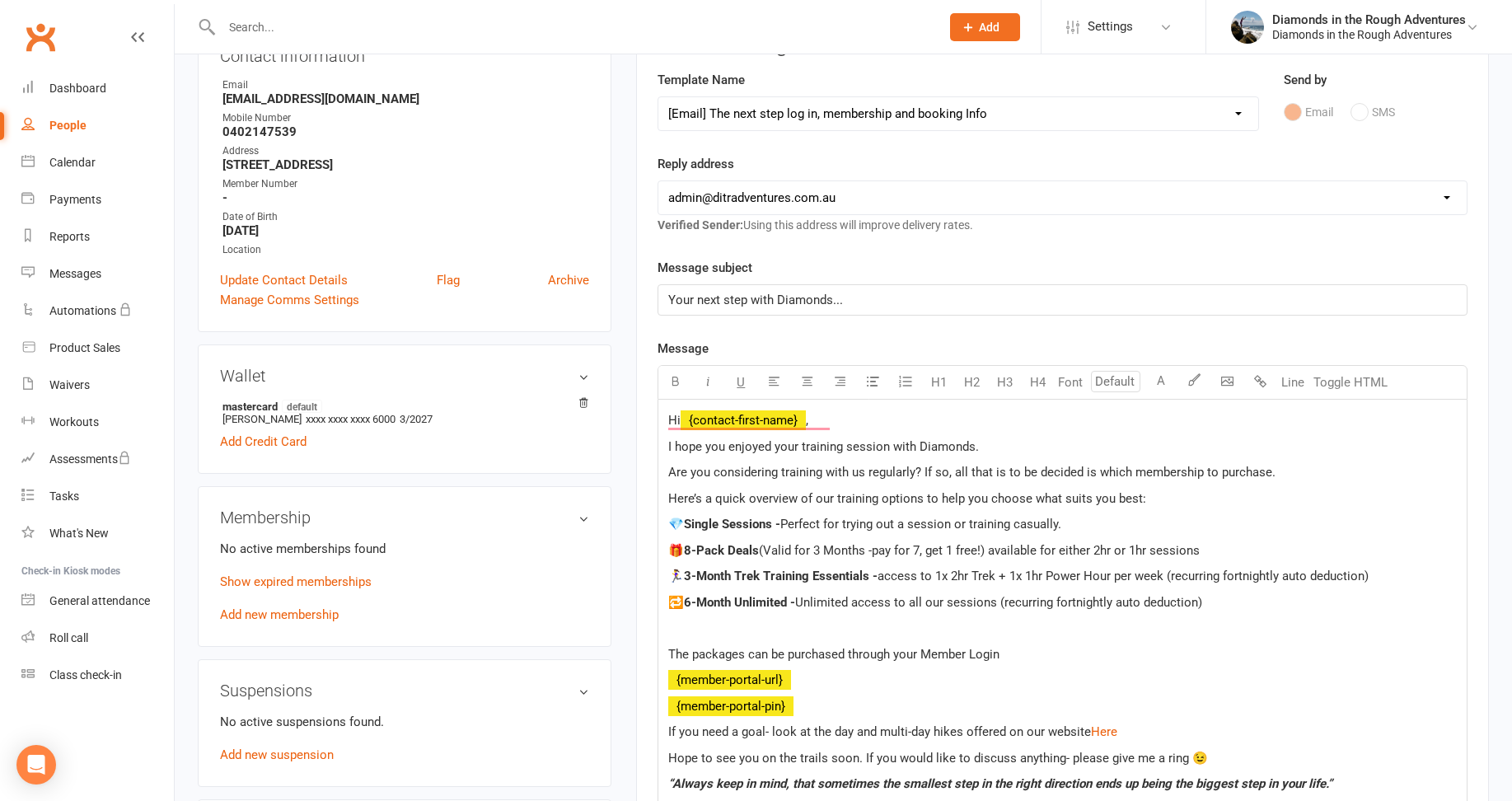
click at [980, 445] on p "I hope you enjoyed your training session with Diamonds." at bounding box center [1062, 446] width 789 height 20
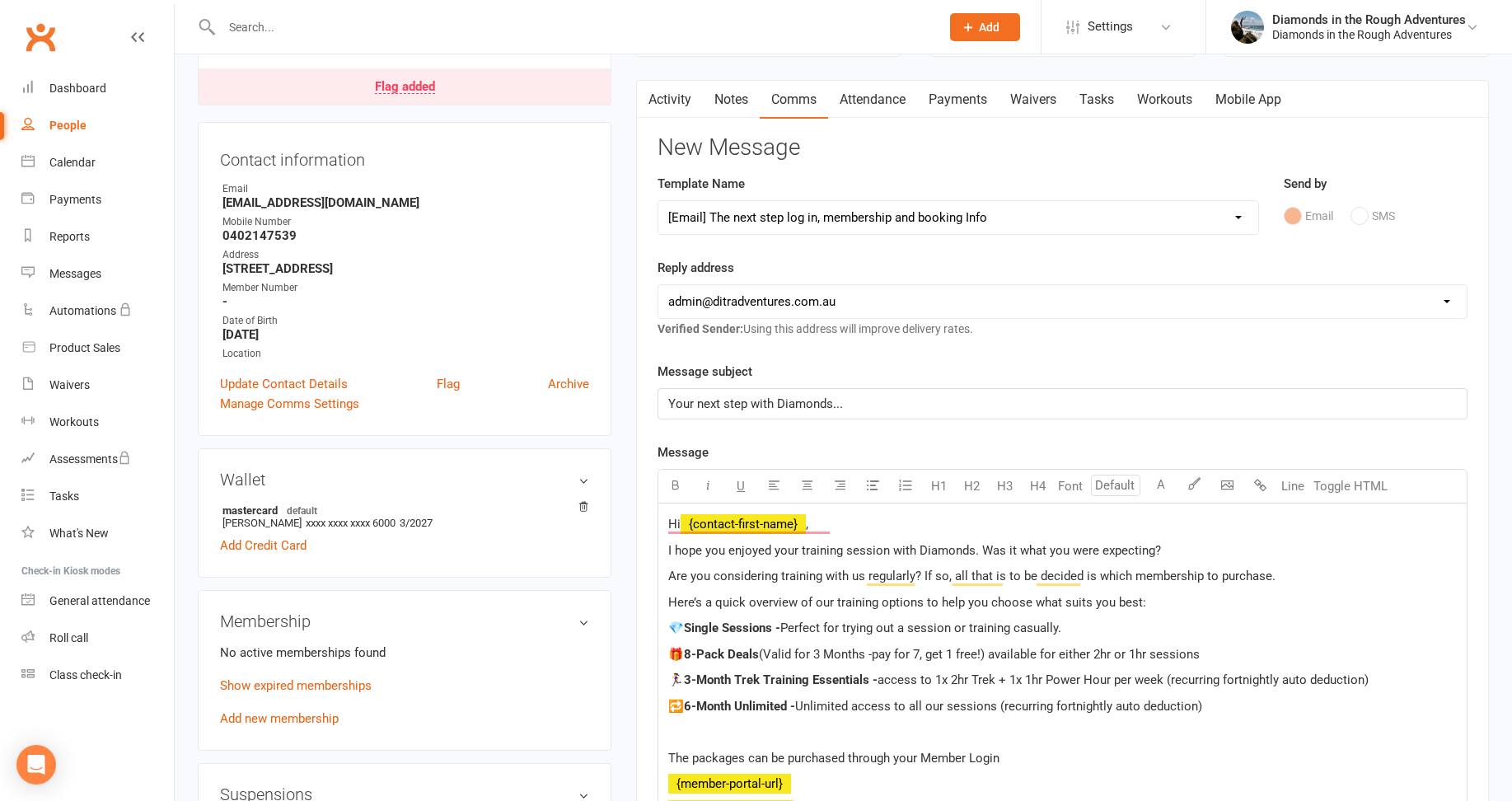
scroll to position [83, 0]
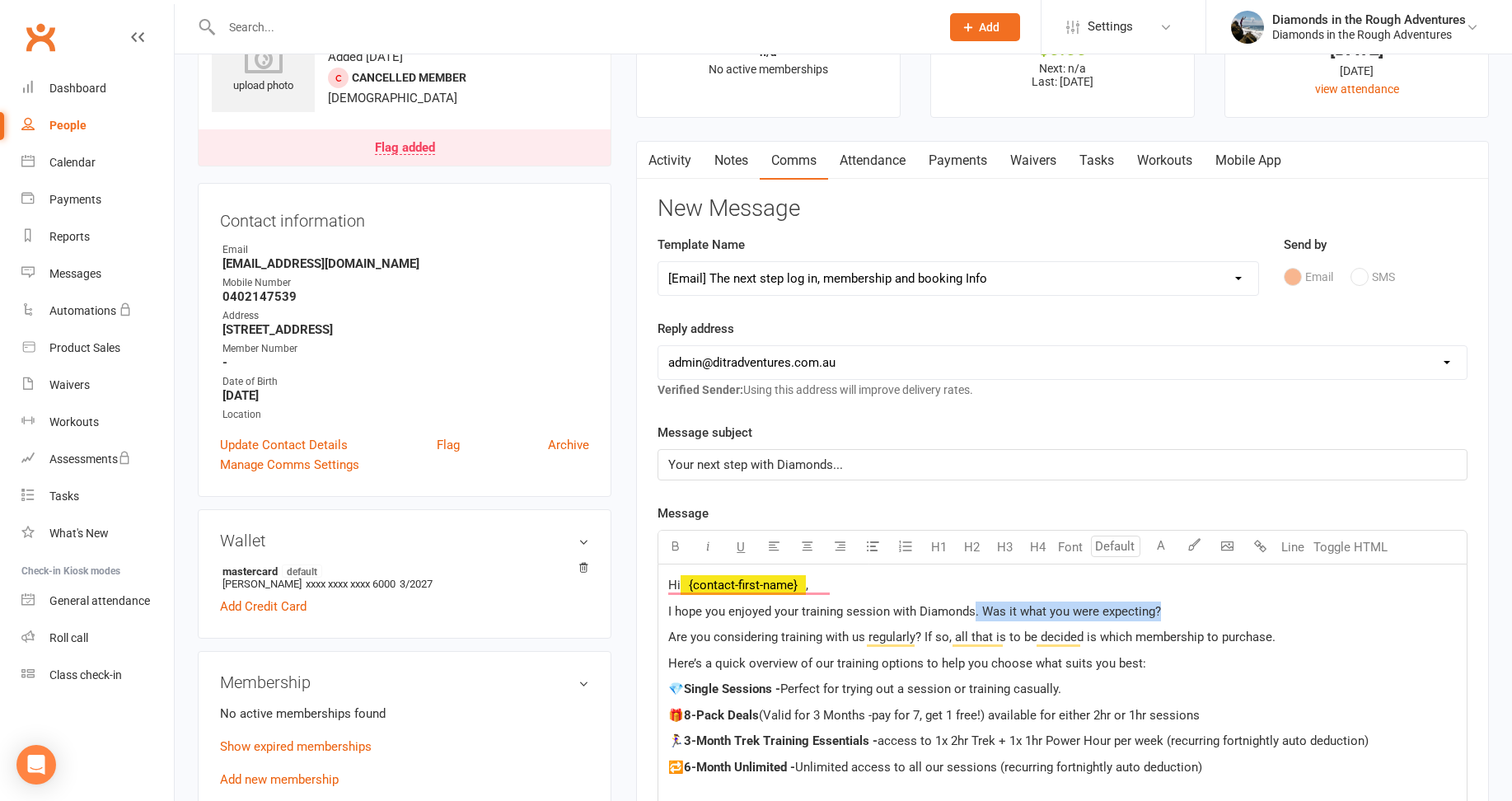
drag, startPoint x: 1174, startPoint y: 609, endPoint x: 973, endPoint y: 612, distance: 201.0
click at [973, 612] on p "I hope you enjoyed your training session with Diamonds. Was it what you were ex…" at bounding box center [1062, 611] width 789 height 20
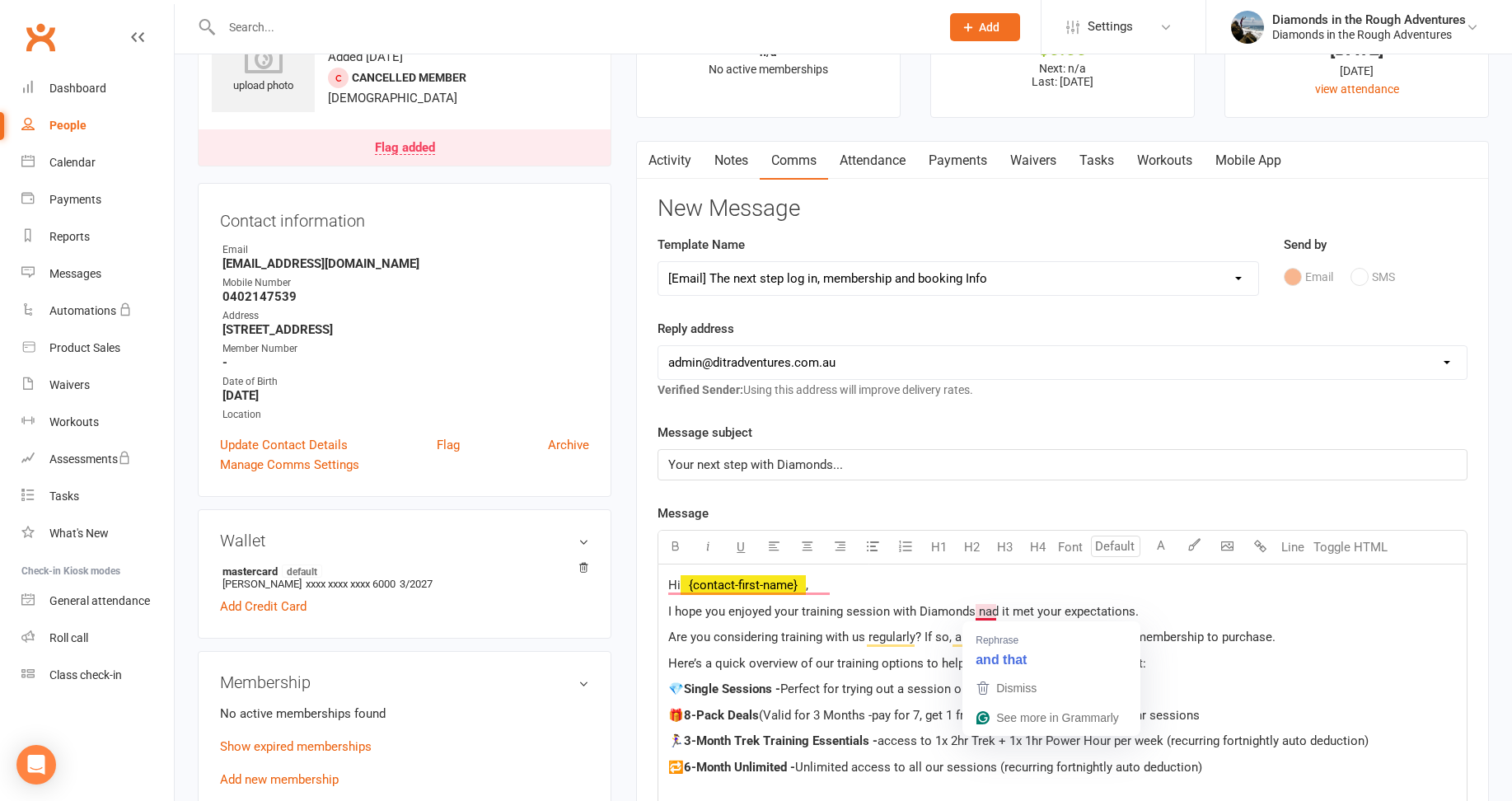
click at [990, 608] on span "I hope you enjoyed your training session with Diamonds nad it met your expectat…" at bounding box center [903, 611] width 470 height 15
click at [1401, 621] on p "I hope you enjoyed your training session with Diamonds and it met your expectat…" at bounding box center [1062, 611] width 789 height 20
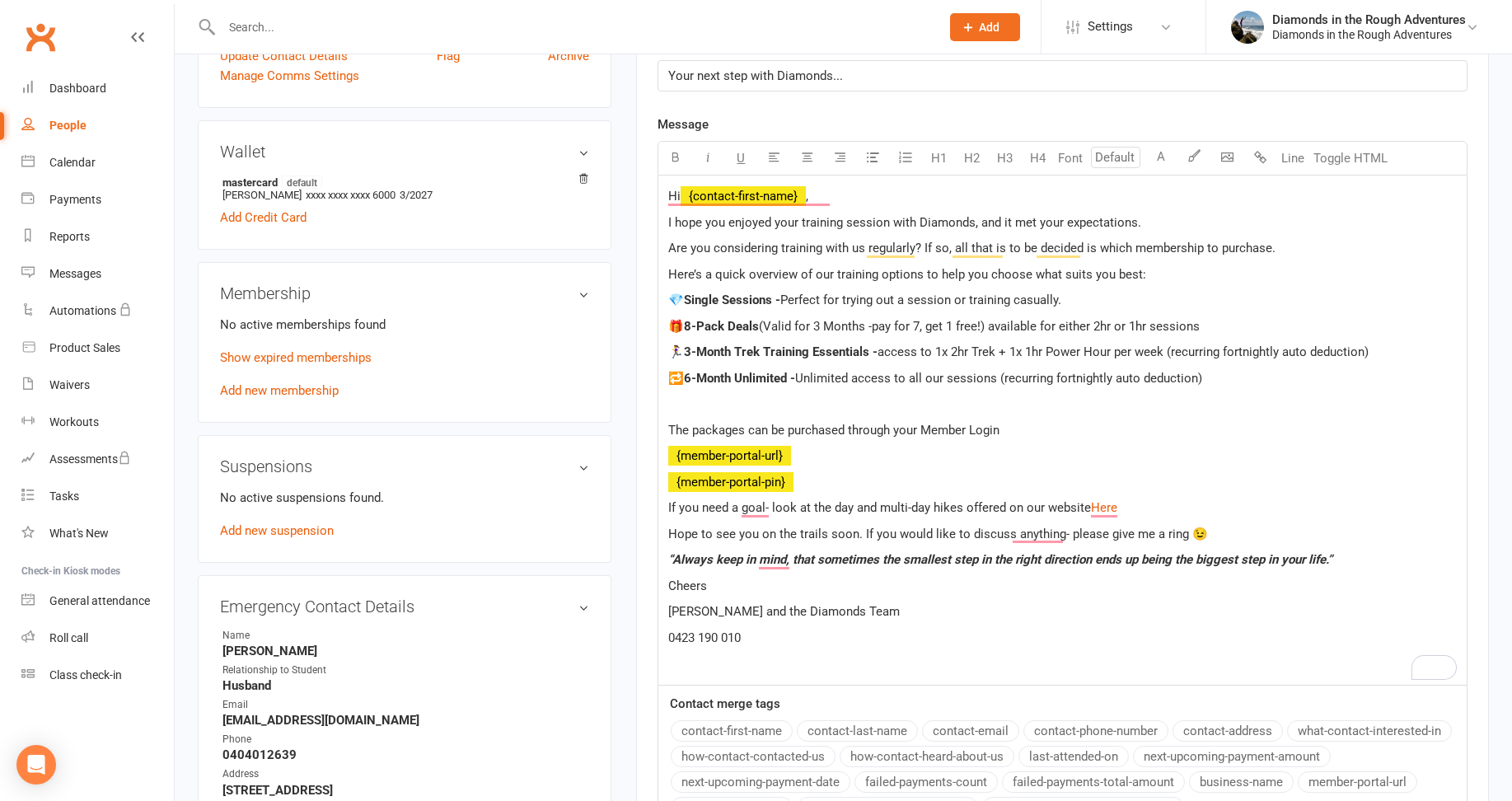
scroll to position [741, 0]
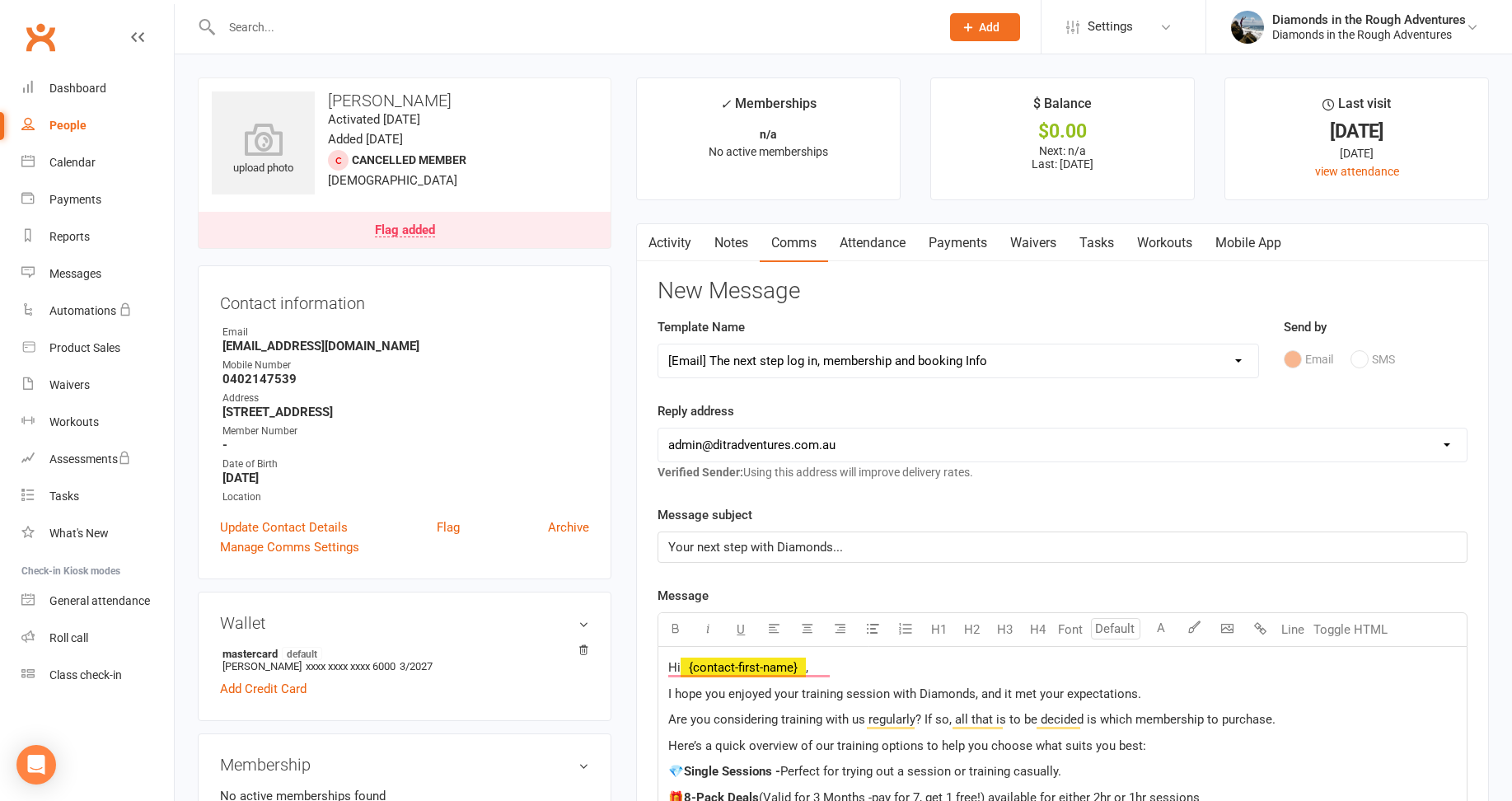
select select "126"
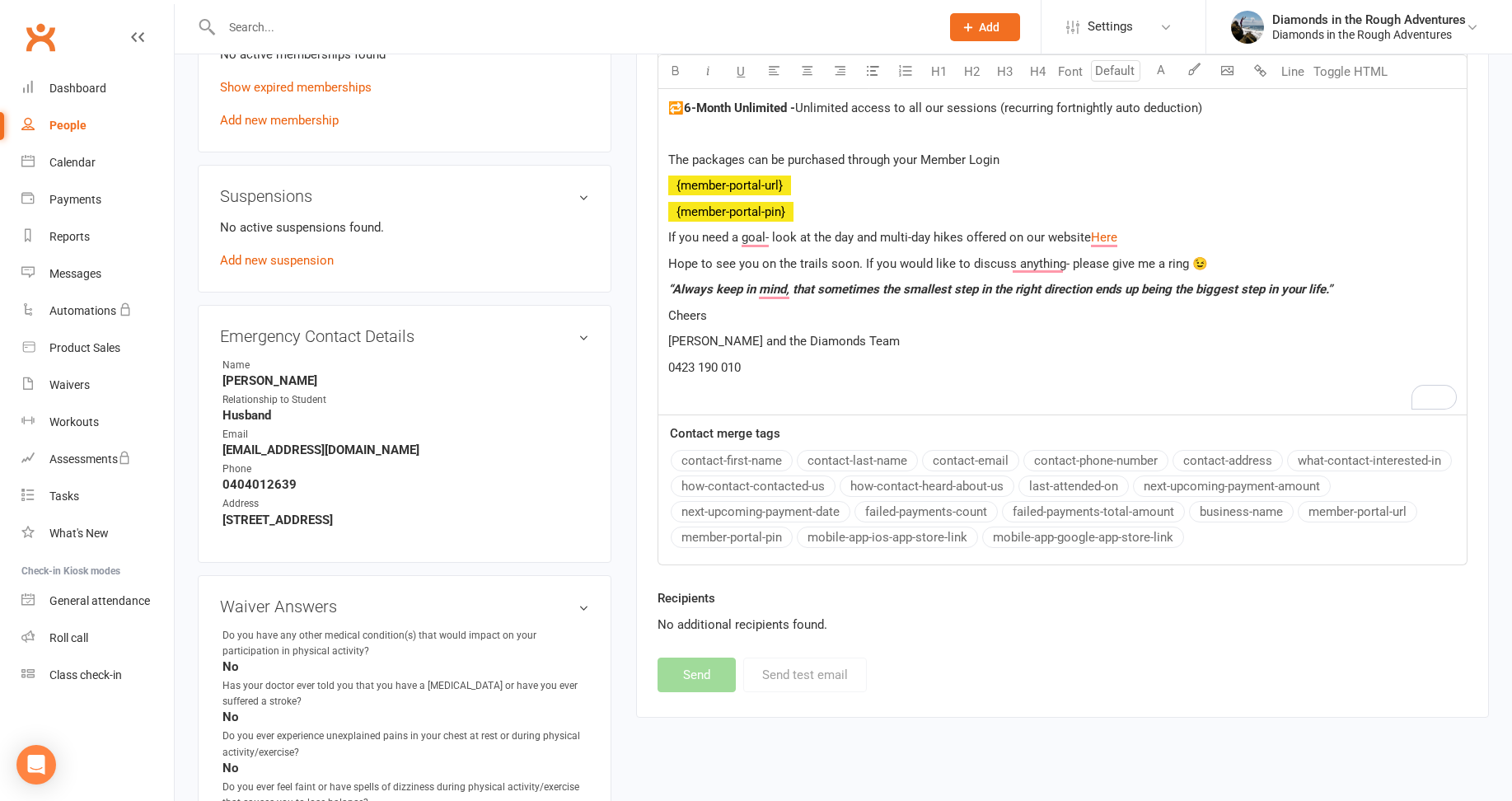
select select
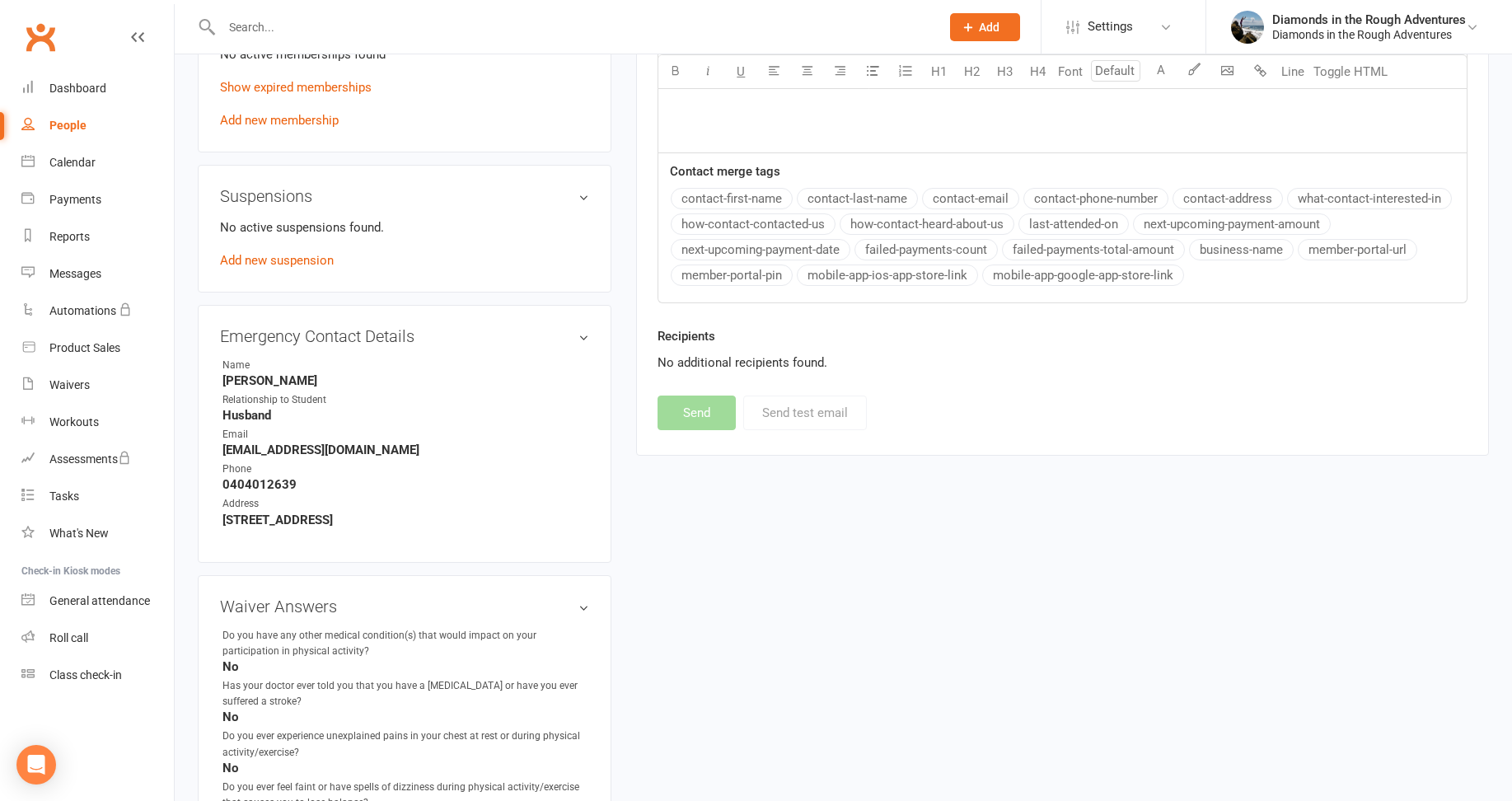
drag, startPoint x: 74, startPoint y: 125, endPoint x: 355, endPoint y: 184, distance: 287.1
click at [74, 125] on div "People" at bounding box center [68, 125] width 37 height 13
select select "100"
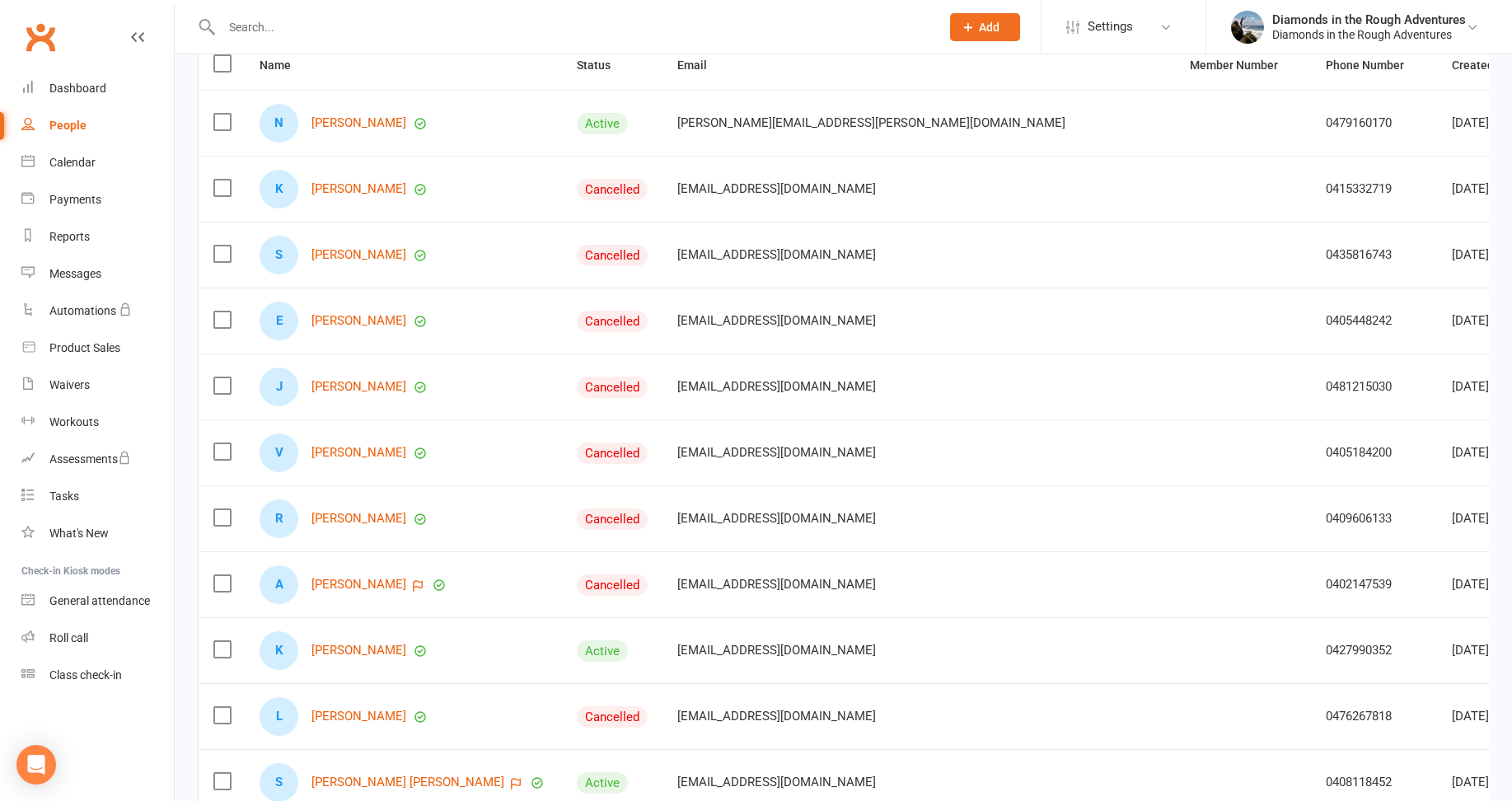
scroll to position [247, 0]
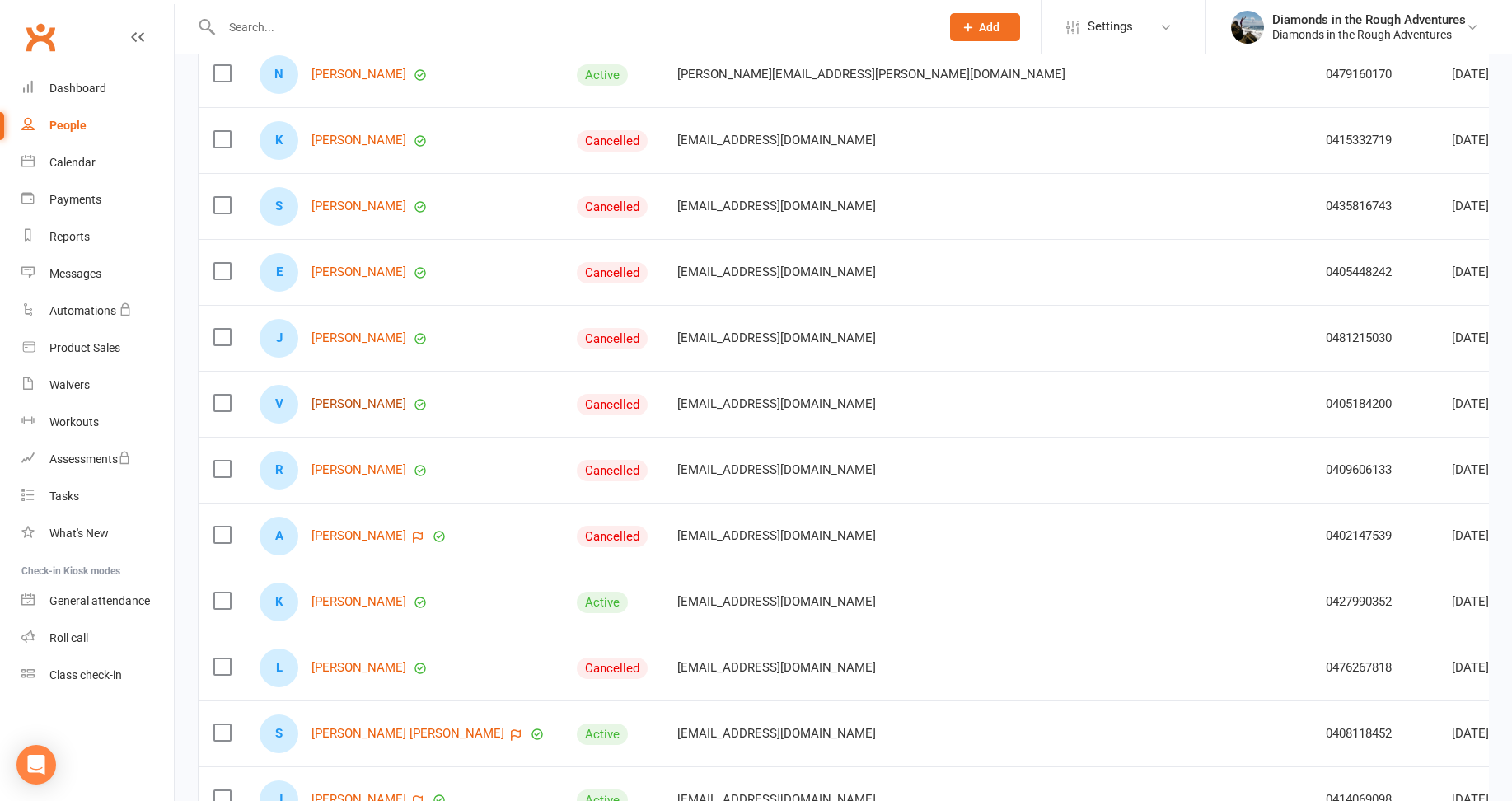
click at [365, 403] on link "[PERSON_NAME]" at bounding box center [359, 403] width 95 height 14
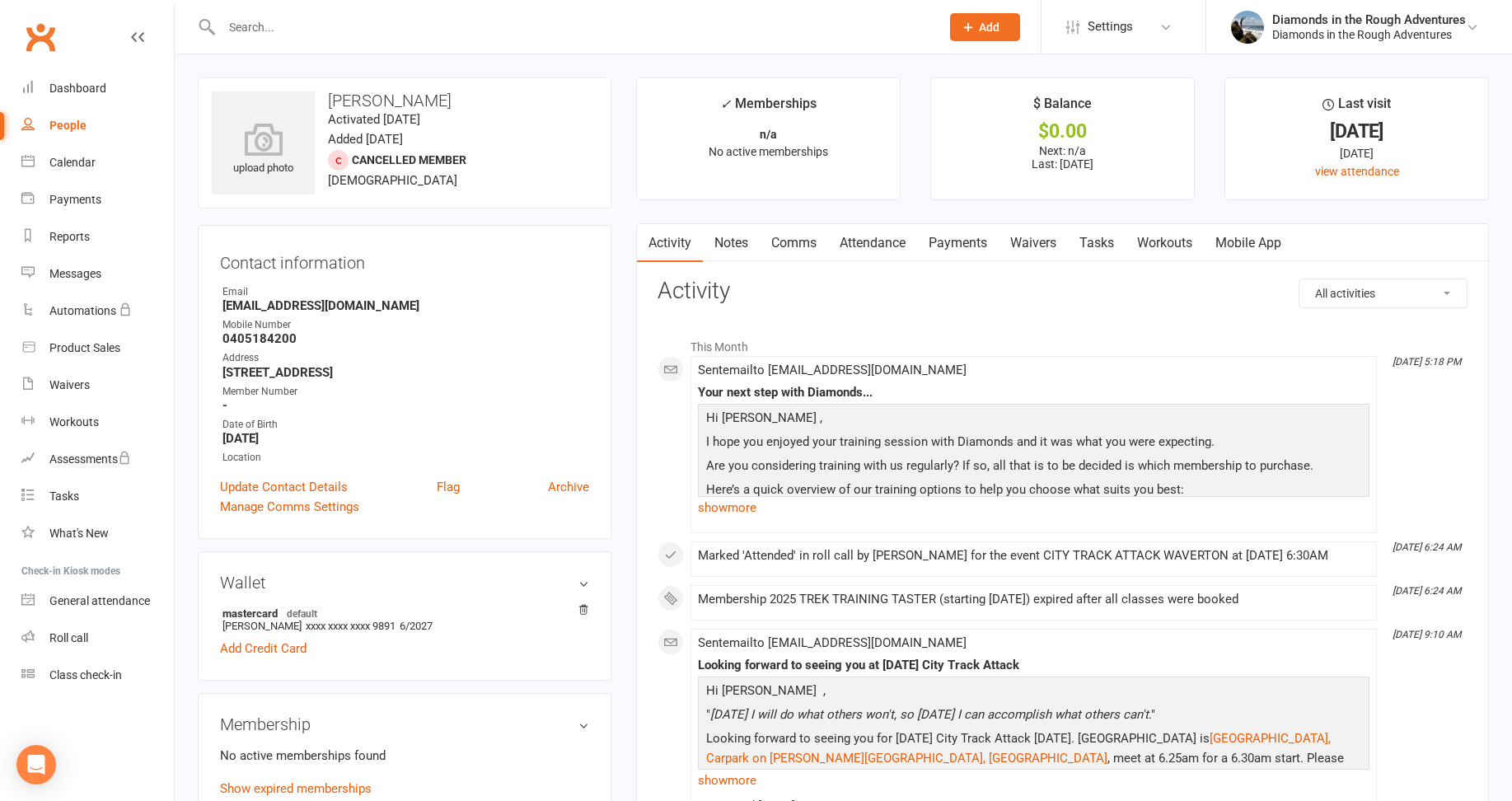
click at [66, 112] on link "People" at bounding box center [98, 126] width 152 height 37
select select "100"
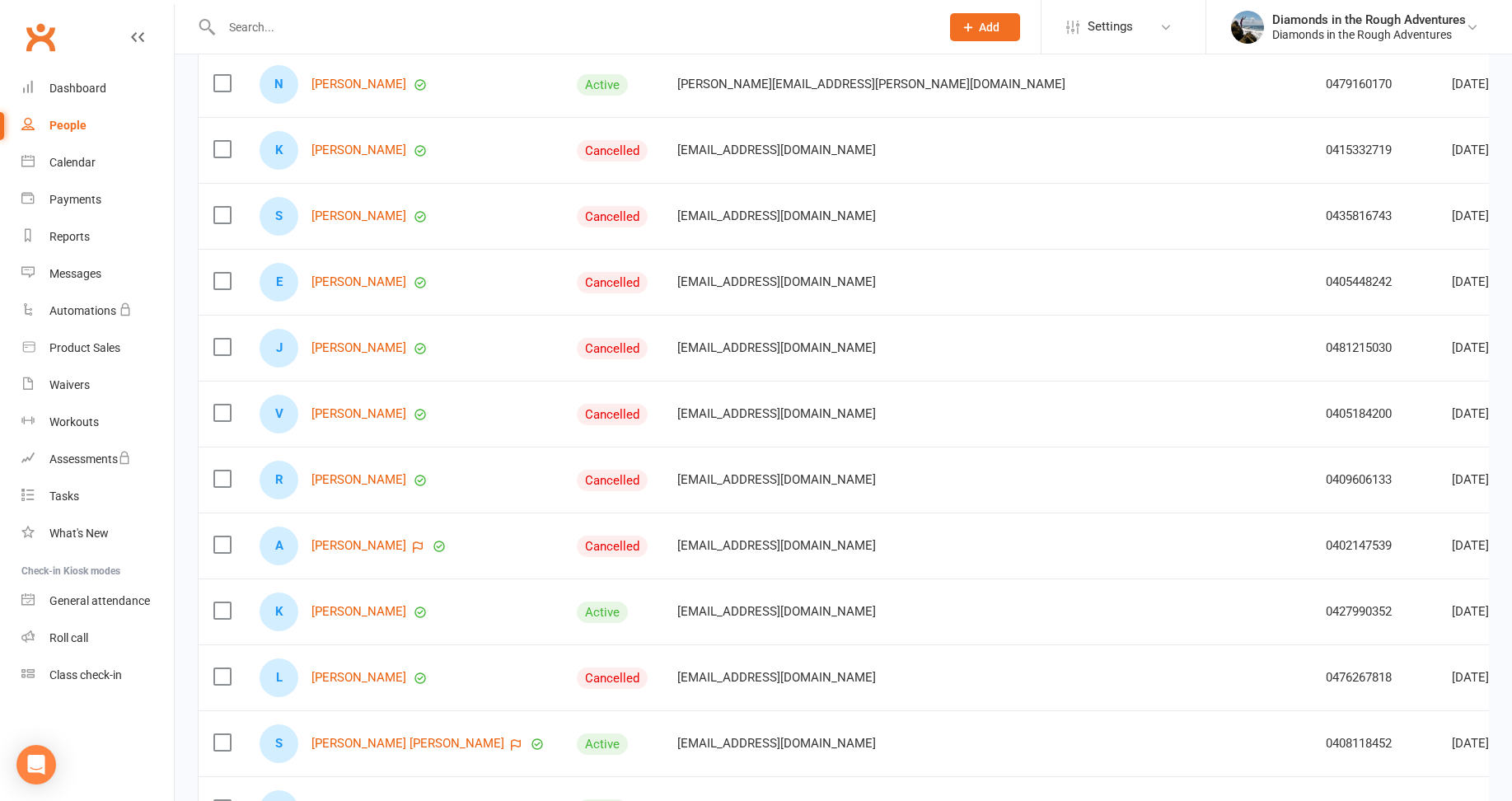
scroll to position [247, 0]
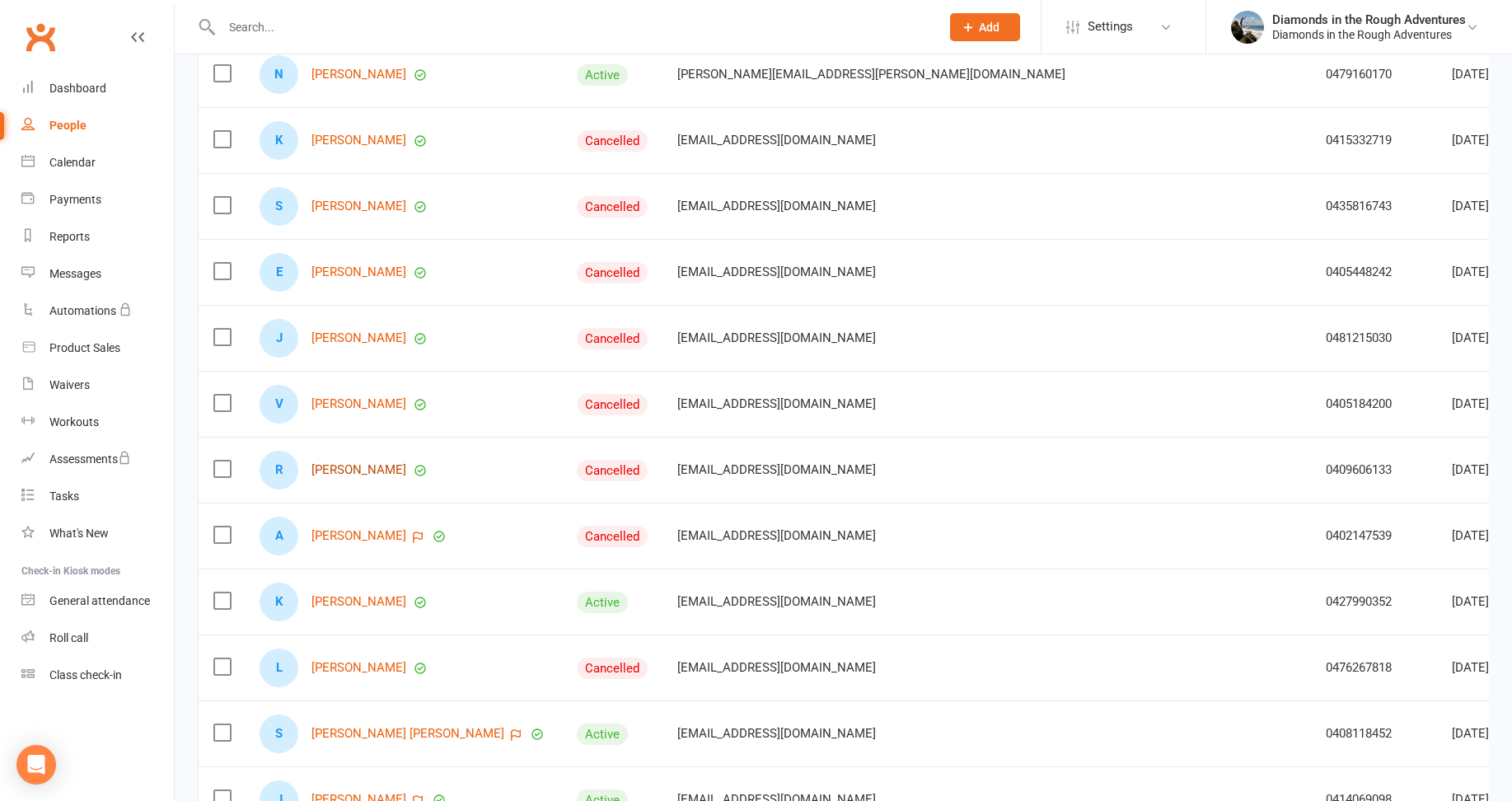
click at [367, 472] on link "[PERSON_NAME]" at bounding box center [359, 470] width 95 height 14
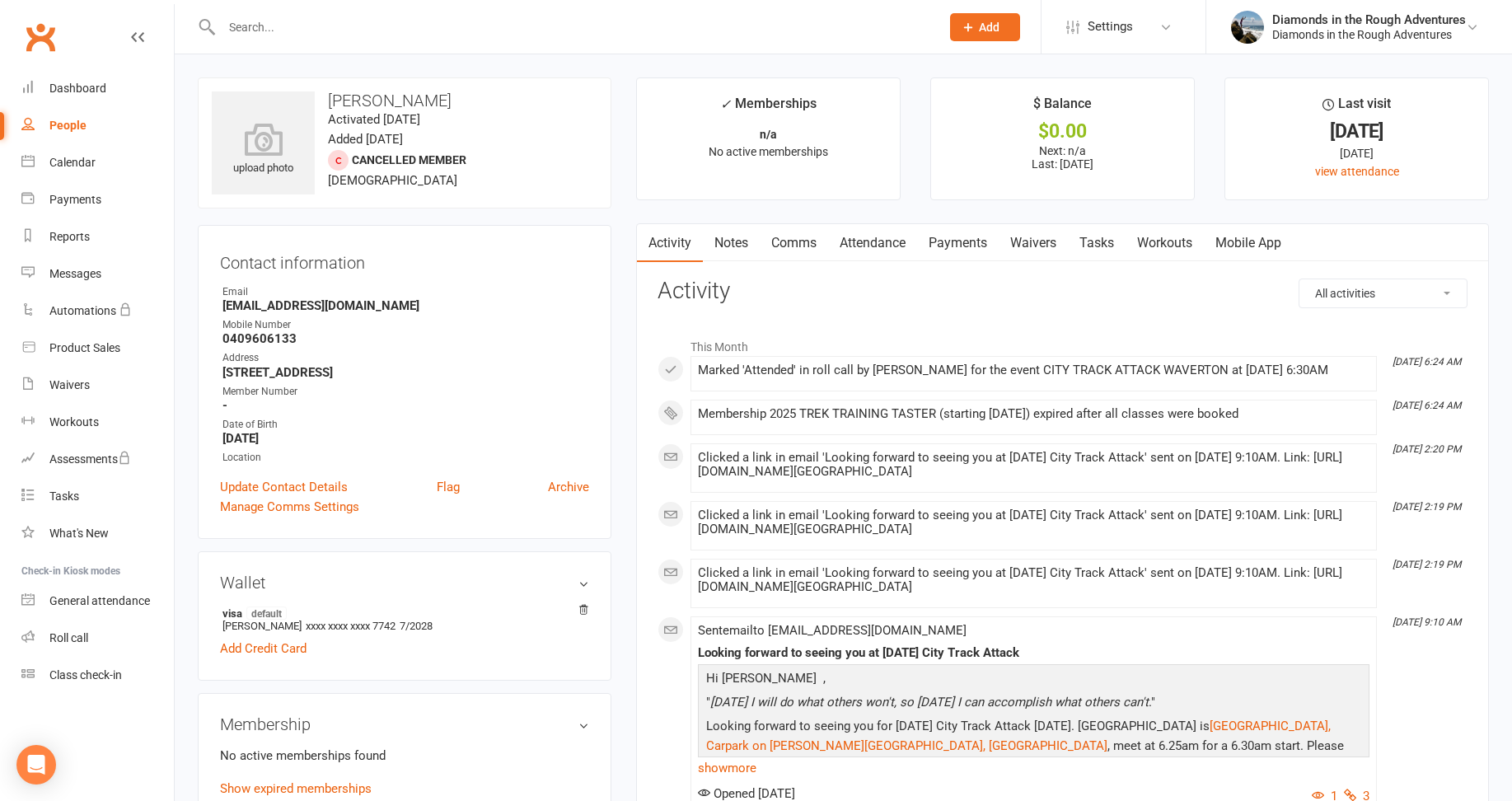
click at [797, 241] on link "Comms" at bounding box center [794, 243] width 69 height 38
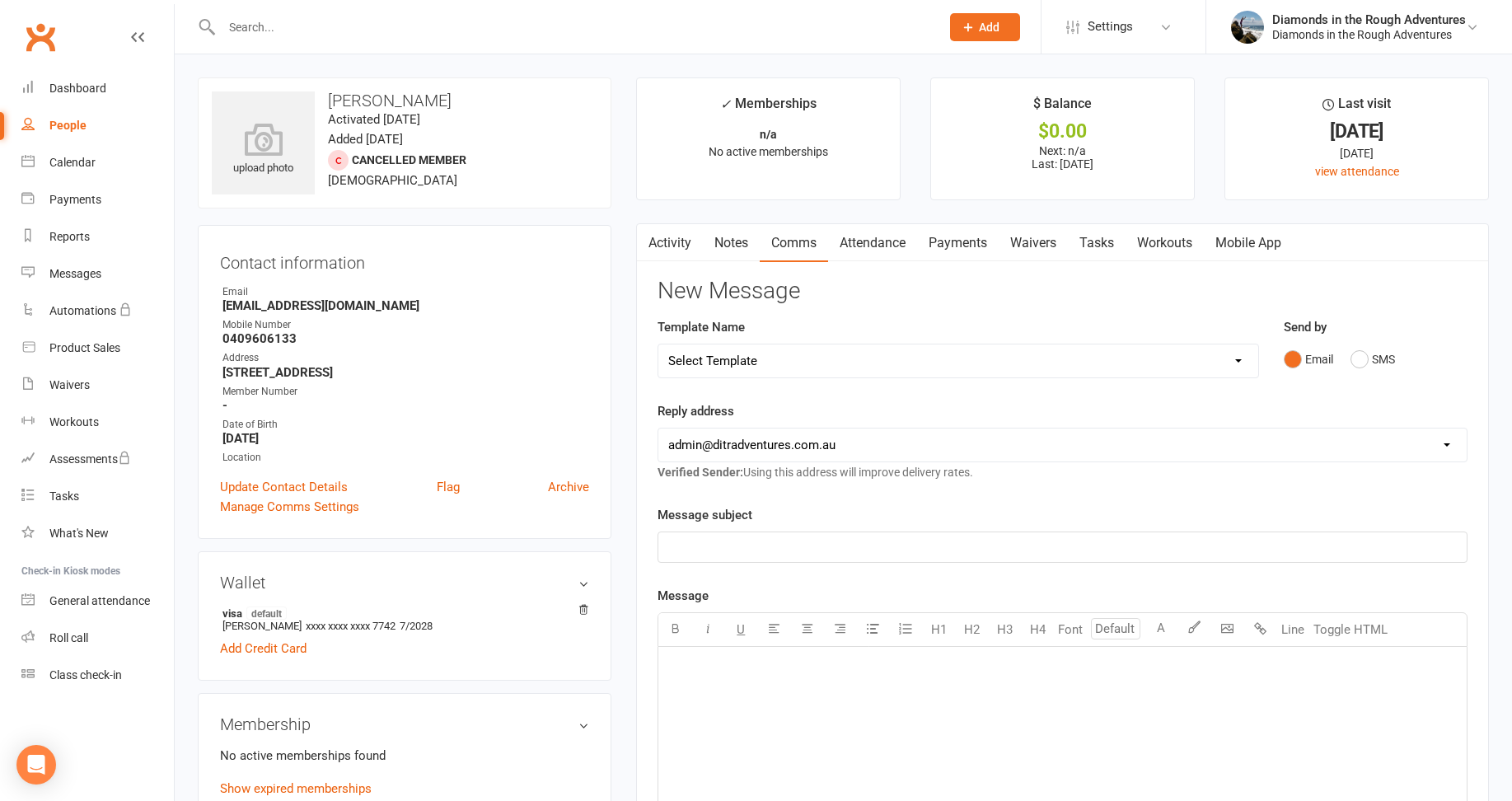
click at [757, 366] on select "Select Template [Email] Bring a Friend Member Email [Email] DIAMOND VIRTUAL TRA…" at bounding box center [957, 361] width 599 height 33
select select "126"
click at [658, 345] on select "Select Template [Email] Bring a Friend Member Email [Email] DIAMOND VIRTUAL TRA…" at bounding box center [957, 361] width 599 height 33
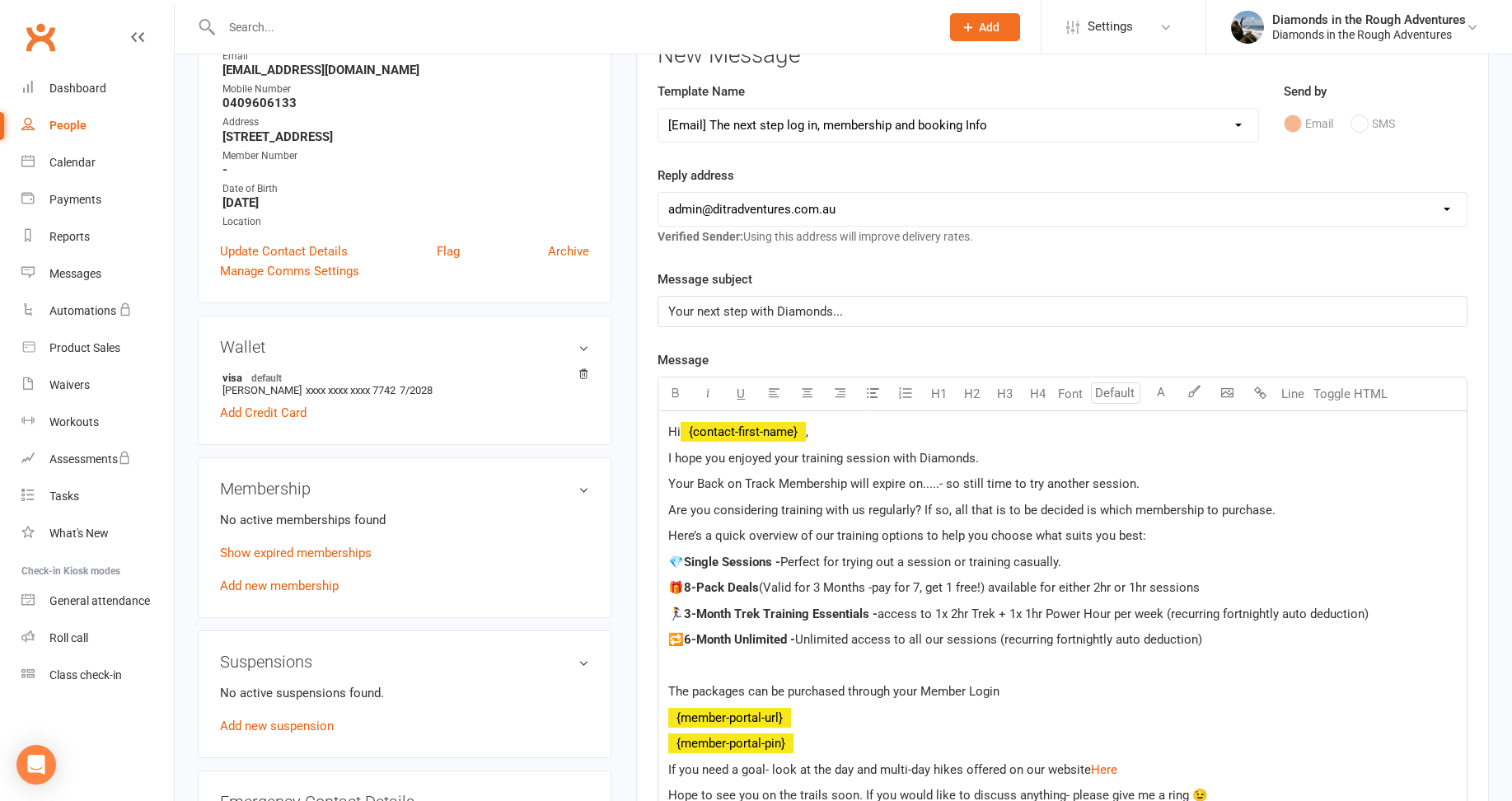
scroll to position [247, 0]
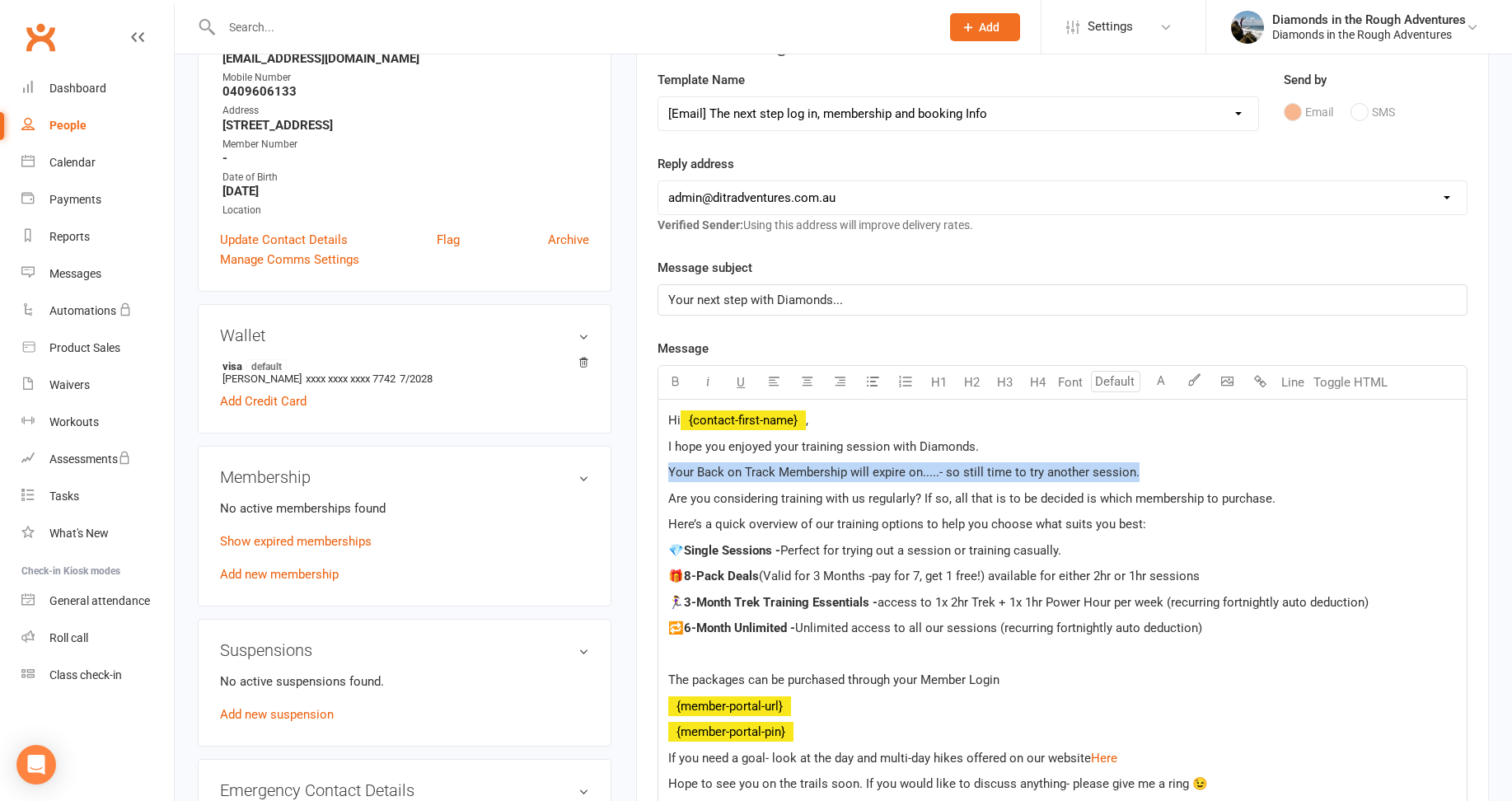
drag, startPoint x: 1138, startPoint y: 472, endPoint x: 661, endPoint y: 474, distance: 477.0
click at [661, 474] on div "Hi ﻿ {contact-first-name} , I hope you enjoyed your training session with Diamo…" at bounding box center [1062, 667] width 808 height 536
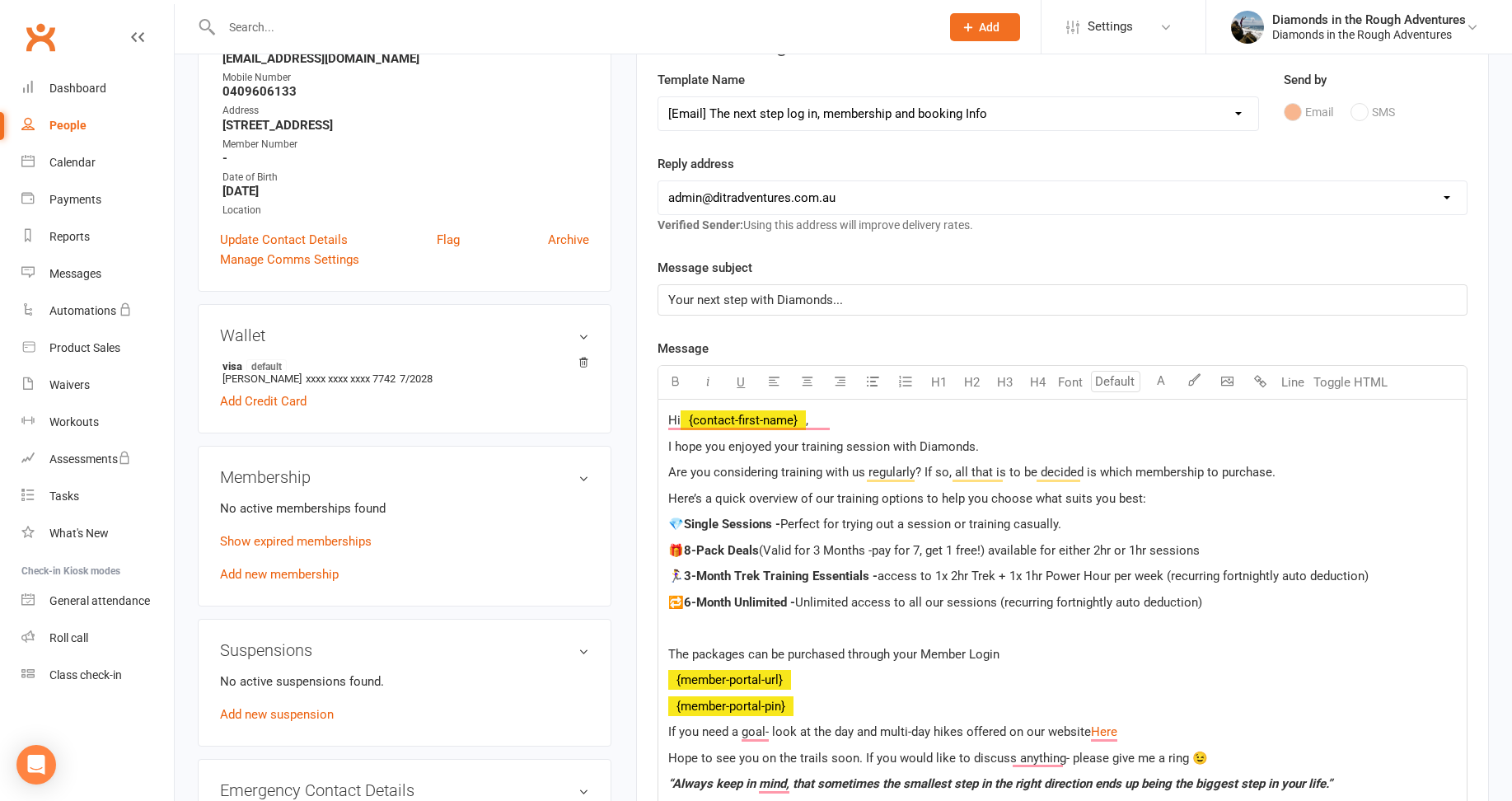
click at [1001, 447] on p "I hope you enjoyed your training session with Diamonds." at bounding box center [1062, 446] width 789 height 20
click at [1042, 451] on span "I hope you enjoyed your training session with Diamonds and it met yiur expecati…" at bounding box center [897, 446] width 459 height 15
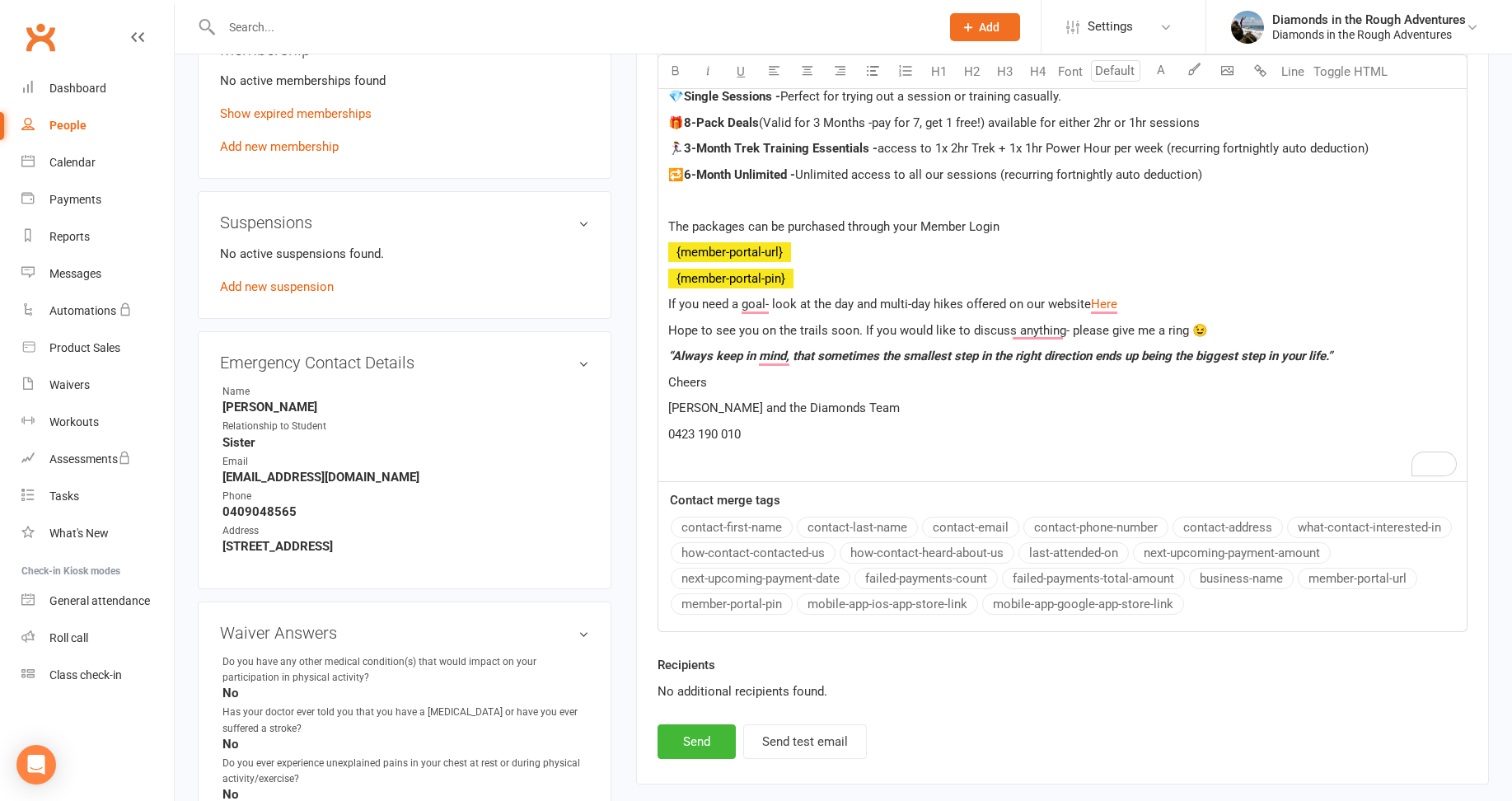
scroll to position [989, 0]
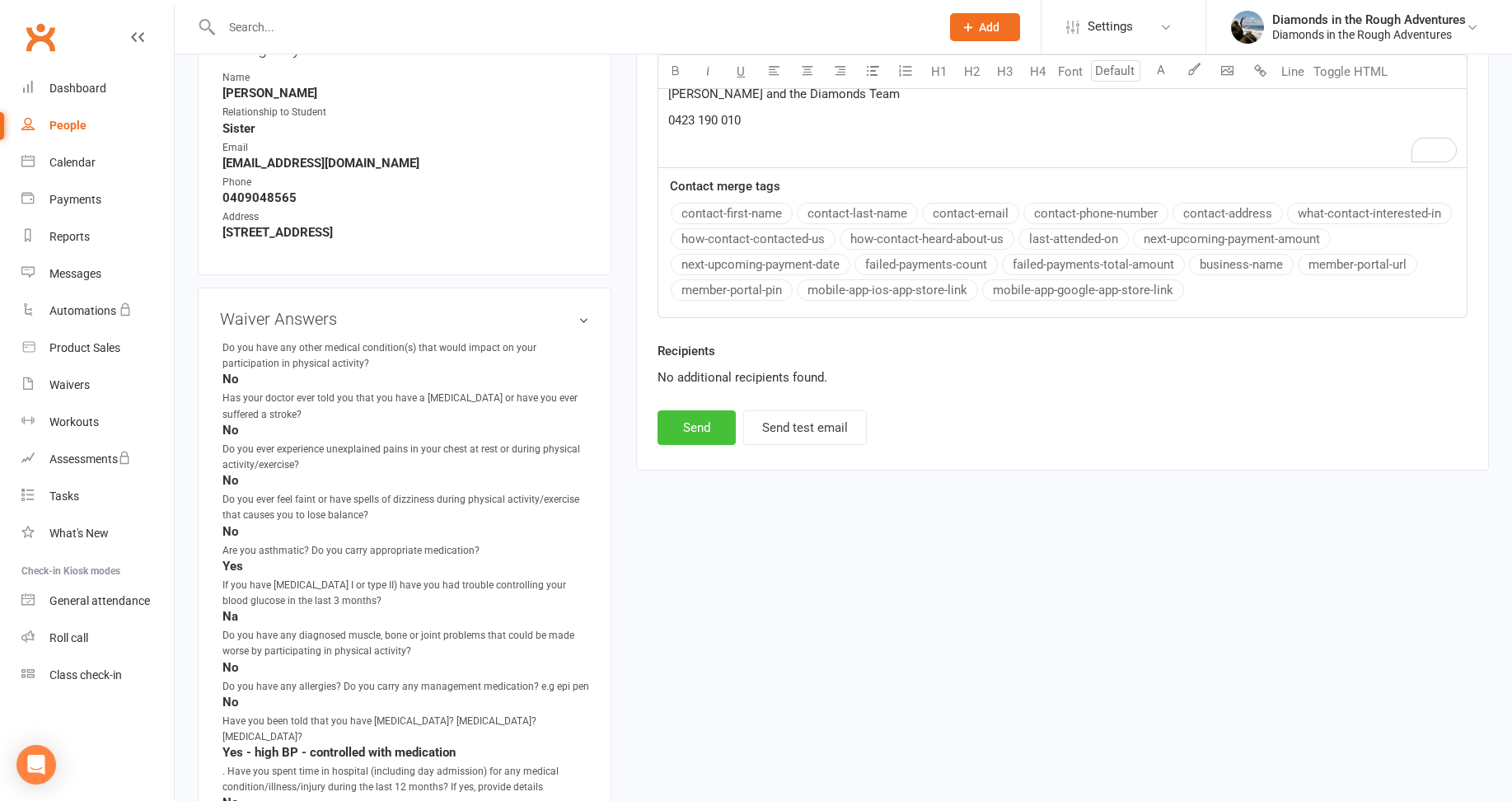
click at [689, 427] on button "Send" at bounding box center [696, 427] width 79 height 35
select select
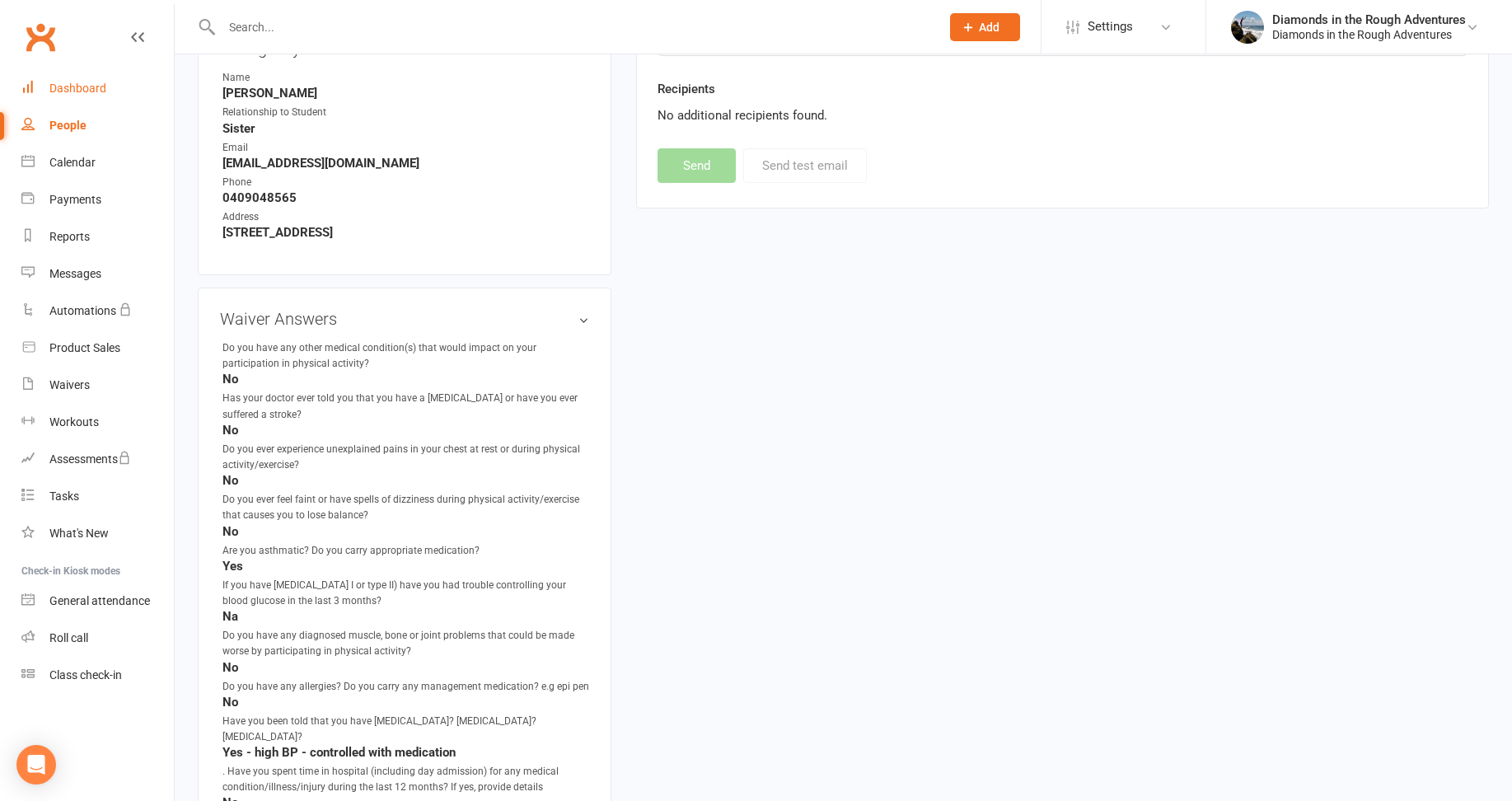
drag, startPoint x: 80, startPoint y: 86, endPoint x: 417, endPoint y: 175, distance: 348.6
click at [81, 86] on div "Dashboard" at bounding box center [78, 88] width 57 height 13
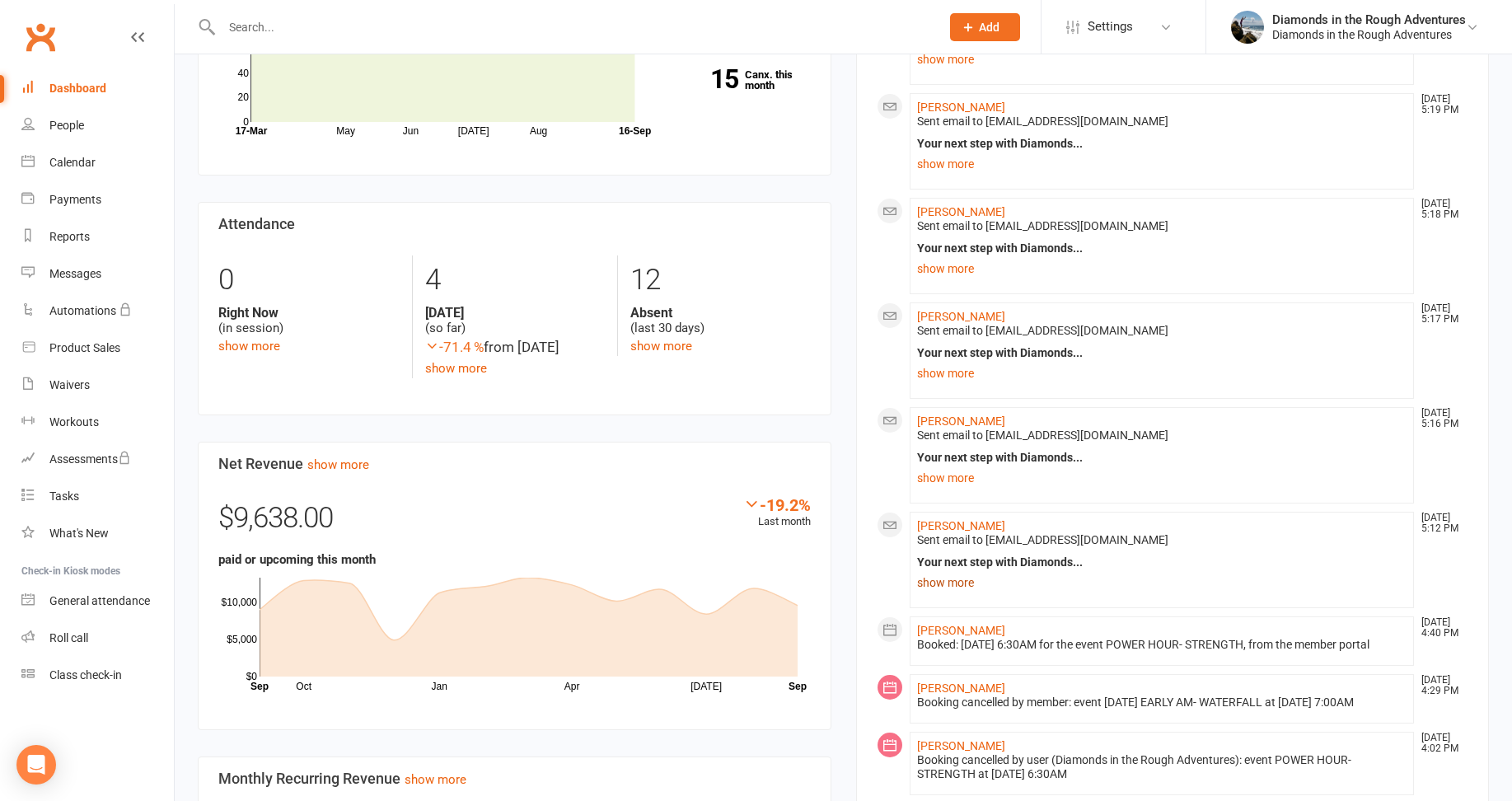
scroll to position [577, 0]
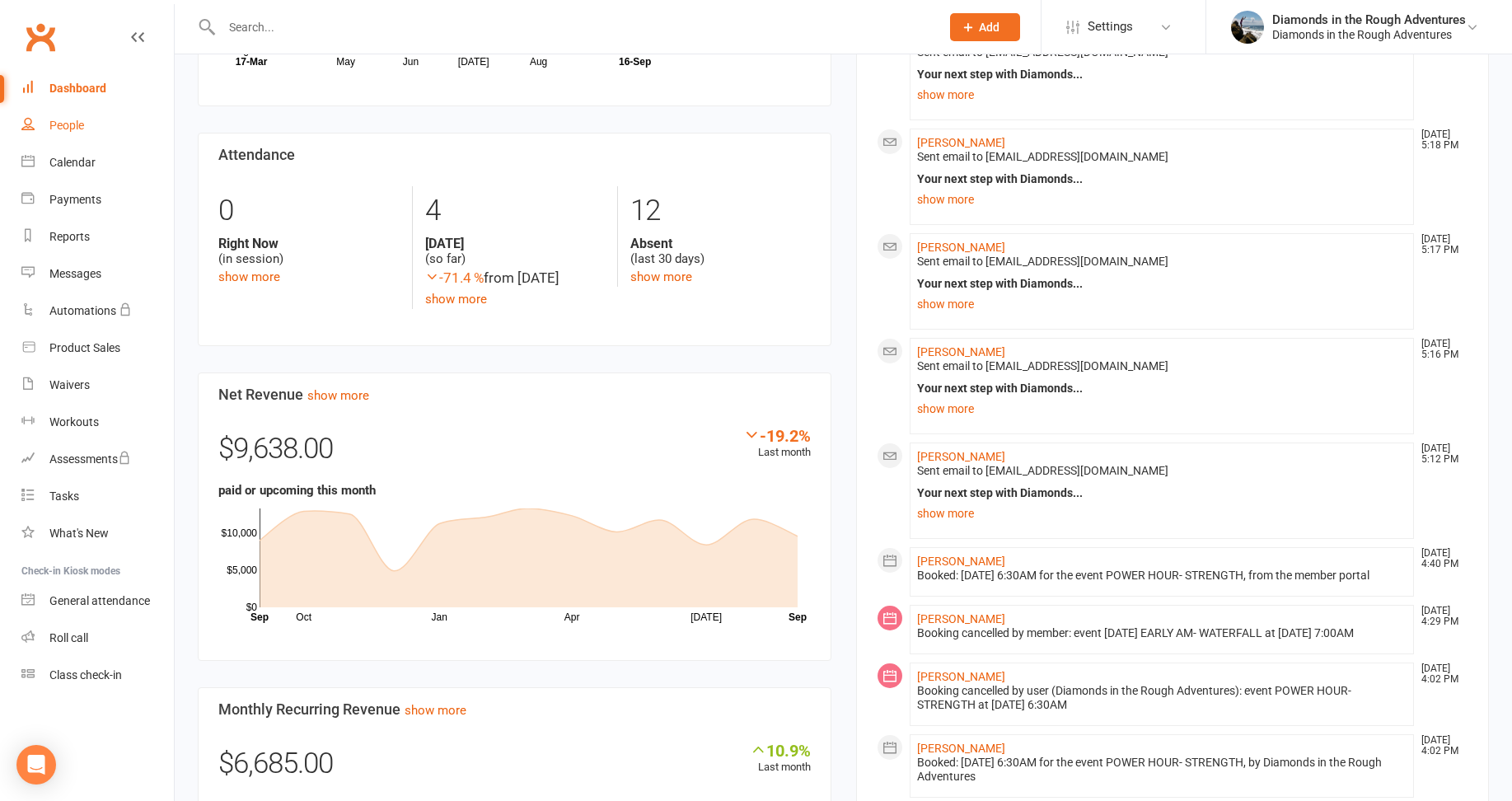
click at [69, 121] on div "People" at bounding box center [67, 125] width 35 height 13
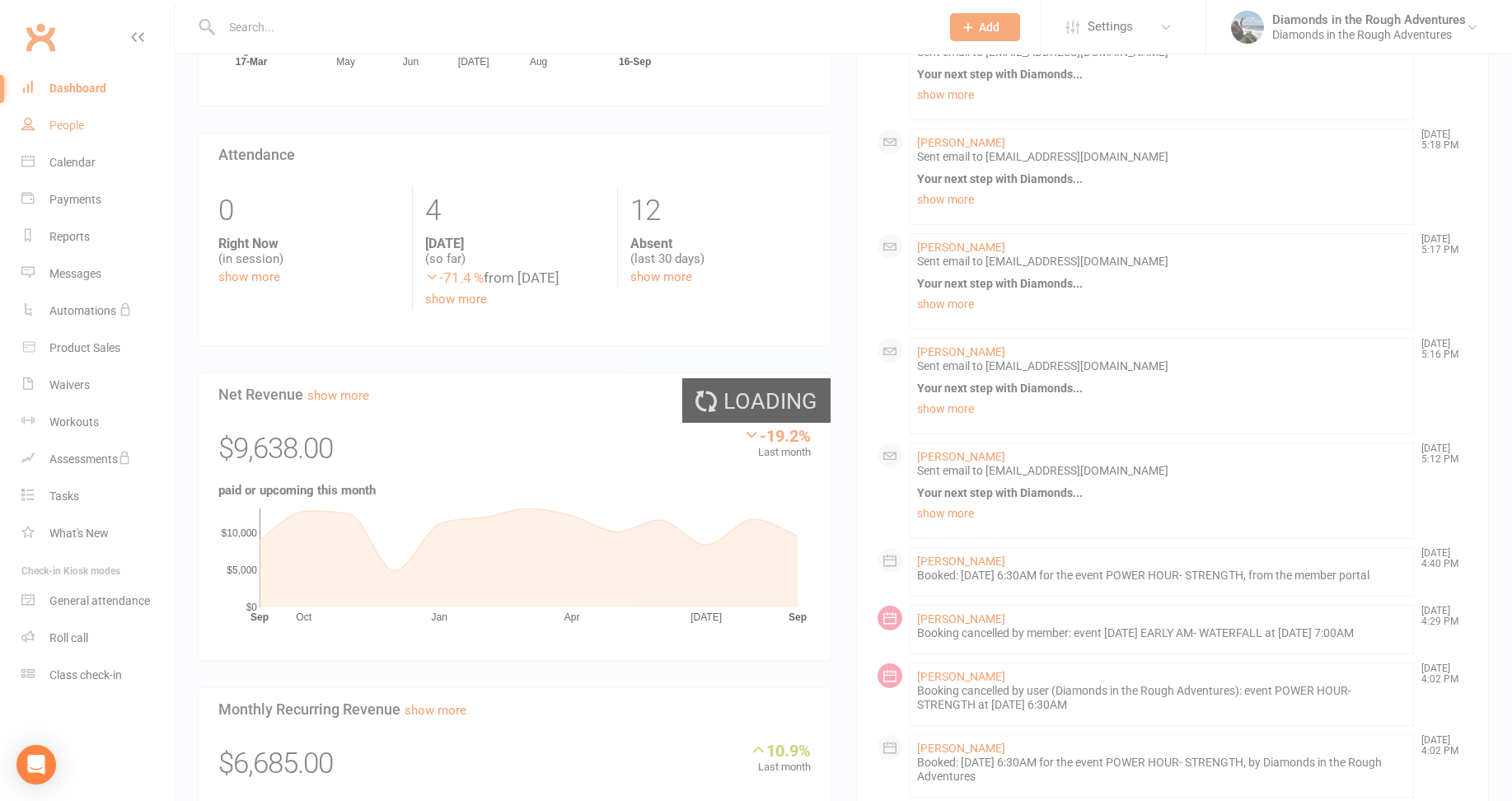
select select "100"
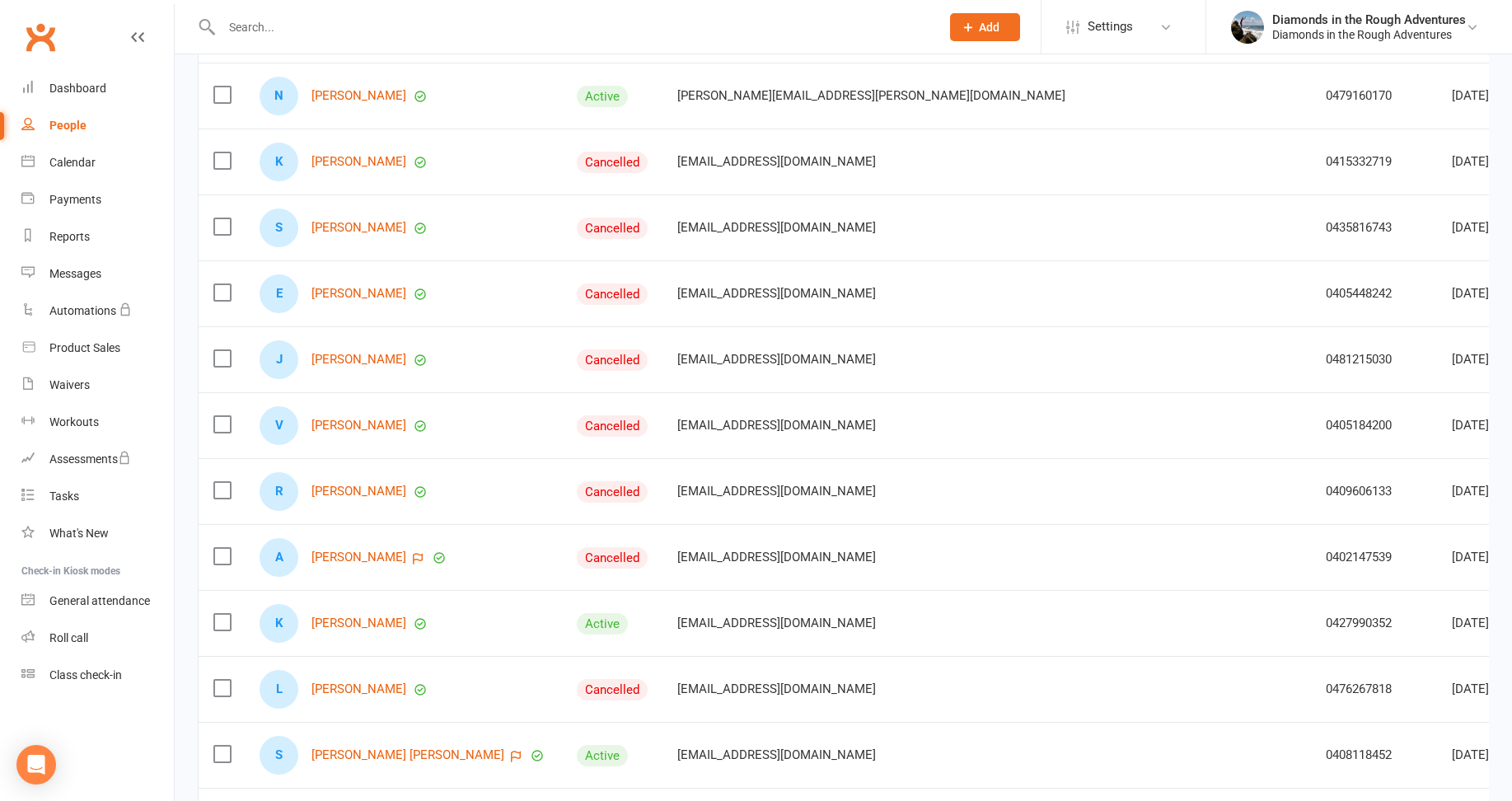
scroll to position [247, 0]
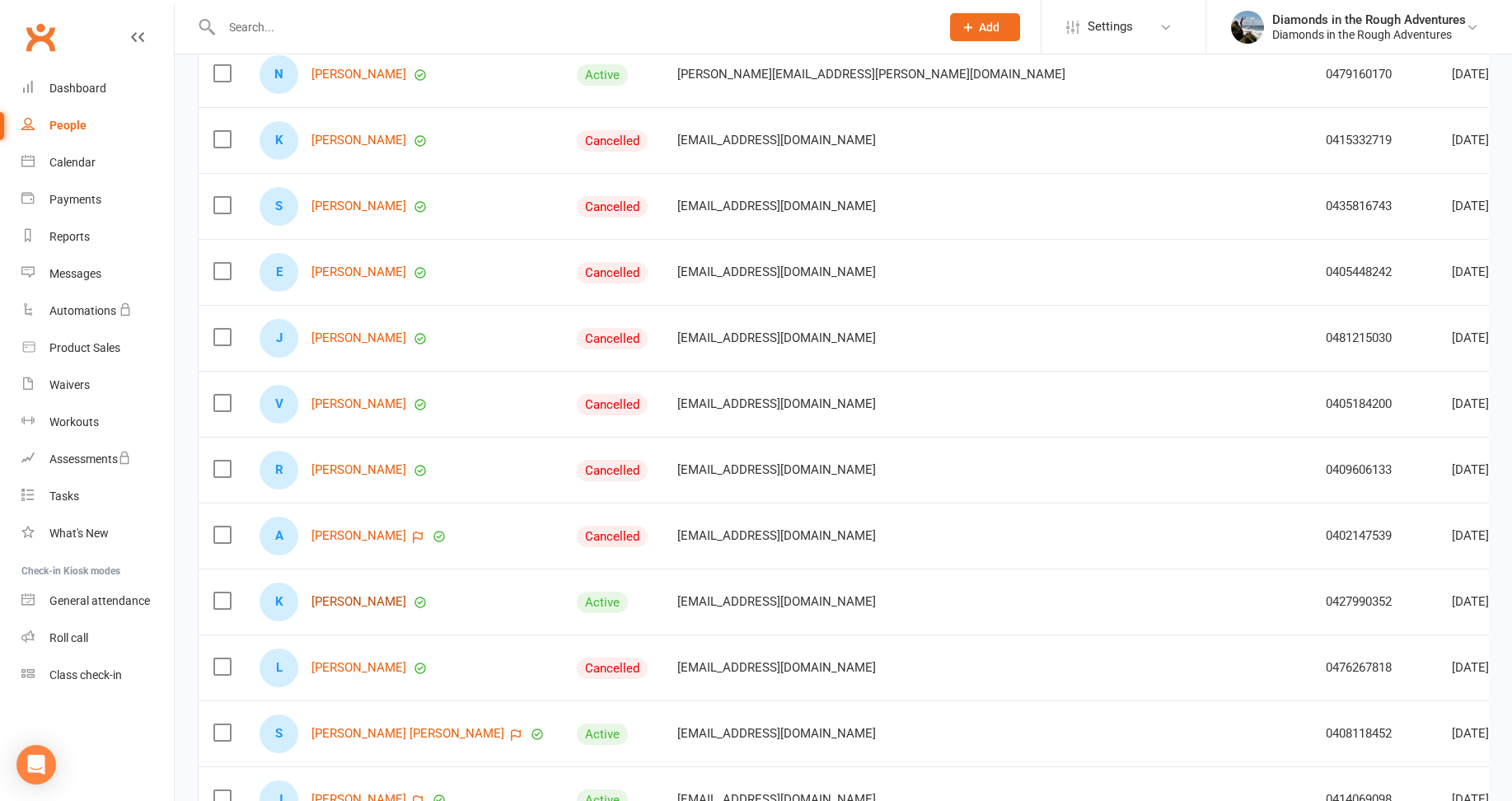
click at [359, 597] on link "[PERSON_NAME]" at bounding box center [359, 601] width 95 height 14
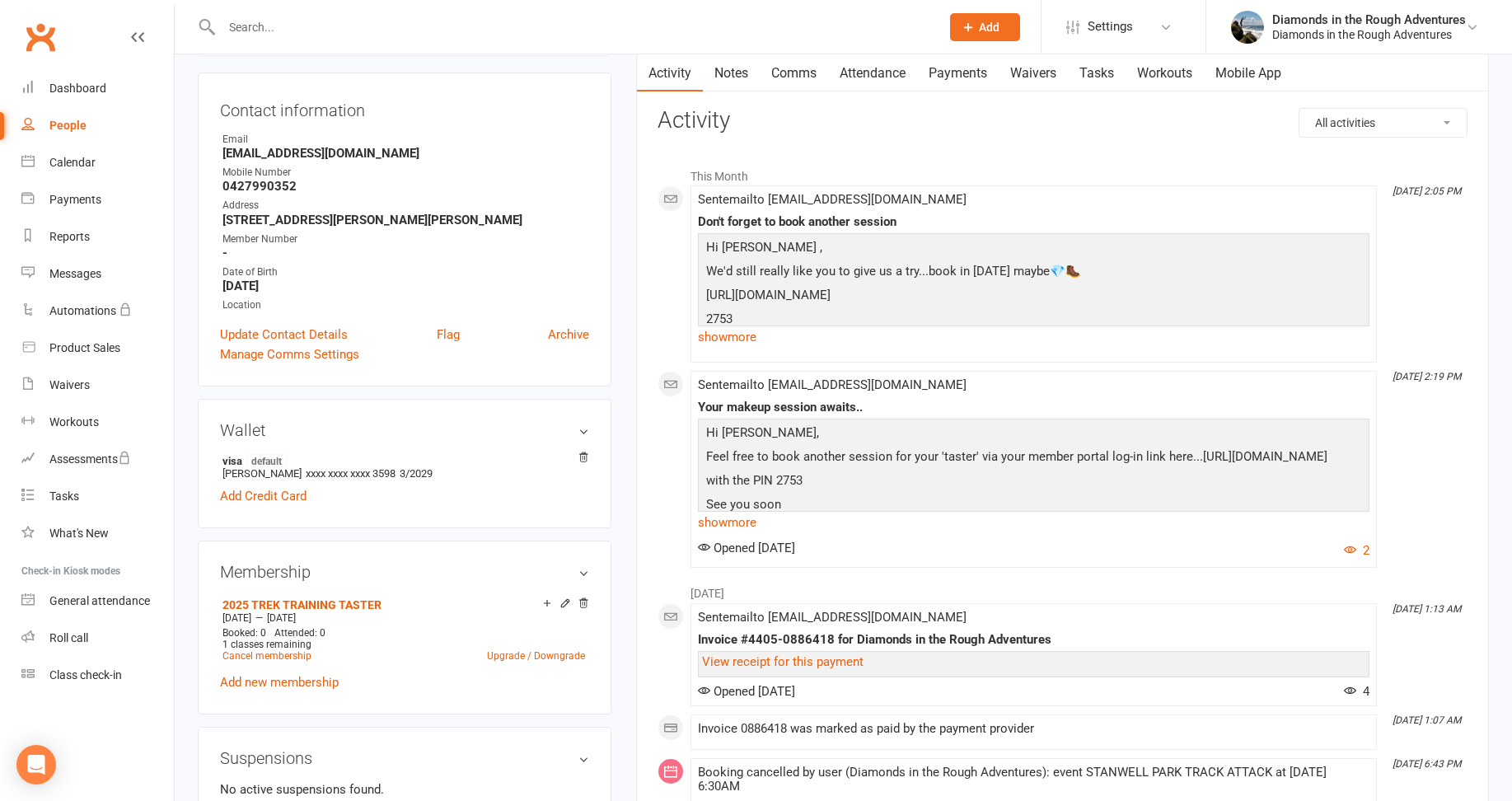
scroll to position [164, 0]
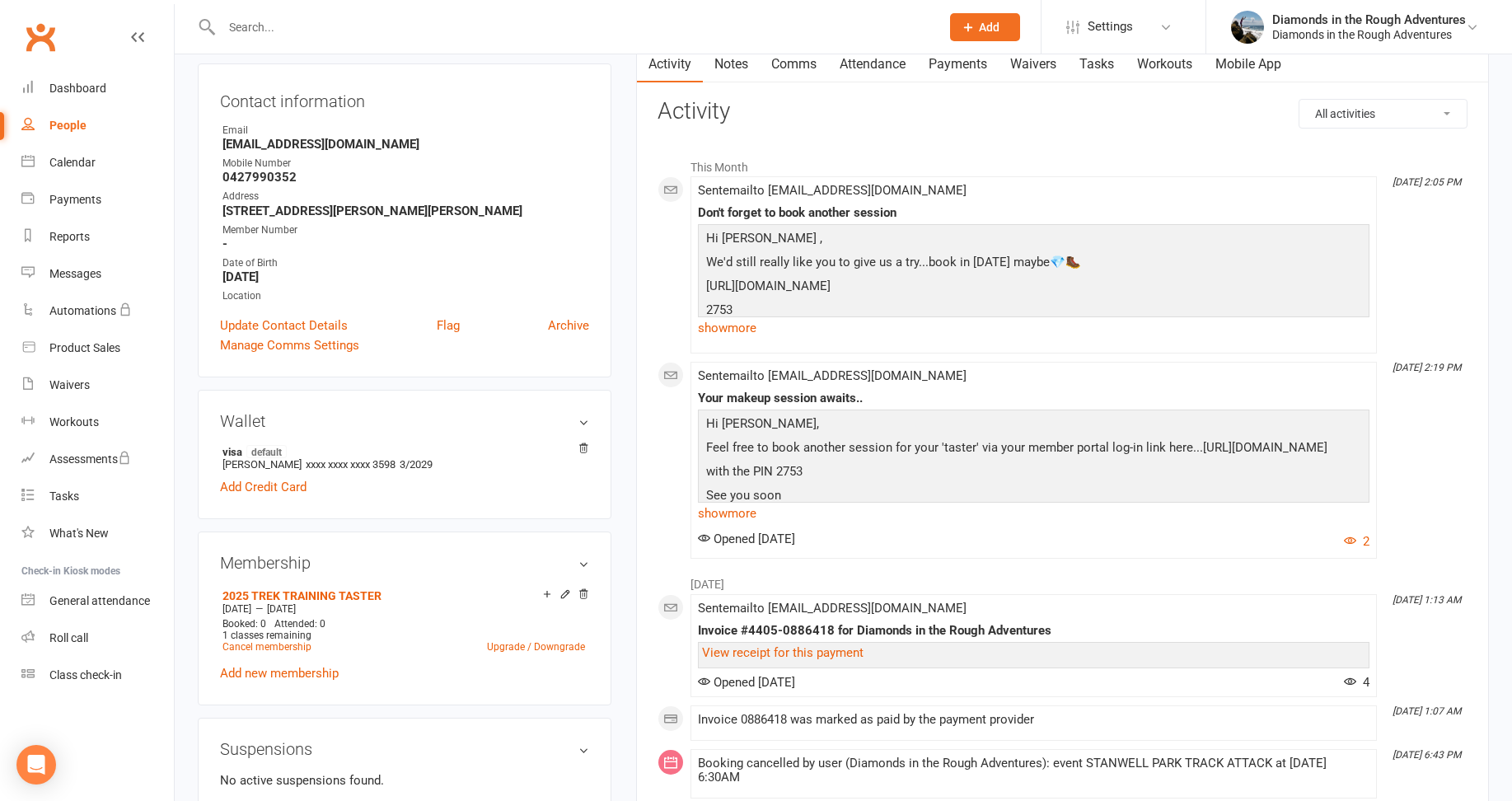
click at [276, 28] on input "text" at bounding box center [572, 27] width 712 height 23
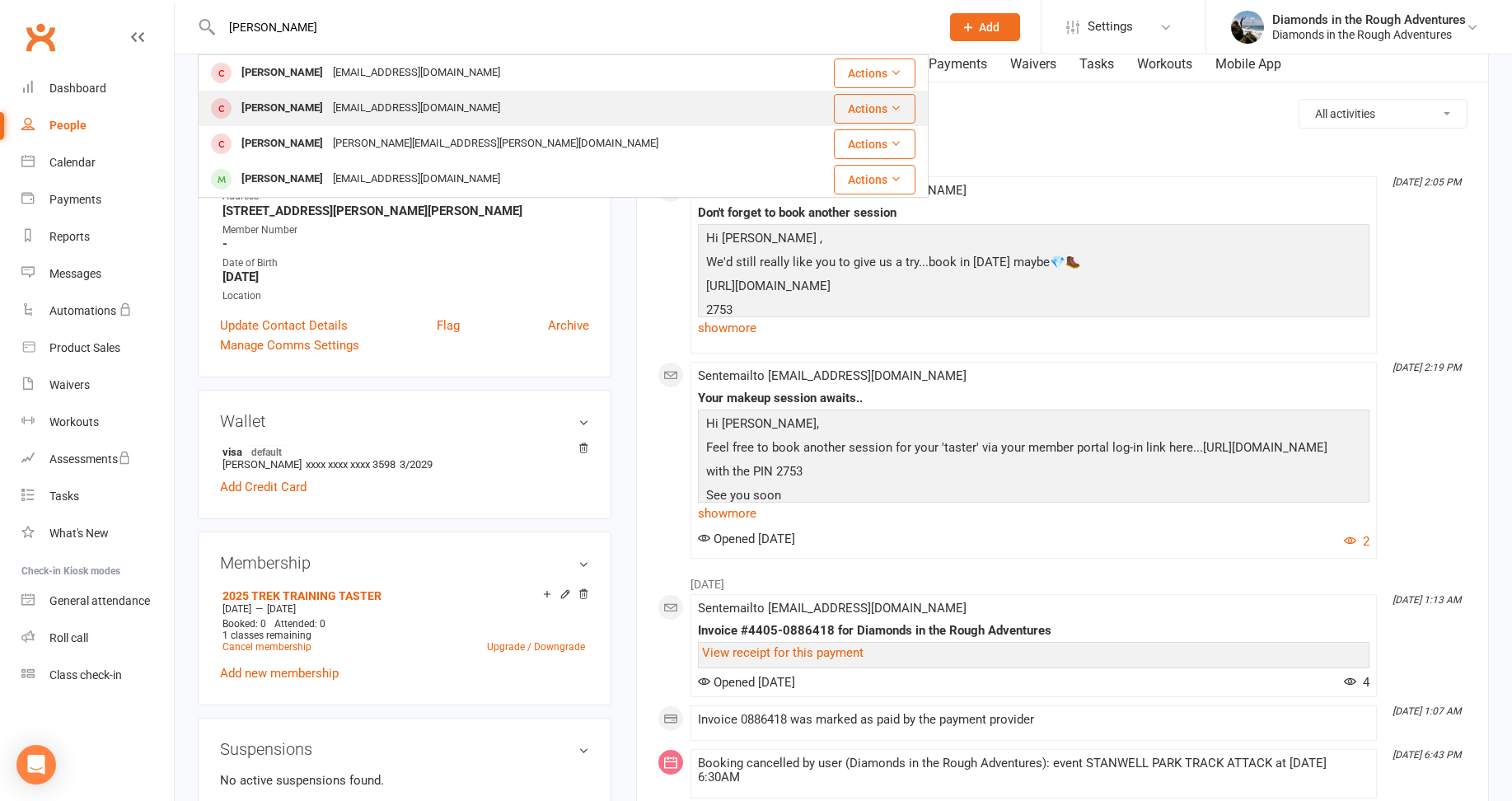
type input "lee"
click at [284, 105] on div "[PERSON_NAME]" at bounding box center [282, 108] width 92 height 24
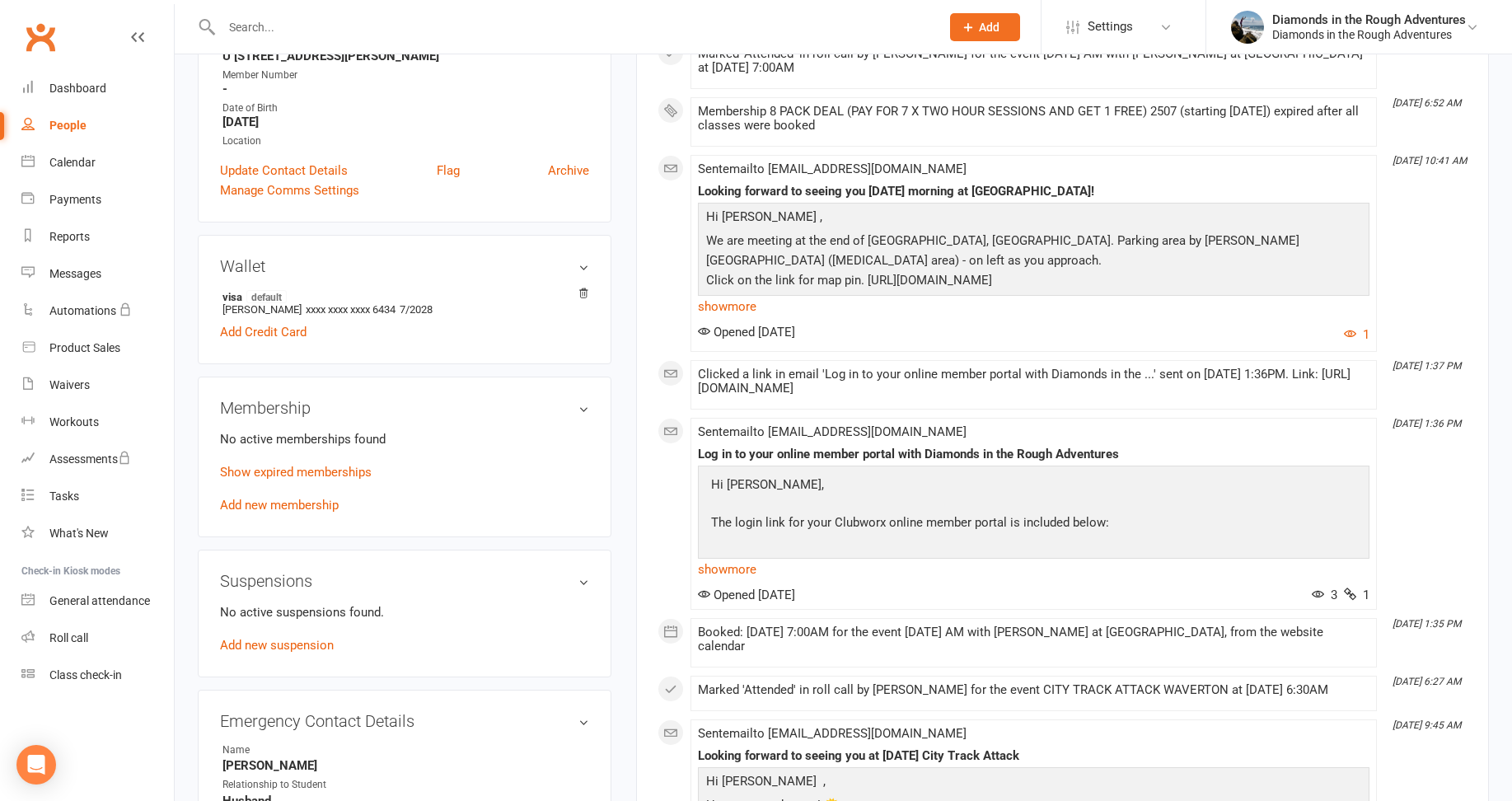
scroll to position [330, 0]
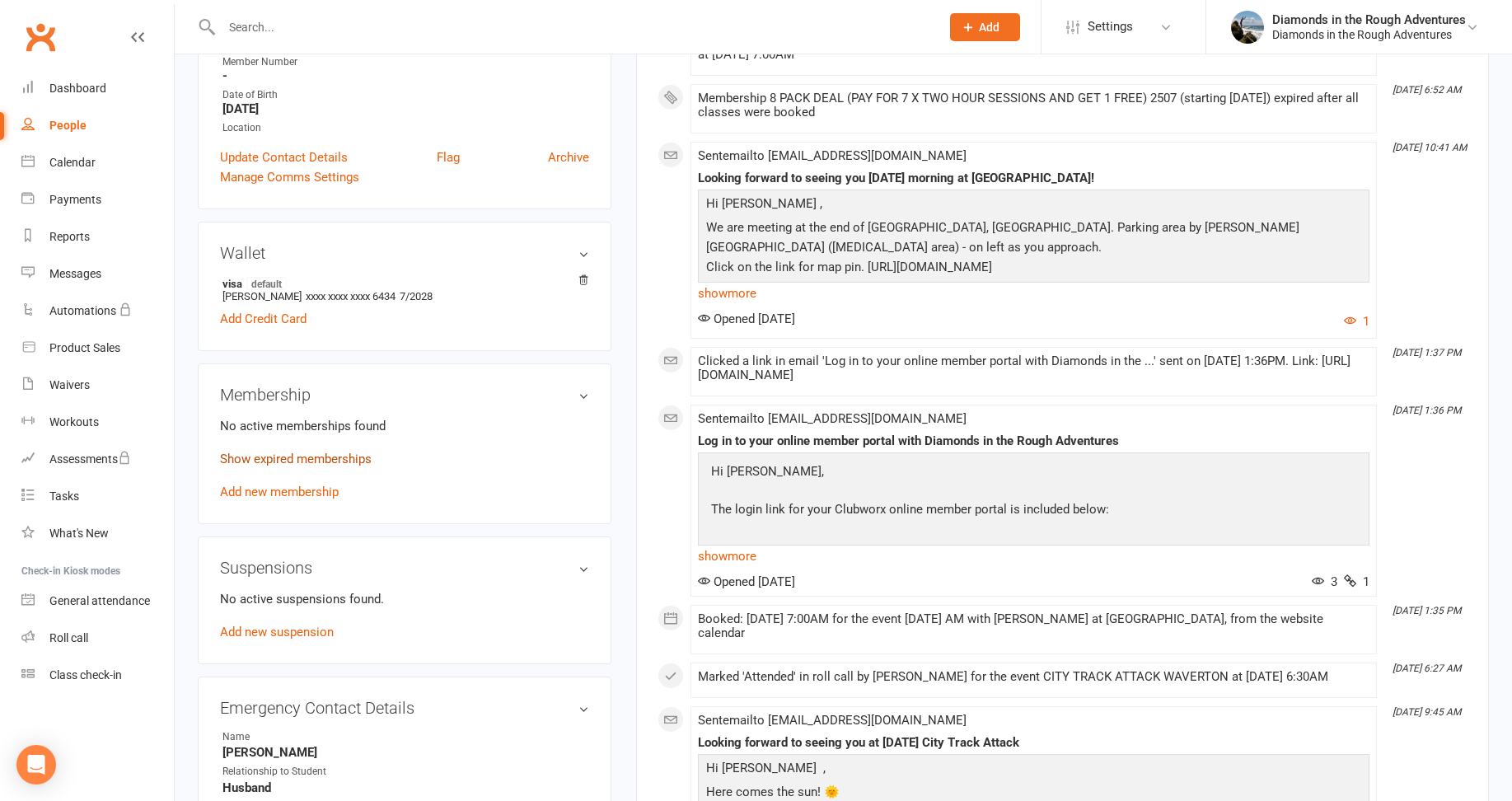
click at [313, 460] on link "Show expired memberships" at bounding box center [295, 459] width 151 height 15
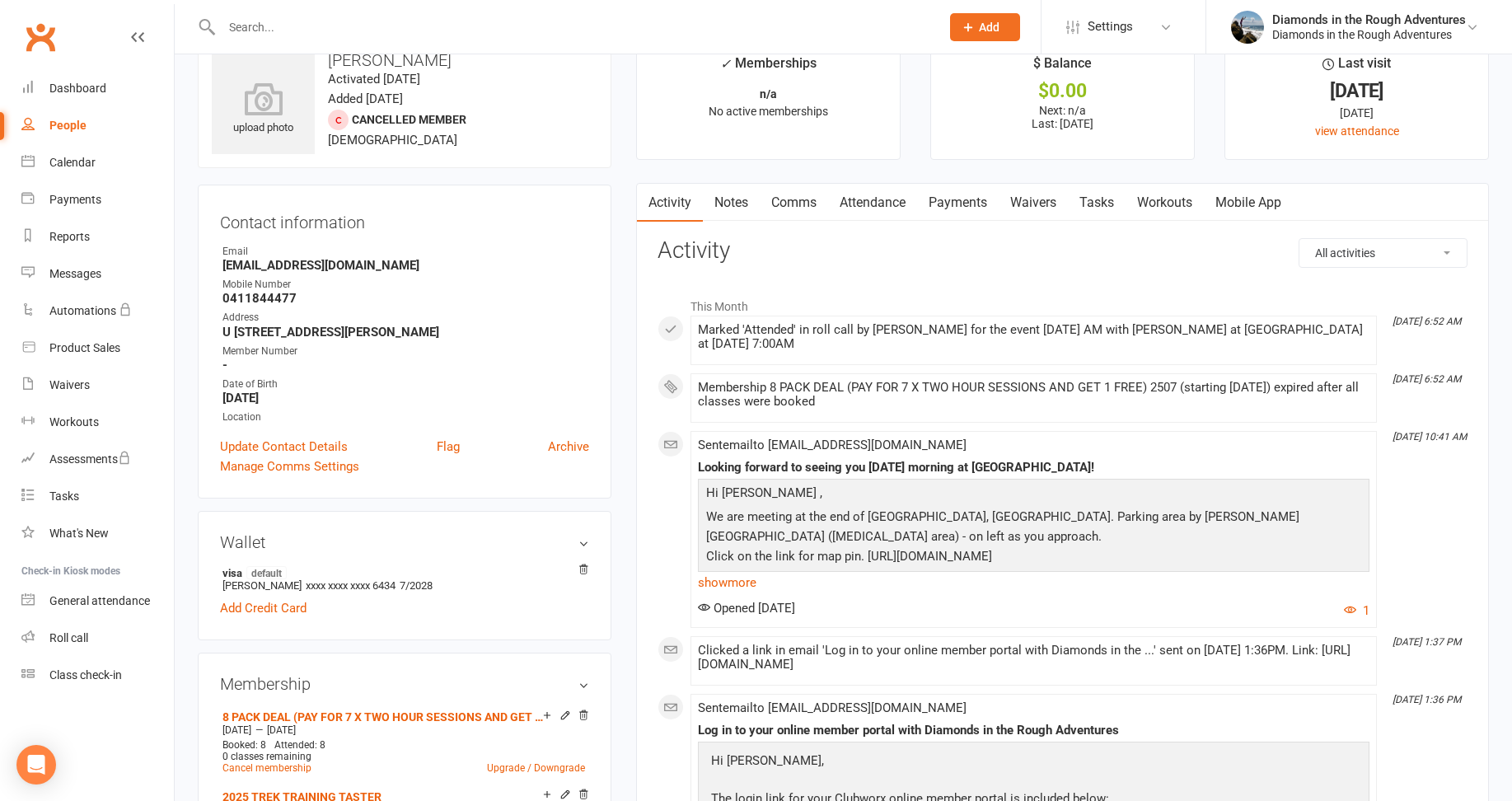
scroll to position [0, 0]
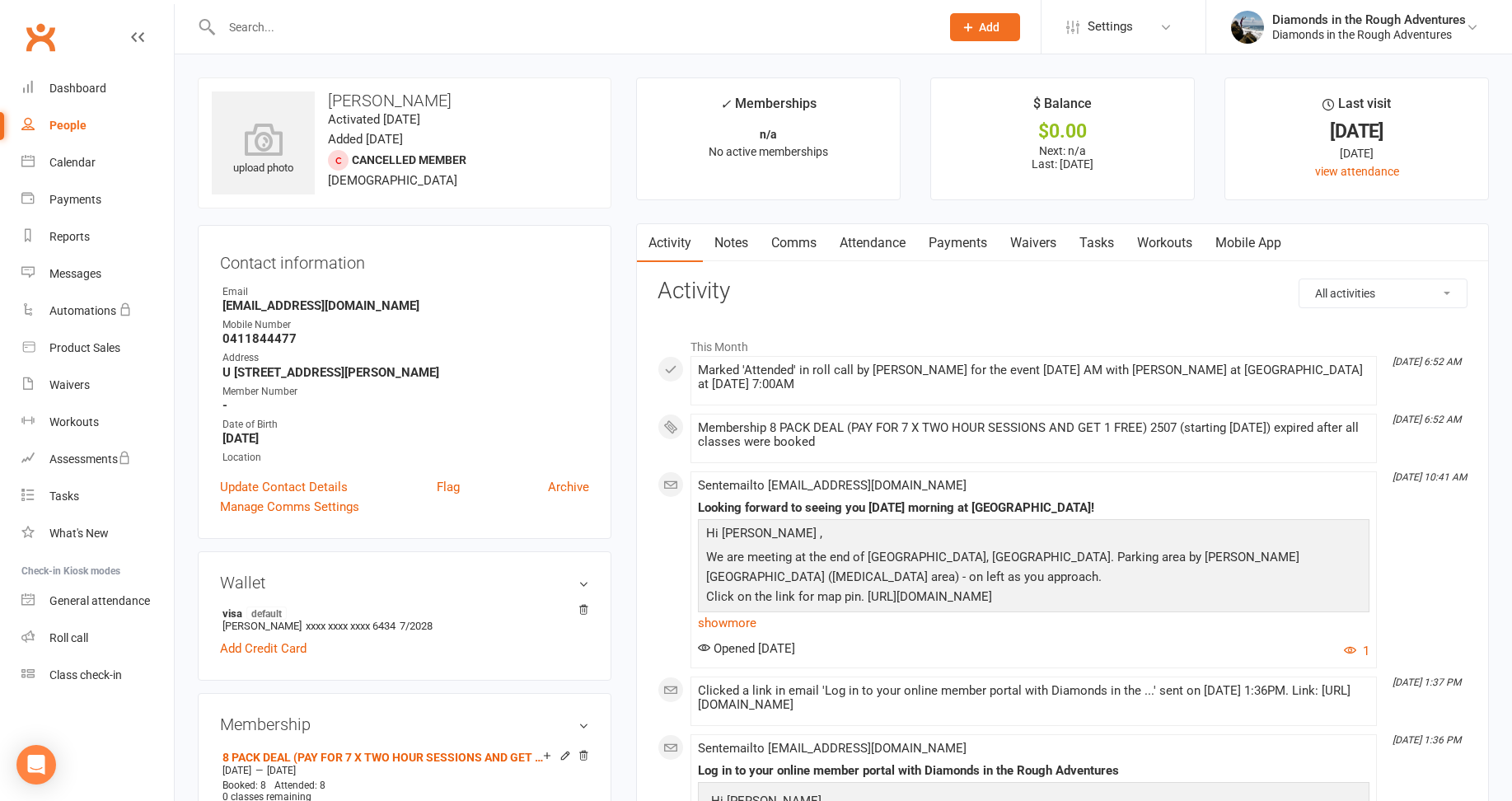
click at [792, 238] on link "Comms" at bounding box center [794, 243] width 69 height 38
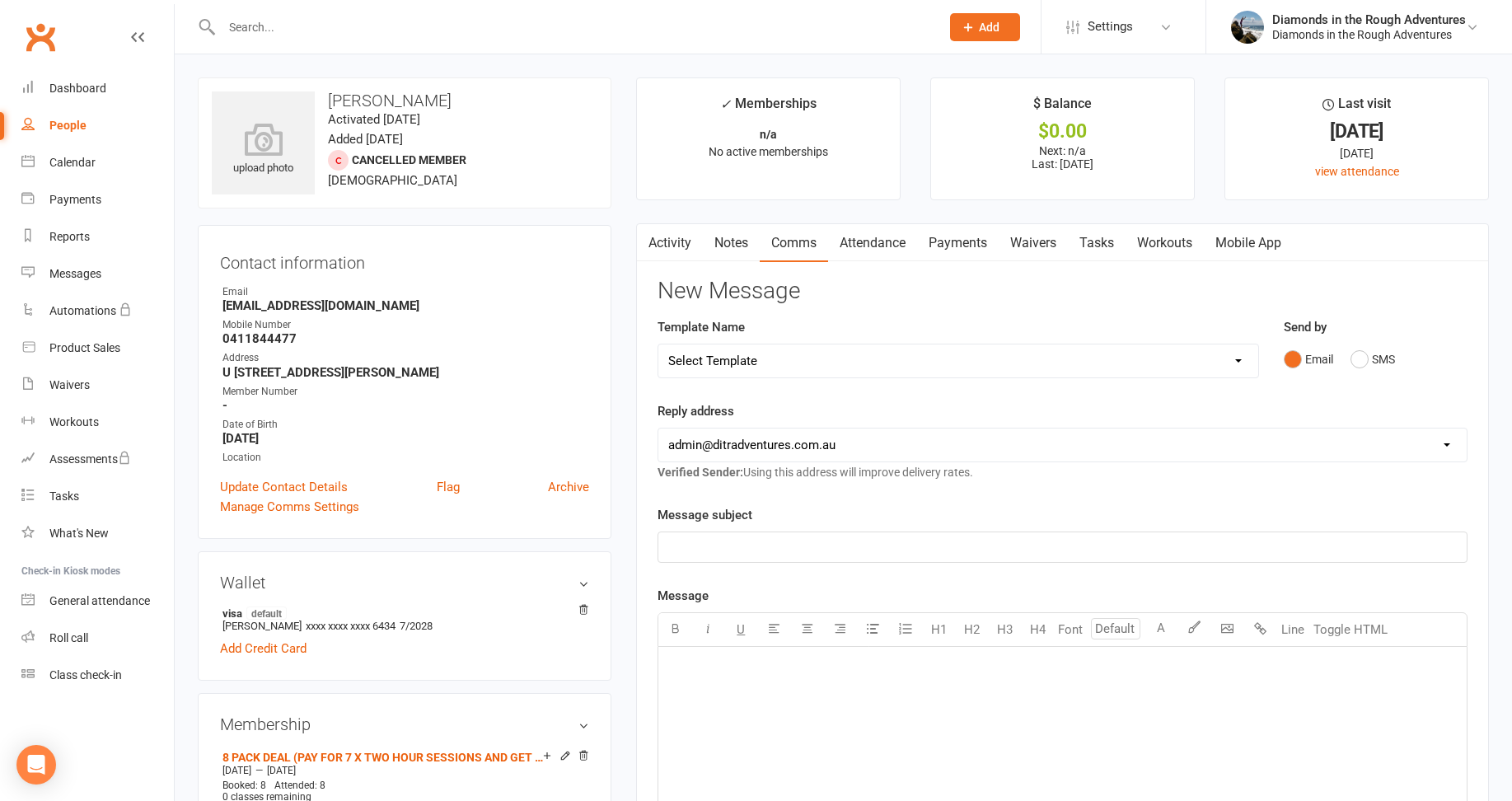
scroll to position [247, 0]
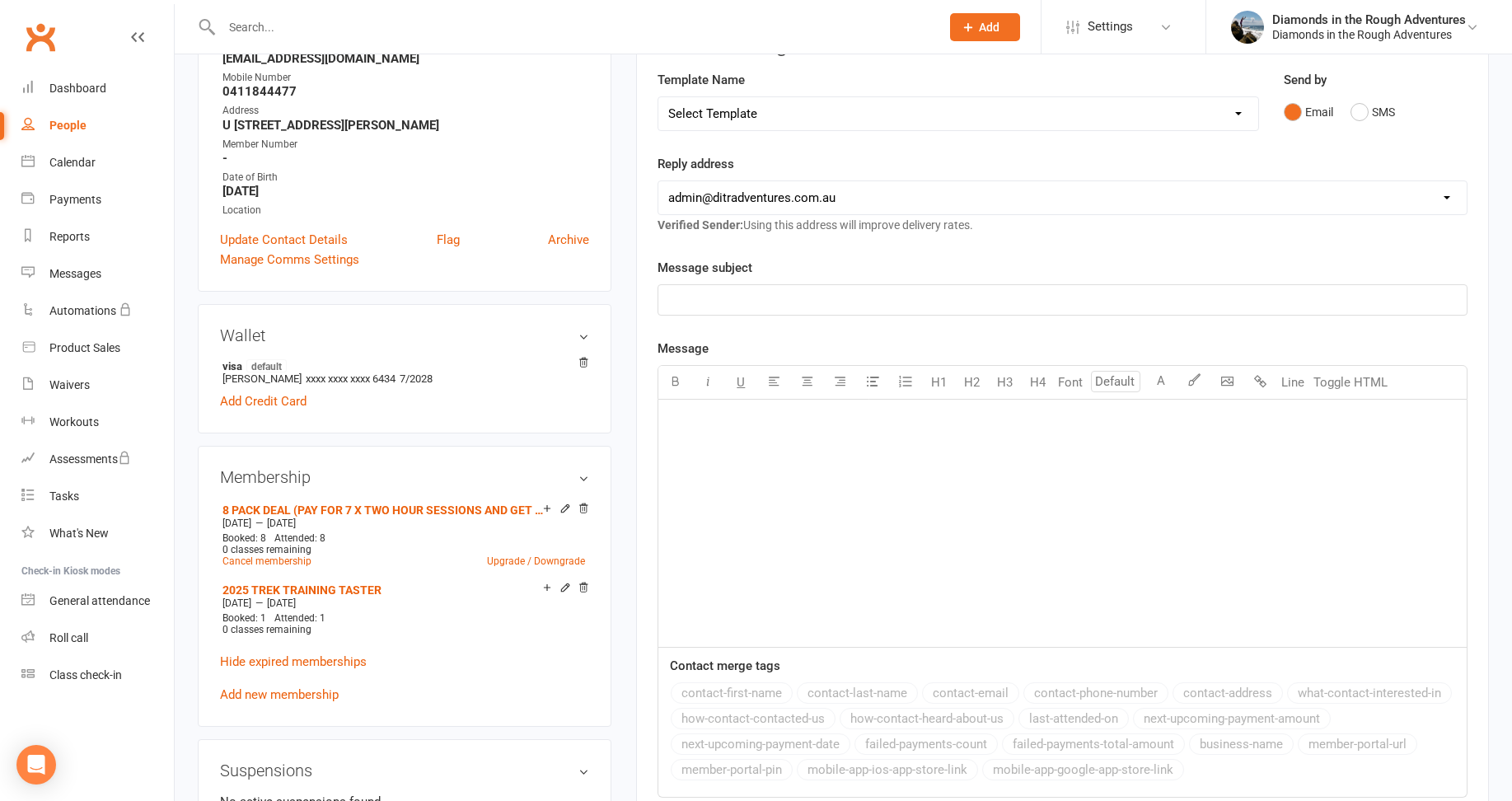
click at [694, 293] on p "﻿" at bounding box center [1062, 300] width 789 height 20
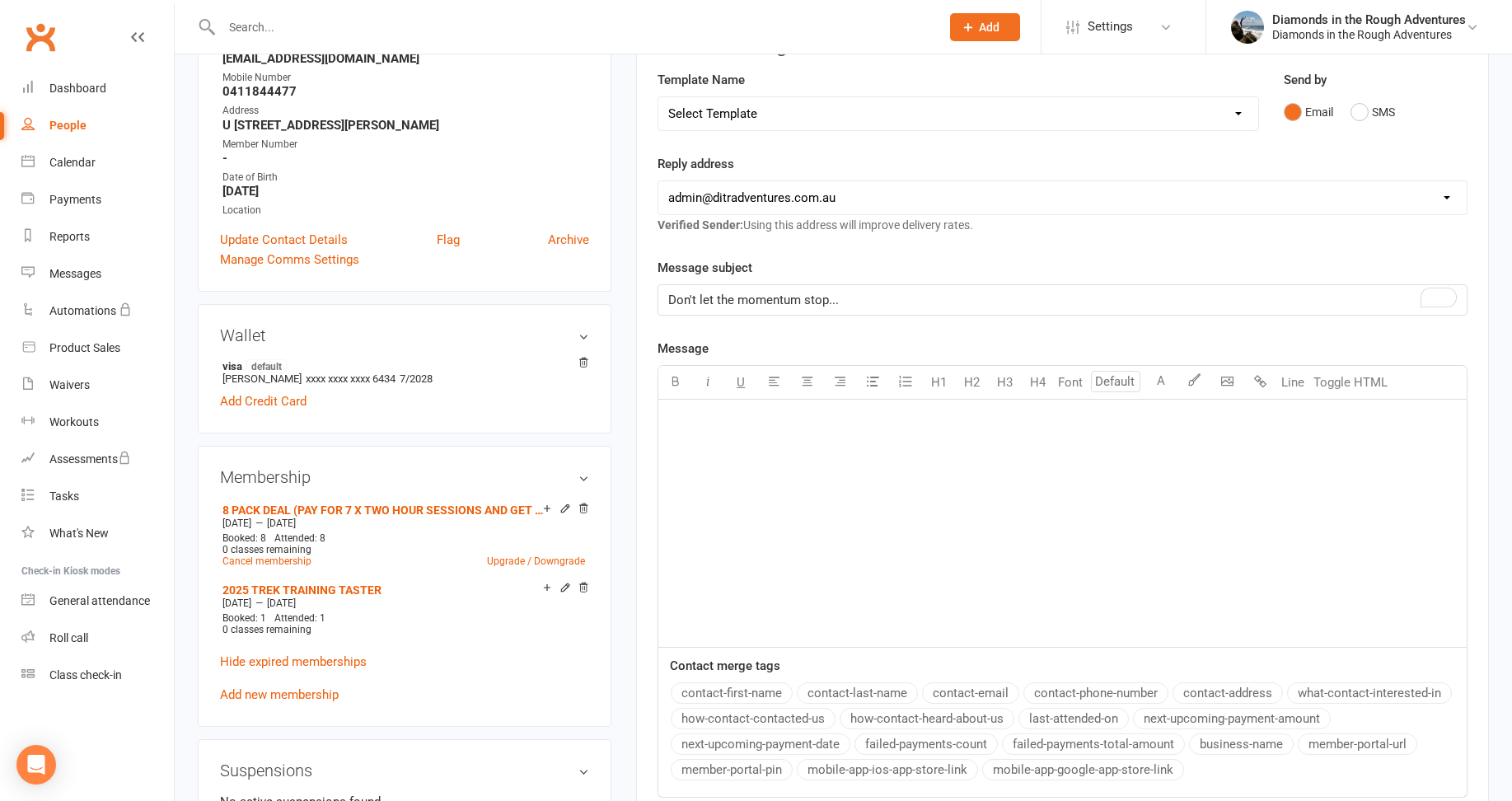
click at [701, 424] on p "﻿" at bounding box center [1062, 420] width 789 height 20
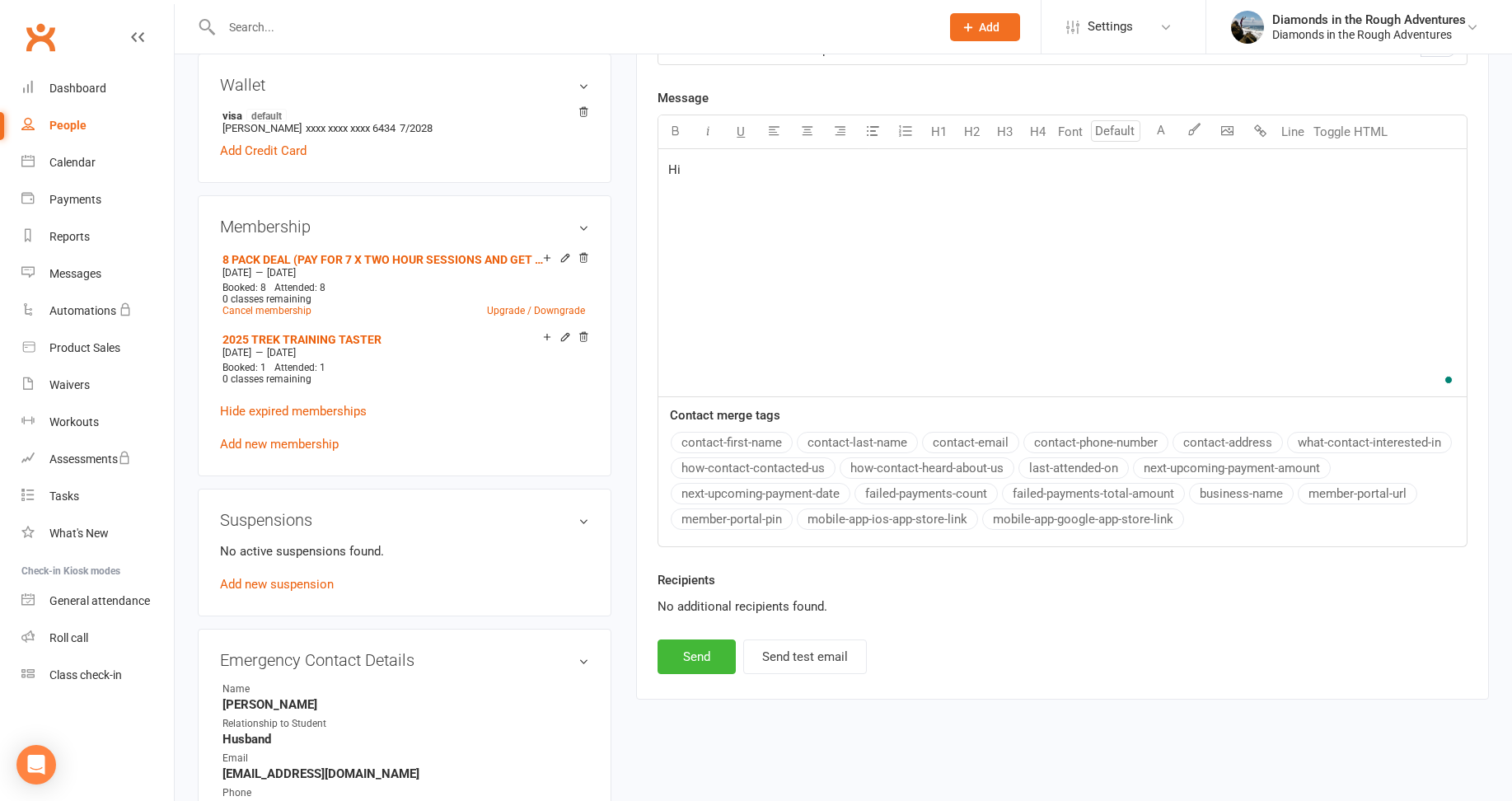
scroll to position [577, 0]
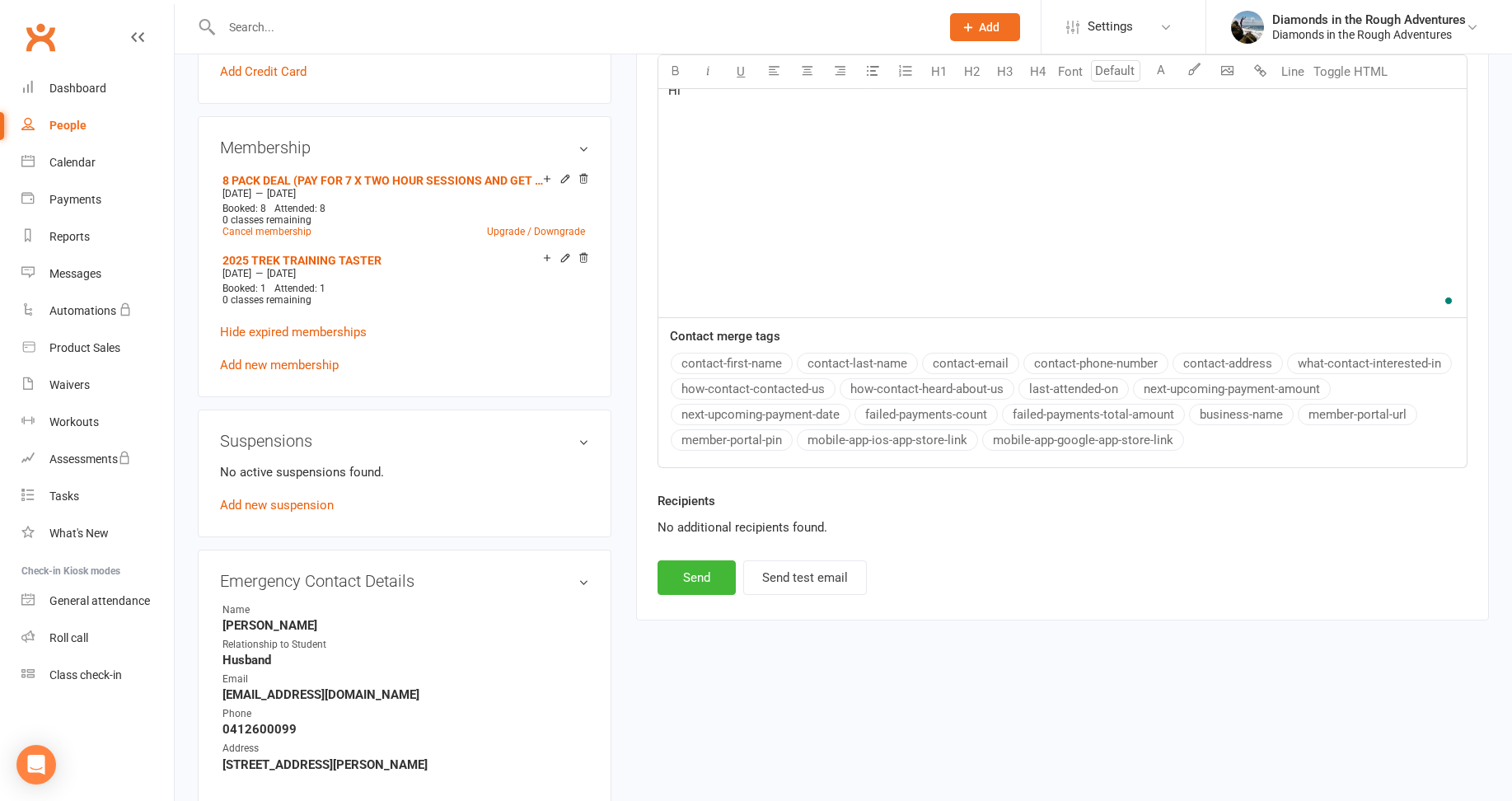
click at [752, 361] on button "contact-first-name" at bounding box center [731, 363] width 122 height 21
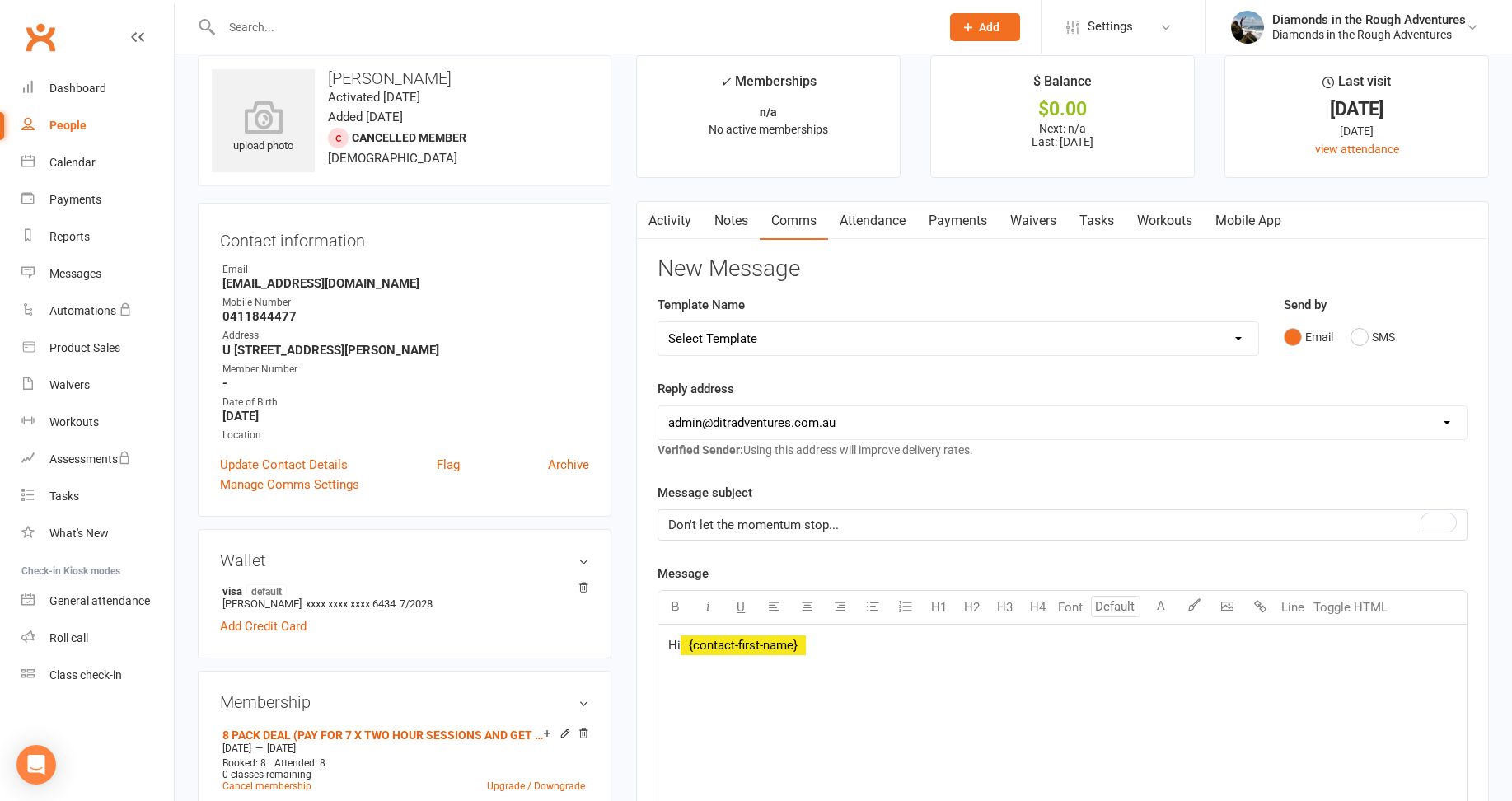
scroll to position [0, 0]
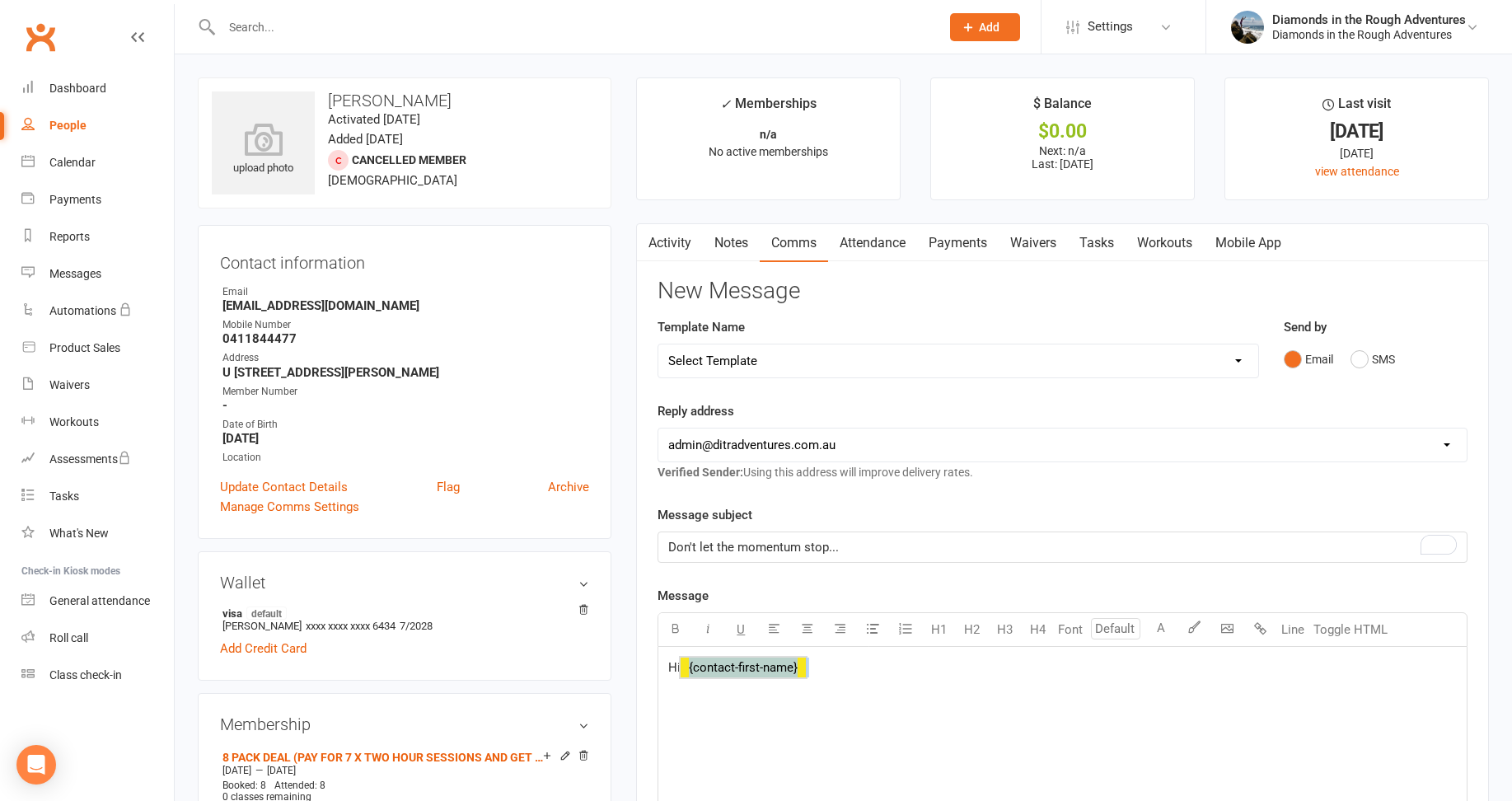
drag, startPoint x: 828, startPoint y: 673, endPoint x: 690, endPoint y: 663, distance: 138.4
click at [690, 663] on p "Hi ﻿ {contact-first-name}" at bounding box center [1062, 667] width 789 height 20
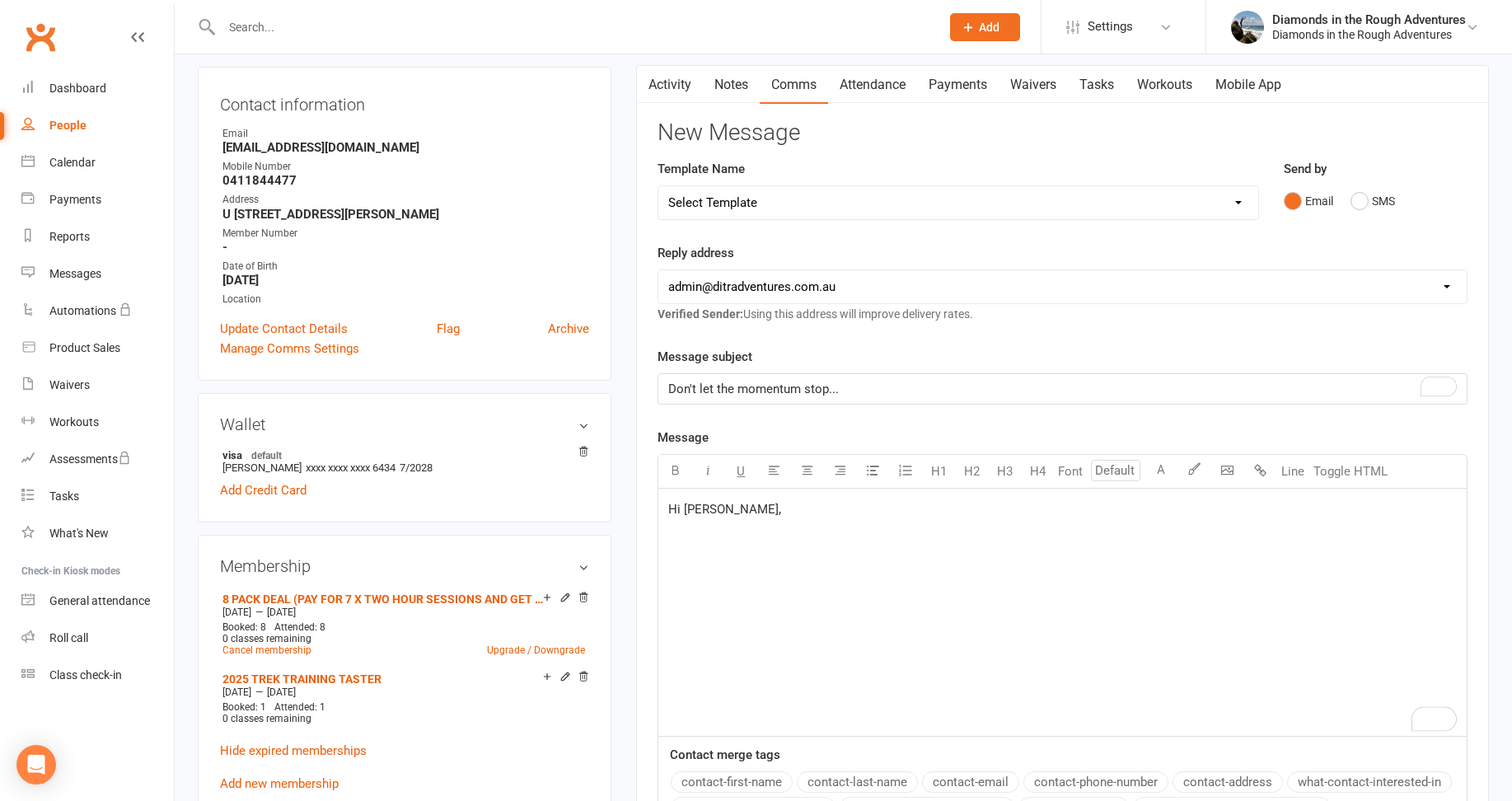
scroll to position [164, 0]
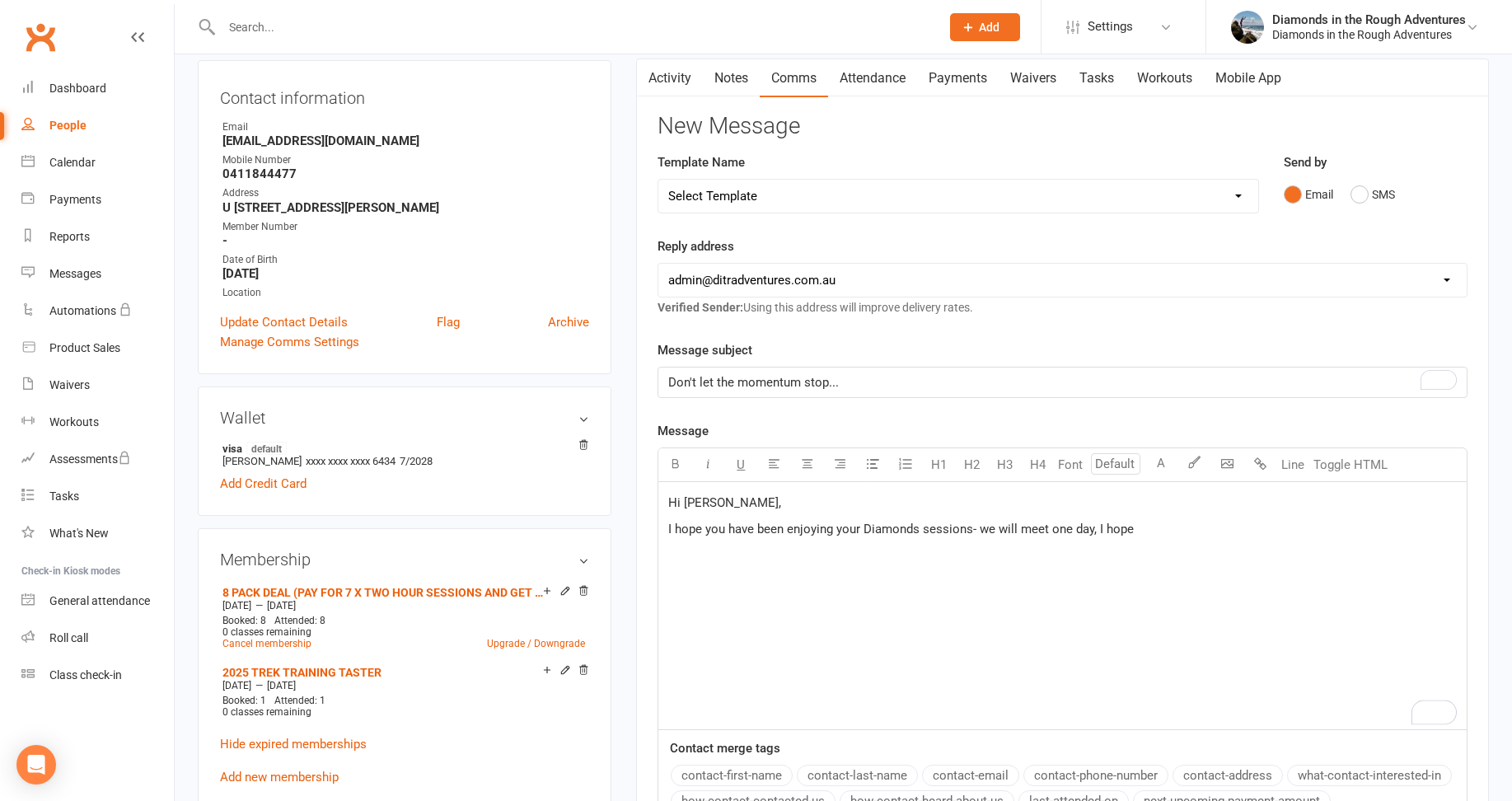
drag, startPoint x: 1149, startPoint y: 527, endPoint x: 1117, endPoint y: 579, distance: 61.1
click at [1117, 631] on div "Hi Leeanne, I hope you have been enjoying your Diamonds sessions- we will meet …" at bounding box center [1062, 605] width 808 height 247
click at [678, 547] on div "Hi Leeanne, I hope you have been enjoying your Diamonds sessions- we will meet …" at bounding box center [1062, 605] width 808 height 247
drag, startPoint x: 680, startPoint y: 559, endPoint x: 734, endPoint y: 558, distance: 54.0
click at [680, 558] on div "Hi Leeanne, I hope you have been enjoying your Diamonds sessions- we will meet …" at bounding box center [1062, 605] width 808 height 247
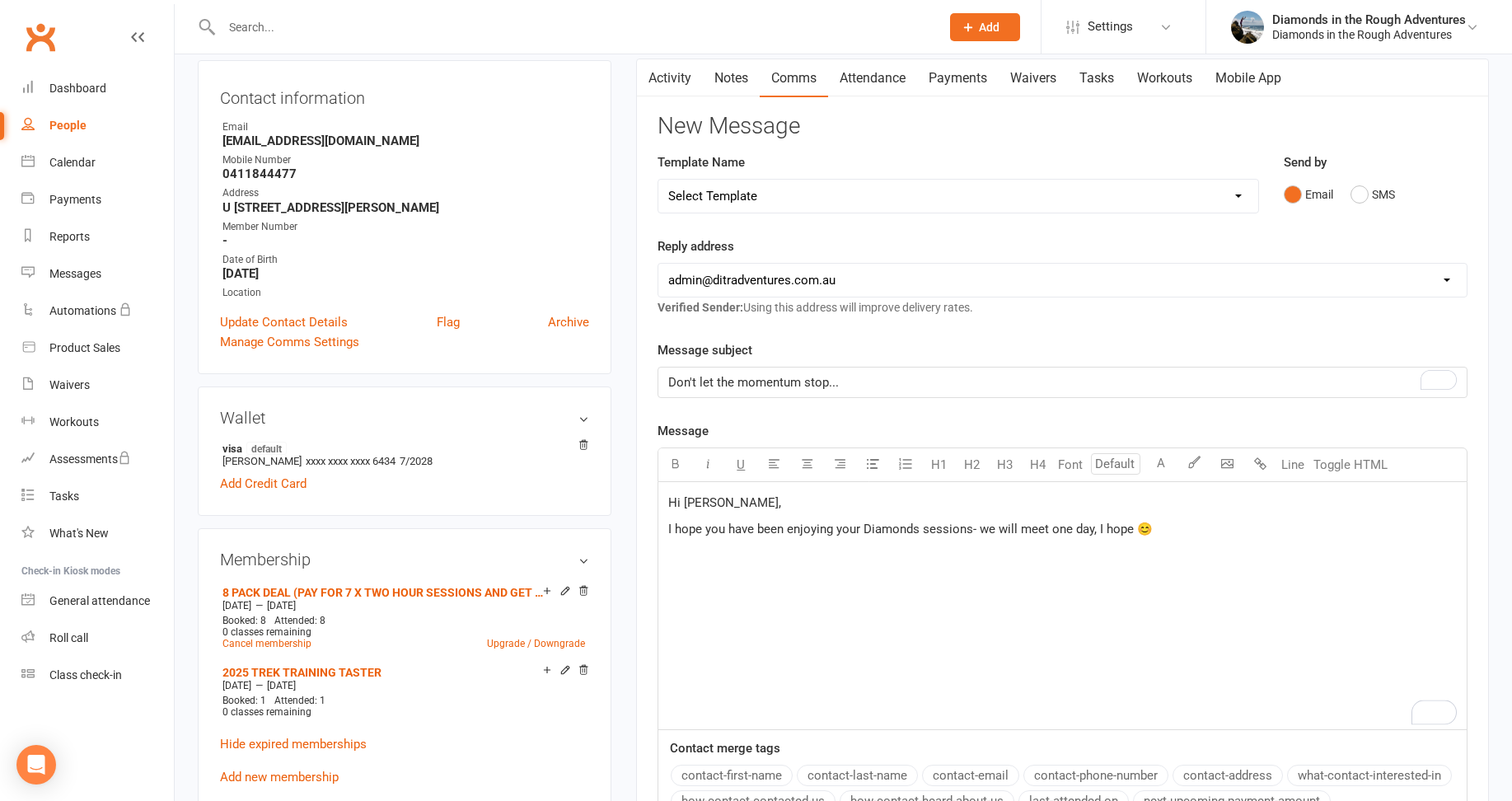
click at [1170, 528] on p "I hope you have been enjoying your Diamonds sessions- we will meet one day, I h…" at bounding box center [1062, 529] width 789 height 20
click at [964, 555] on p "Keep up the good work and get your next 8 pack soon" at bounding box center [1062, 555] width 789 height 20
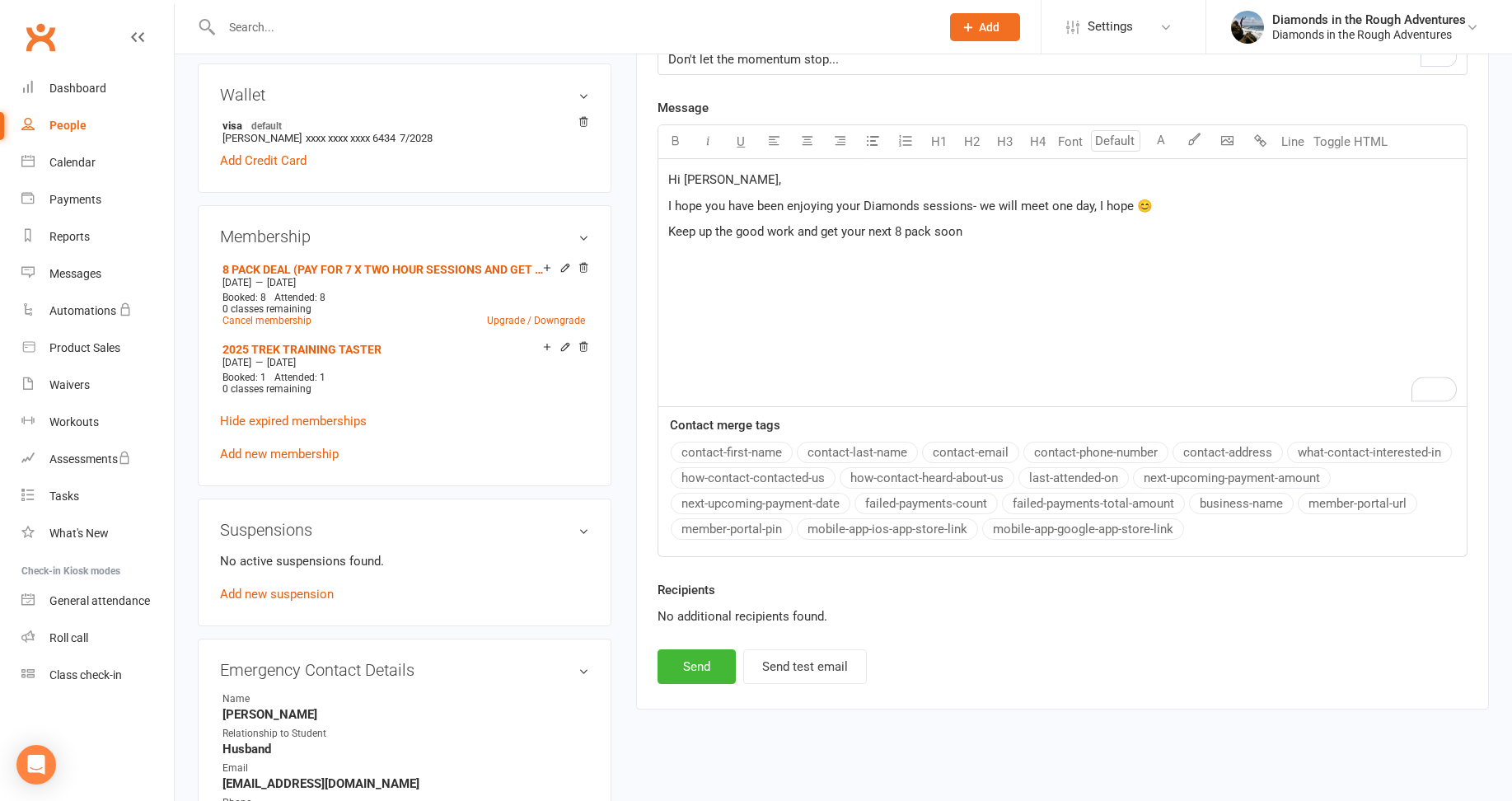
scroll to position [494, 0]
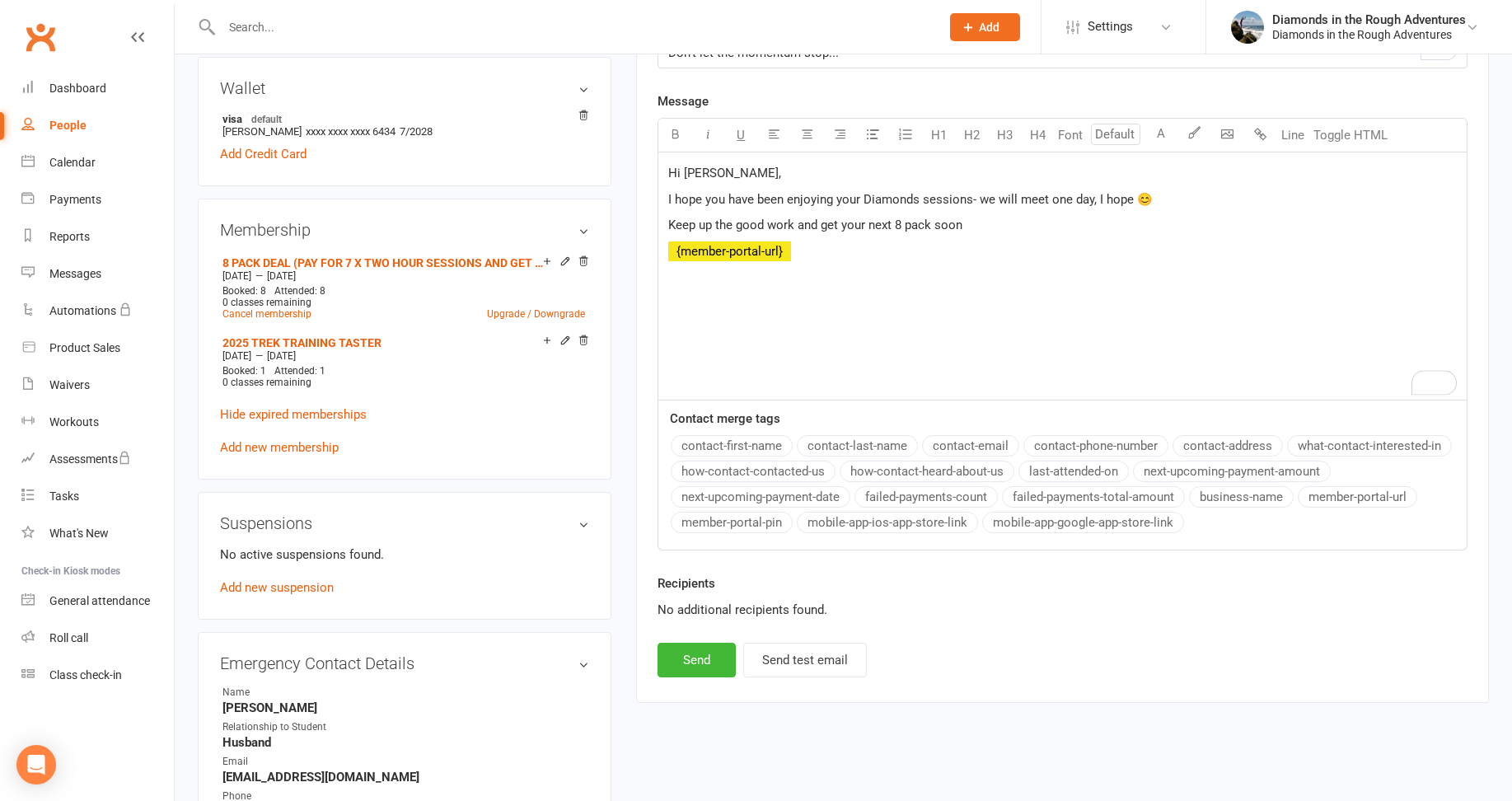
click at [1362, 493] on button "member-portal-url" at bounding box center [1357, 497] width 119 height 21
click at [735, 522] on button "member-portal-pin" at bounding box center [731, 522] width 122 height 21
drag, startPoint x: 737, startPoint y: 326, endPoint x: 723, endPoint y: 328, distance: 14.1
click at [723, 328] on p "[PERSON_NAME]" at bounding box center [1062, 329] width 789 height 20
drag, startPoint x: 767, startPoint y: 332, endPoint x: 715, endPoint y: 334, distance: 52.0
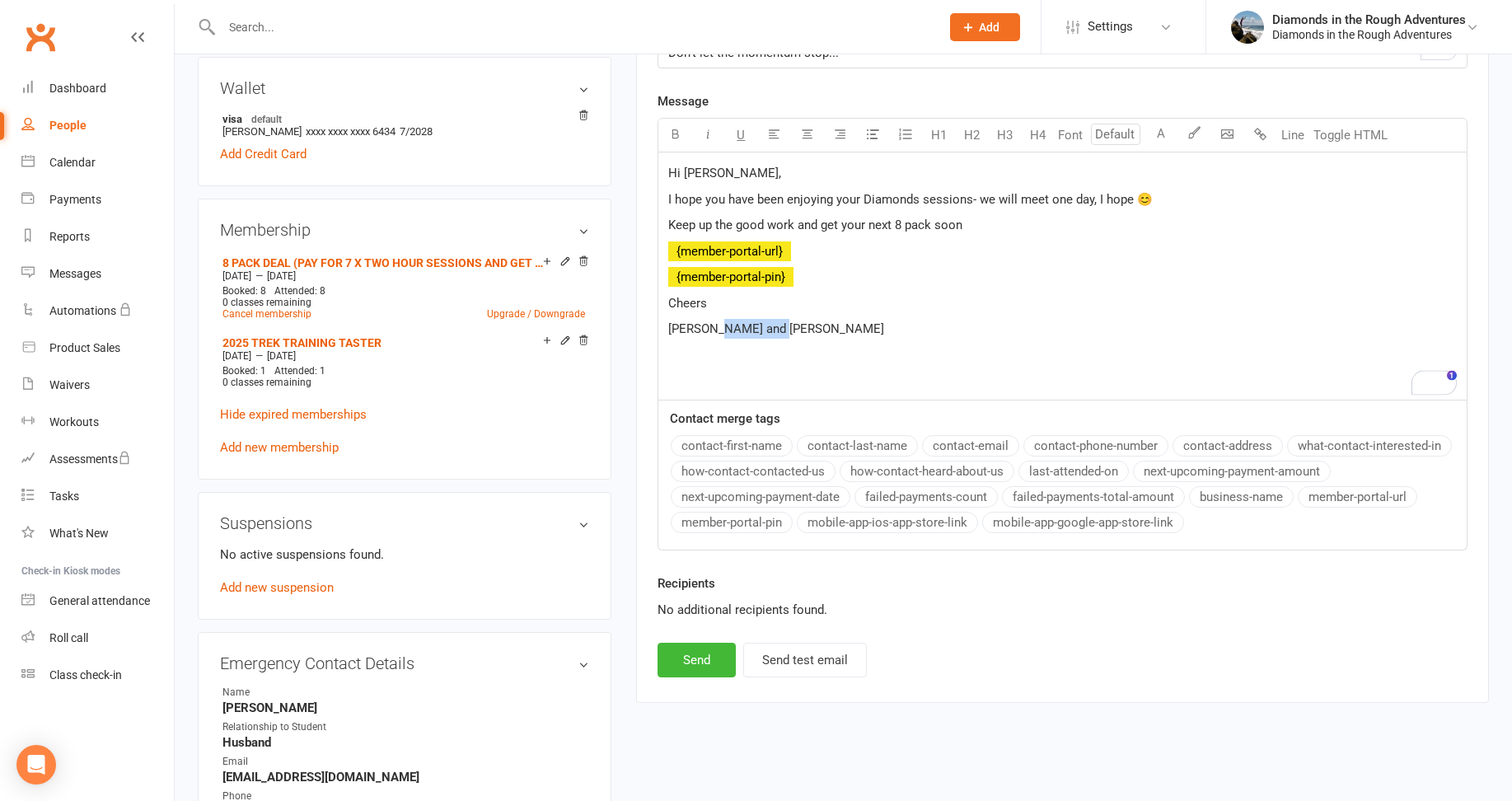
click at [715, 334] on p "Michele and Kalina" at bounding box center [1062, 329] width 789 height 20
click at [973, 226] on p "Keep up the good work and get your next 8 pack soon" at bounding box center [1062, 225] width 789 height 20
click at [693, 663] on button "Send" at bounding box center [696, 660] width 79 height 35
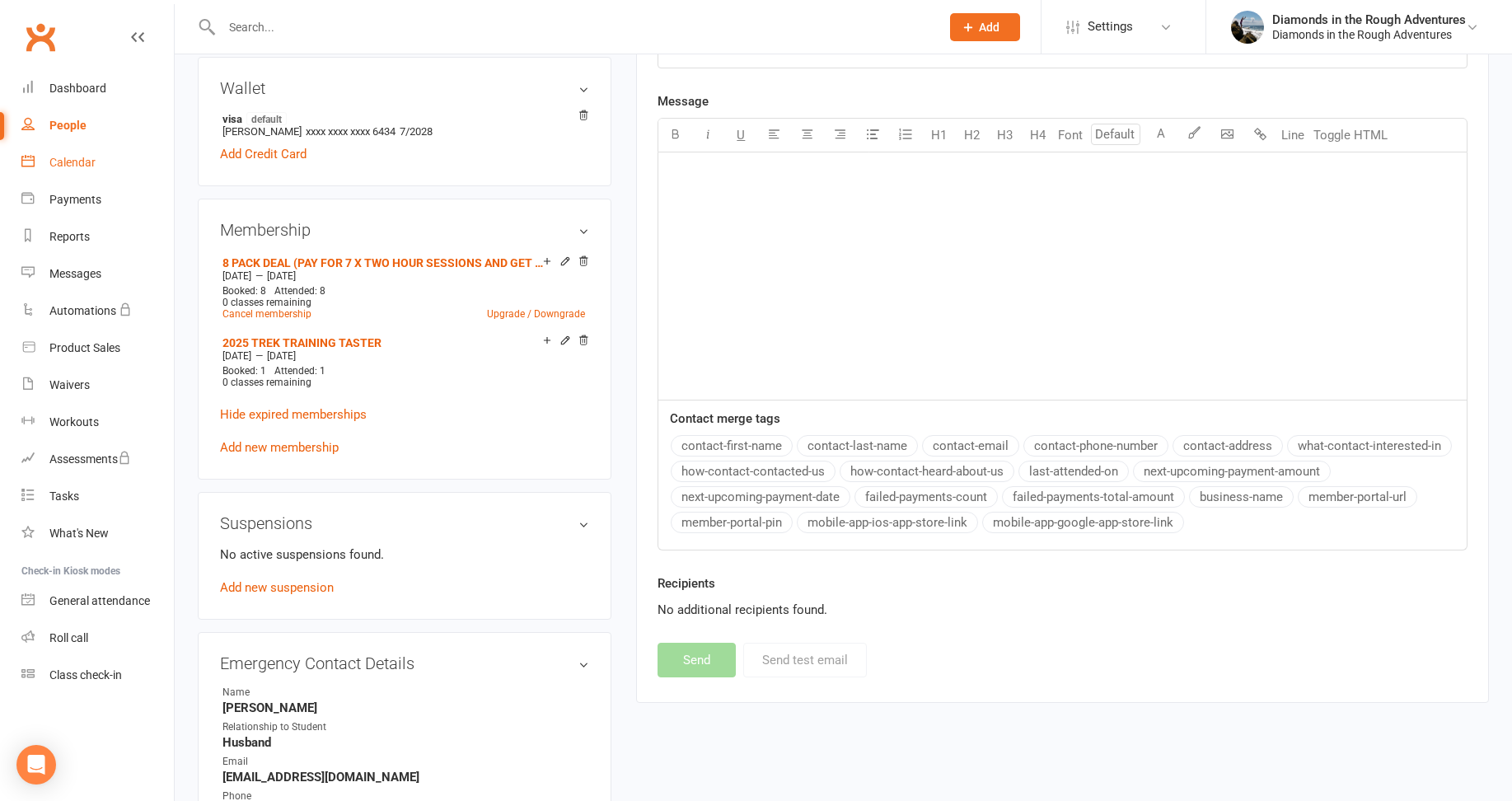
drag, startPoint x: 60, startPoint y: 165, endPoint x: 79, endPoint y: 171, distance: 19.9
click at [60, 165] on div "Calendar" at bounding box center [73, 162] width 46 height 13
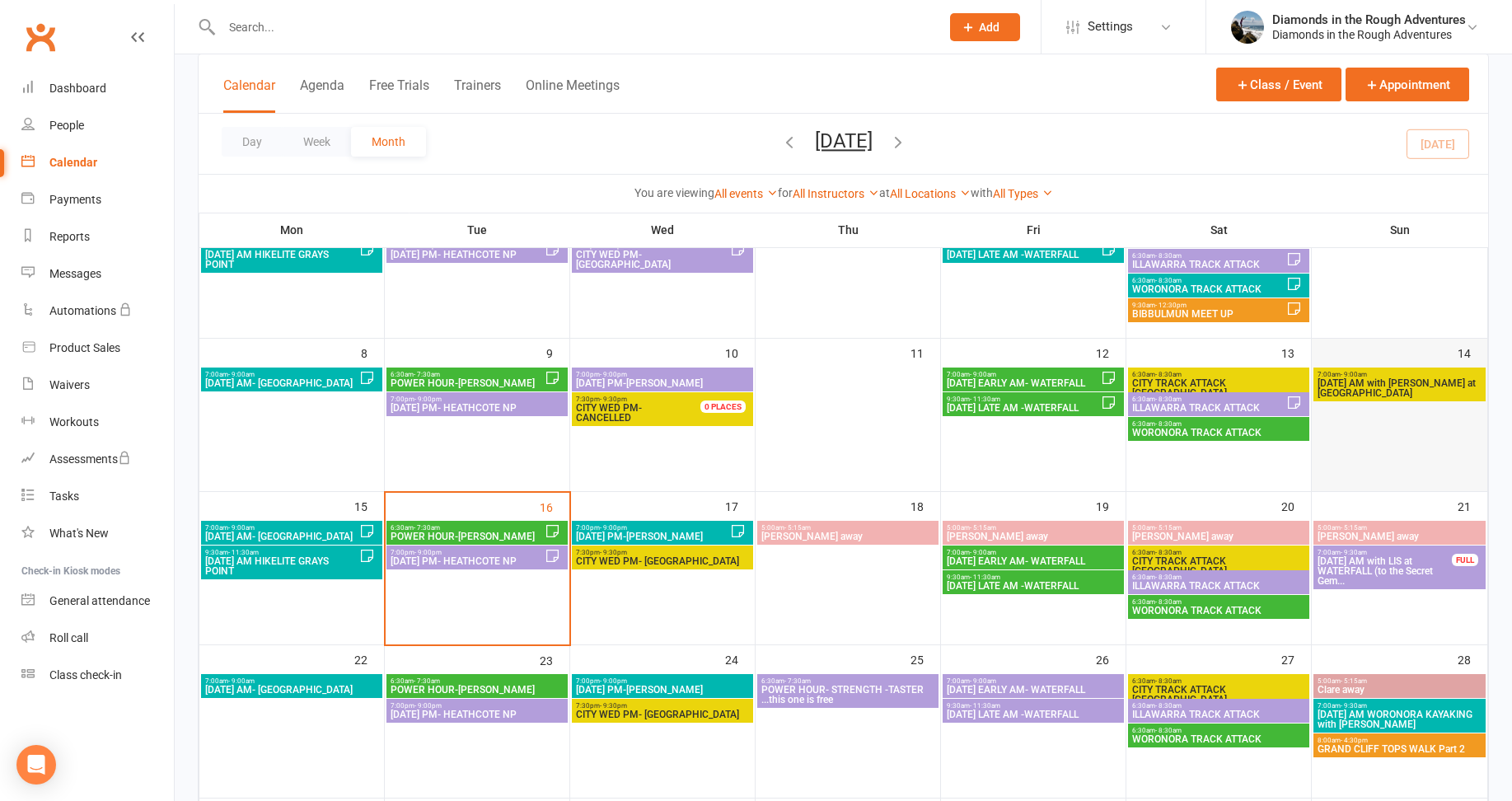
scroll to position [247, 0]
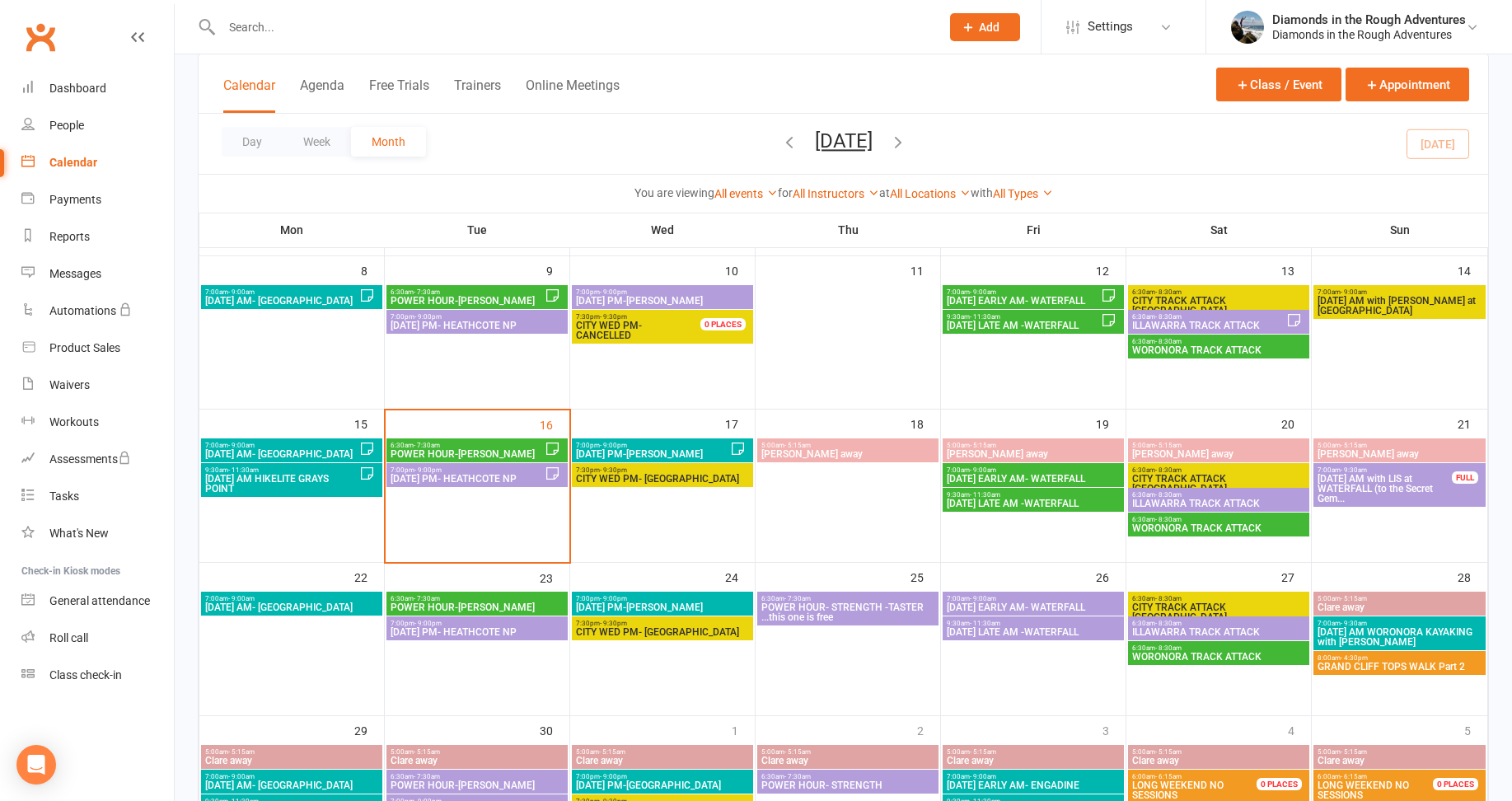
click at [1390, 669] on span "GRAND CLIFF TOPS WALK Part 2" at bounding box center [1399, 666] width 165 height 10
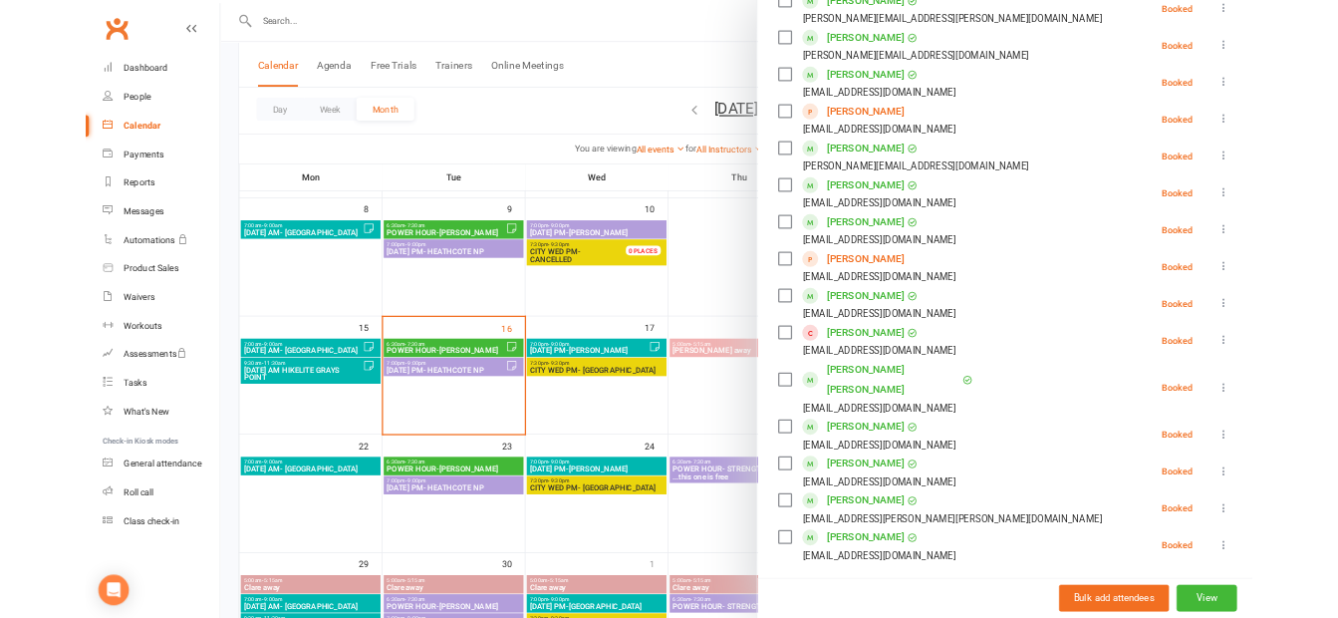
scroll to position [399, 0]
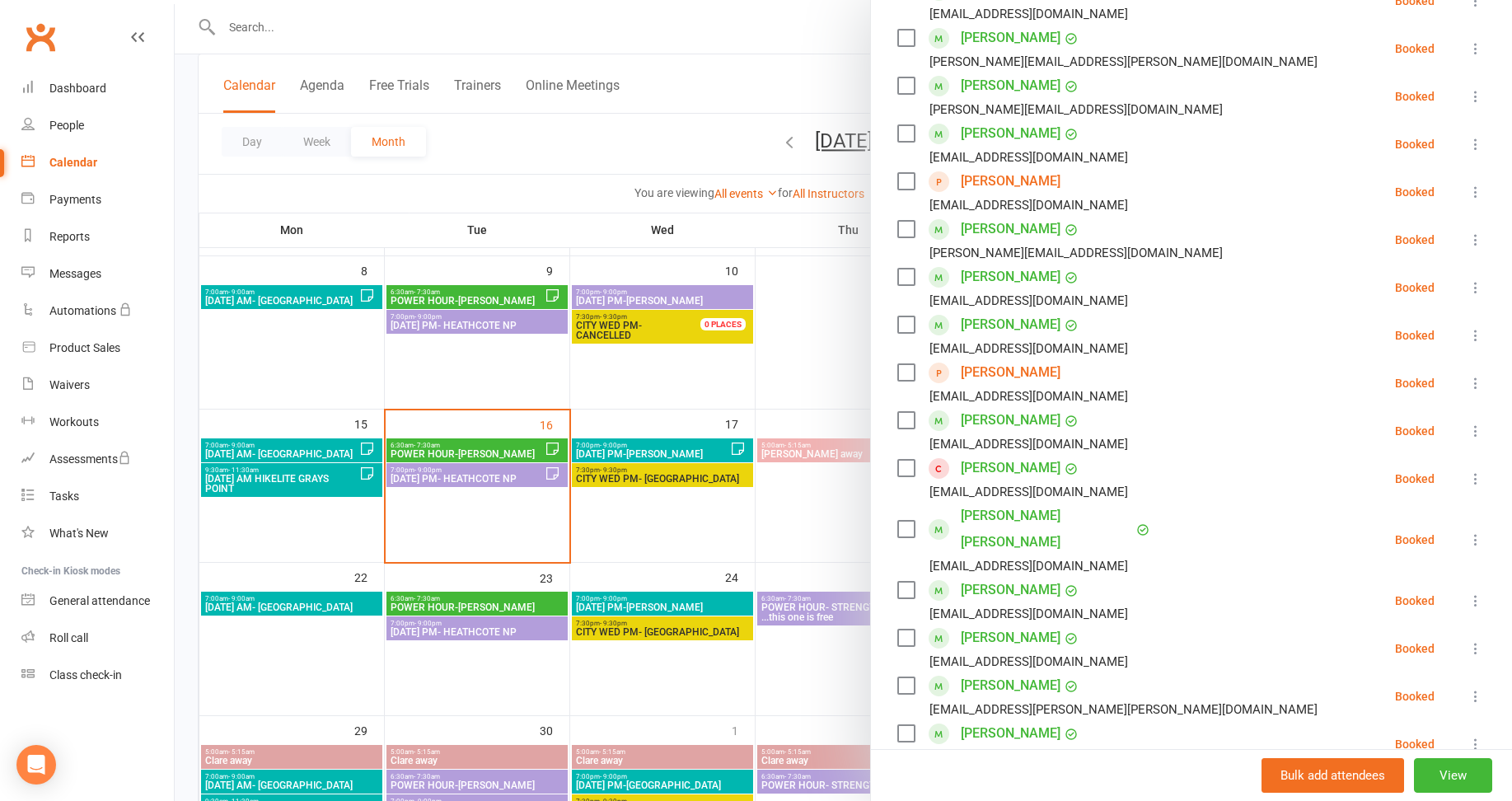
click at [833, 350] on div at bounding box center [842, 400] width 1337 height 801
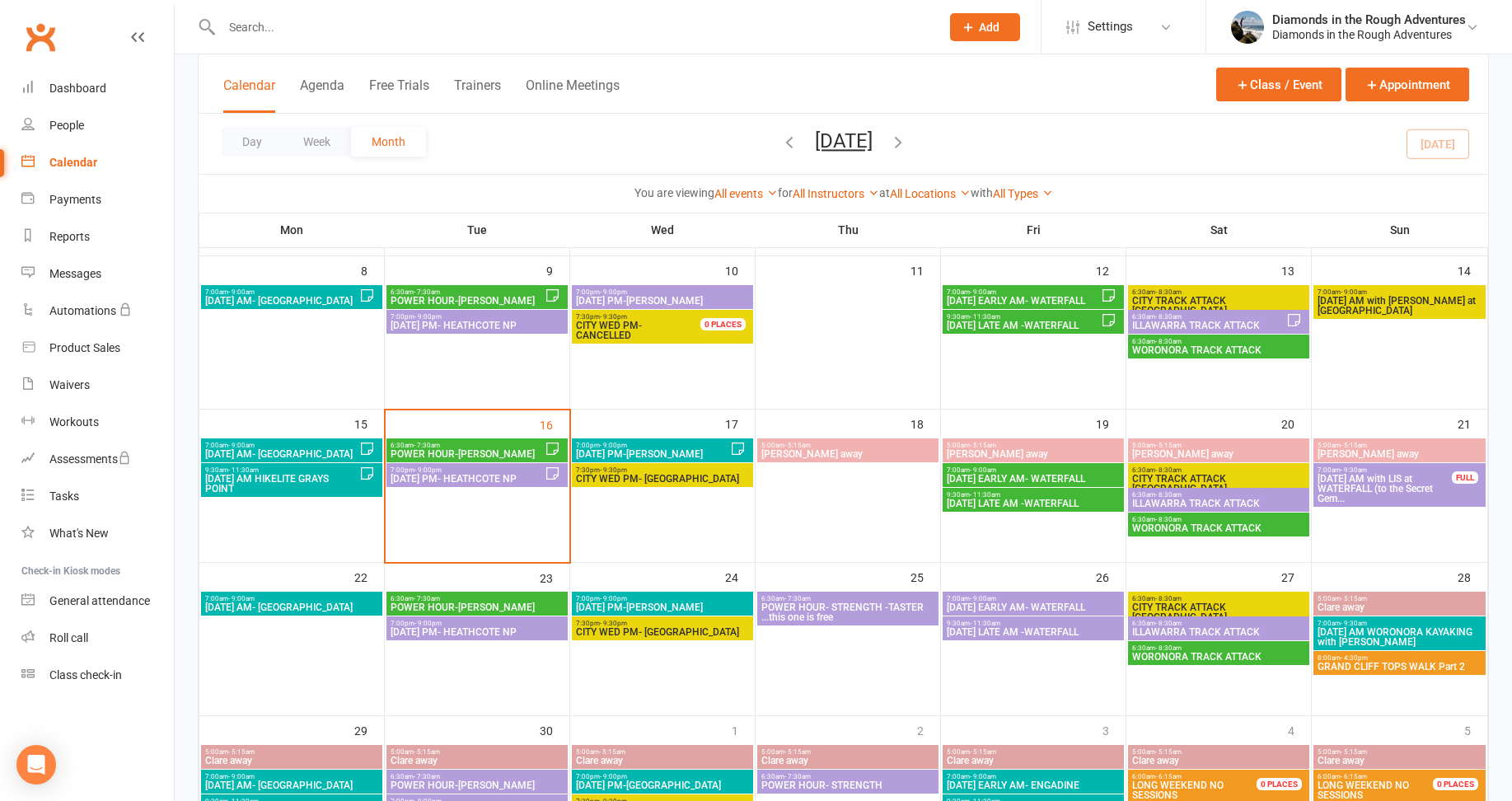
click at [1212, 523] on span "WORONORA TRACK ATTACK" at bounding box center [1218, 528] width 174 height 10
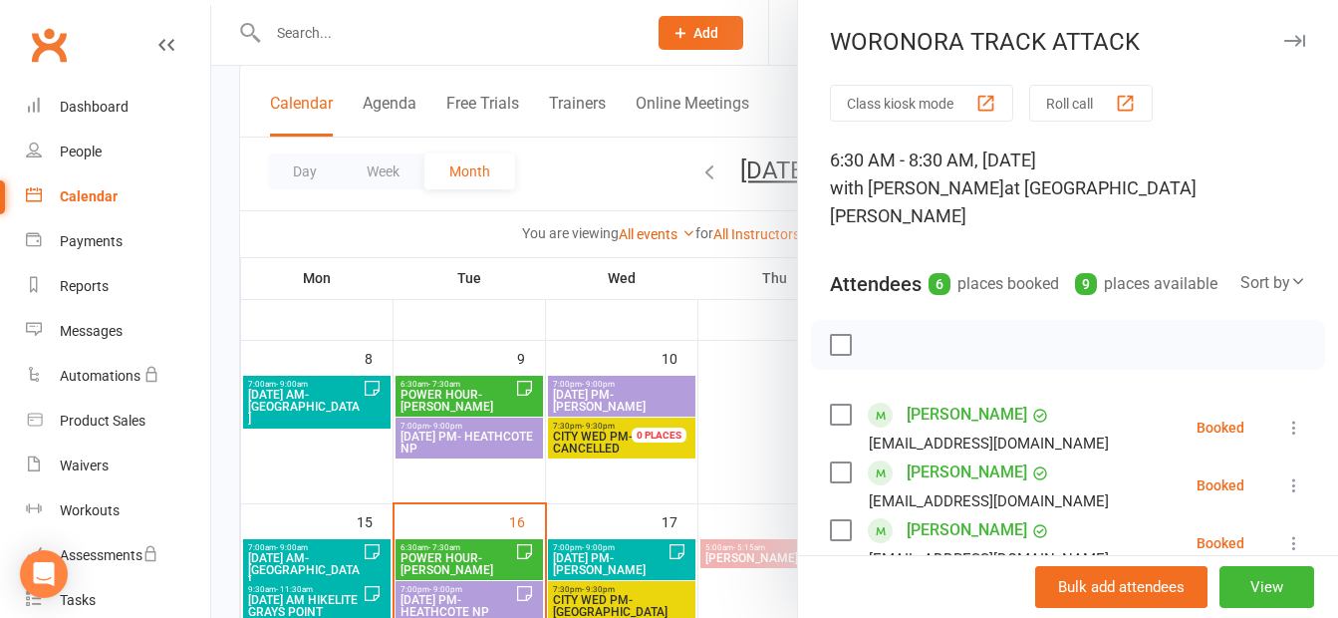
click at [297, 34] on div at bounding box center [774, 309] width 1127 height 618
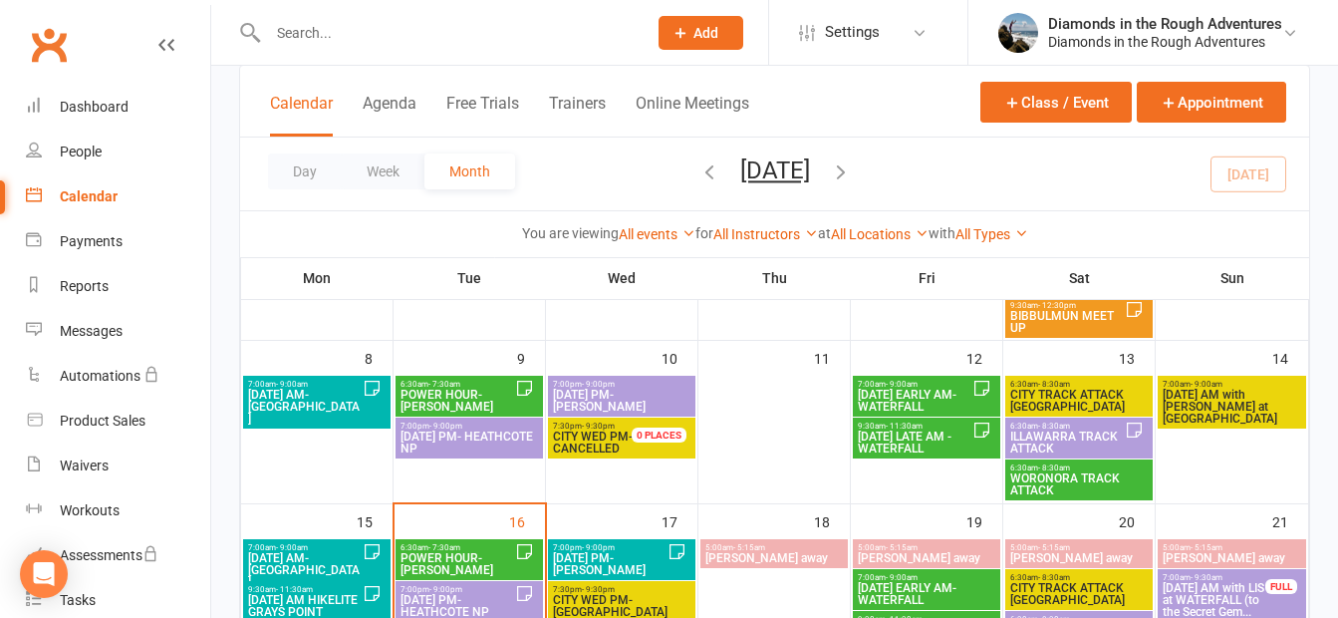
click at [296, 39] on input "text" at bounding box center [447, 33] width 371 height 28
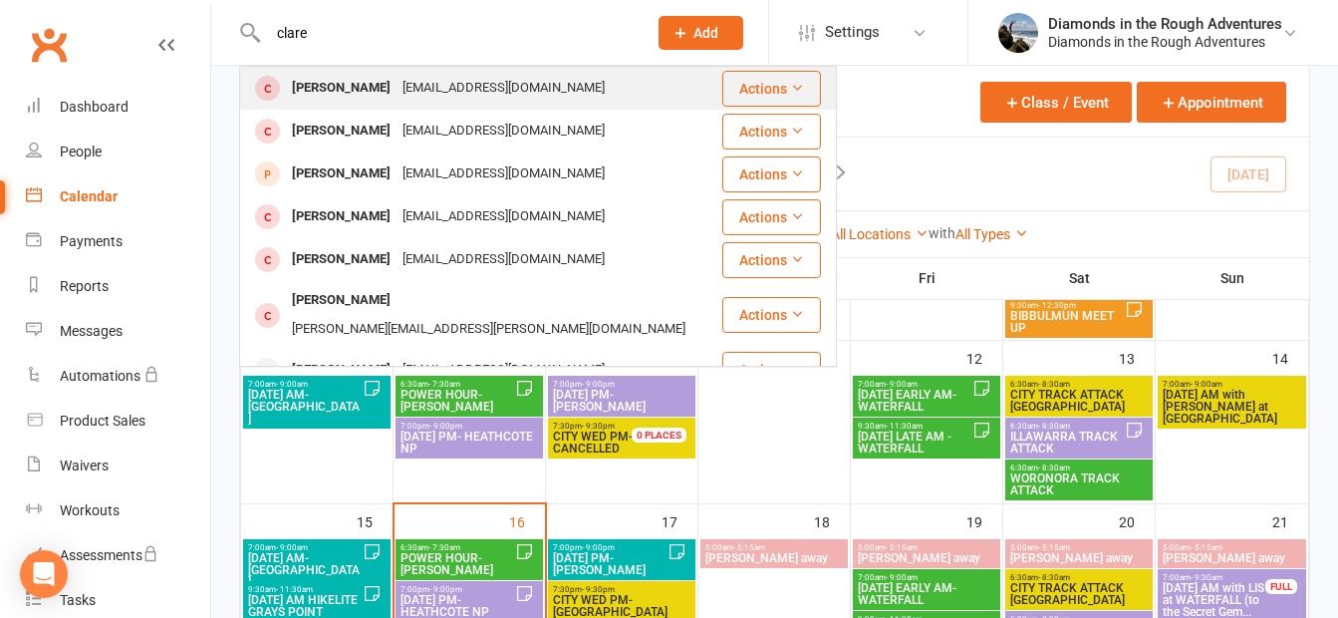
type input "clare"
click at [342, 85] on div "[PERSON_NAME]" at bounding box center [341, 88] width 111 height 29
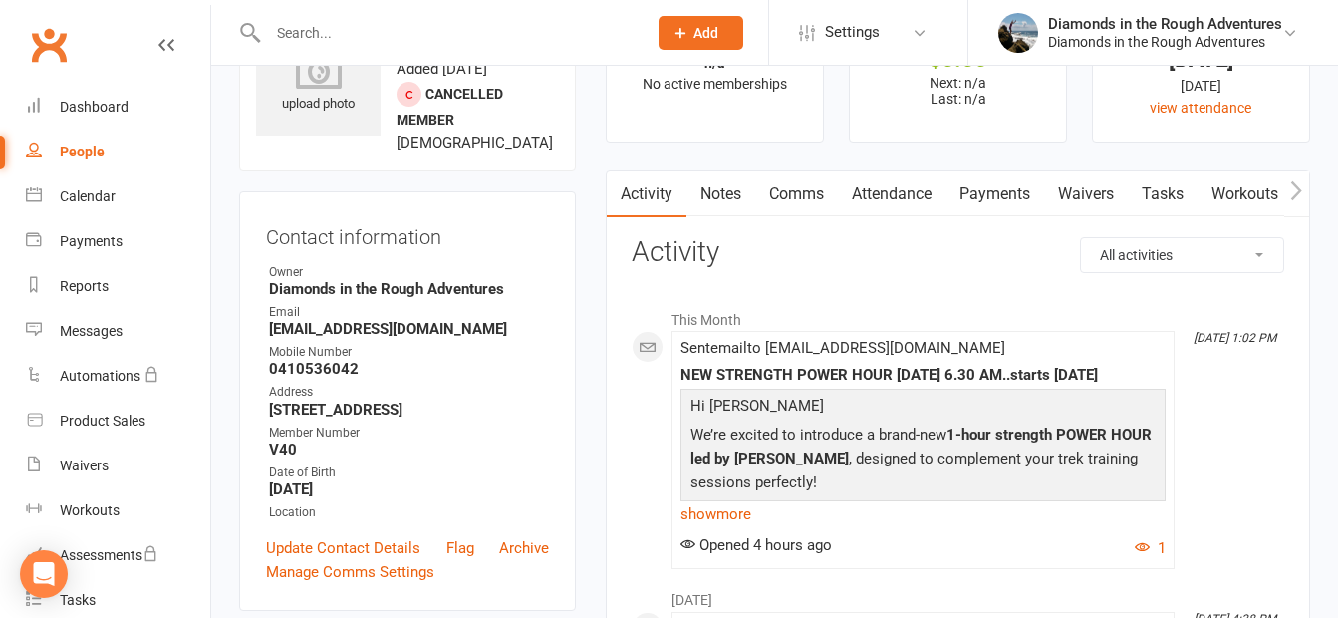
scroll to position [199, 0]
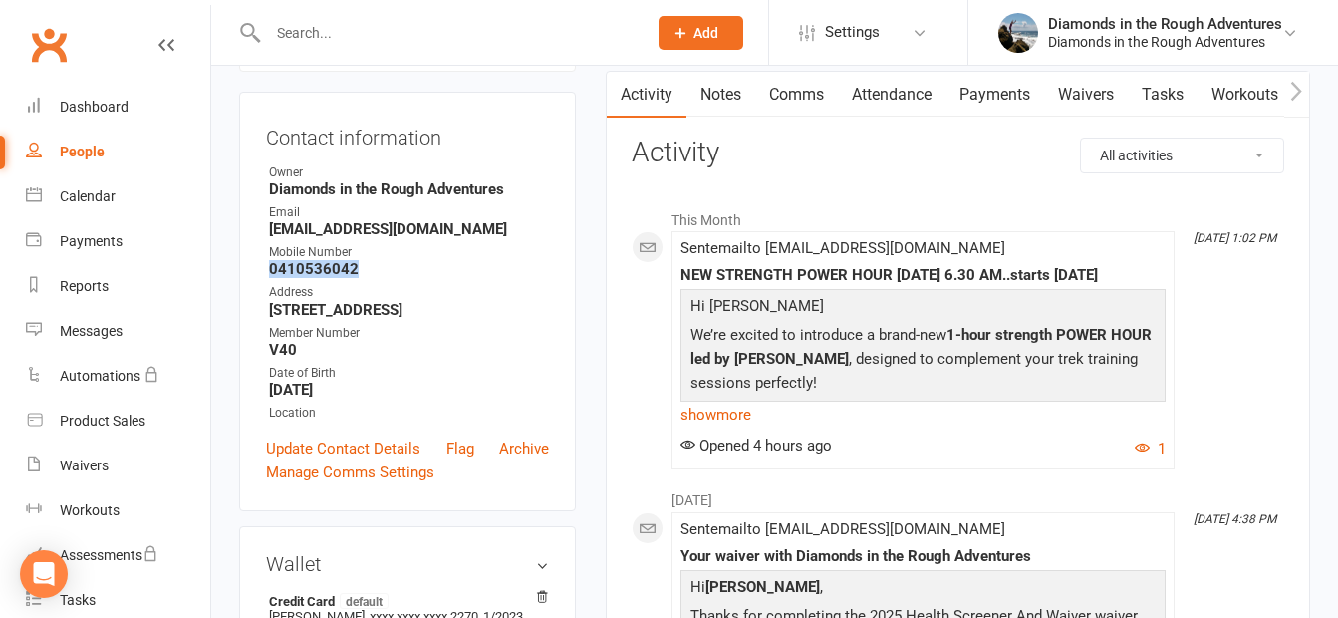
drag, startPoint x: 353, startPoint y: 292, endPoint x: 267, endPoint y: 295, distance: 85.7
click at [267, 278] on li "Mobile Number 0410536042" at bounding box center [407, 260] width 283 height 35
drag, startPoint x: 267, startPoint y: 295, endPoint x: 288, endPoint y: 294, distance: 20.9
copy strong "0410536042"
click at [283, 37] on input "text" at bounding box center [447, 33] width 371 height 28
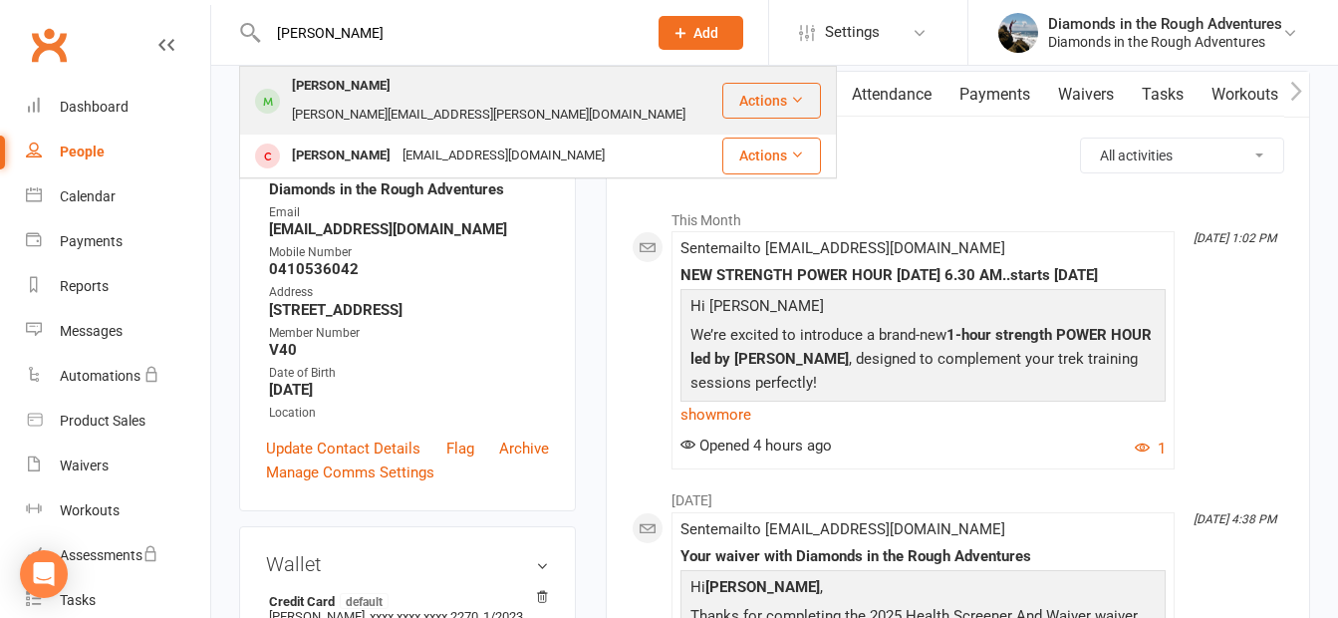
type input "niki"
click at [366, 86] on div "[PERSON_NAME]" at bounding box center [341, 86] width 111 height 29
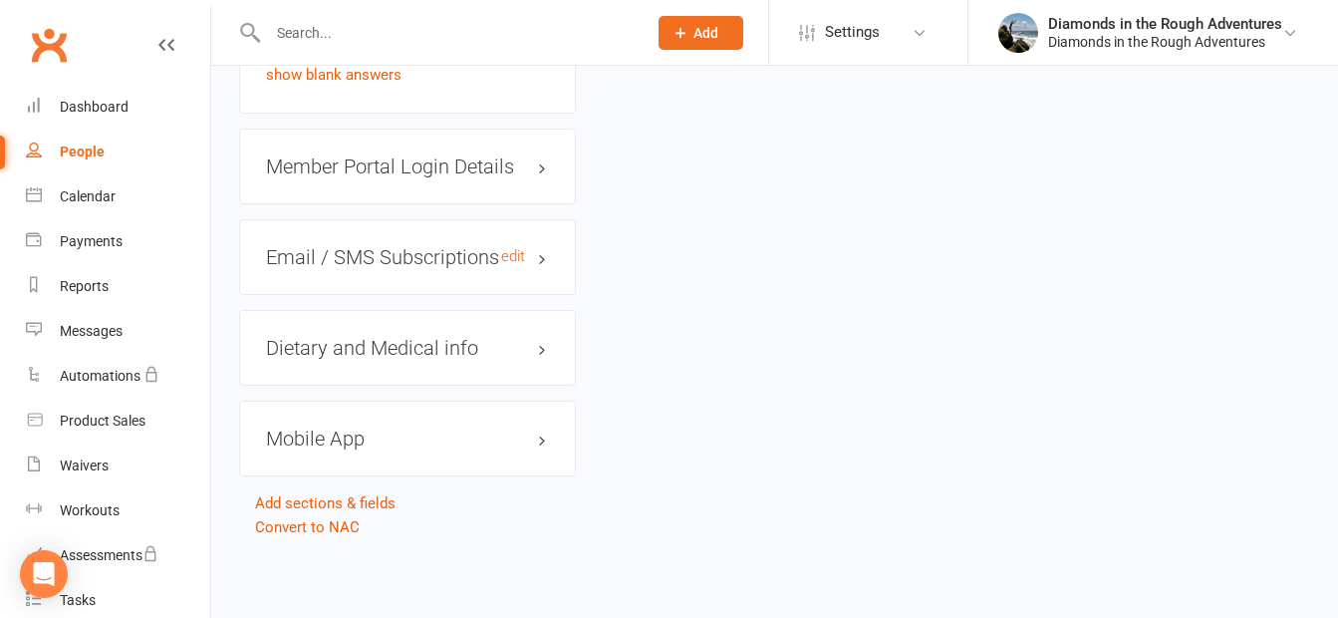
scroll to position [2554, 0]
click at [419, 344] on h3 "Dietary and Medical info edit" at bounding box center [407, 348] width 283 height 22
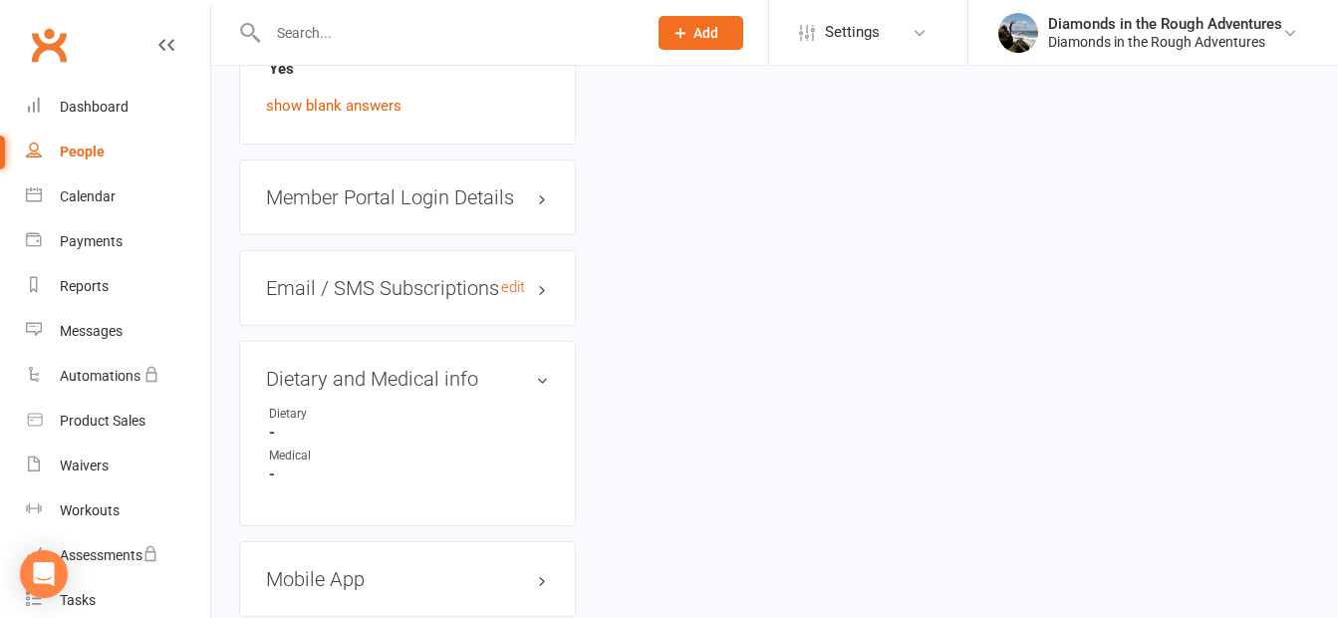
scroll to position [2454, 0]
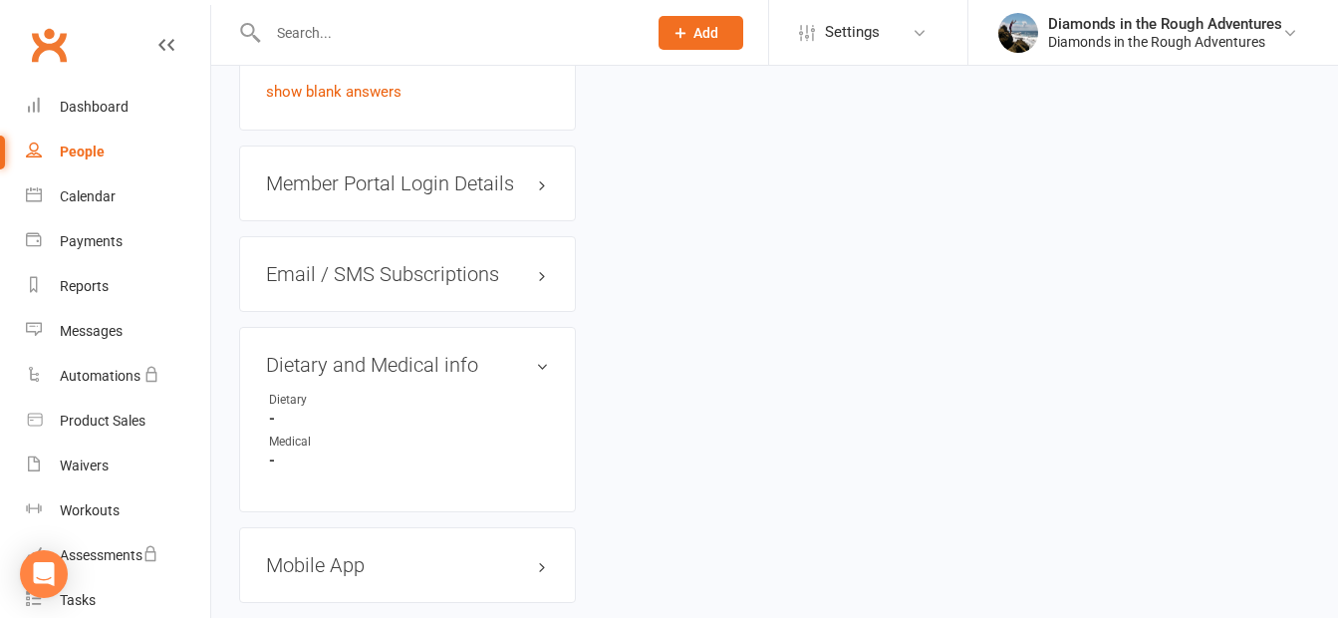
click at [495, 194] on h3 "Member Portal Login Details" at bounding box center [407, 183] width 283 height 22
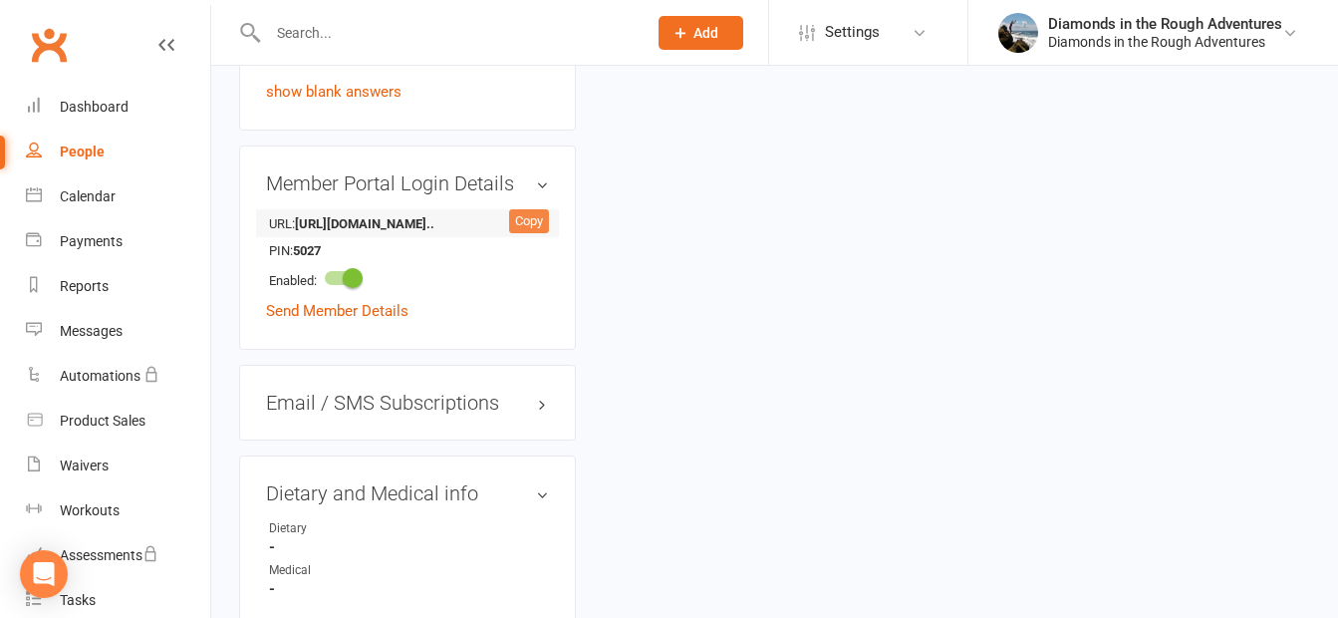
click at [525, 233] on div "Copy" at bounding box center [529, 221] width 40 height 24
click at [862, 27] on span "Settings" at bounding box center [852, 32] width 55 height 45
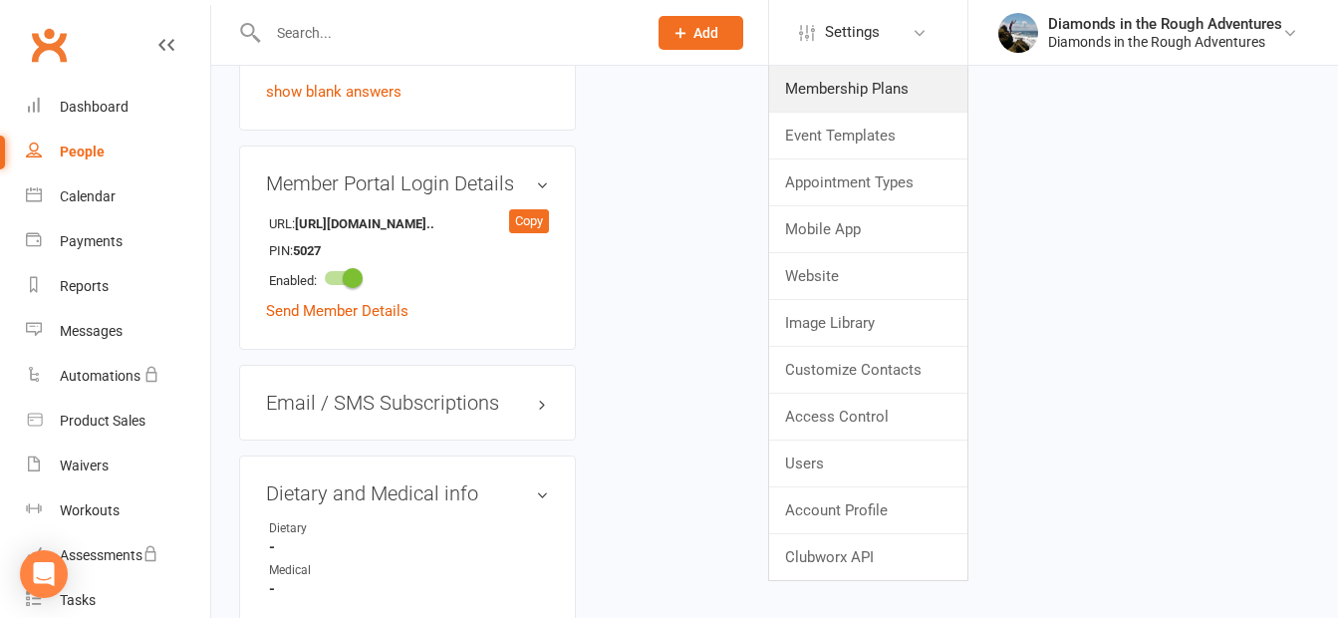
click at [856, 85] on link "Membership Plans" at bounding box center [868, 89] width 198 height 46
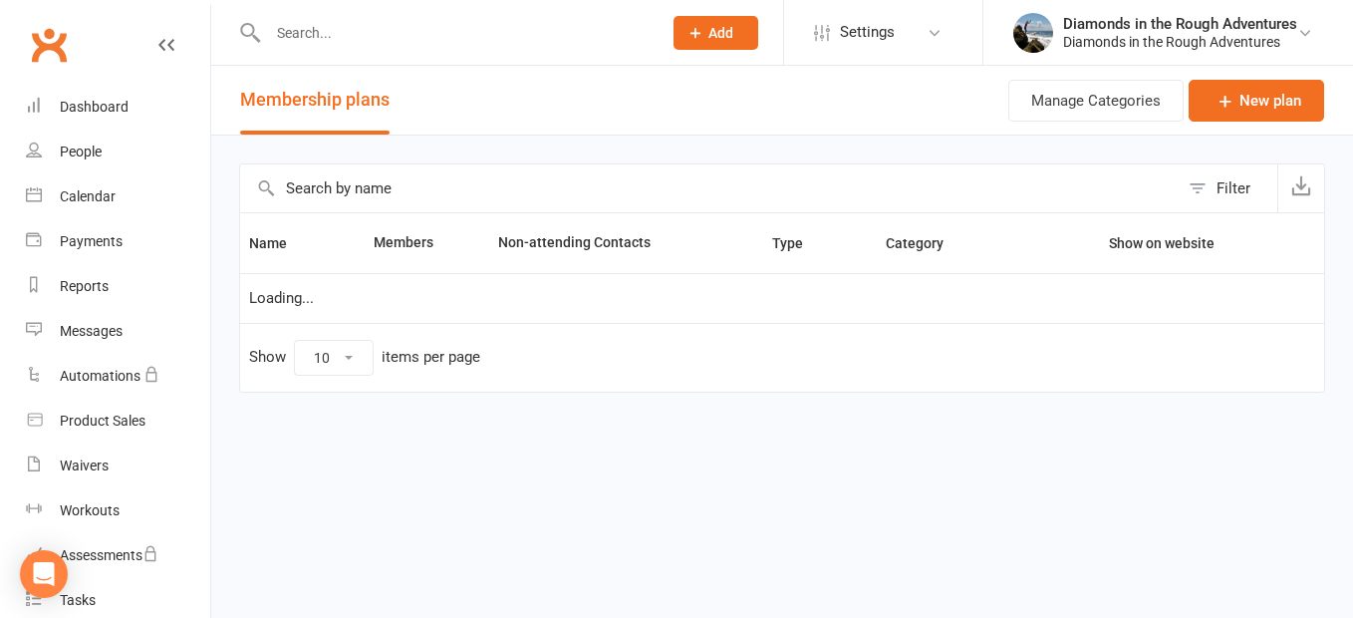
select select "50"
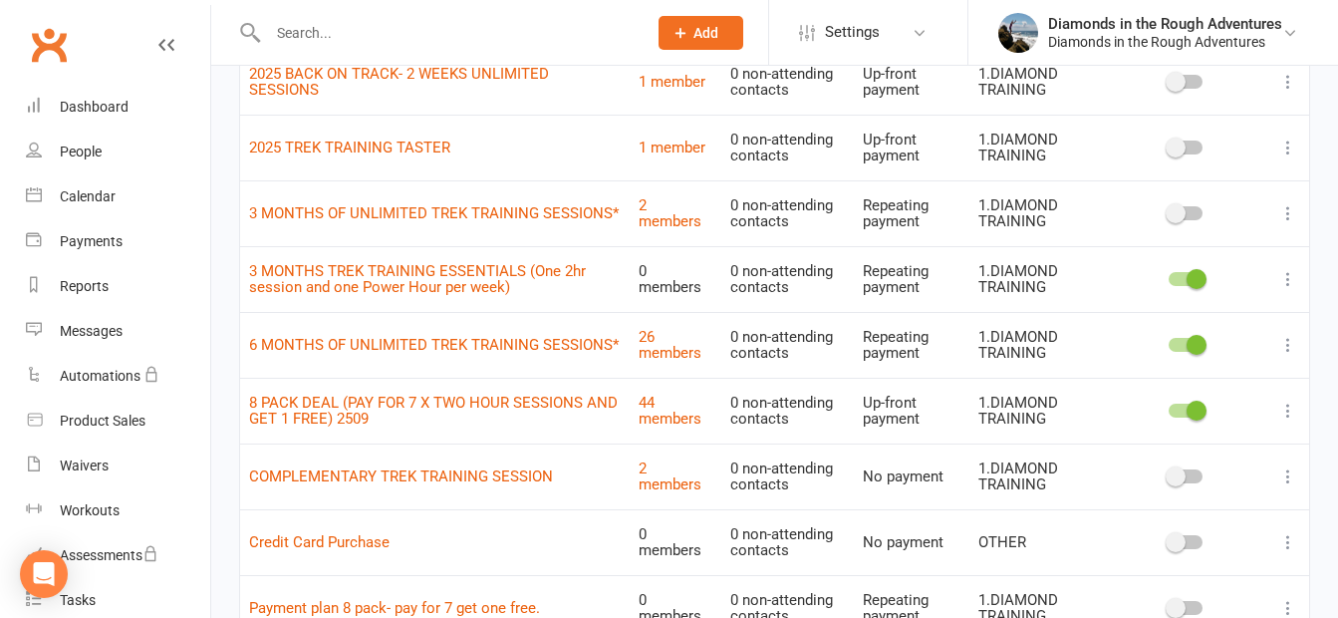
scroll to position [299, 0]
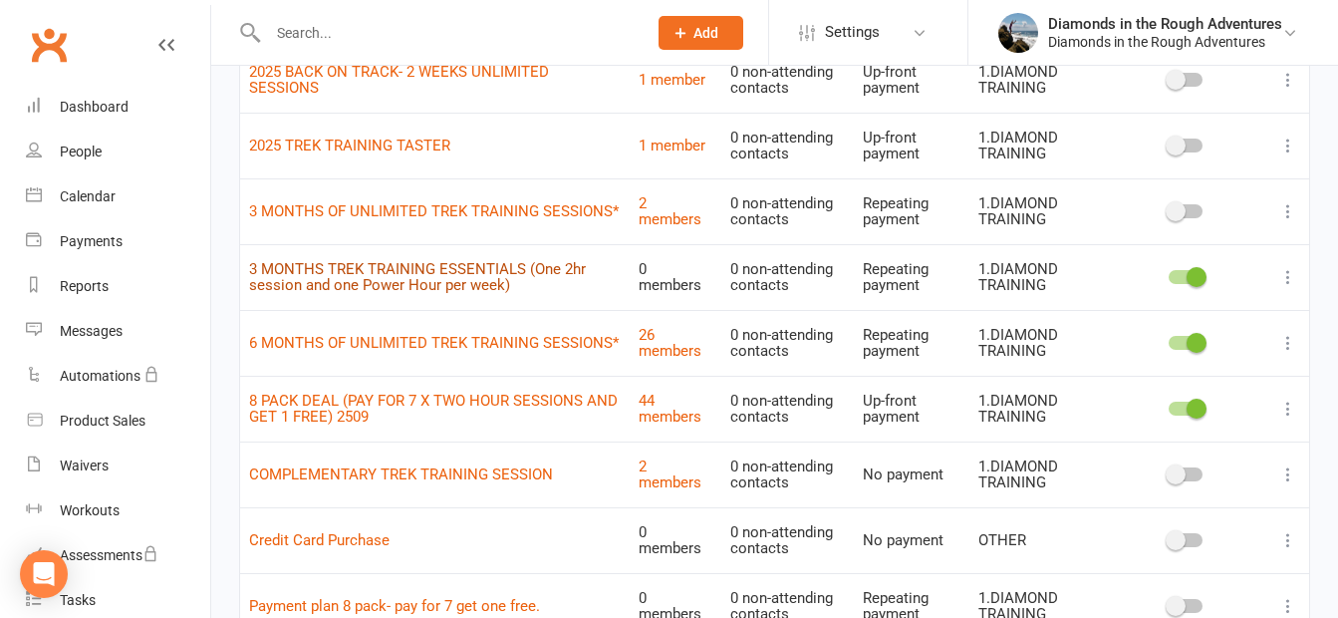
click at [445, 273] on link "3 MONTHS TREK TRAINING ESSENTIALS (One 2hr session and one Power Hour per week)" at bounding box center [417, 277] width 337 height 35
